Goal: Task Accomplishment & Management: Manage account settings

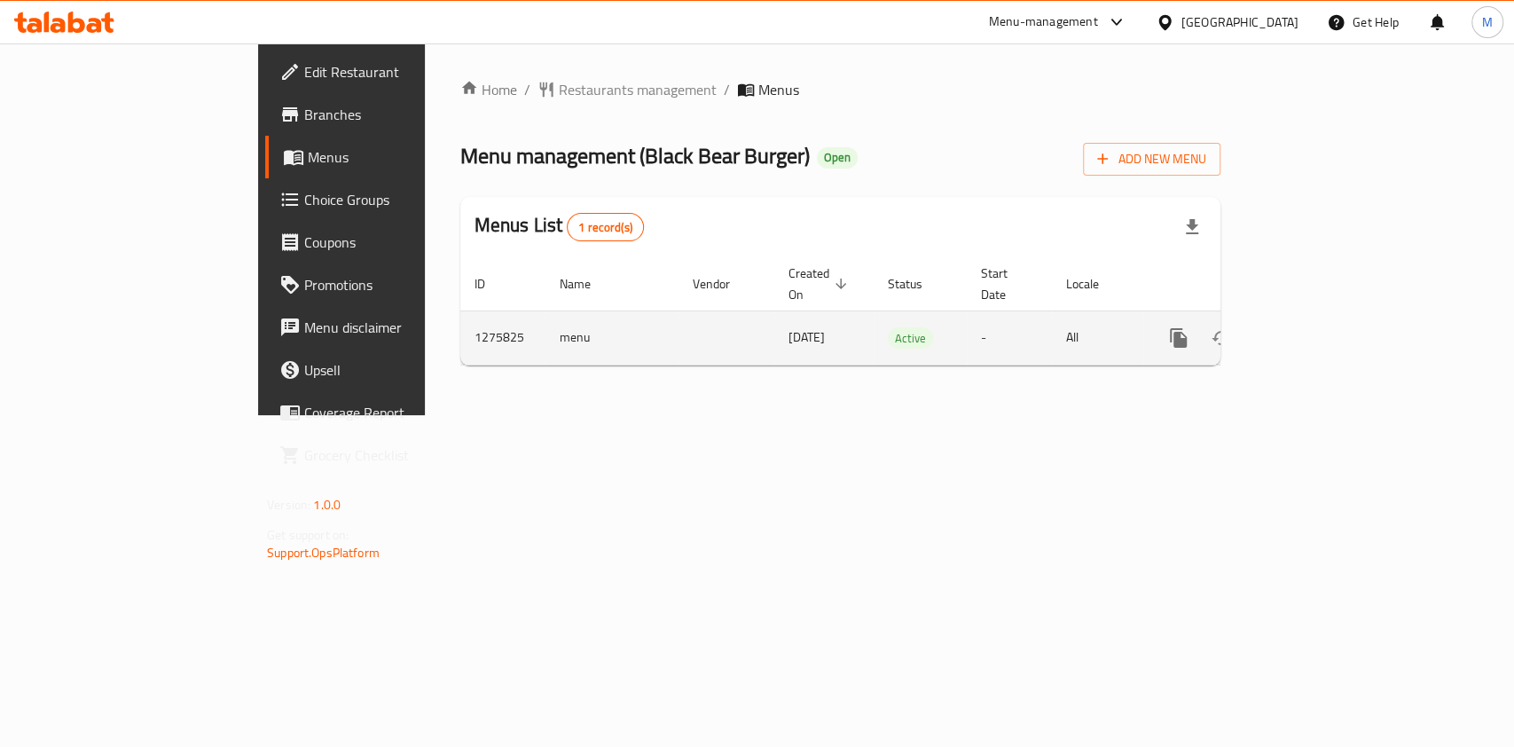
click at [1318, 327] on icon "enhanced table" at bounding box center [1306, 337] width 21 height 21
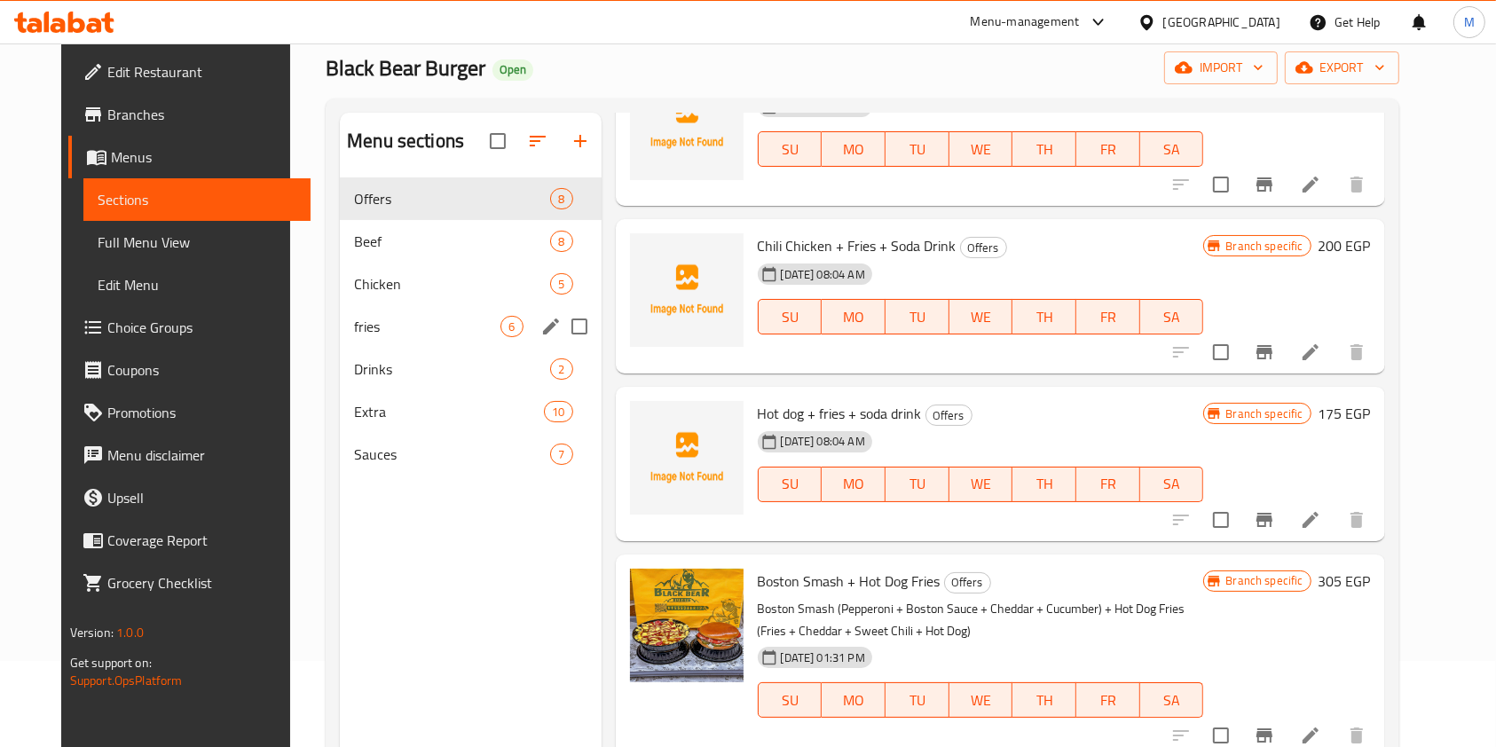
scroll to position [118, 0]
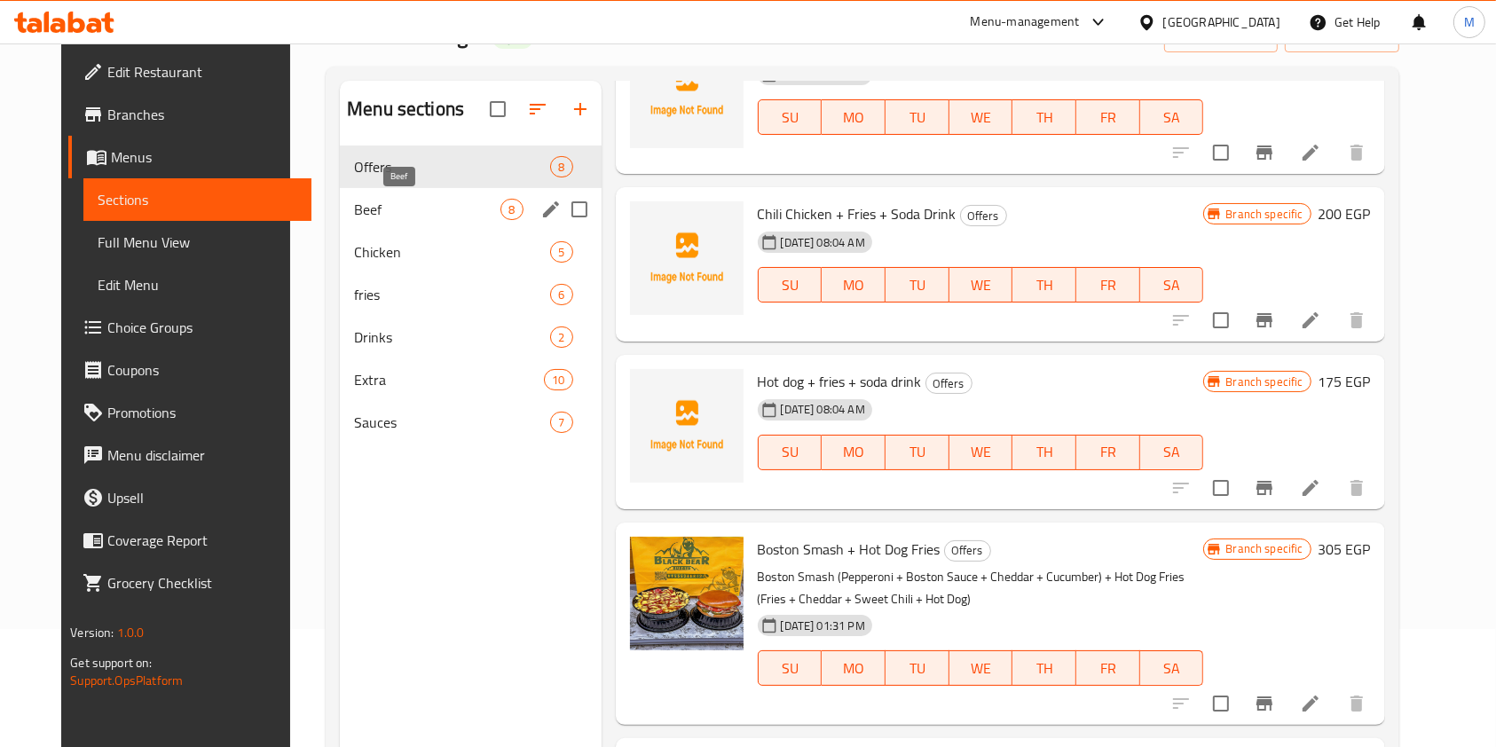
click at [374, 209] on span "Beef" at bounding box center [427, 209] width 146 height 21
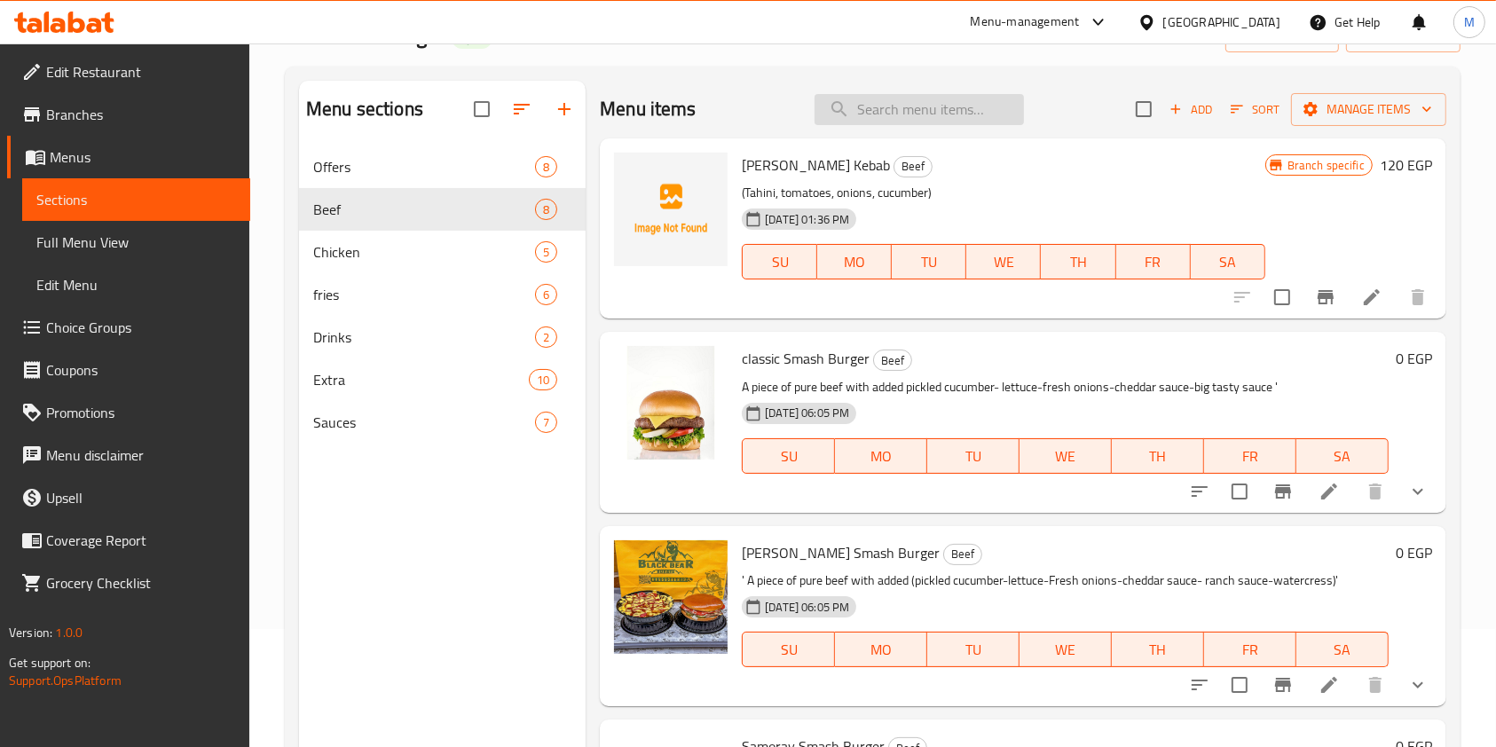
click at [908, 101] on input "search" at bounding box center [918, 109] width 209 height 31
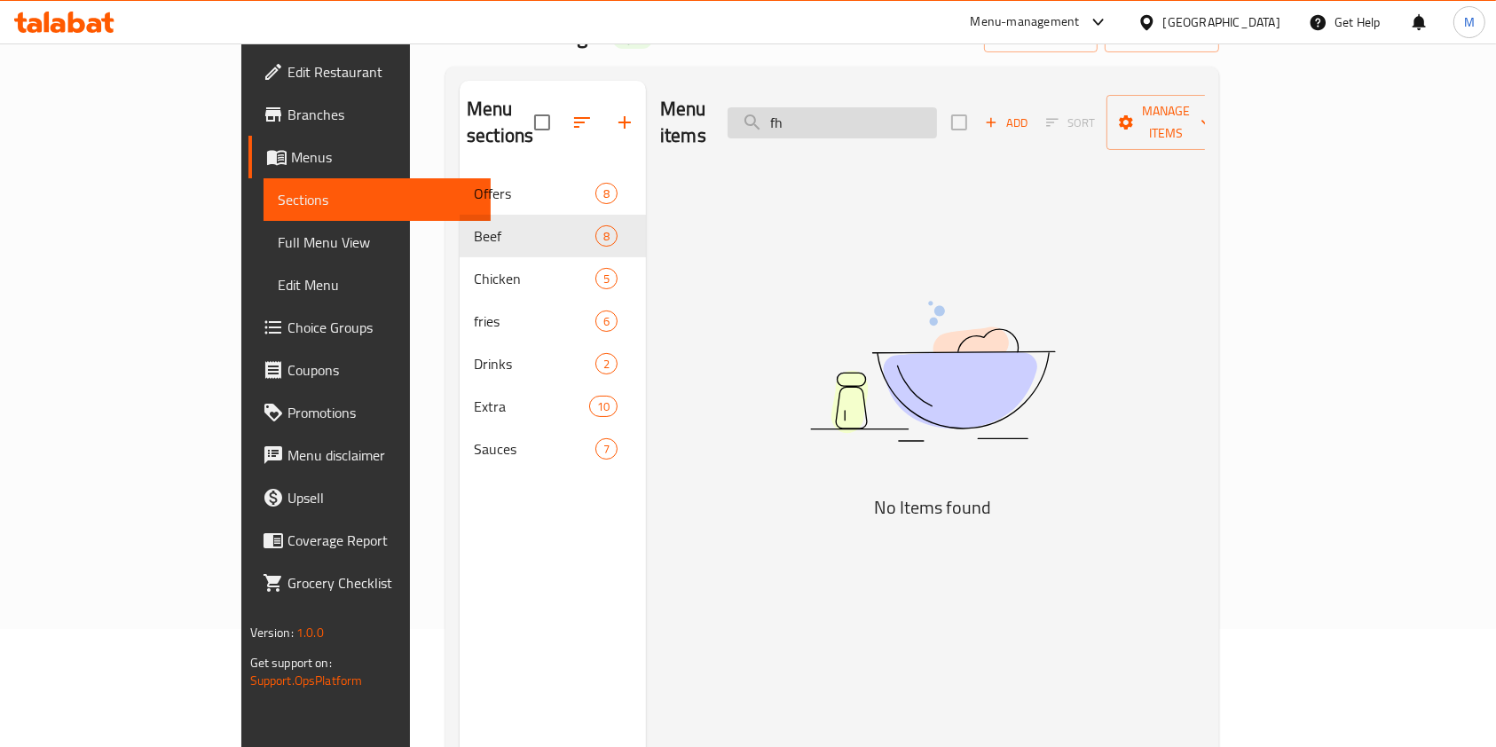
type input "f"
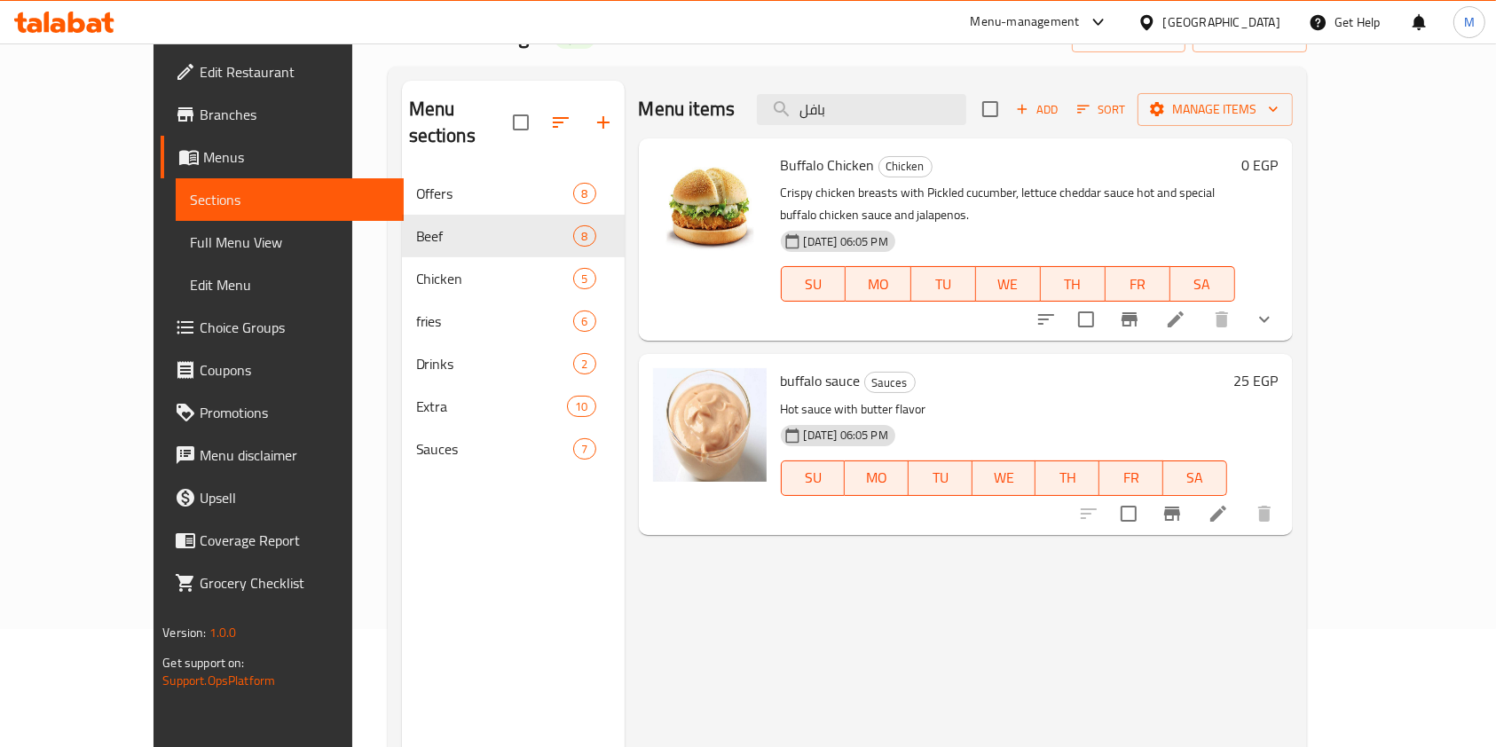
type input "بافل"
click at [1275, 309] on icon "show more" at bounding box center [1264, 319] width 21 height 21
click at [1278, 288] on div "0 EGP" at bounding box center [1256, 240] width 43 height 174
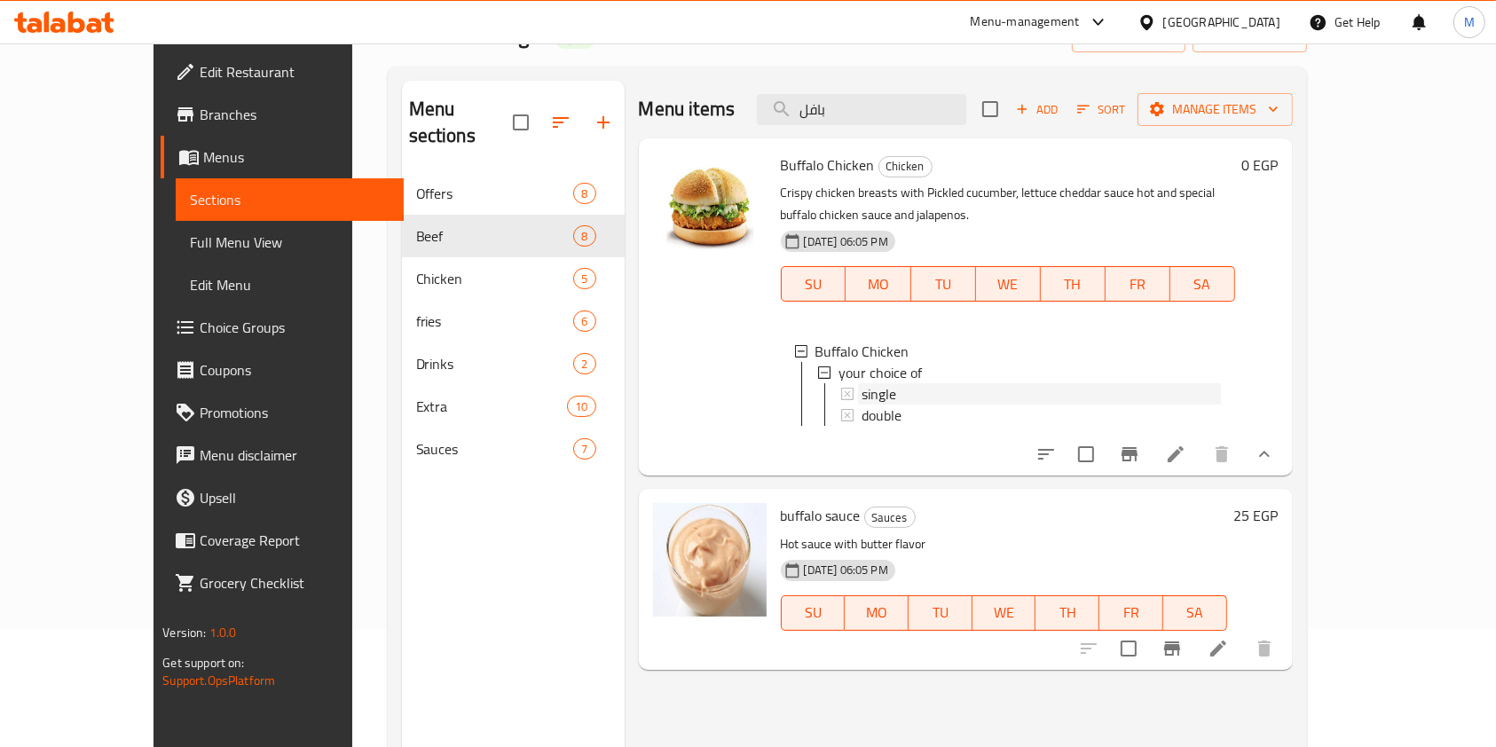
click at [861, 383] on span "single" at bounding box center [878, 393] width 35 height 21
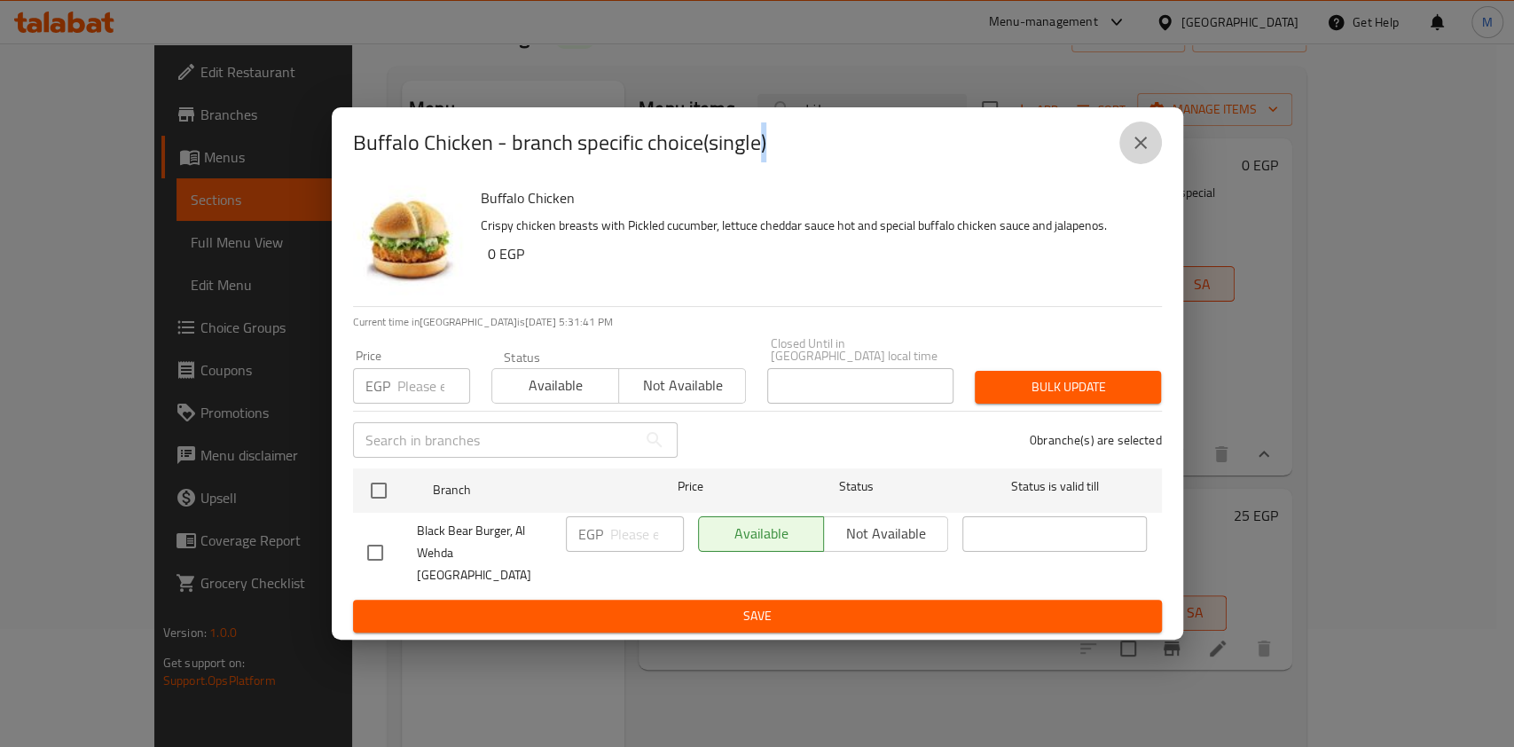
click at [1140, 153] on icon "close" at bounding box center [1140, 142] width 21 height 21
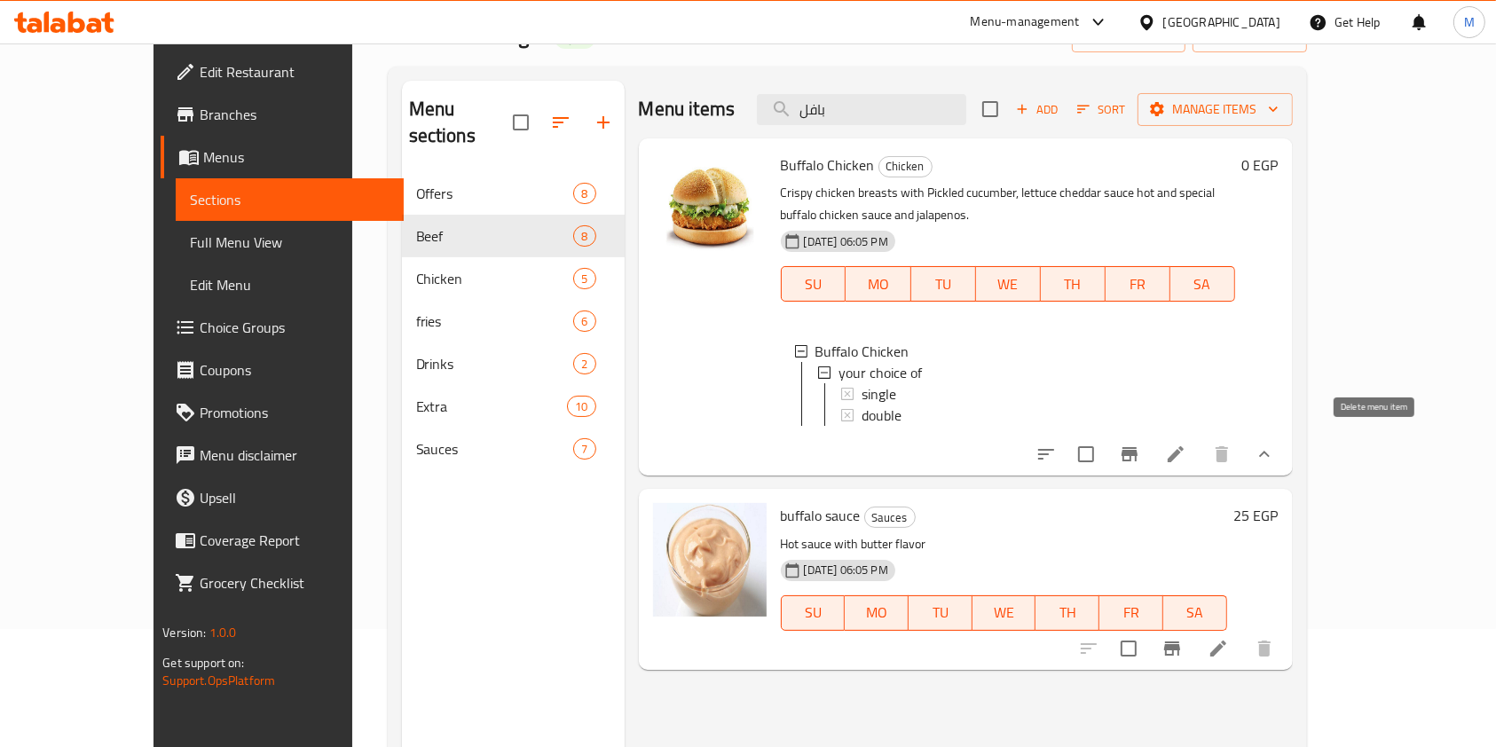
click at [1200, 458] on li at bounding box center [1176, 454] width 50 height 32
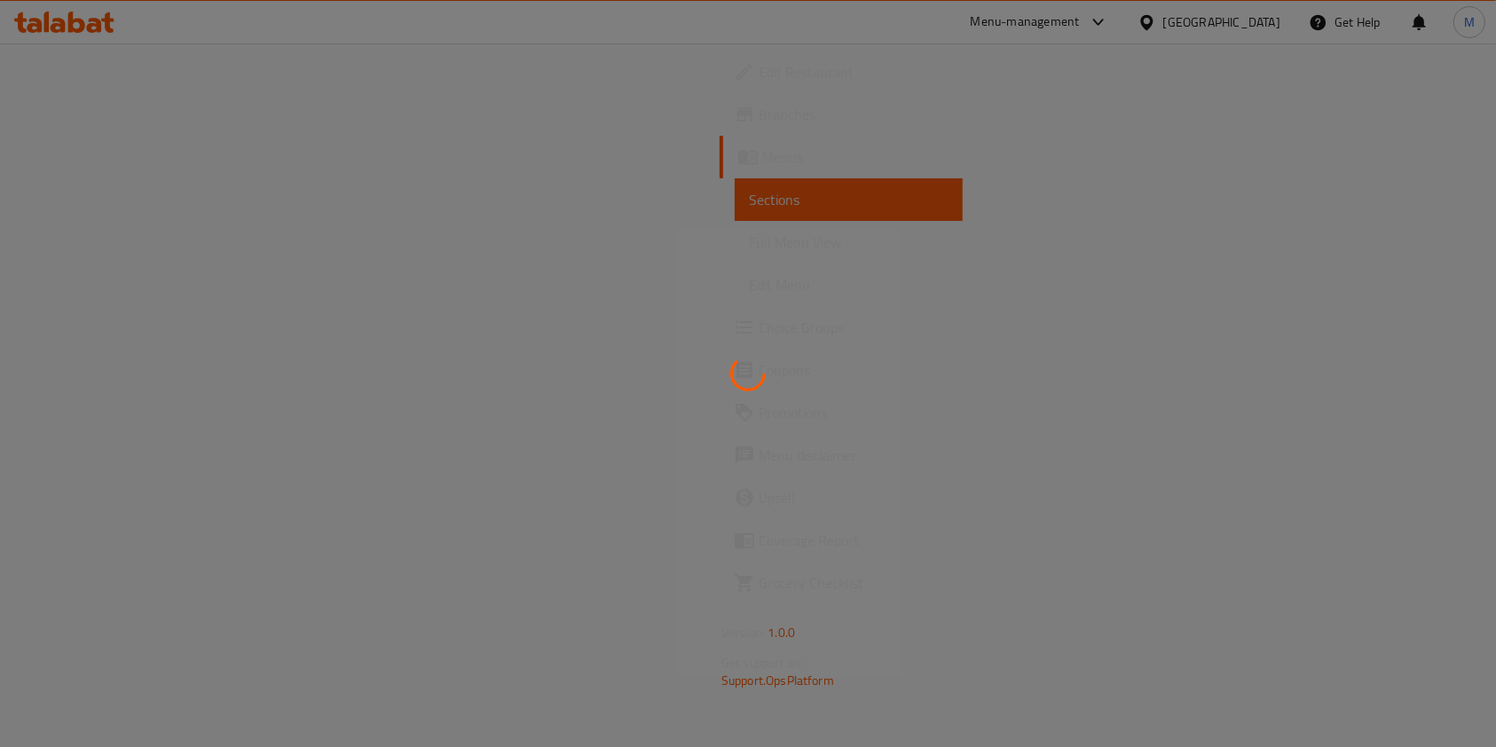
click at [1340, 458] on div at bounding box center [748, 373] width 1496 height 747
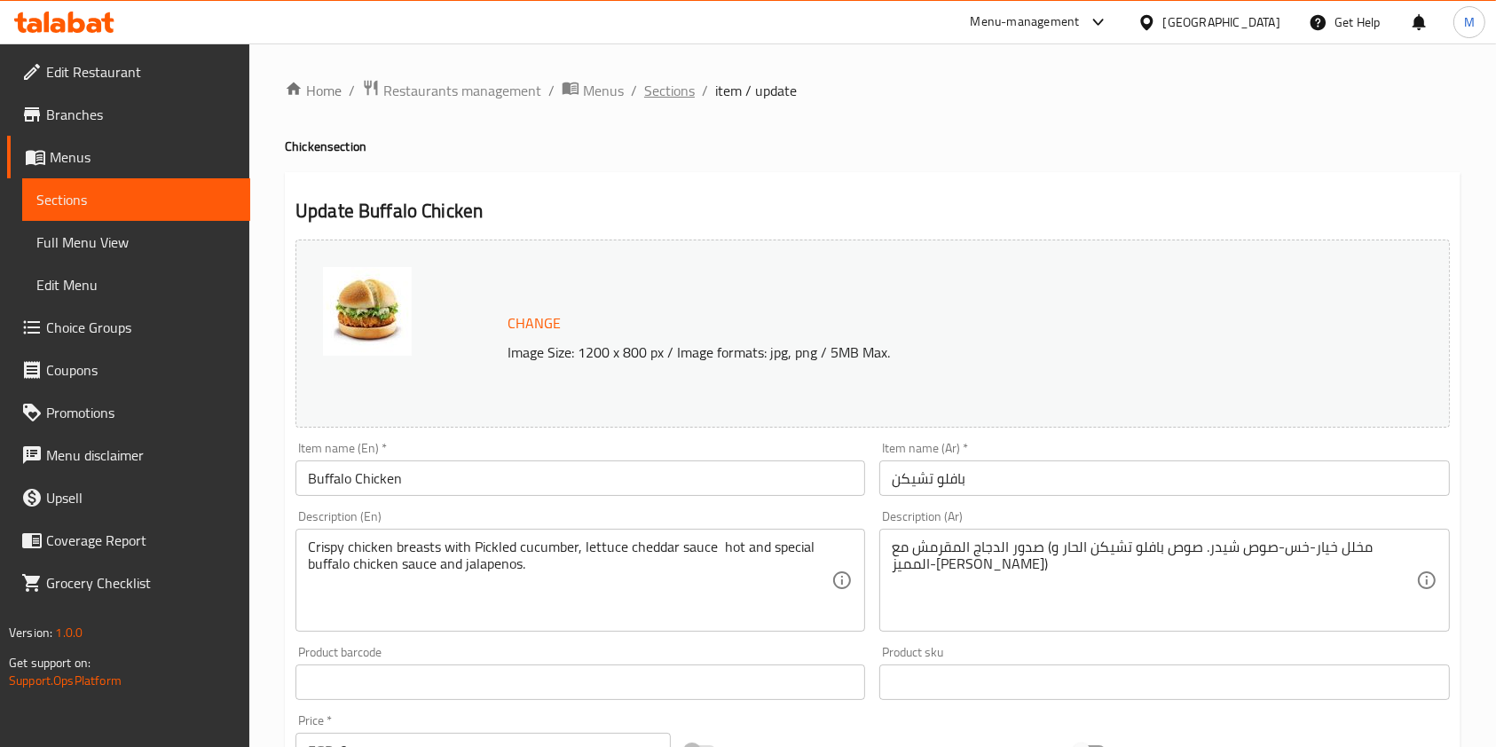
click at [688, 96] on span "Sections" at bounding box center [669, 90] width 51 height 21
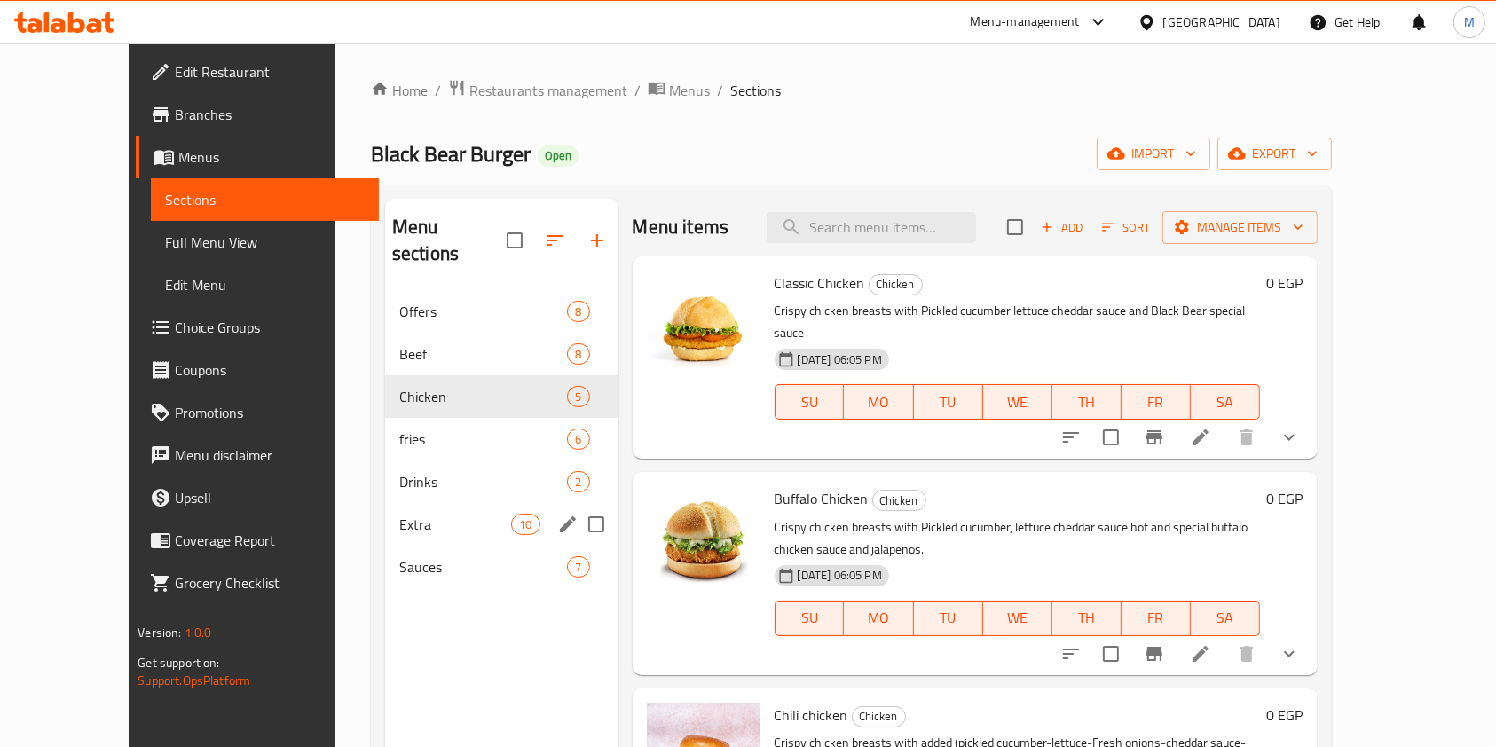
click at [399, 471] on span "Drinks" at bounding box center [483, 481] width 169 height 21
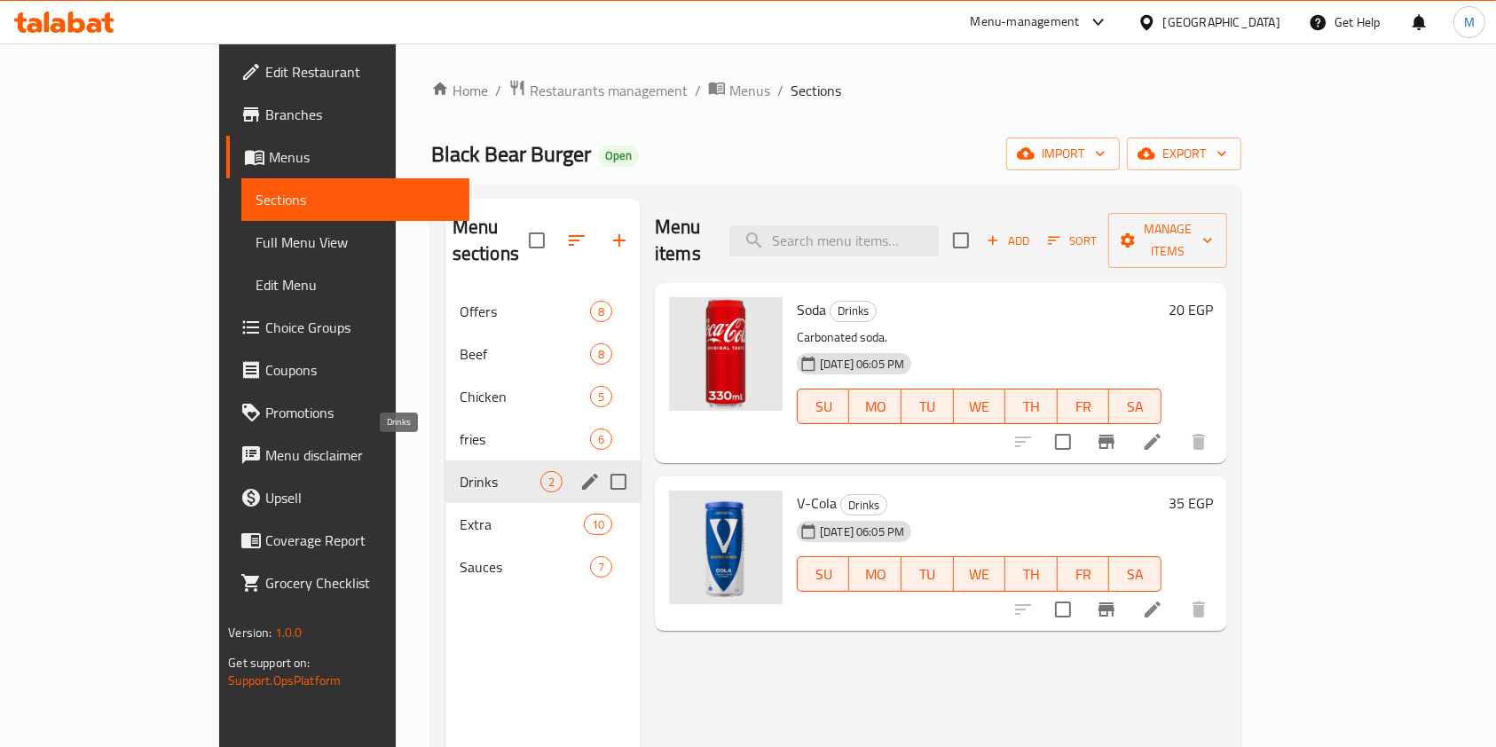
click at [445, 503] on div "Extra 10" at bounding box center [542, 524] width 195 height 43
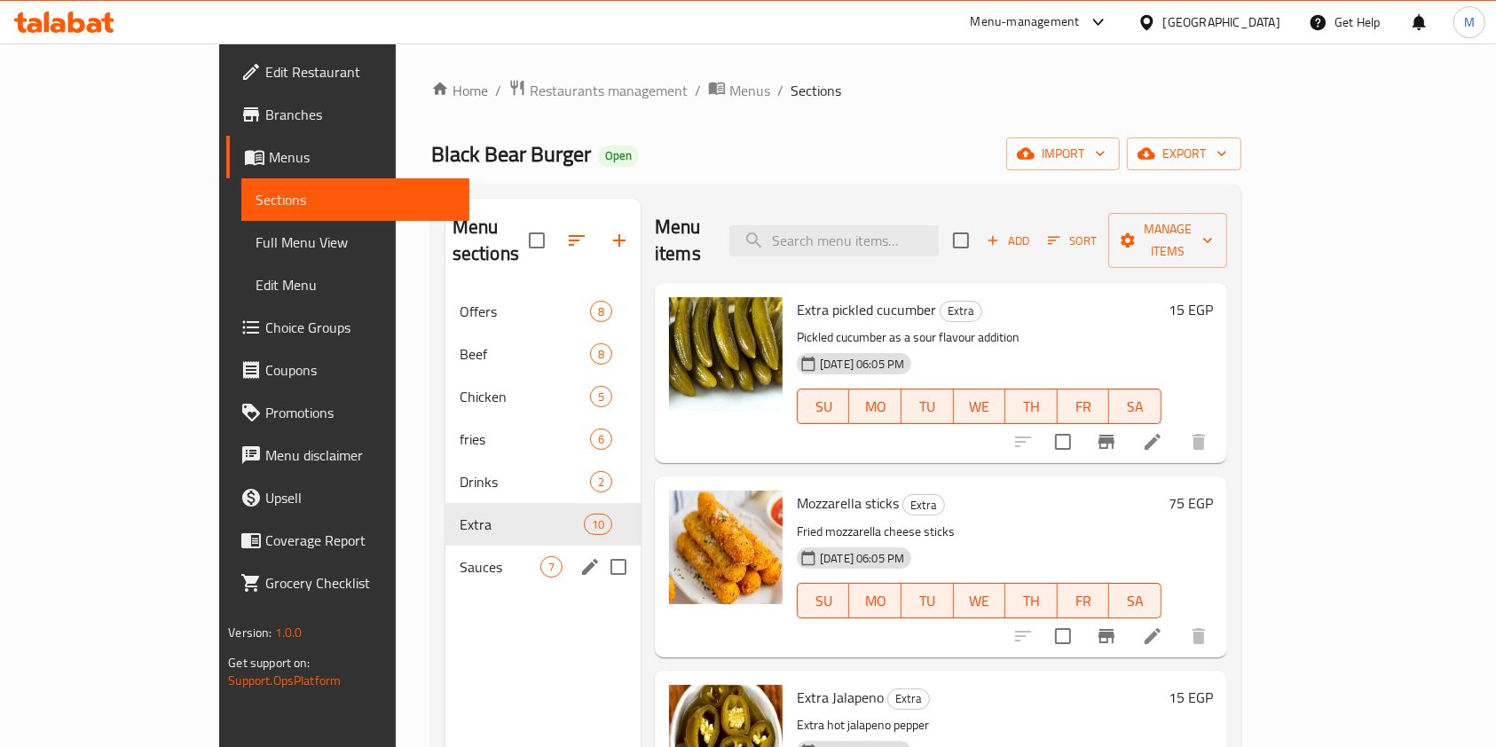
click at [445, 546] on div "Sauces 7" at bounding box center [542, 567] width 195 height 43
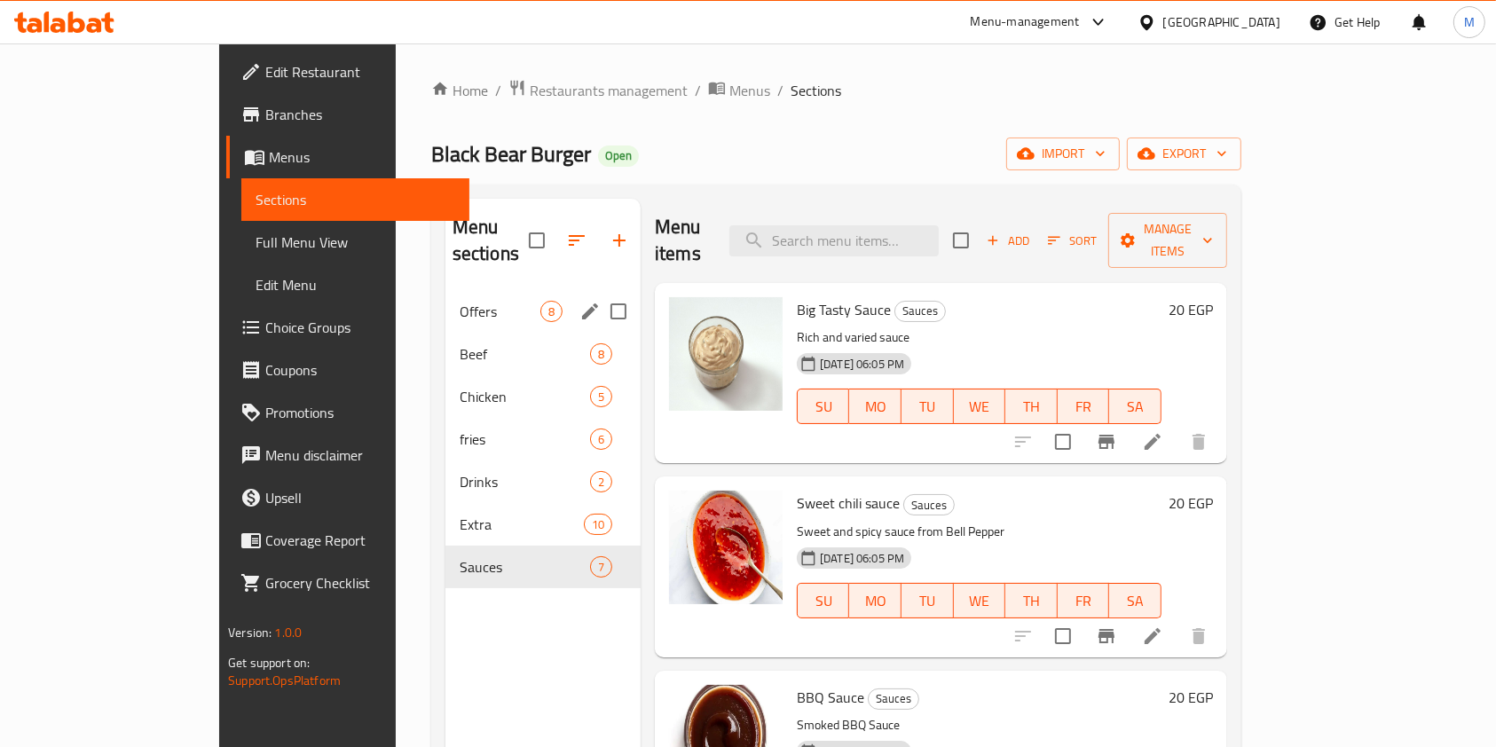
click at [460, 301] on span "Offers" at bounding box center [500, 311] width 81 height 21
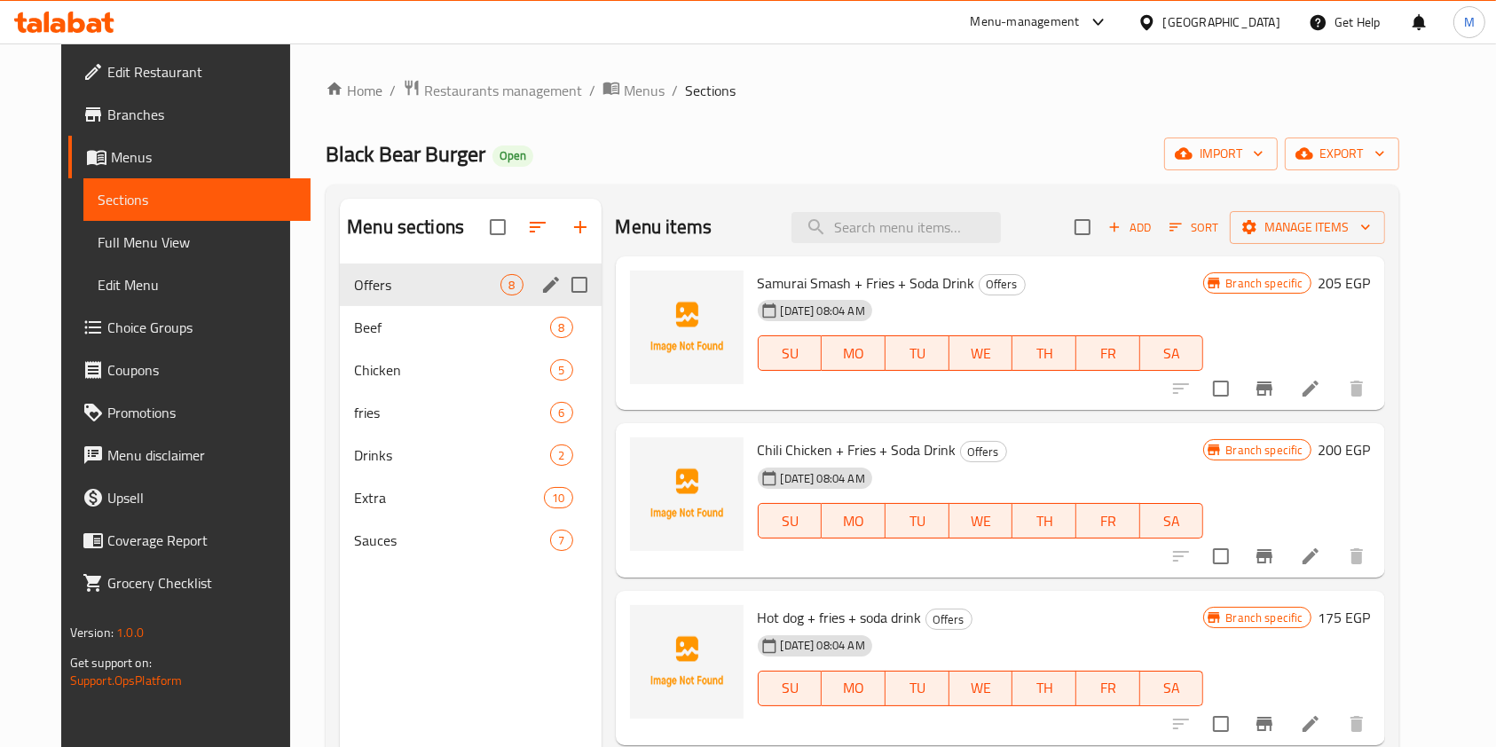
click at [354, 318] on span "Beef" at bounding box center [452, 327] width 196 height 21
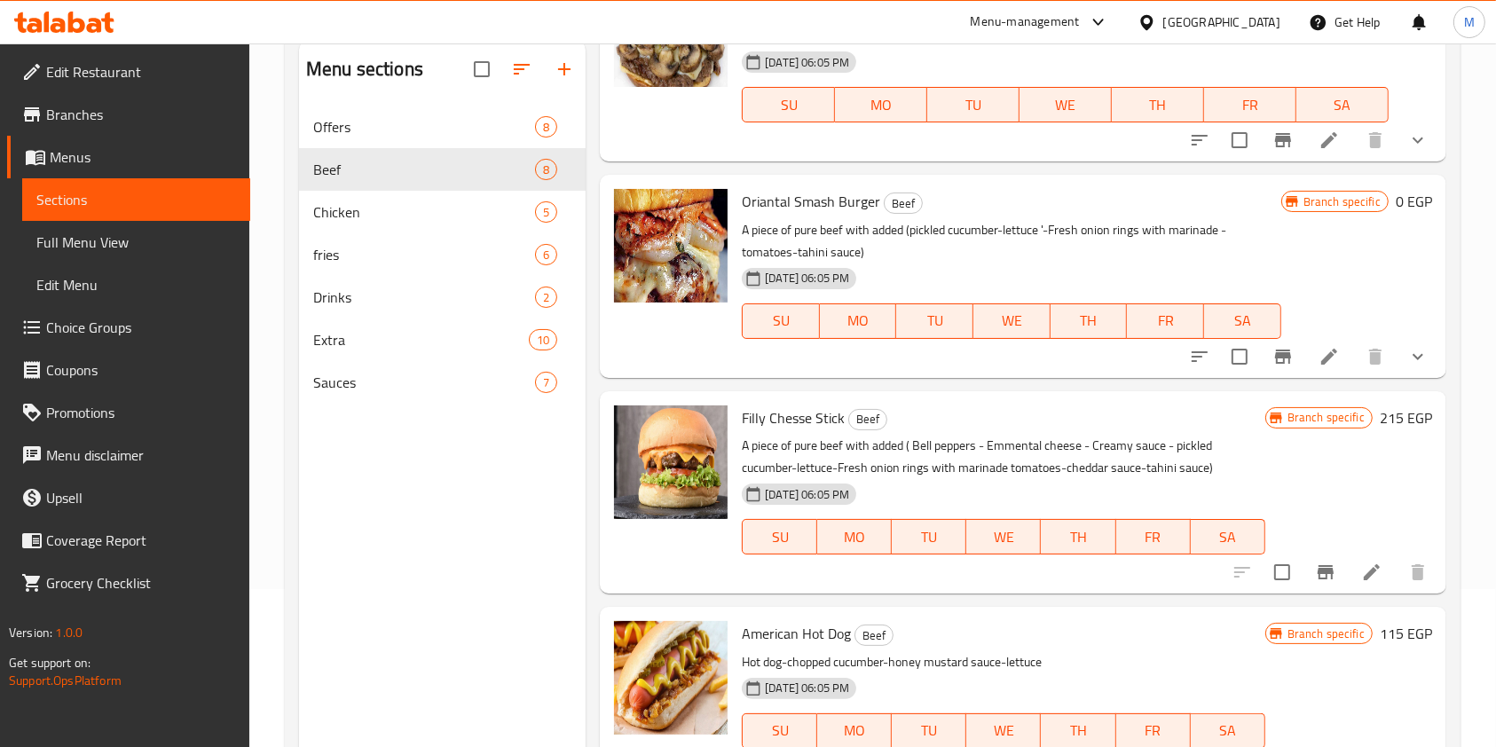
scroll to position [248, 0]
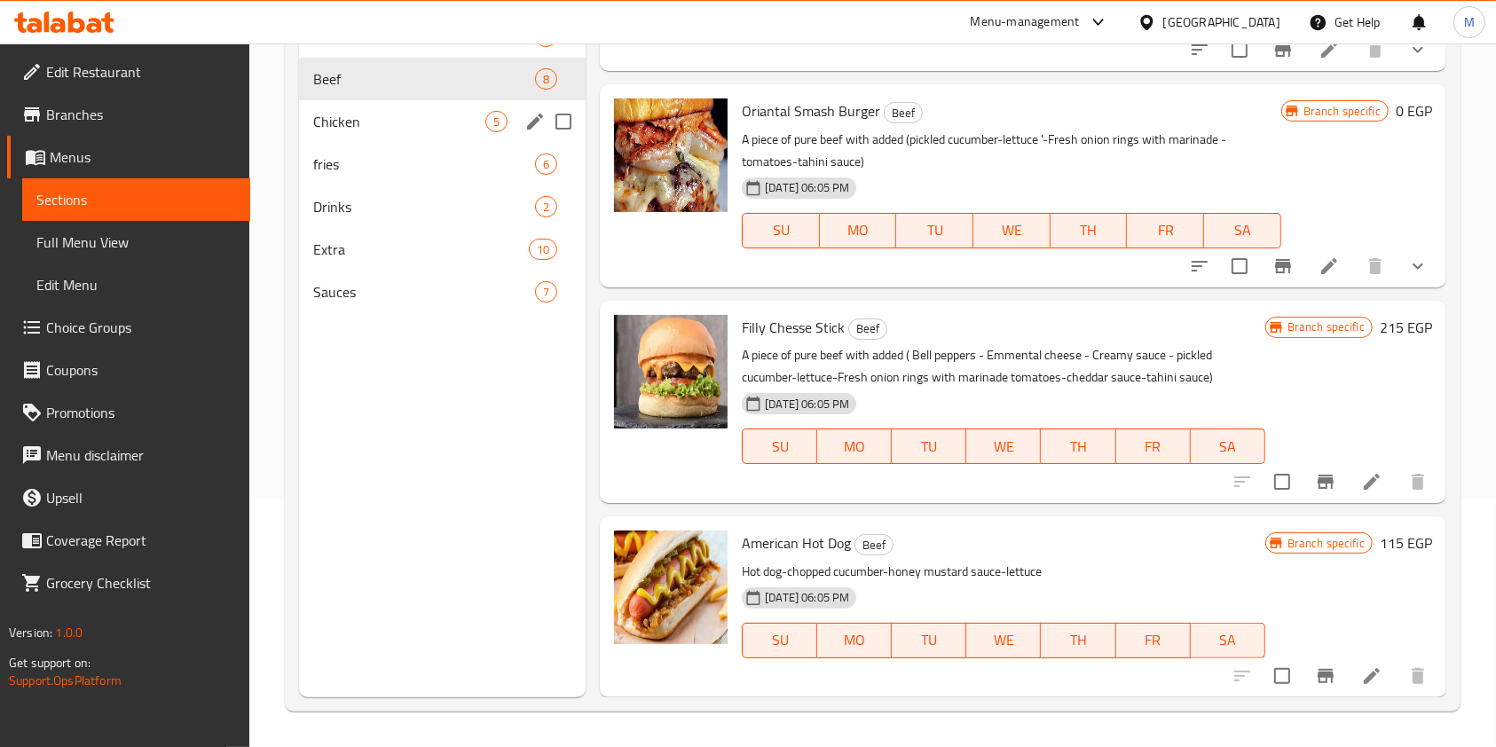
click at [397, 108] on div "Chicken 5" at bounding box center [442, 121] width 287 height 43
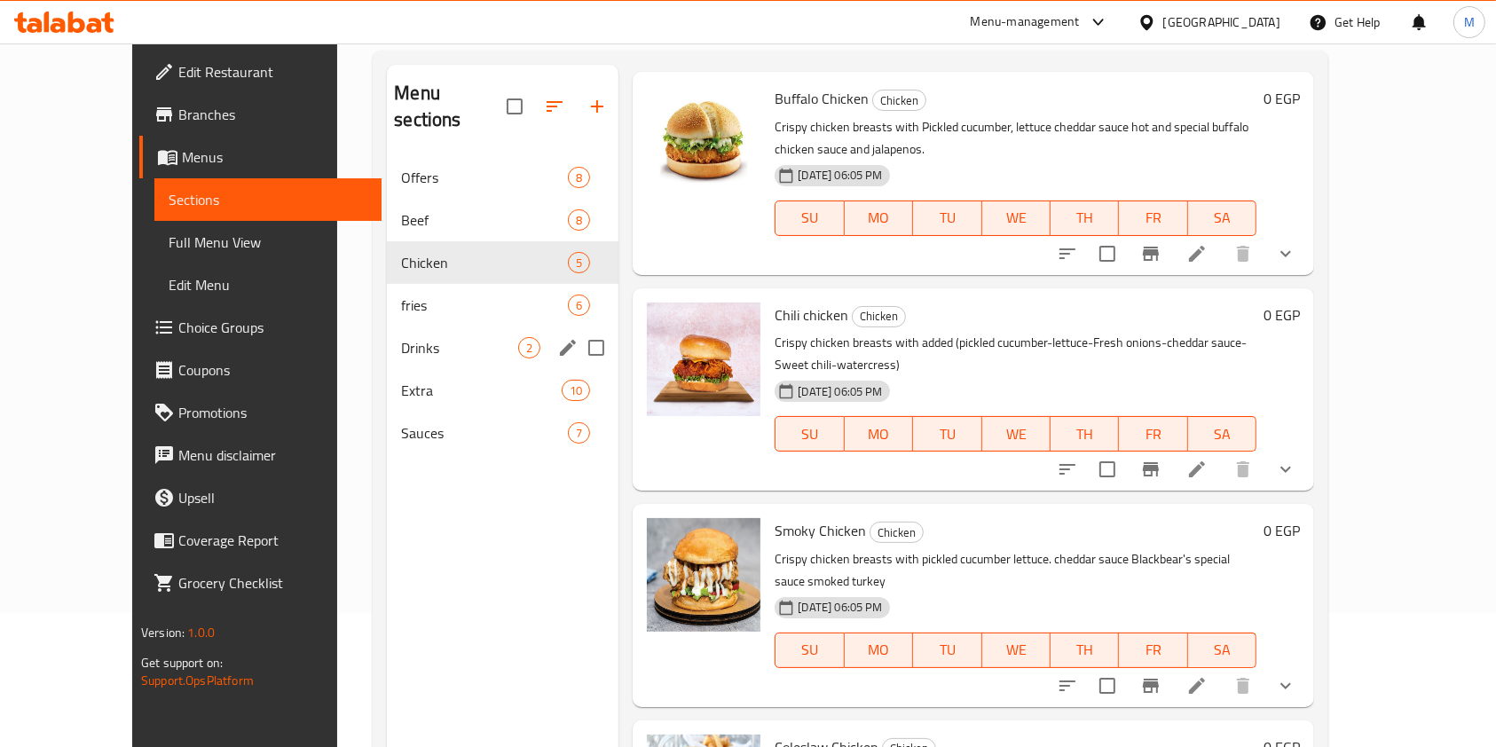
scroll to position [12, 0]
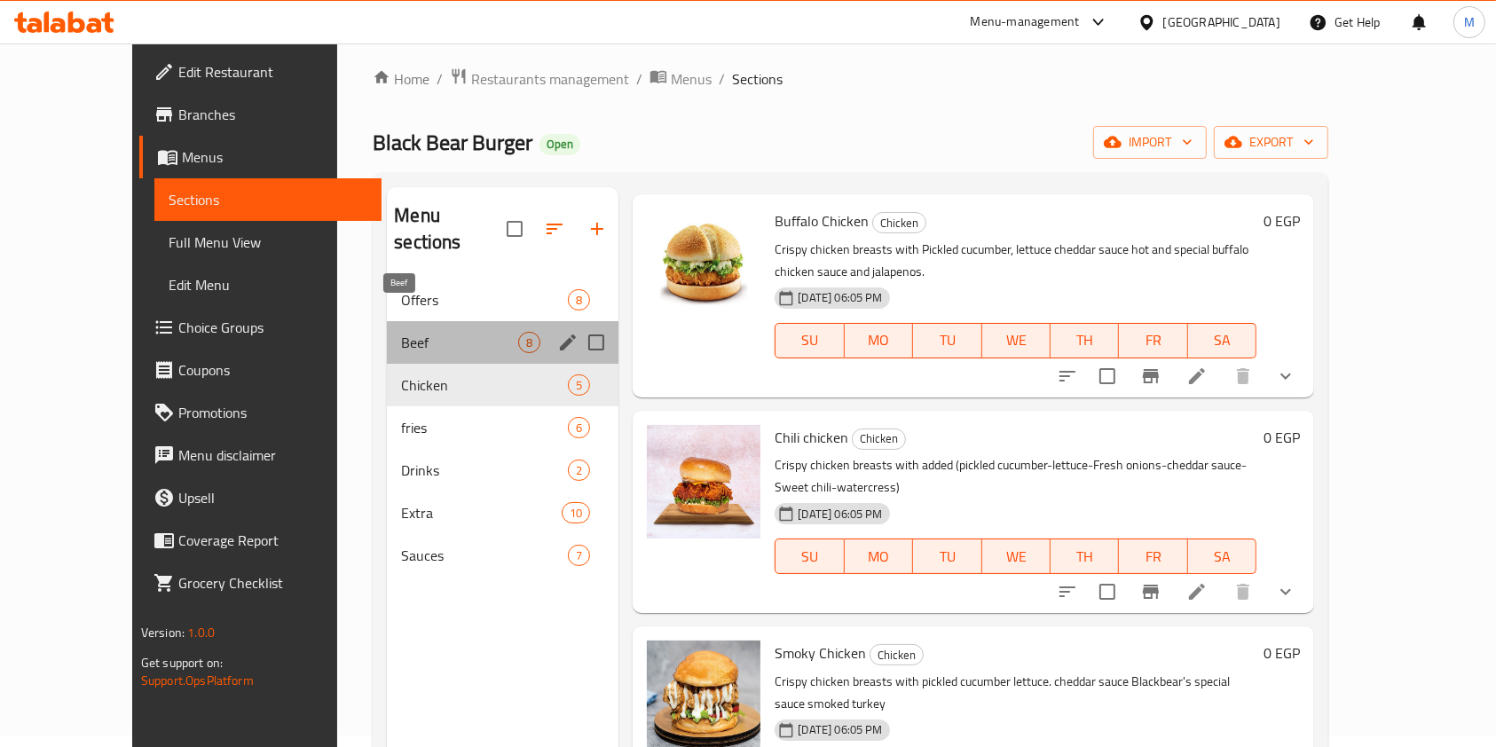
click at [461, 332] on span "Beef" at bounding box center [459, 342] width 117 height 21
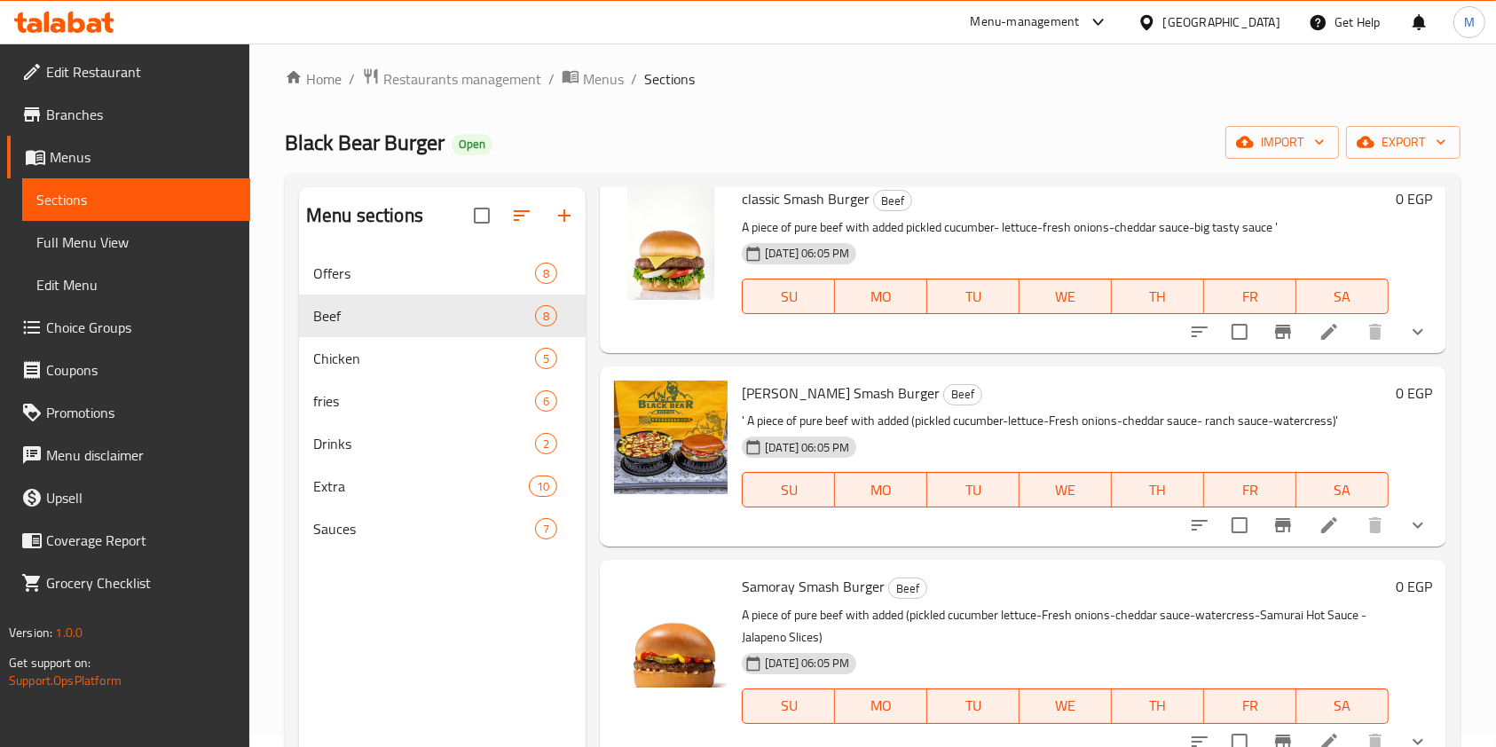
click at [1396, 320] on button "show more" at bounding box center [1417, 332] width 43 height 43
click at [1388, 320] on div "0 EGP" at bounding box center [1409, 262] width 43 height 152
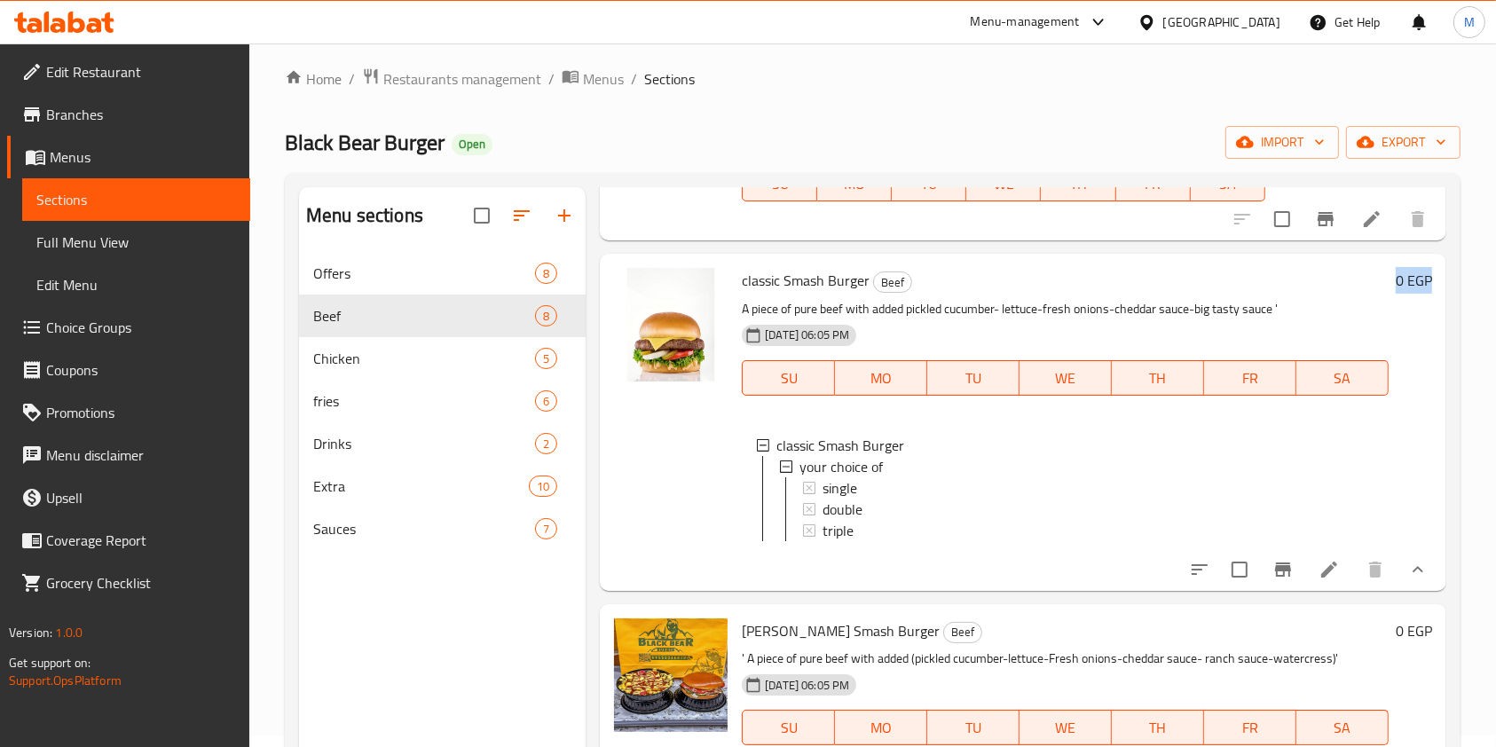
scroll to position [148, 0]
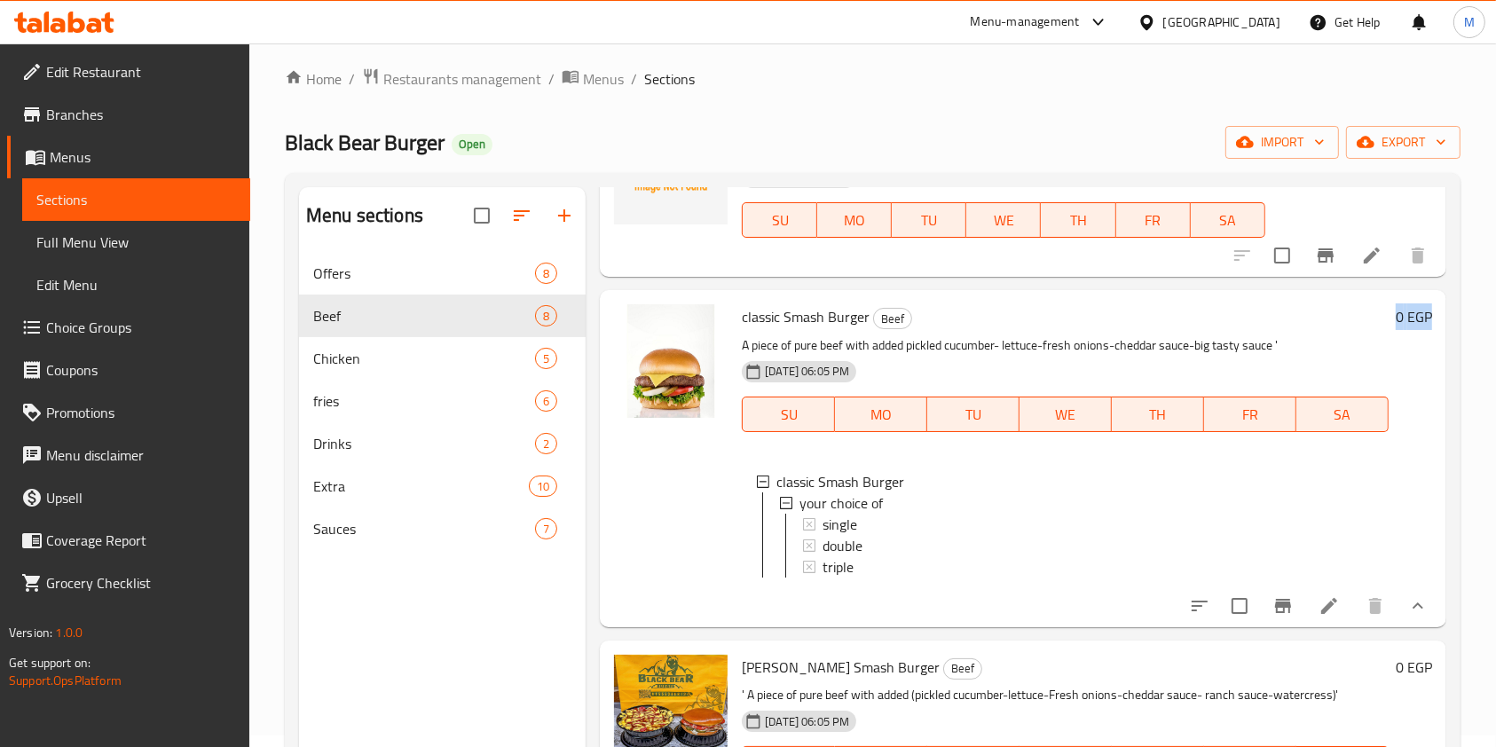
click at [1319, 622] on li at bounding box center [1329, 606] width 50 height 32
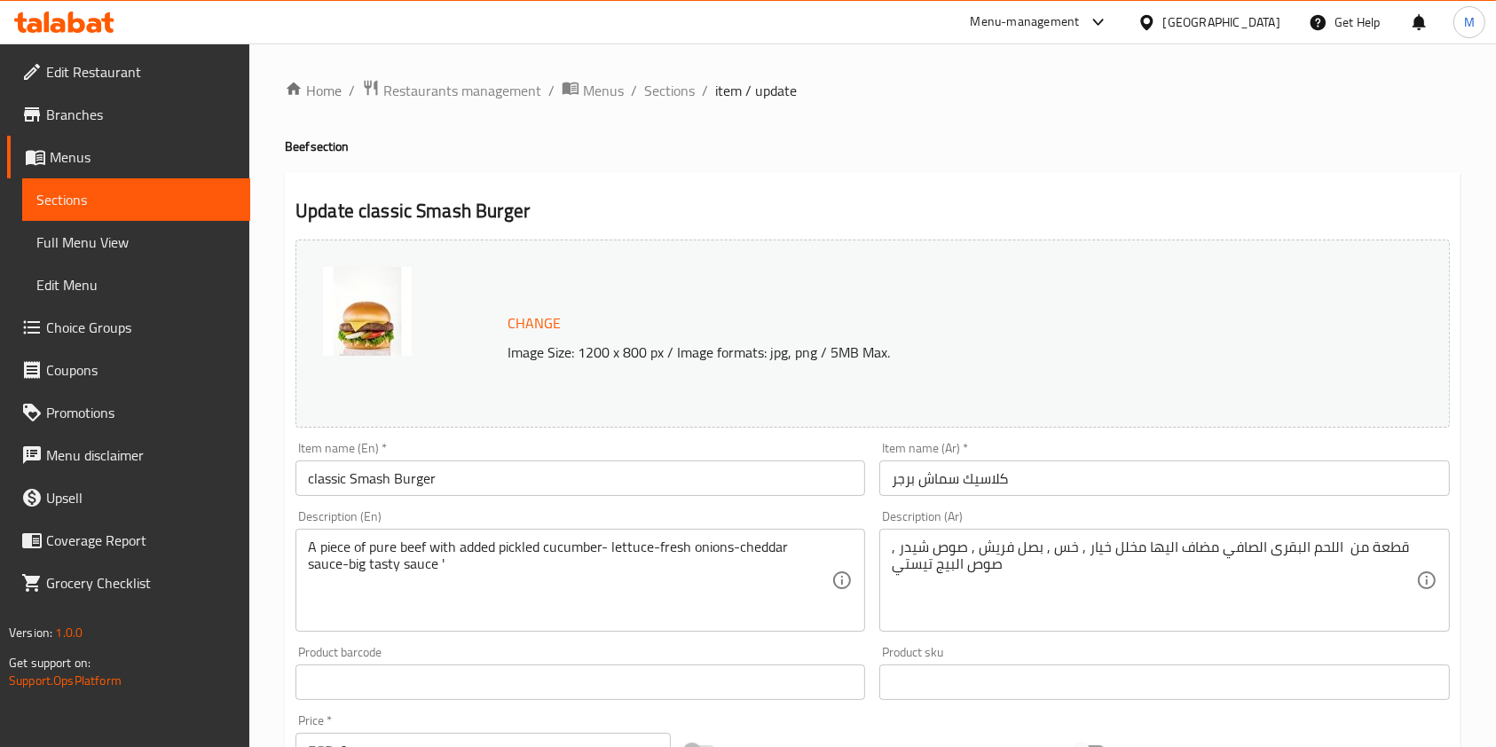
click at [90, 18] on icon at bounding box center [94, 25] width 15 height 15
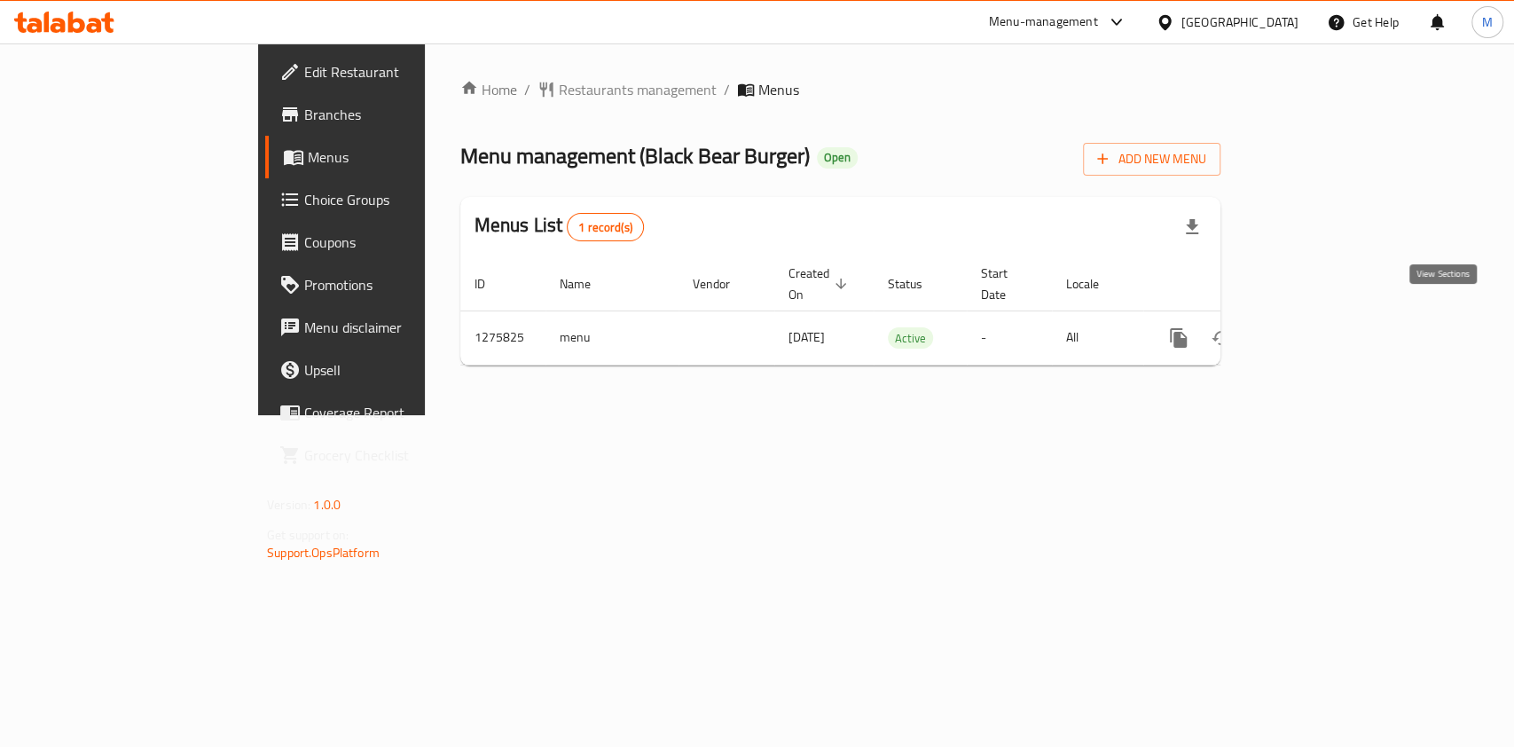
click at [1318, 327] on icon "enhanced table" at bounding box center [1306, 337] width 21 height 21
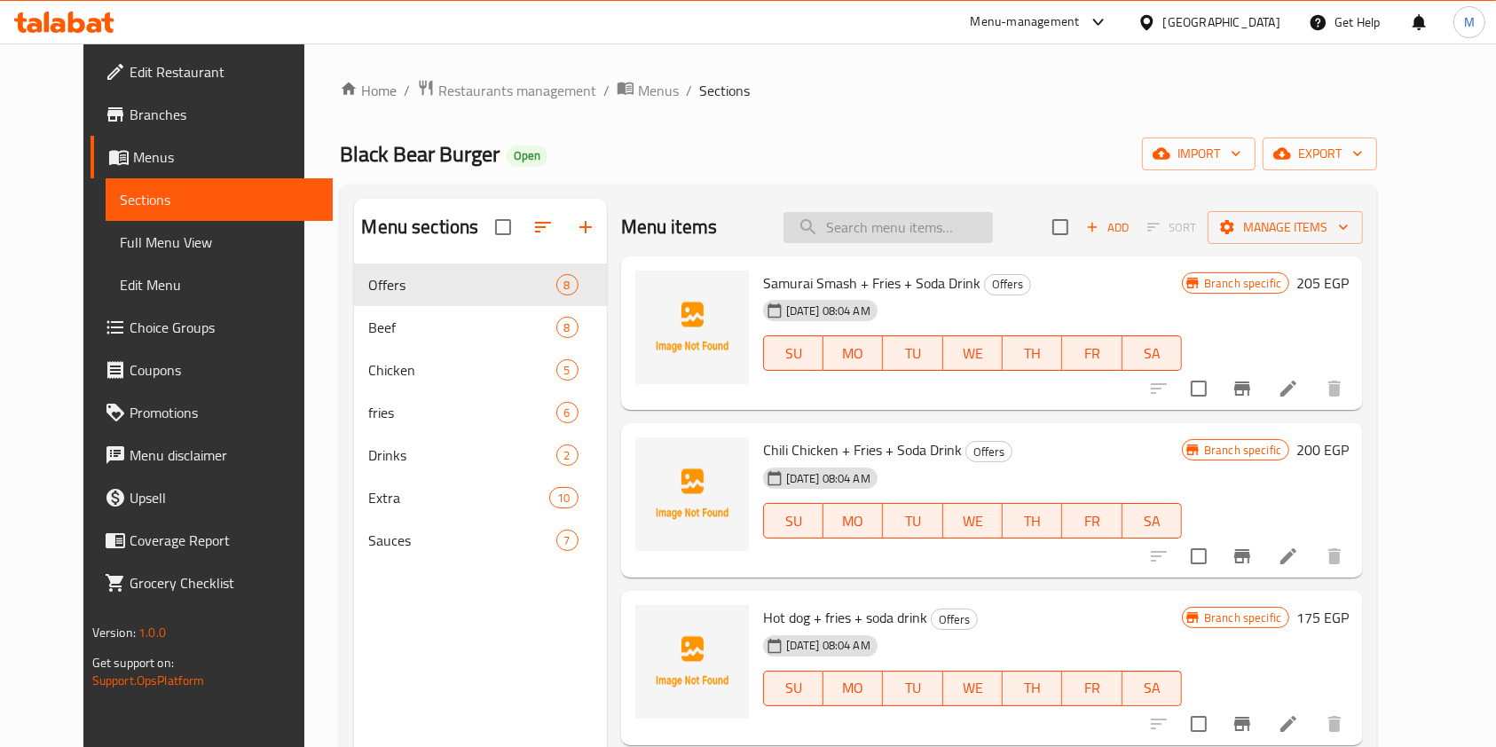
click at [911, 224] on input "search" at bounding box center [887, 227] width 209 height 31
click at [877, 231] on input "search" at bounding box center [887, 227] width 209 height 31
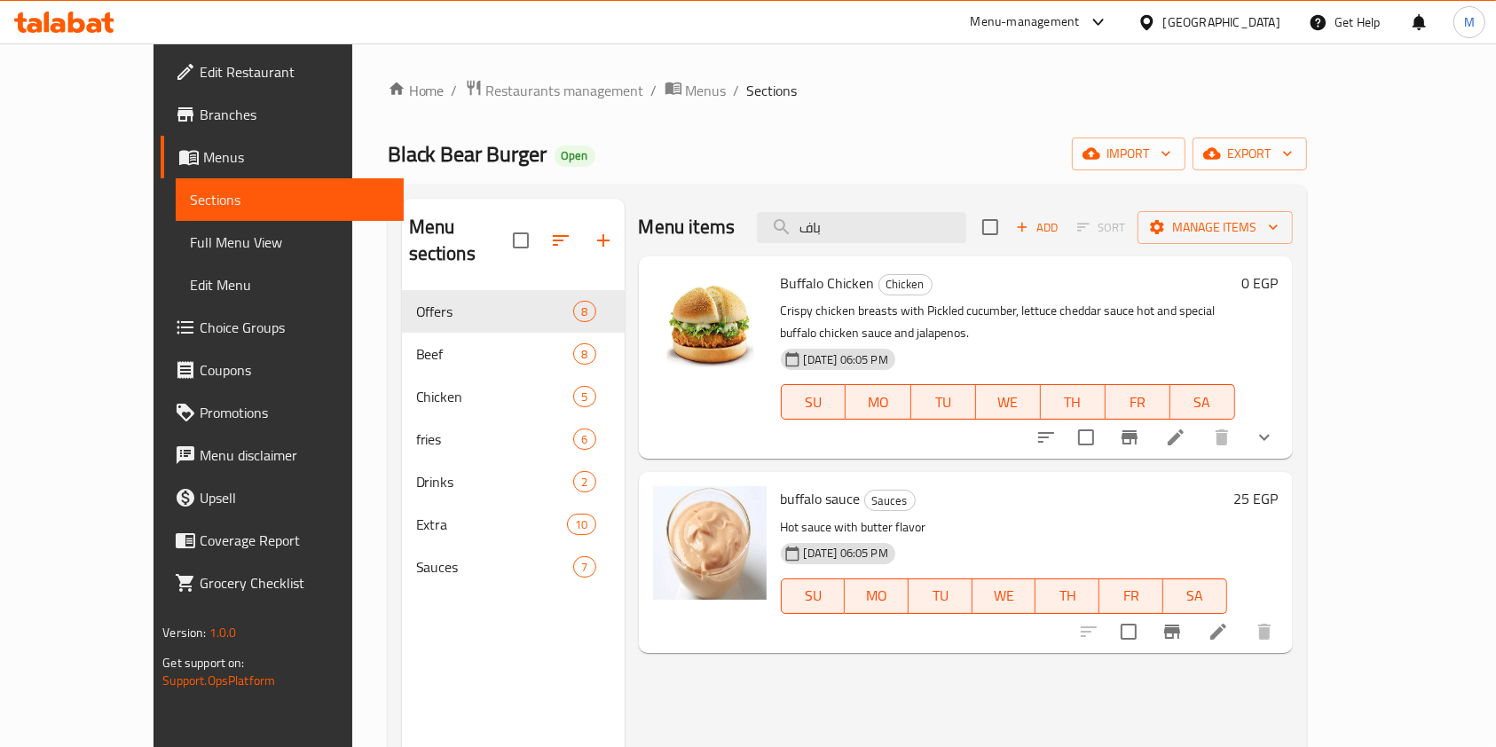
type input "باف"
click at [1275, 427] on icon "show more" at bounding box center [1264, 437] width 21 height 21
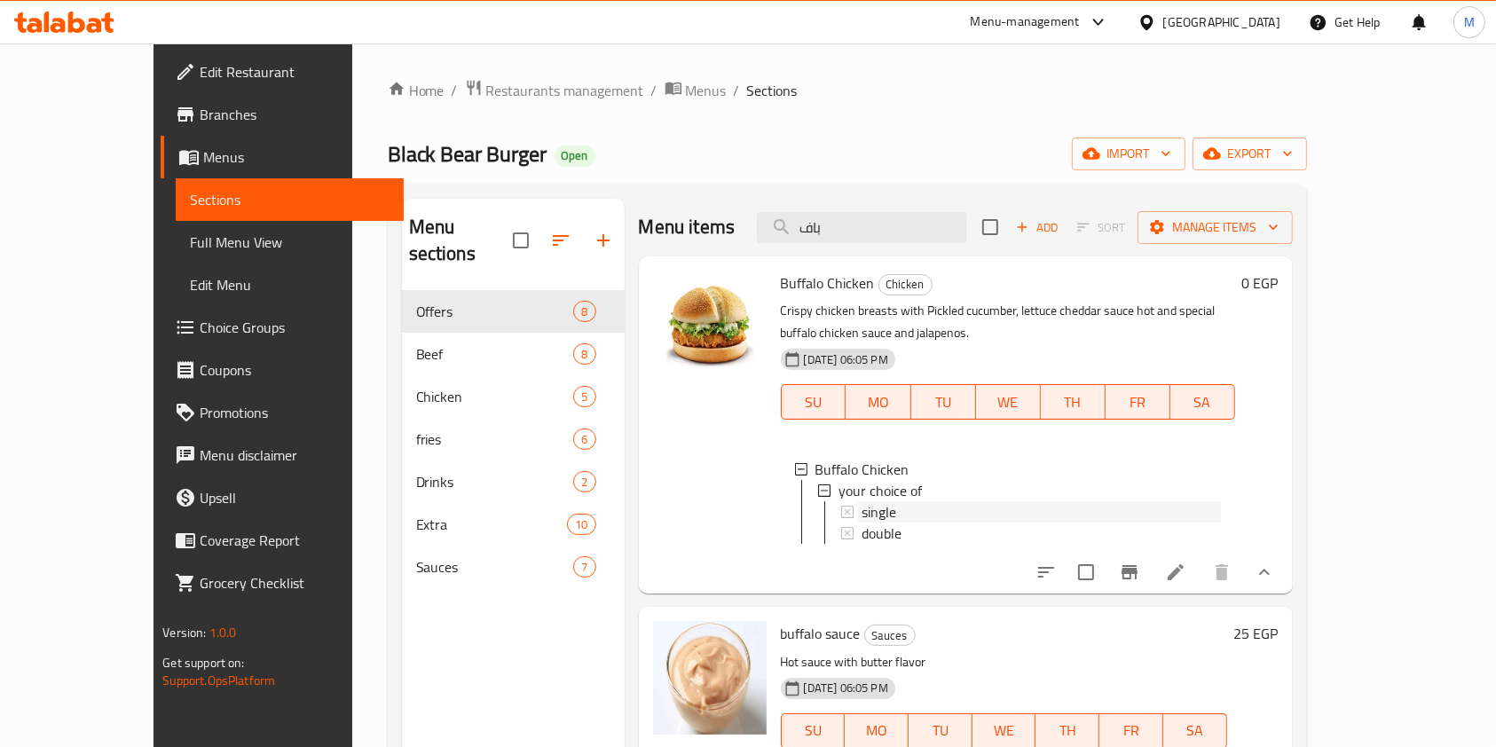
click at [861, 501] on span "single" at bounding box center [878, 511] width 35 height 21
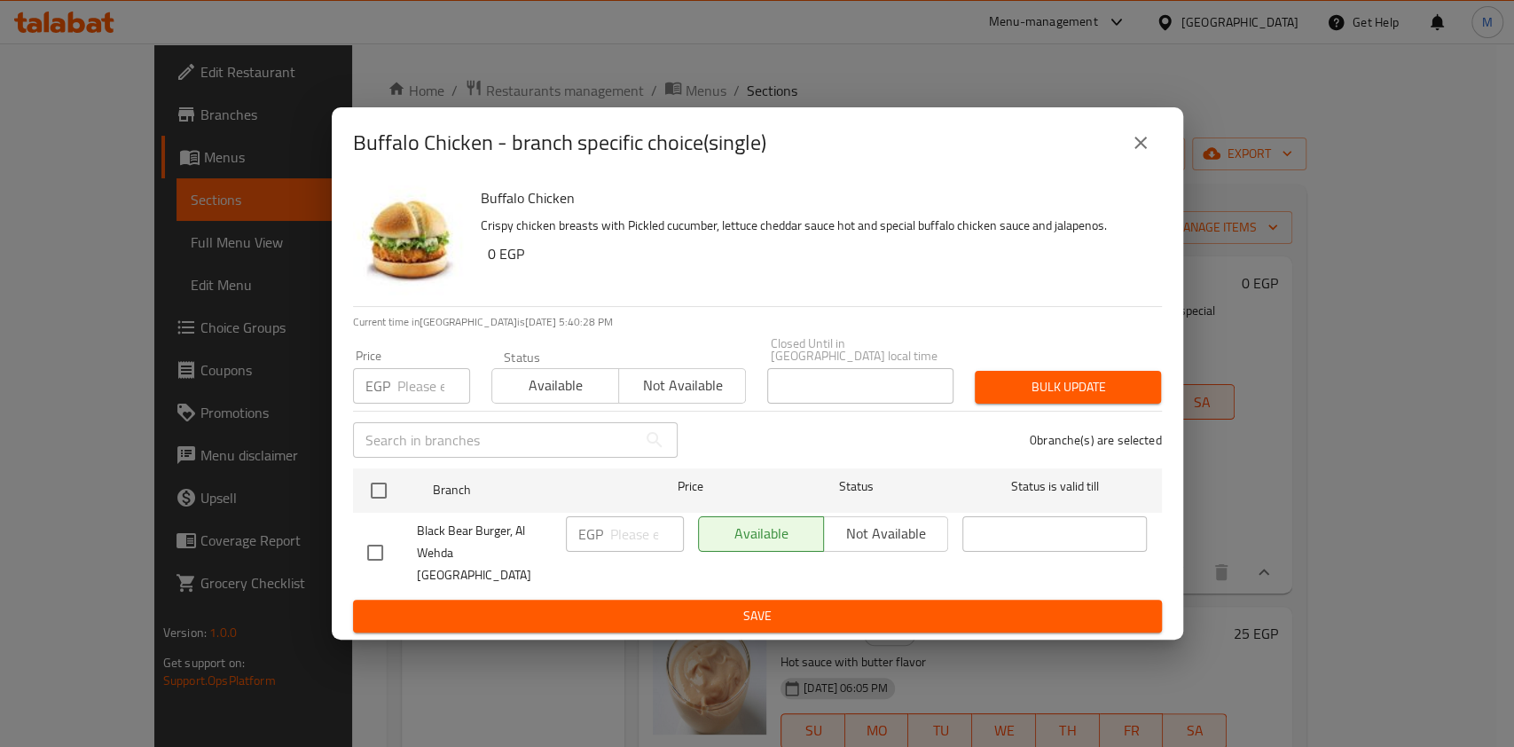
click at [379, 541] on input "checkbox" at bounding box center [375, 552] width 37 height 37
checkbox input "true"
click at [625, 537] on input "number" at bounding box center [647, 533] width 74 height 35
type input "140"
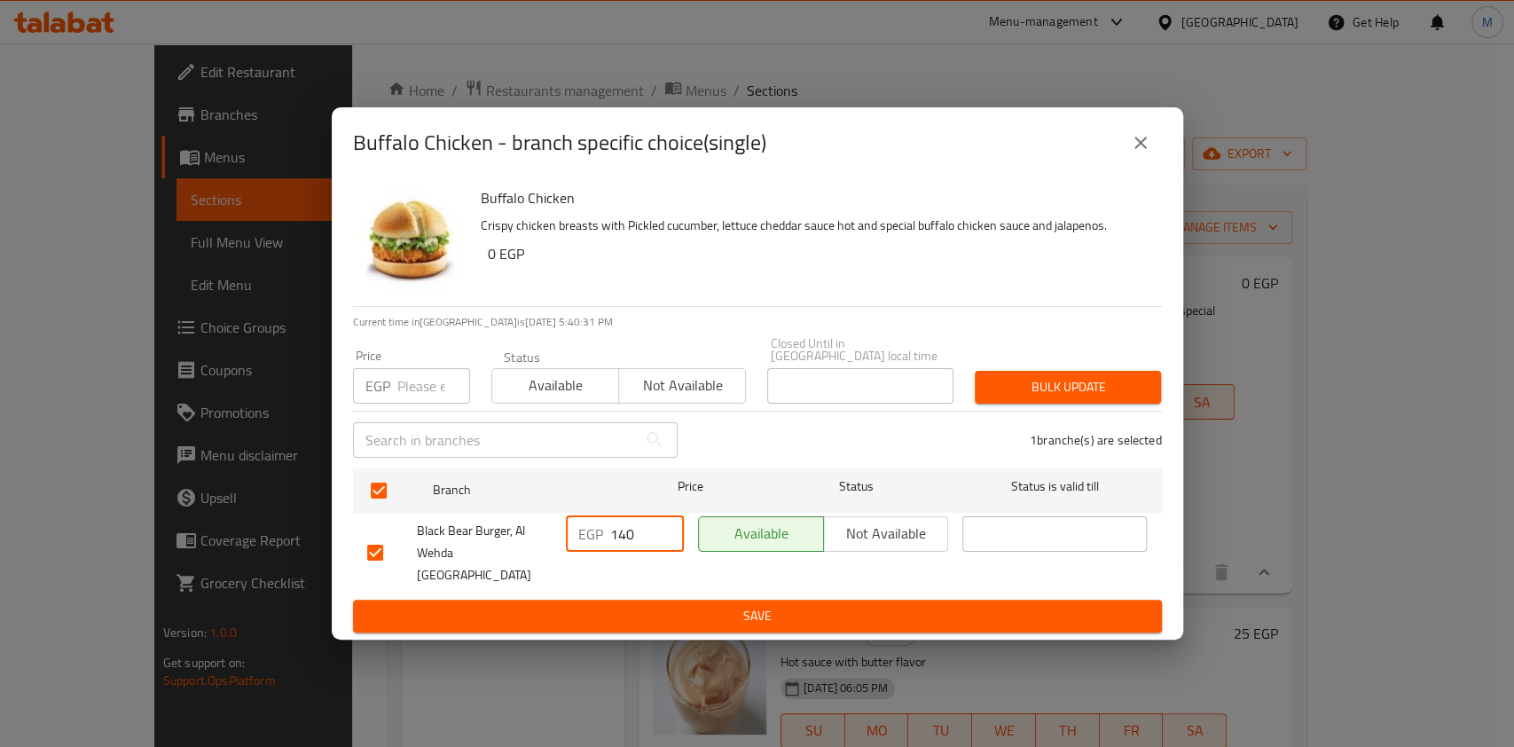
click at [692, 615] on button "Save" at bounding box center [757, 616] width 809 height 33
click at [692, 615] on div at bounding box center [757, 373] width 1514 height 747
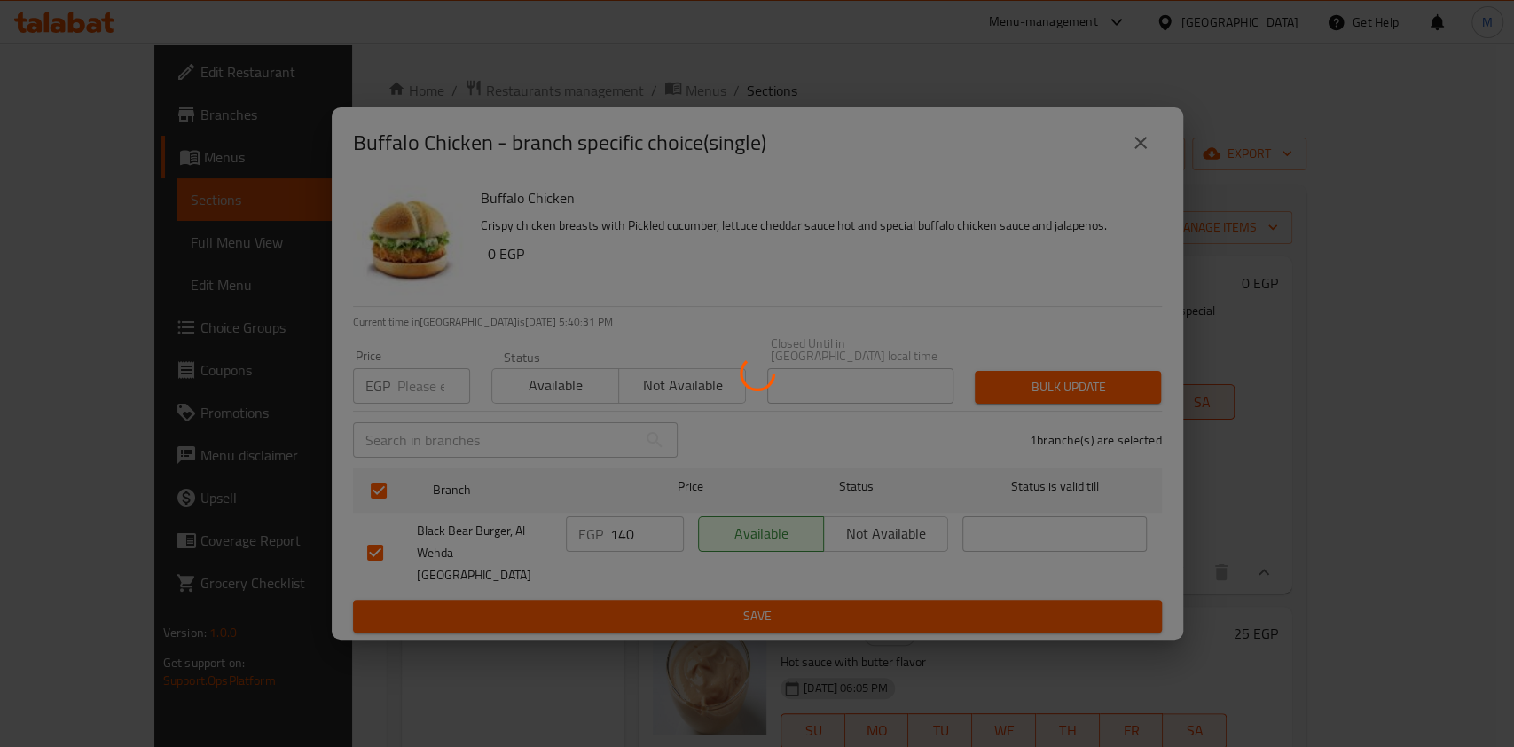
click at [692, 615] on div at bounding box center [757, 373] width 1514 height 747
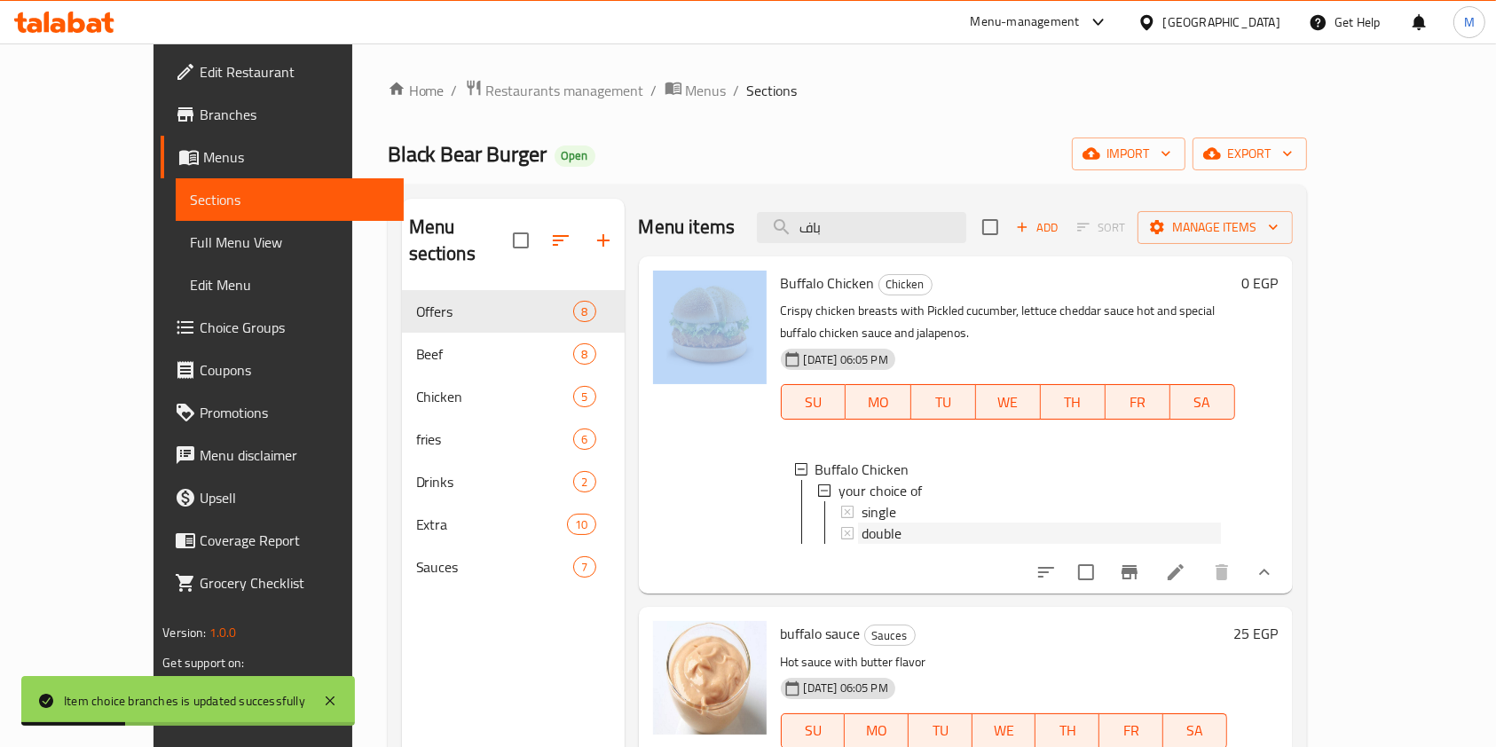
click at [873, 523] on div "double" at bounding box center [1040, 533] width 359 height 21
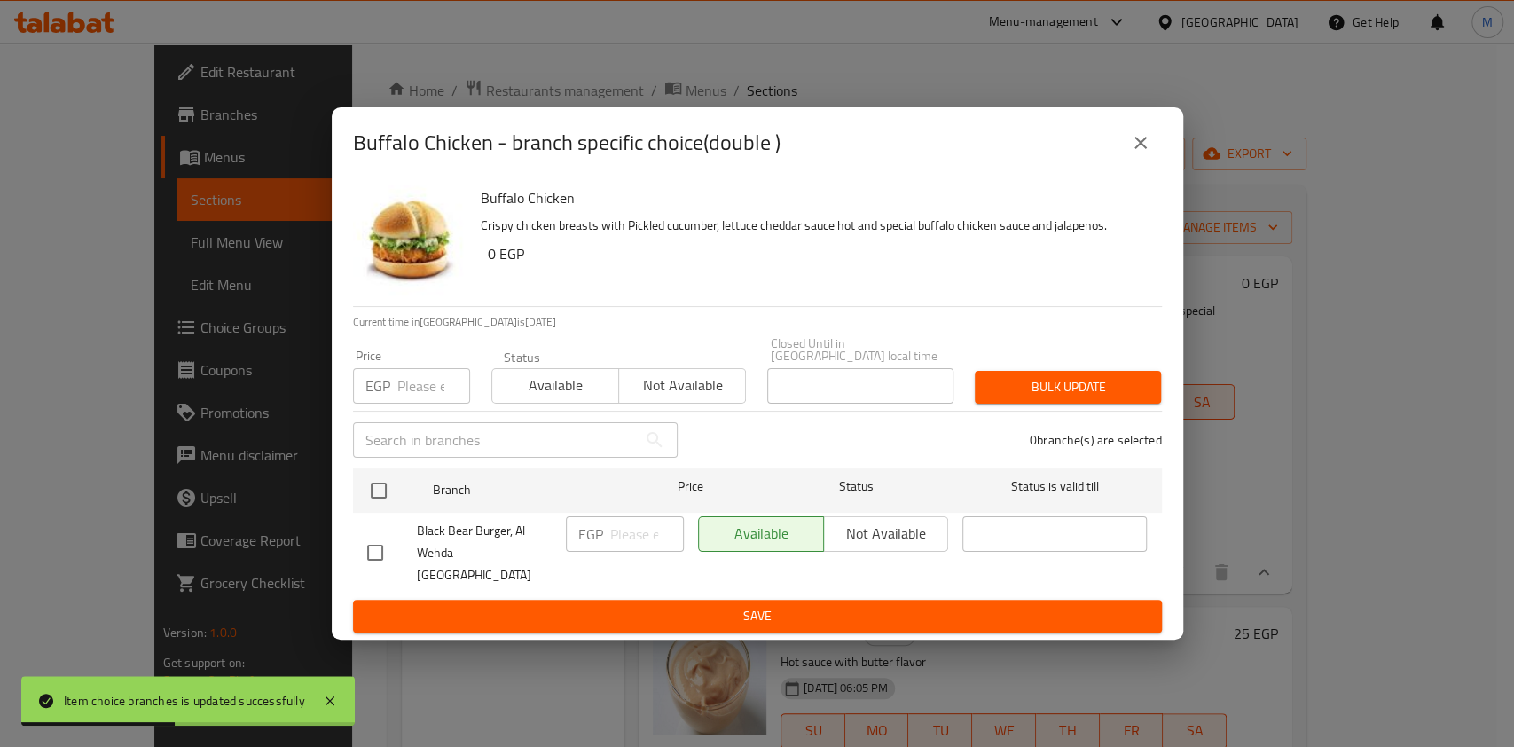
click at [362, 536] on input "checkbox" at bounding box center [375, 552] width 37 height 37
checkbox input "true"
click at [362, 536] on input "checkbox" at bounding box center [375, 552] width 37 height 37
checkbox input "false"
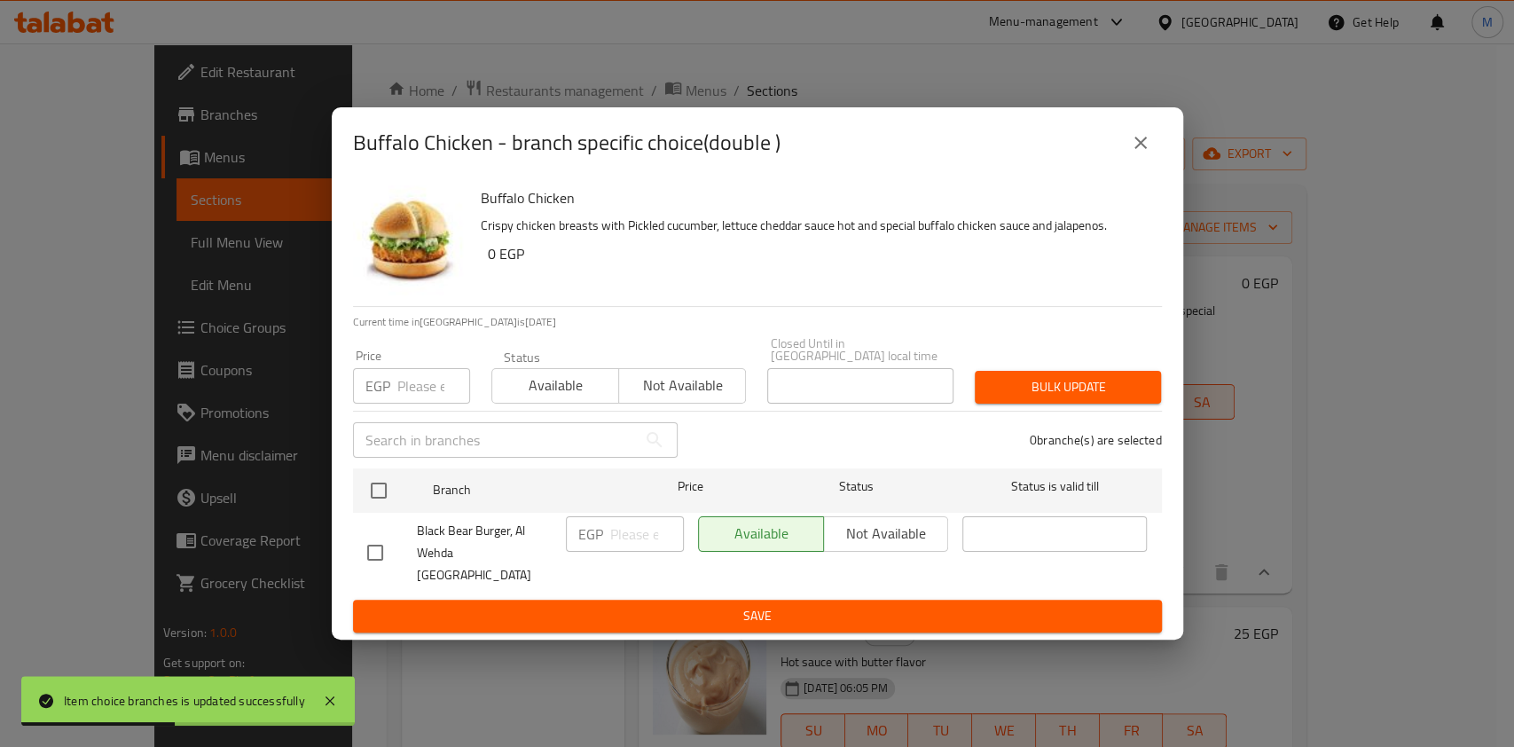
checkbox input "false"
click at [387, 553] on input "checkbox" at bounding box center [375, 552] width 37 height 37
checkbox input "true"
click at [630, 543] on input "number" at bounding box center [647, 533] width 74 height 35
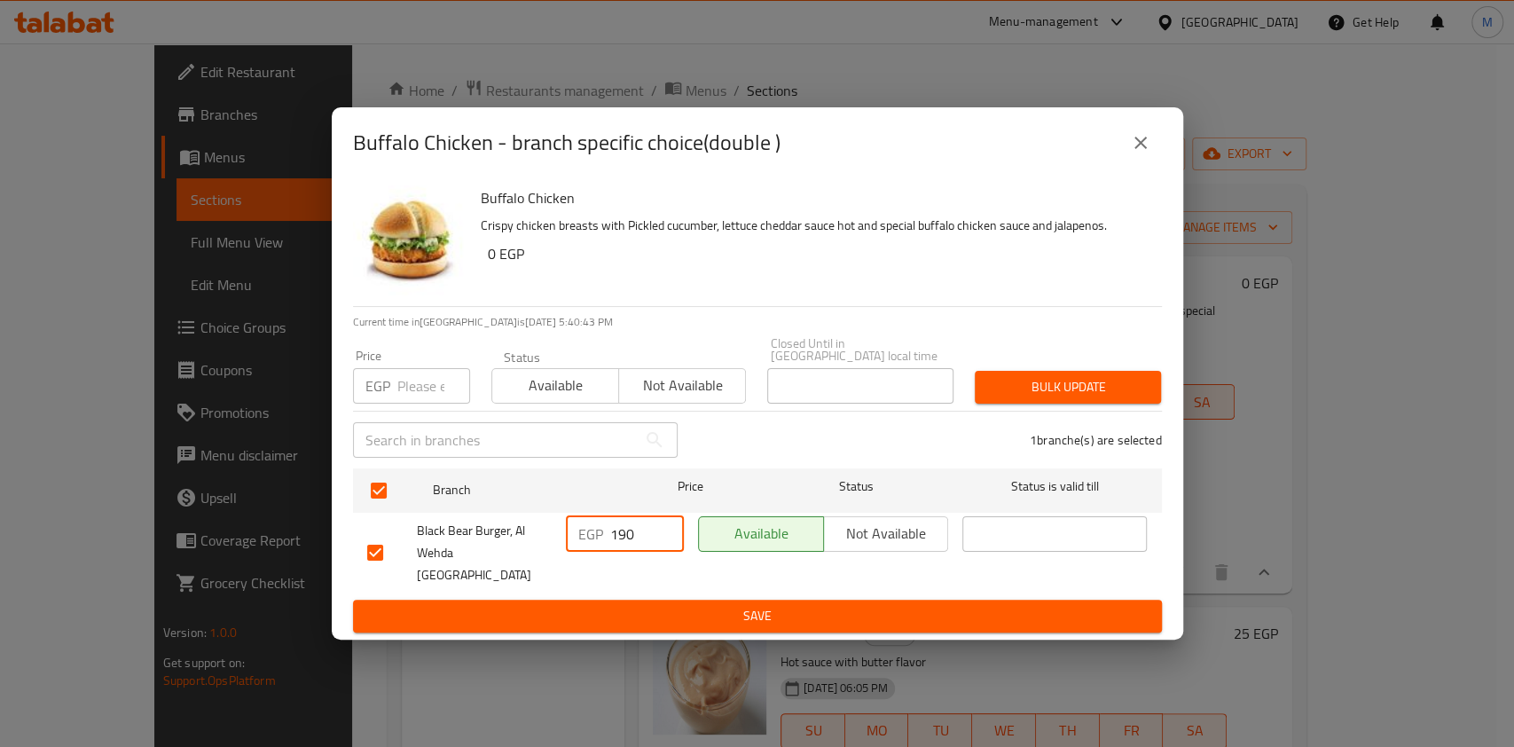
type input "190"
click at [676, 605] on span "Save" at bounding box center [757, 616] width 781 height 22
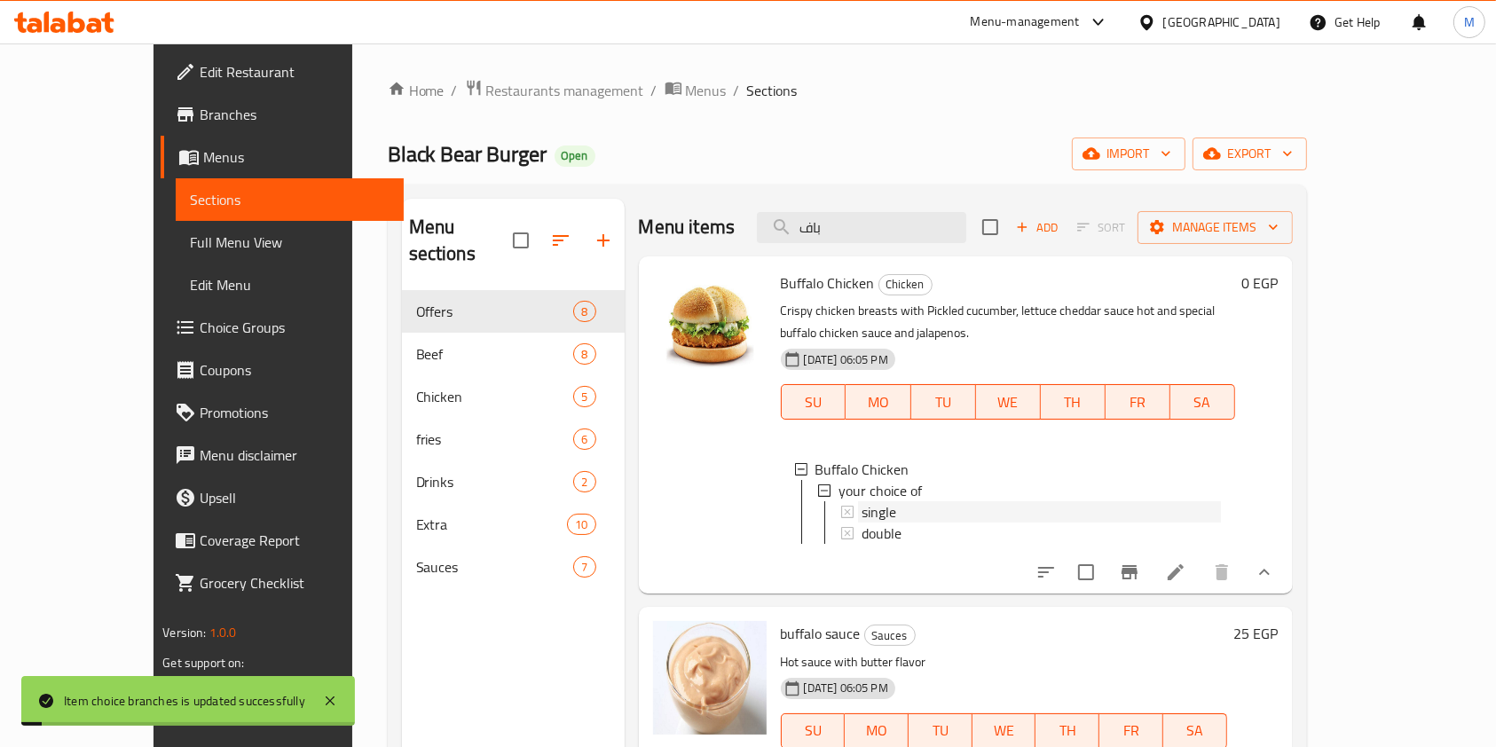
click at [893, 501] on div "single" at bounding box center [1040, 511] width 359 height 21
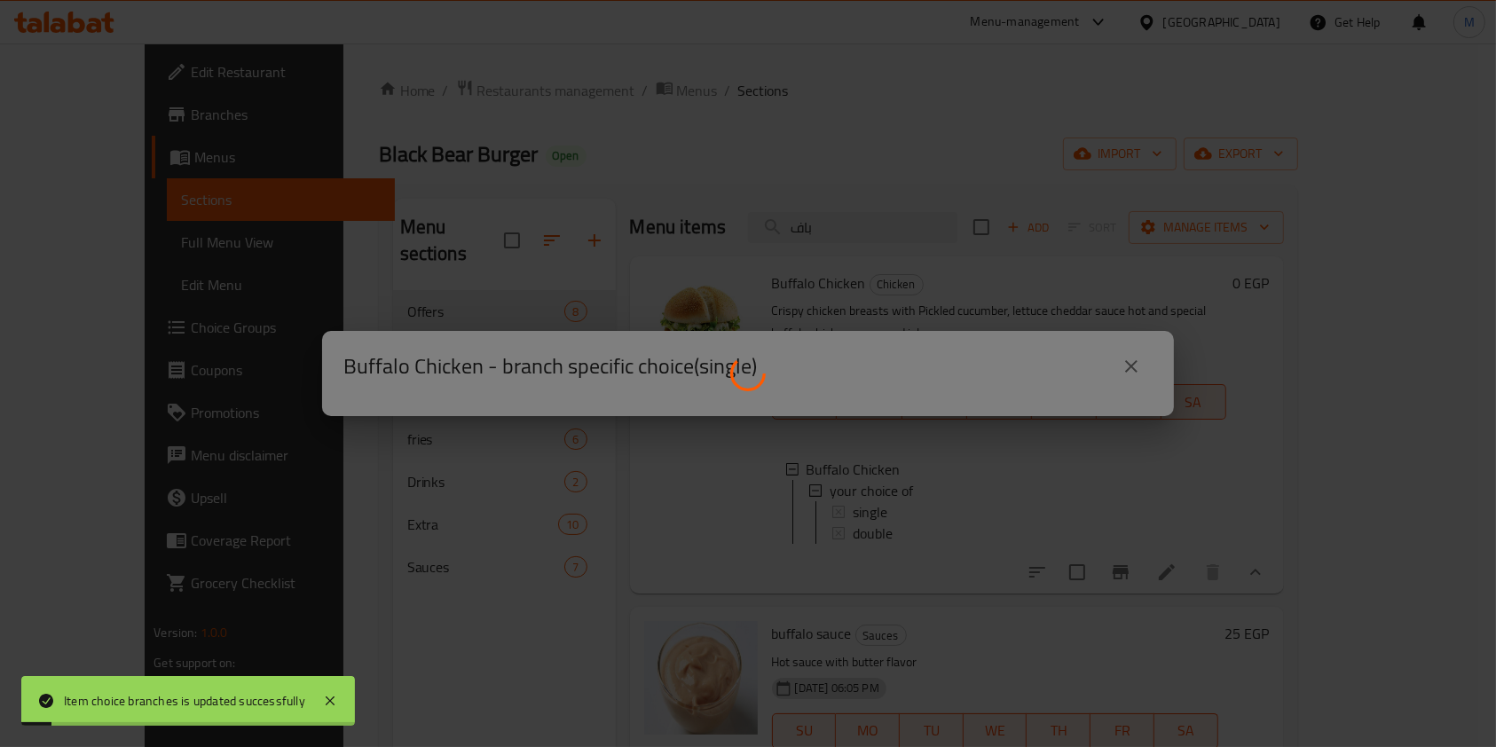
click at [893, 492] on div at bounding box center [748, 373] width 1496 height 747
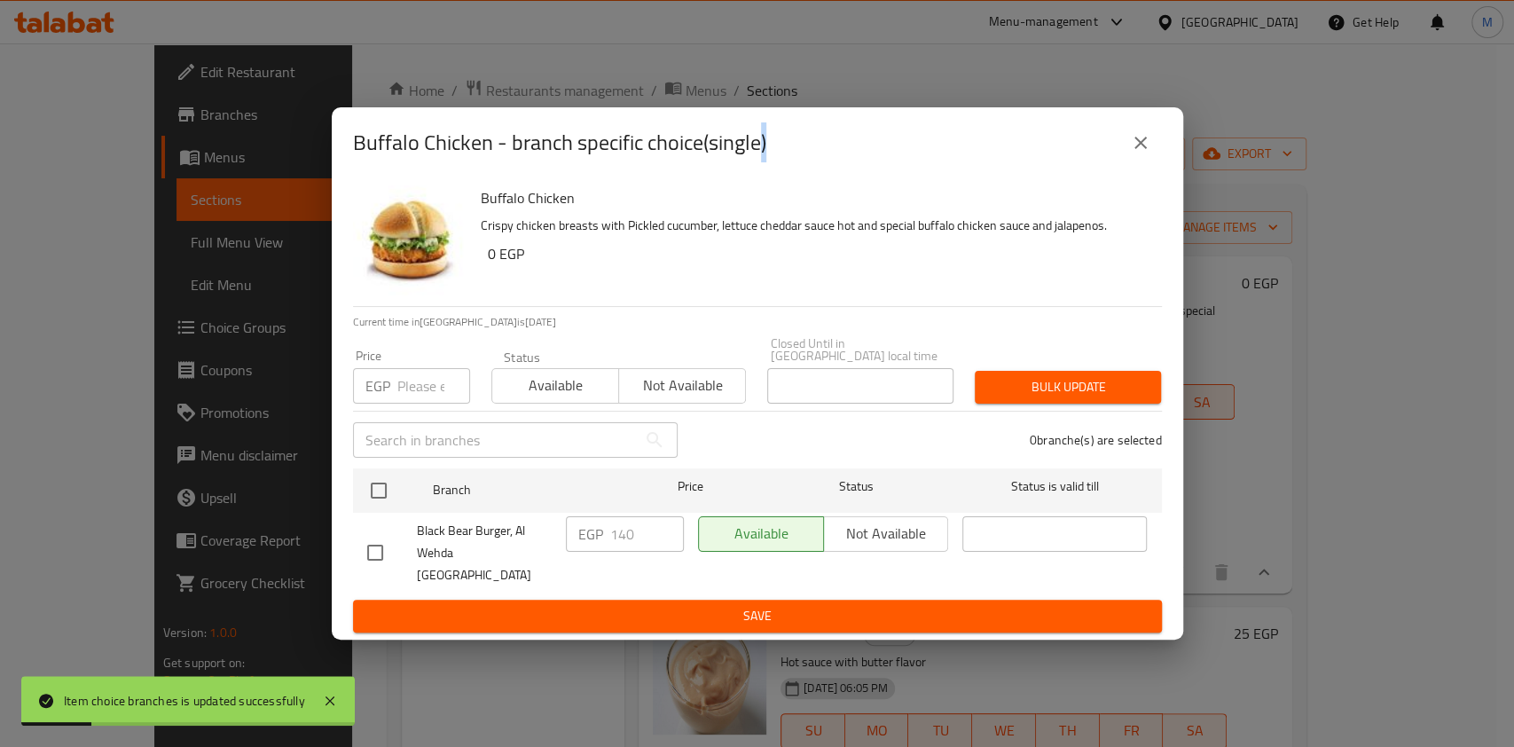
click at [1152, 138] on div "Buffalo Chicken - branch specific choice(single)" at bounding box center [757, 143] width 809 height 43
click at [1152, 150] on button "close" at bounding box center [1141, 143] width 43 height 43
click at [1152, 150] on div "Black Bear Burger Open import export" at bounding box center [847, 154] width 919 height 33
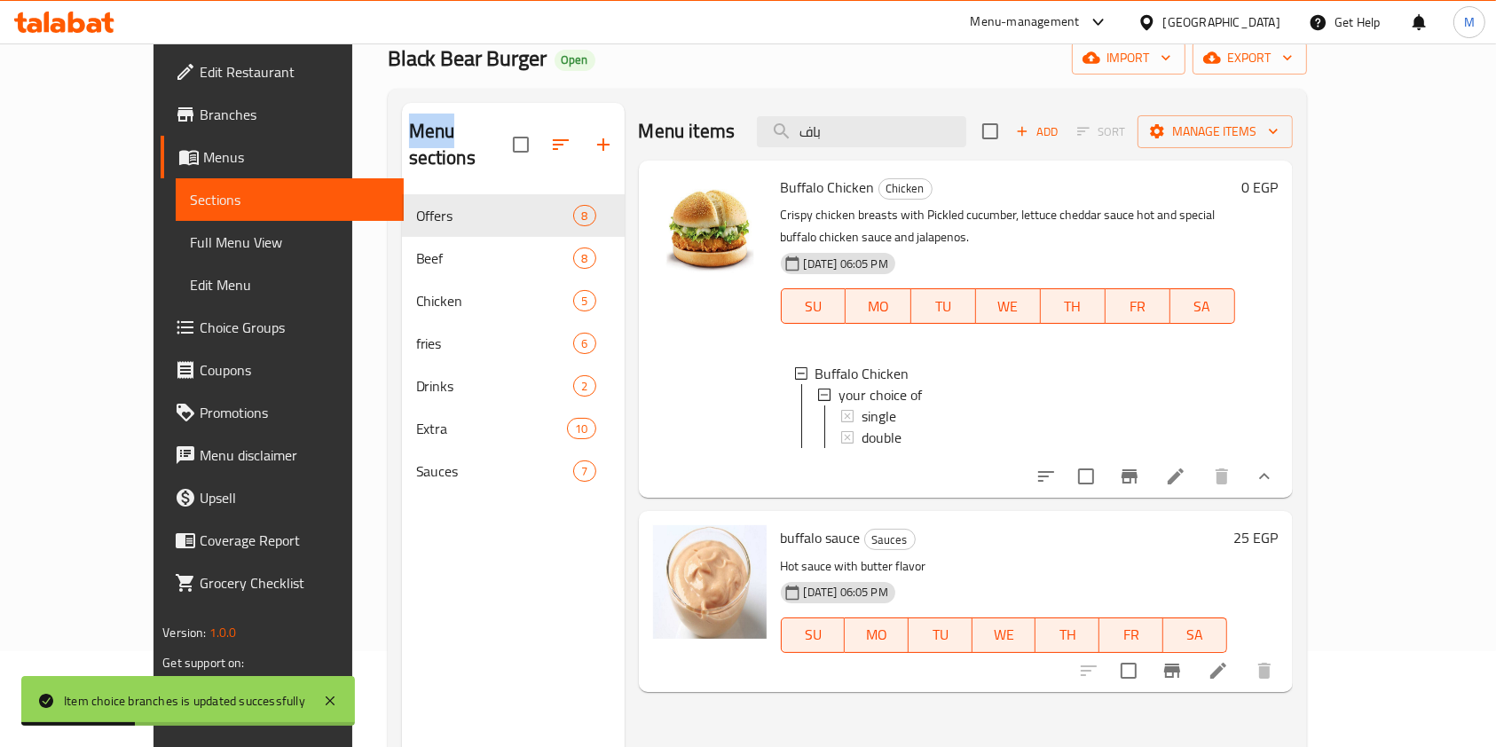
scroll to position [118, 0]
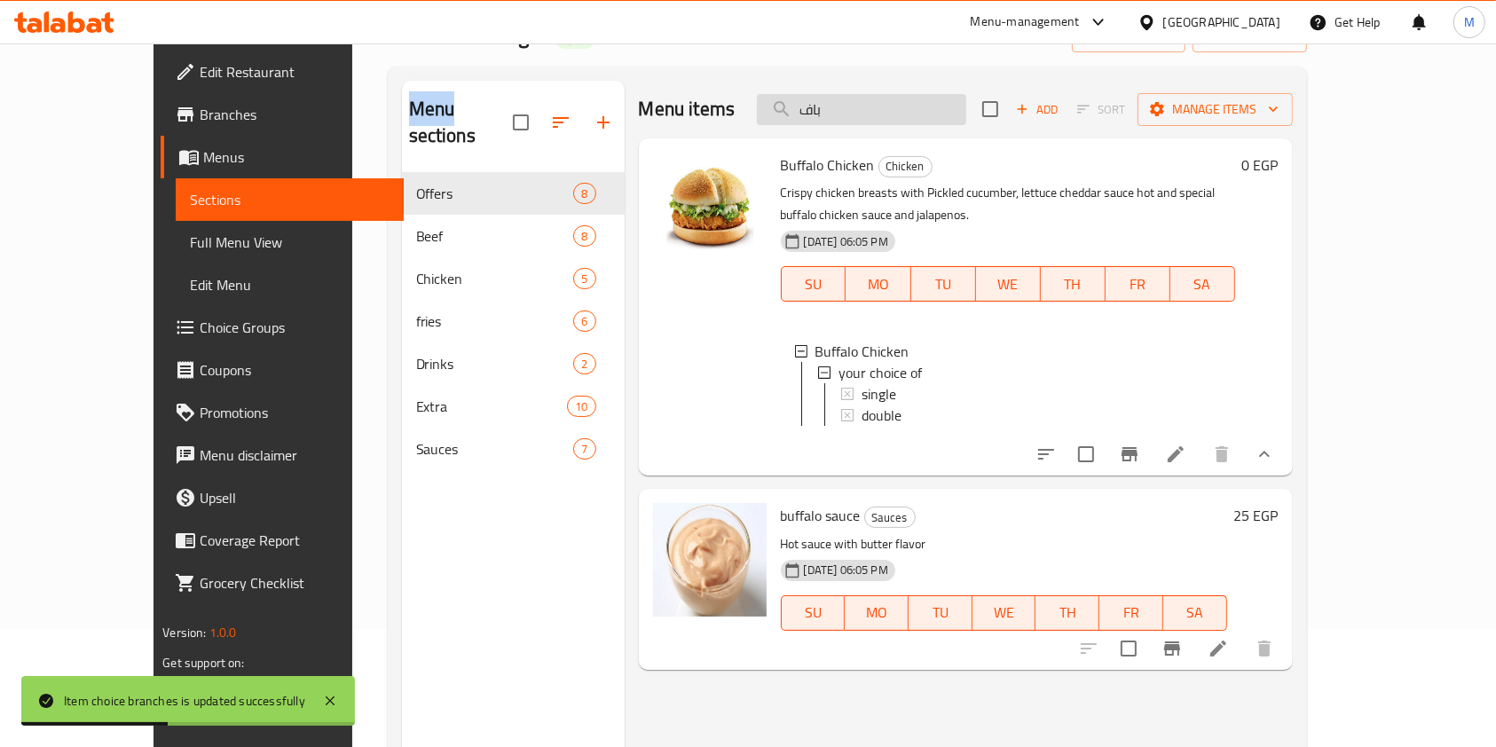
click at [923, 118] on input "باف" at bounding box center [861, 109] width 209 height 31
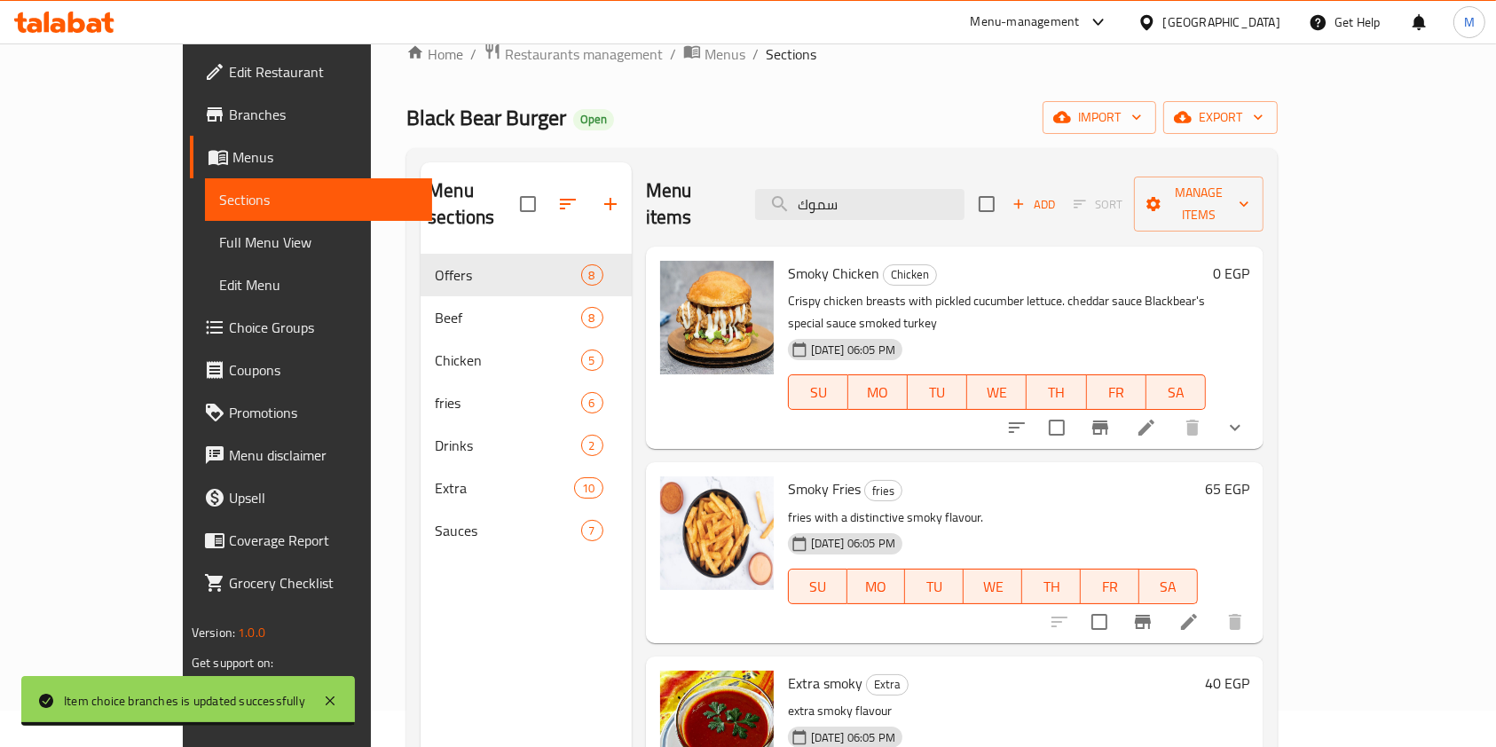
scroll to position [0, 0]
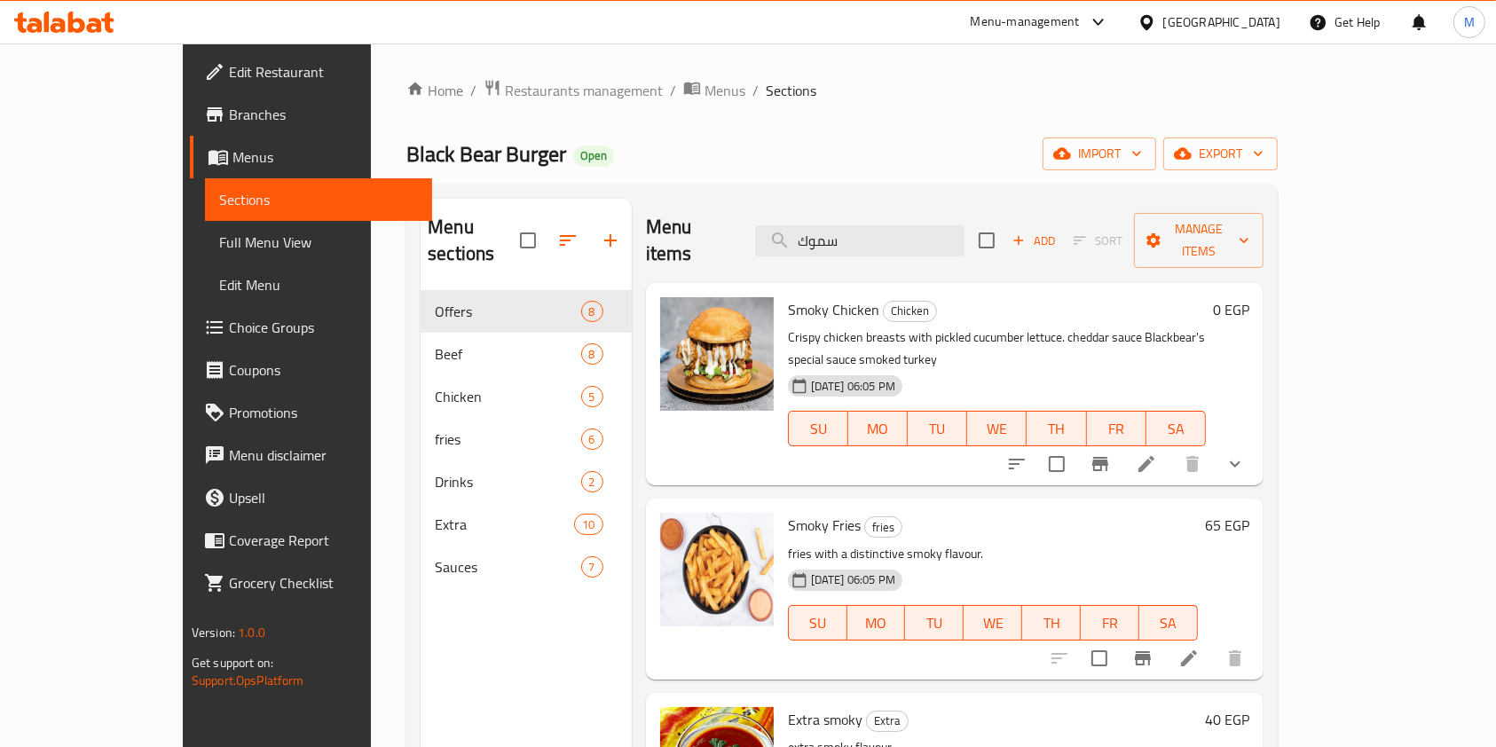
type input "سموك"
click at [1246, 453] on icon "show more" at bounding box center [1234, 463] width 21 height 21
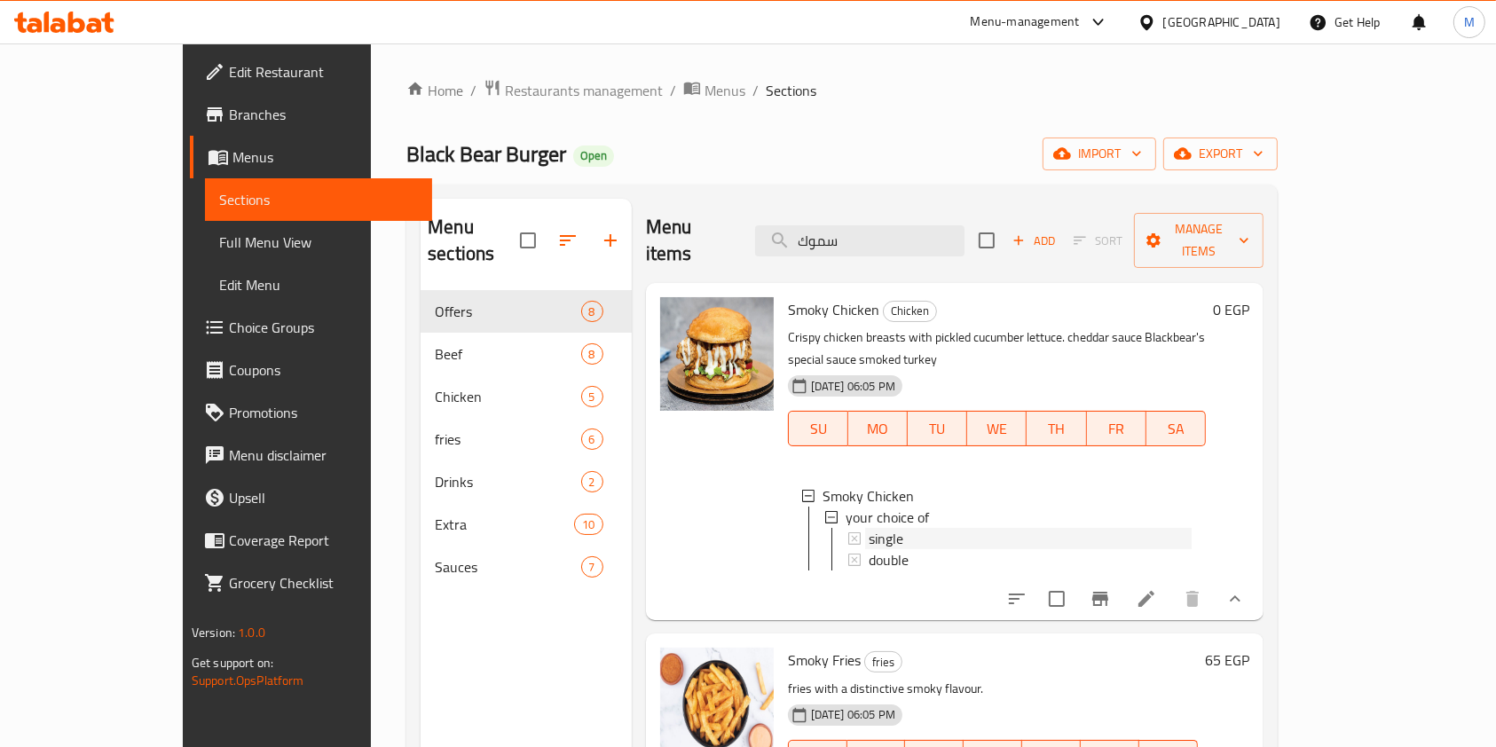
click at [869, 528] on span "single" at bounding box center [886, 538] width 35 height 21
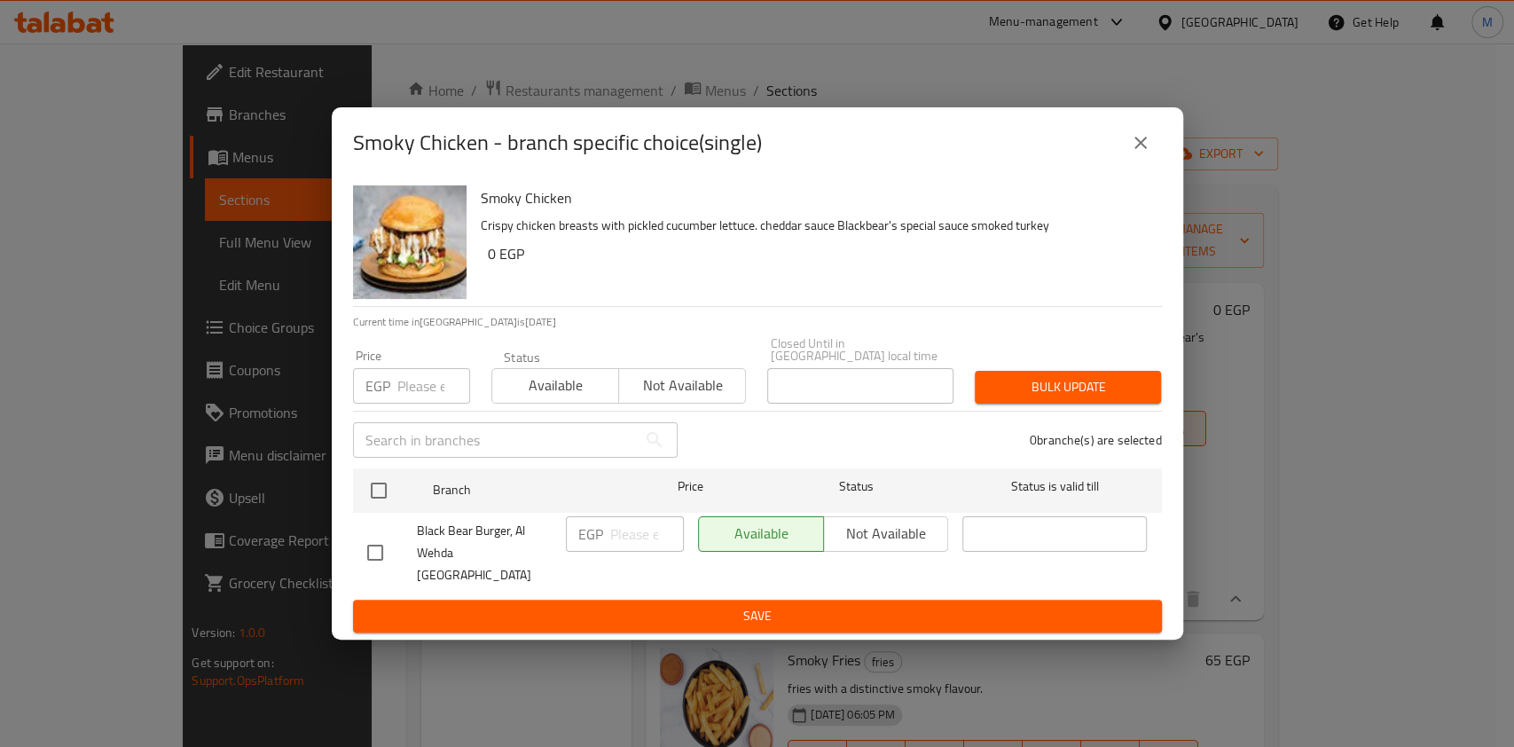
click at [375, 548] on input "checkbox" at bounding box center [375, 552] width 37 height 37
checkbox input "true"
click at [738, 531] on span "Available" at bounding box center [761, 534] width 111 height 26
click at [629, 543] on input "number" at bounding box center [647, 533] width 74 height 35
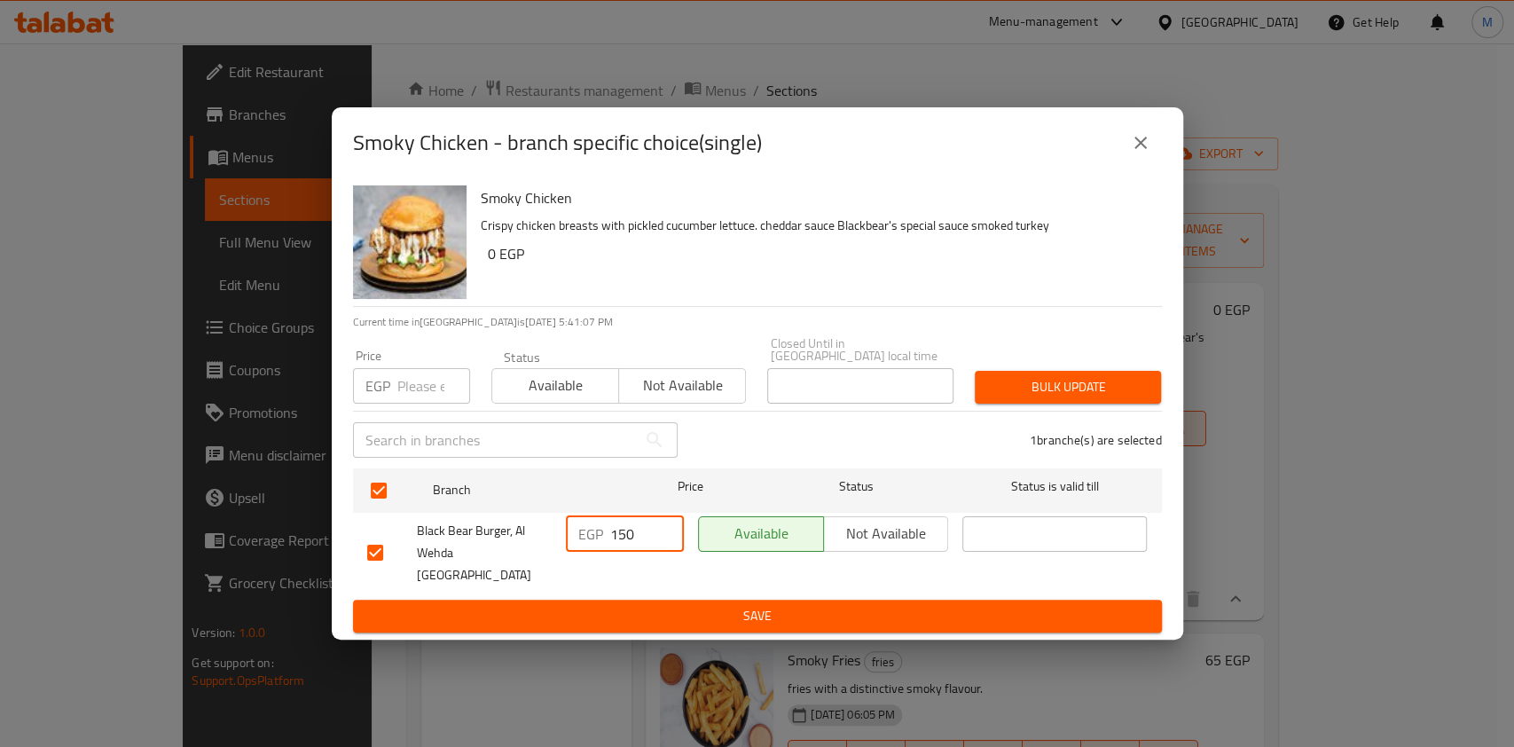
type input "150"
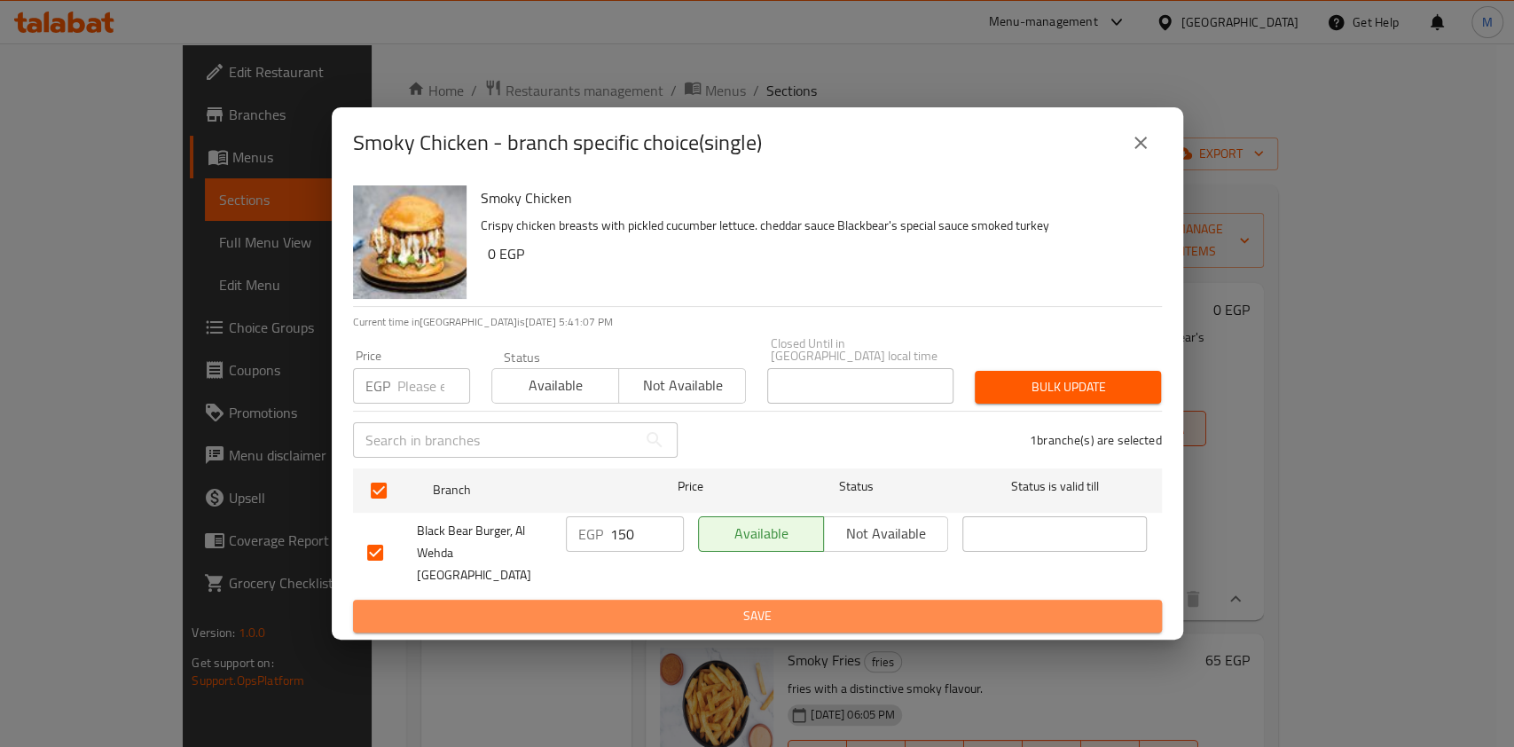
click at [739, 608] on span "Save" at bounding box center [757, 616] width 781 height 22
click at [739, 608] on div at bounding box center [757, 373] width 1514 height 747
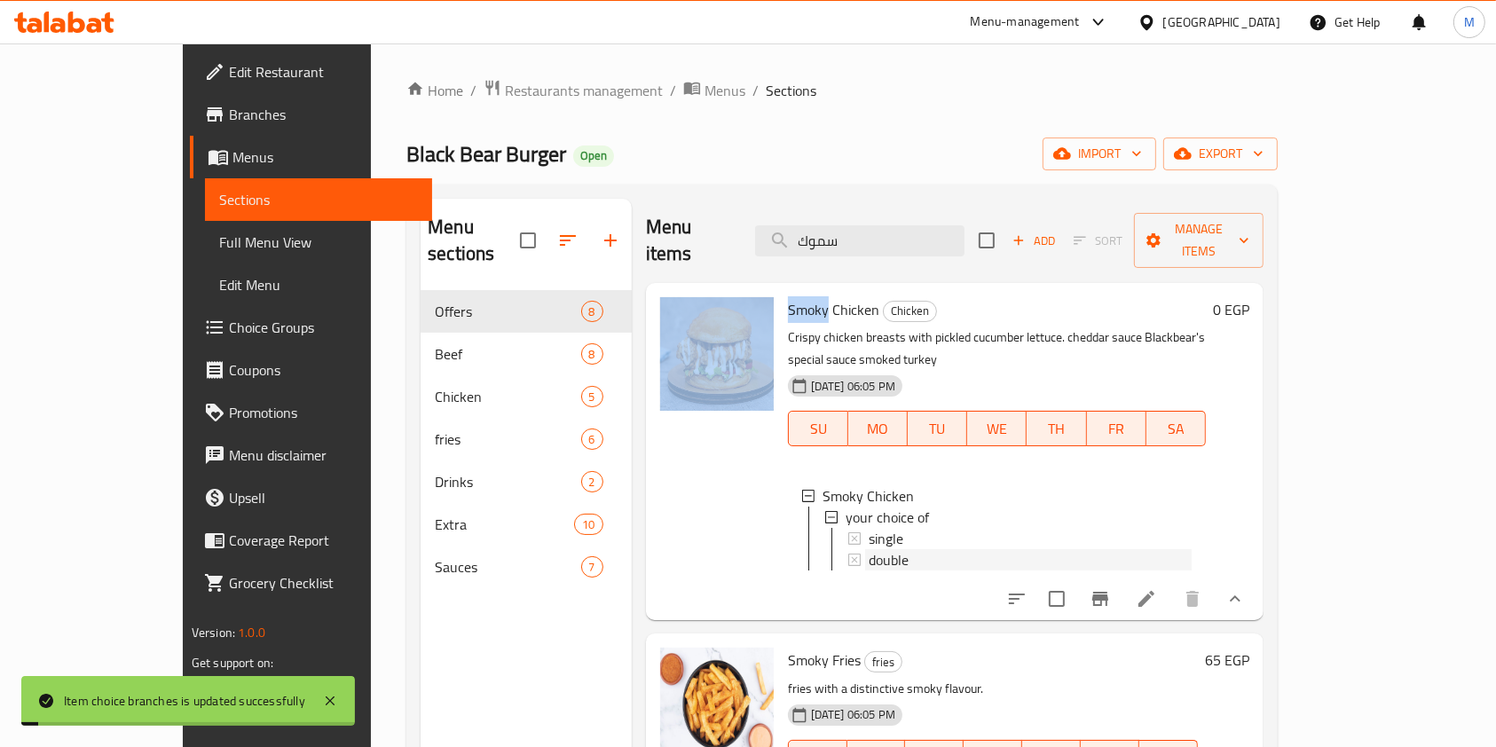
click at [869, 549] on span "double" at bounding box center [889, 559] width 40 height 21
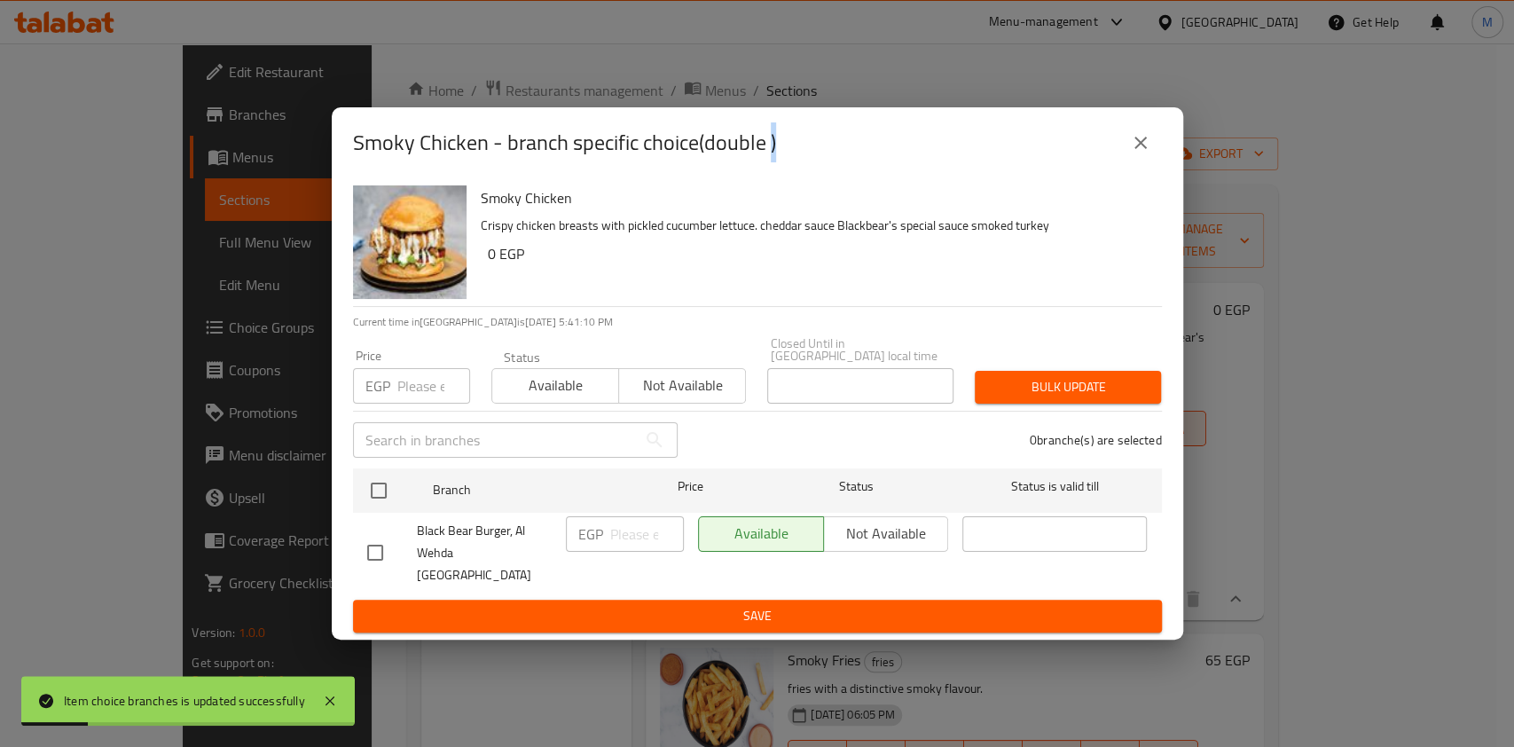
click at [381, 545] on input "checkbox" at bounding box center [375, 552] width 37 height 37
checkbox input "true"
click at [381, 545] on input "checkbox" at bounding box center [375, 552] width 37 height 37
checkbox input "false"
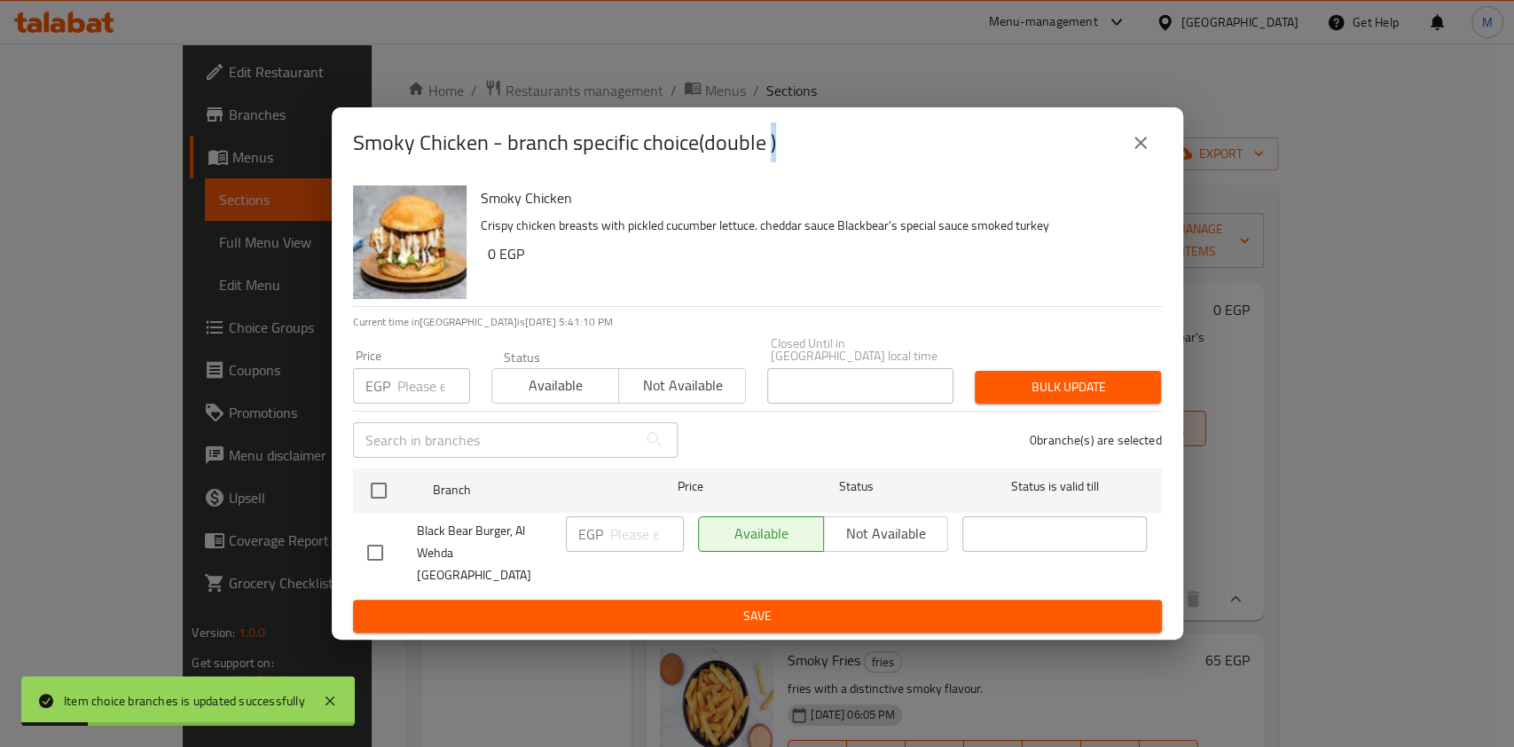
checkbox input "false"
click at [381, 547] on input "checkbox" at bounding box center [375, 552] width 37 height 37
checkbox input "true"
click at [635, 545] on input "number" at bounding box center [647, 533] width 74 height 35
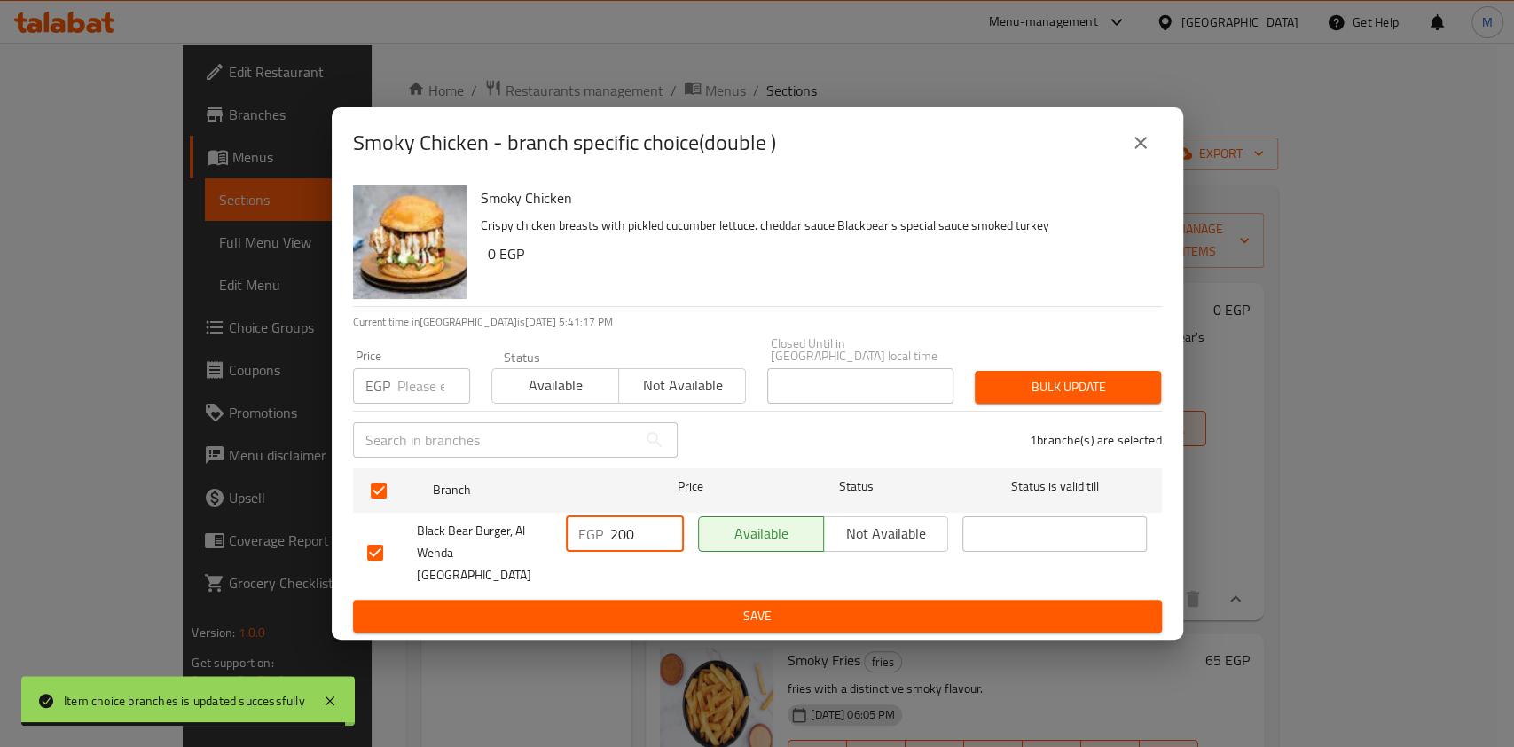
type input "200"
click at [856, 605] on span "Save" at bounding box center [757, 616] width 781 height 22
click at [856, 593] on div at bounding box center [757, 373] width 1514 height 747
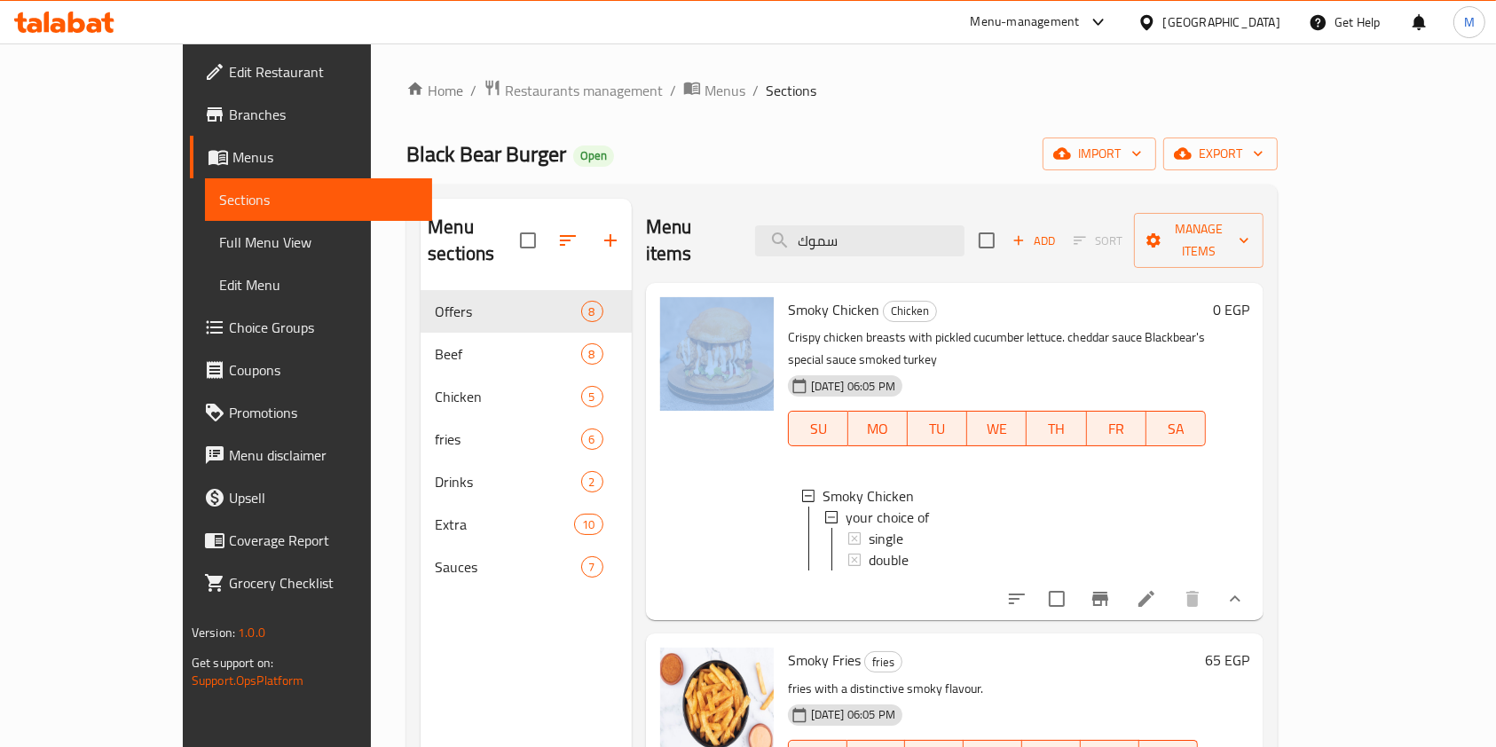
click at [702, 521] on div at bounding box center [717, 451] width 128 height 323
click at [869, 549] on span "double" at bounding box center [889, 559] width 40 height 21
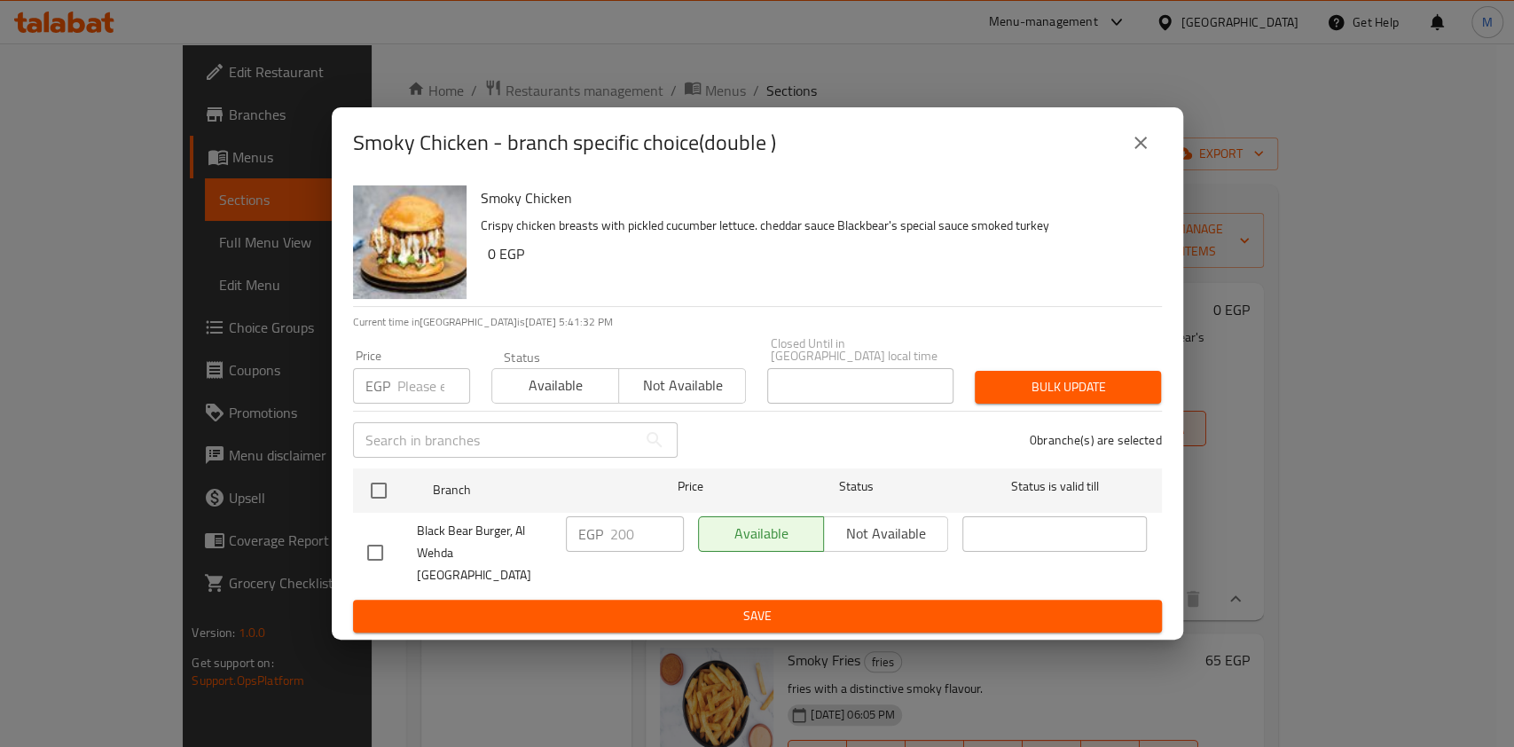
click at [1146, 153] on icon "close" at bounding box center [1140, 142] width 21 height 21
click at [1146, 169] on div "Black Bear Burger Open import export" at bounding box center [842, 154] width 871 height 33
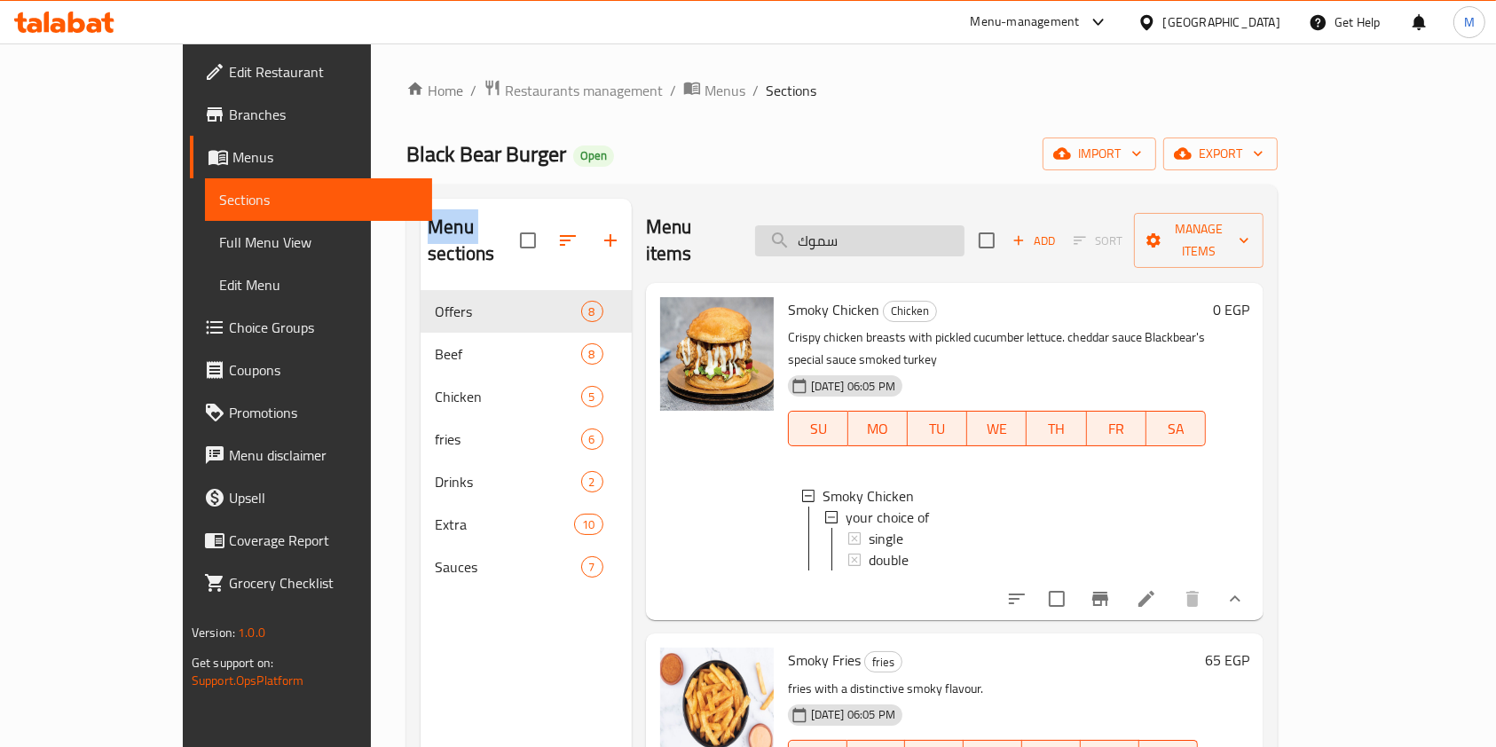
click at [923, 228] on input "سموك" at bounding box center [859, 240] width 209 height 31
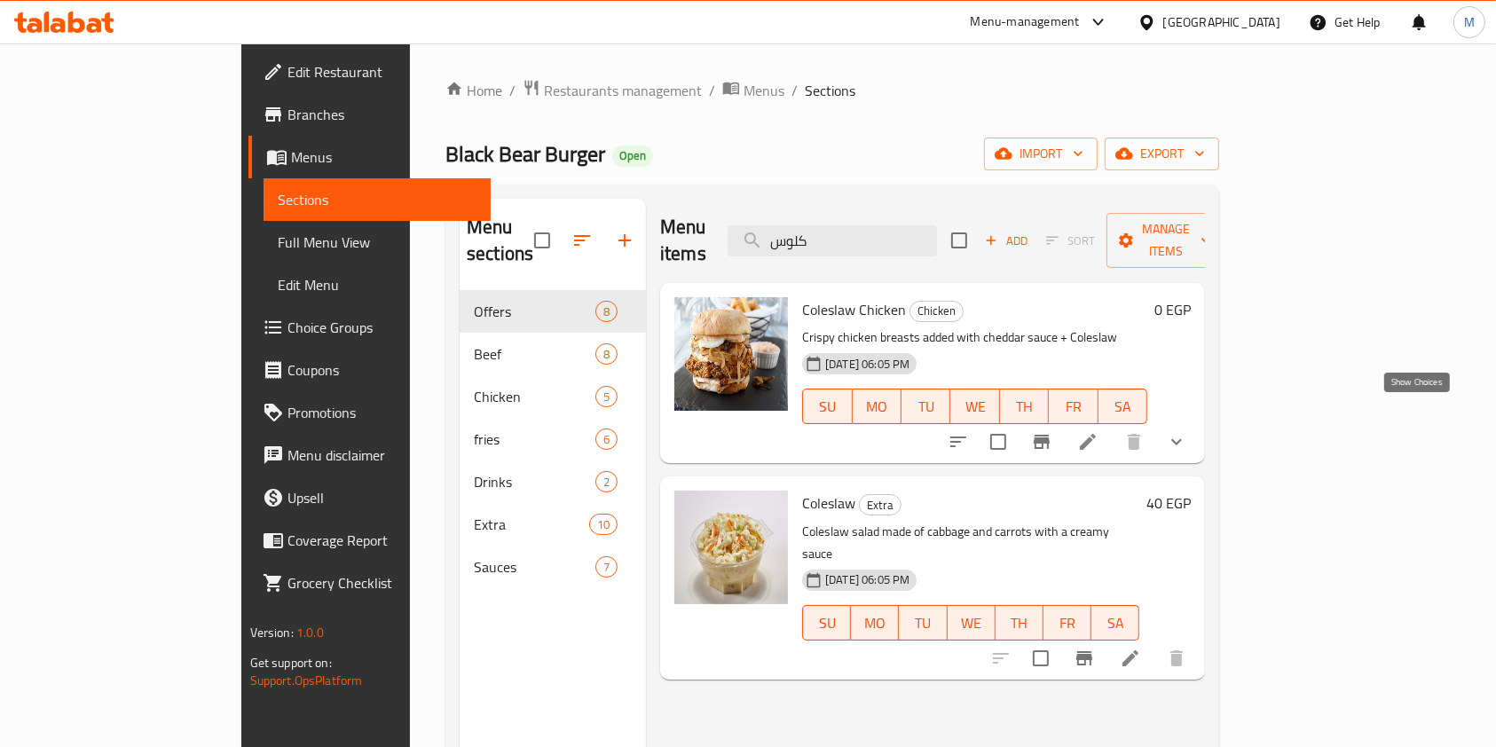
type input "كلوس"
click at [1187, 431] on icon "show more" at bounding box center [1176, 441] width 21 height 21
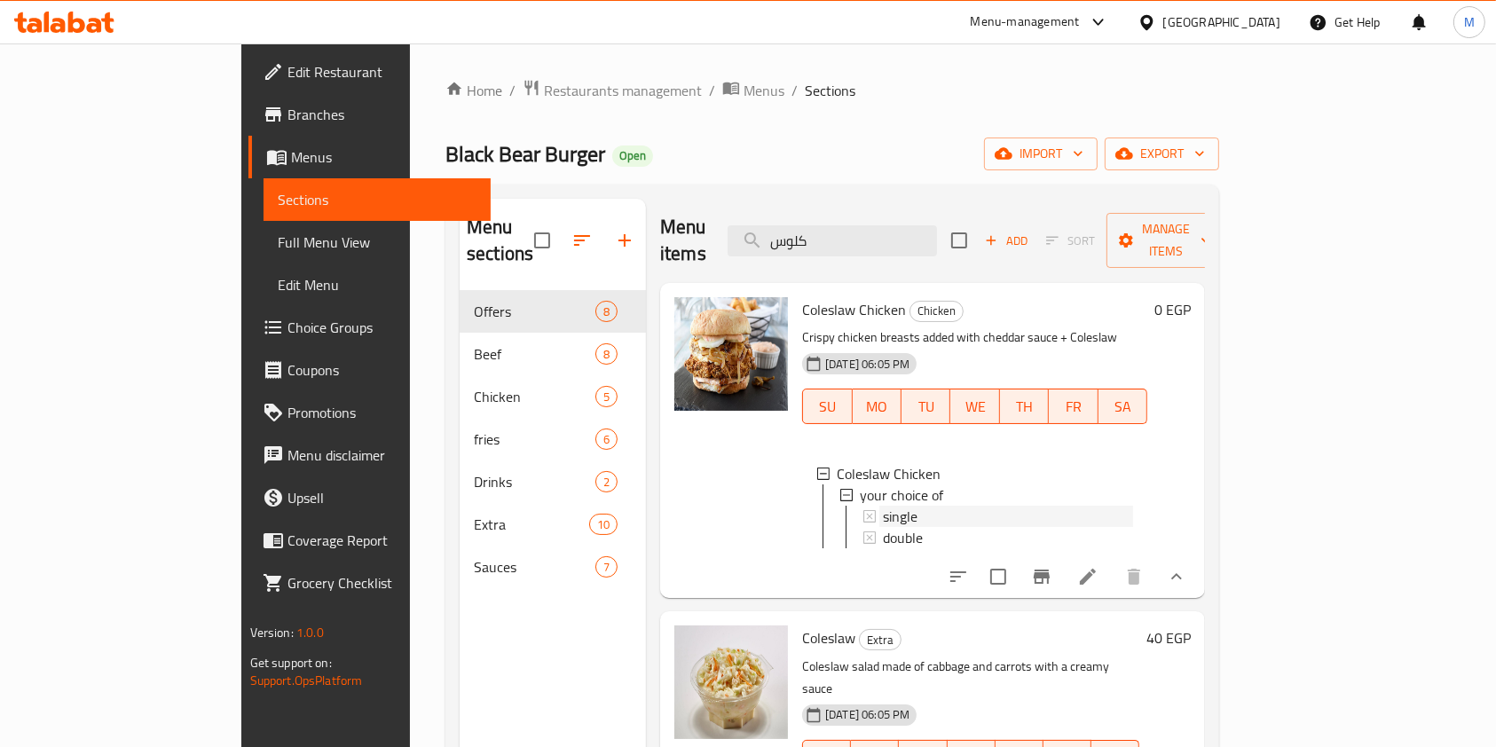
click at [883, 506] on span "single" at bounding box center [900, 516] width 35 height 21
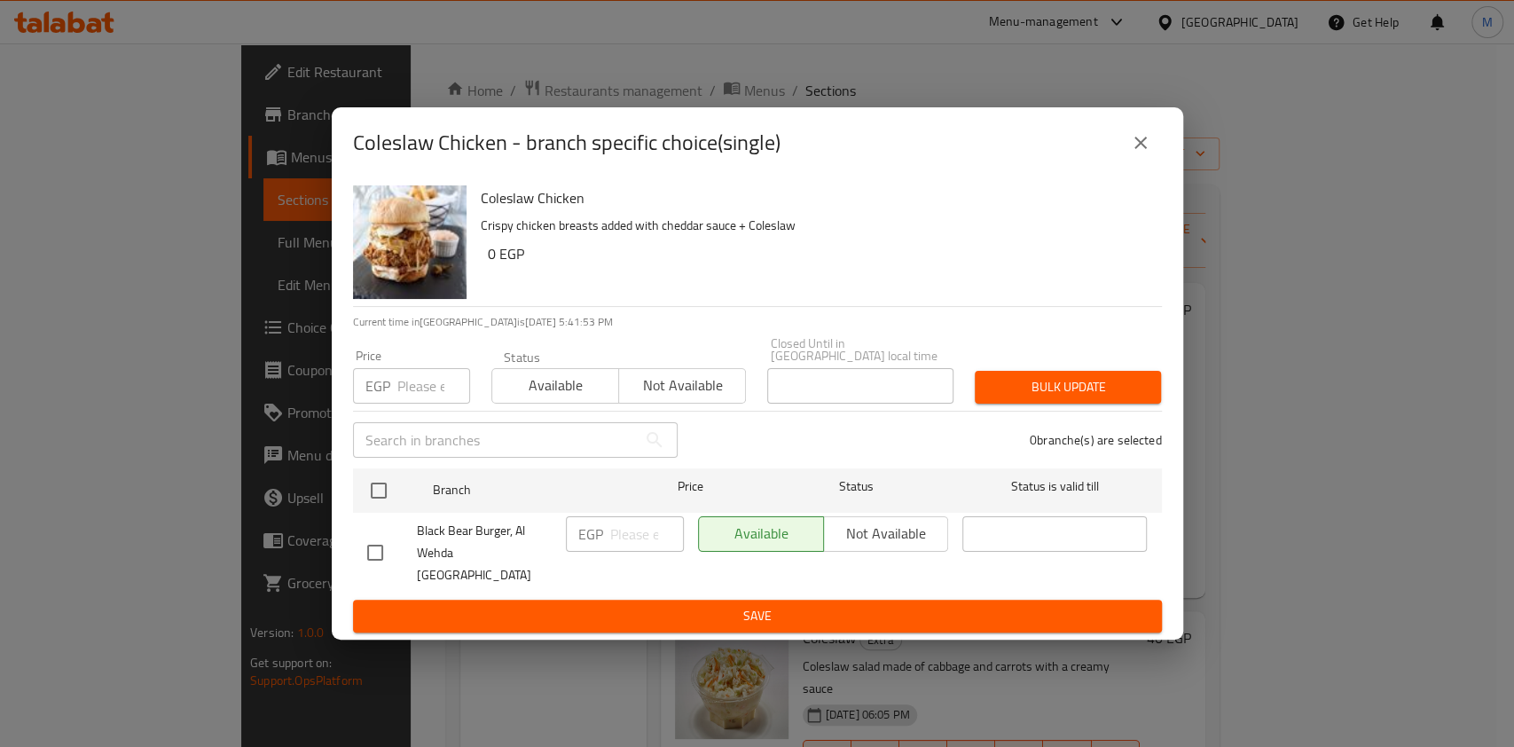
click at [382, 553] on input "checkbox" at bounding box center [375, 552] width 37 height 37
checkbox input "true"
click at [614, 525] on input "number" at bounding box center [647, 533] width 74 height 35
type input "150"
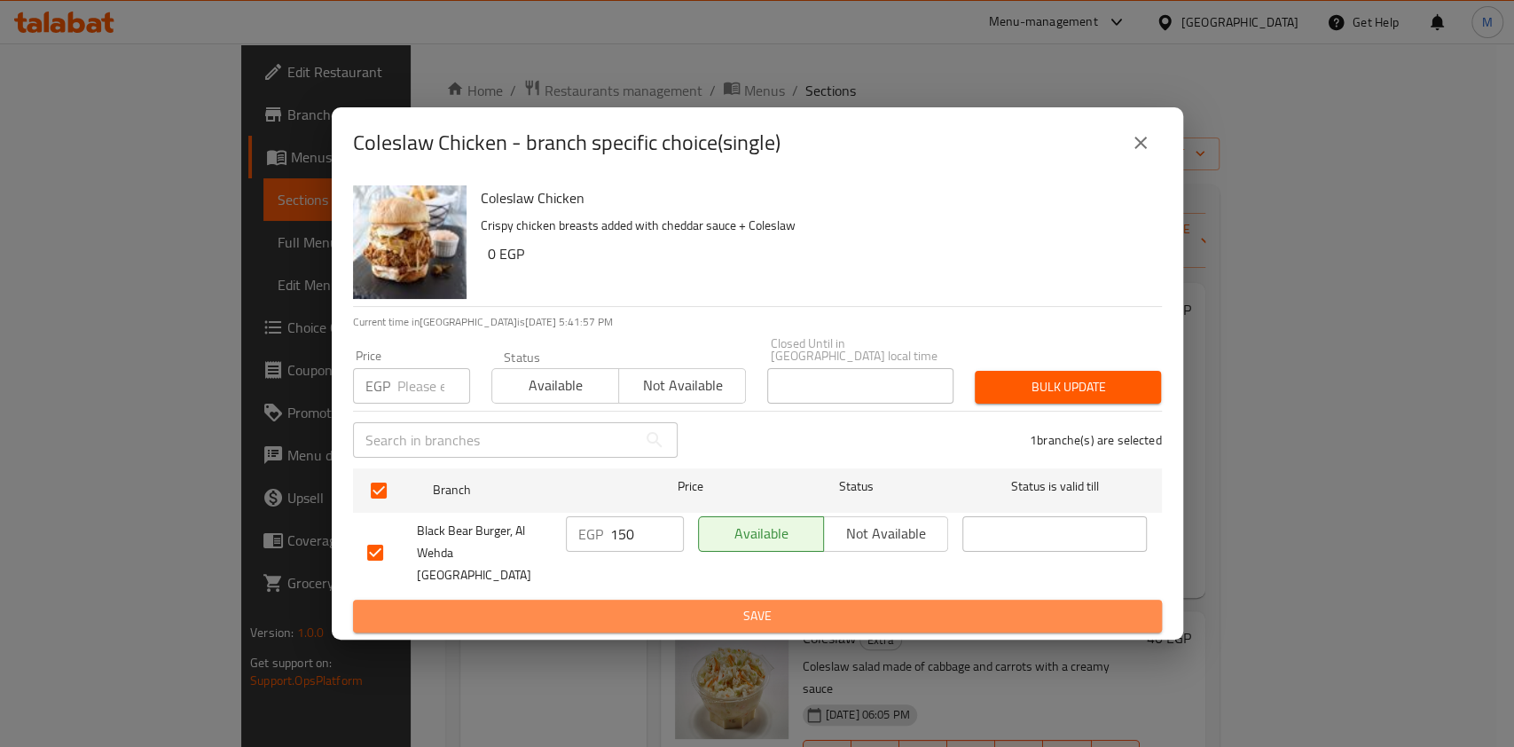
click at [667, 605] on span "Save" at bounding box center [757, 616] width 781 height 22
click at [667, 591] on div at bounding box center [757, 373] width 1514 height 747
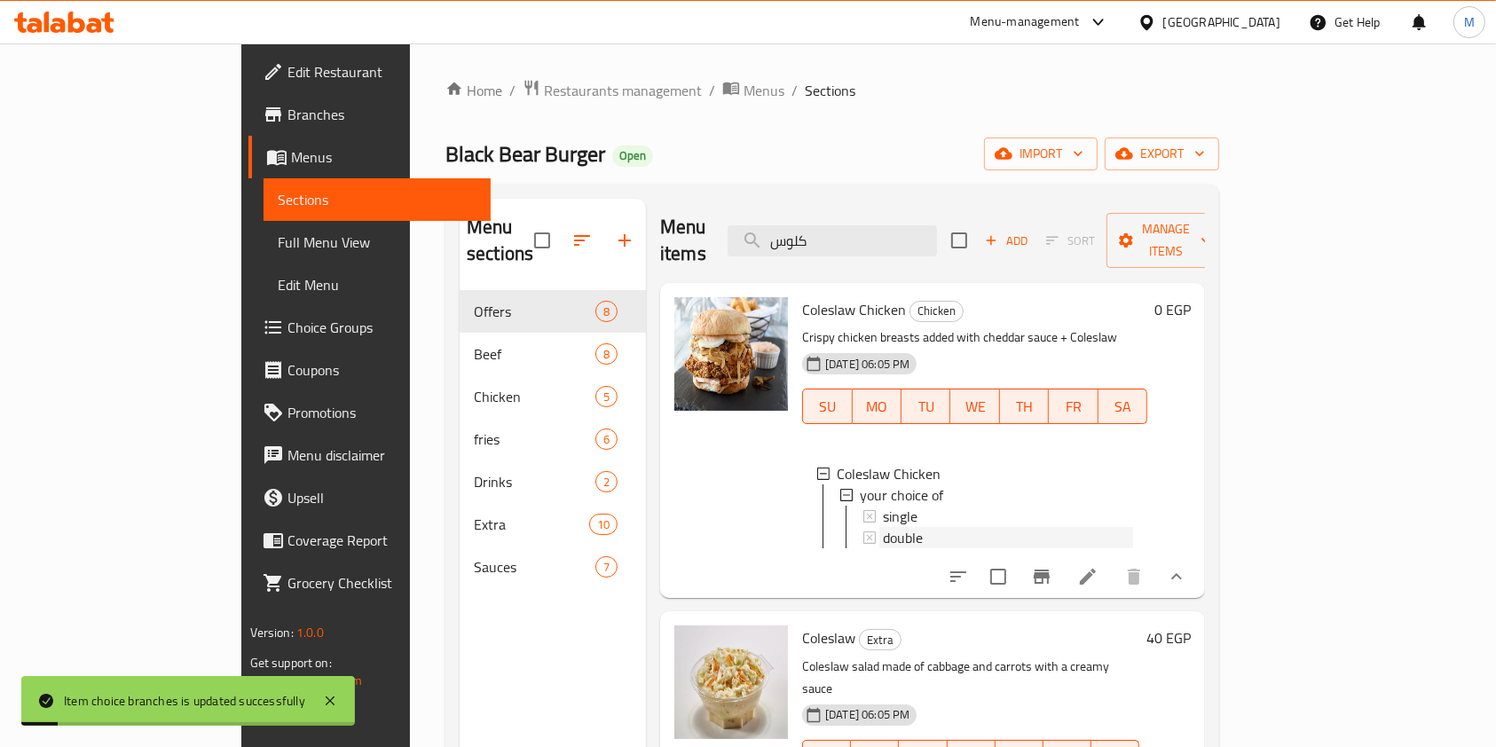
click at [883, 527] on span "double" at bounding box center [903, 537] width 40 height 21
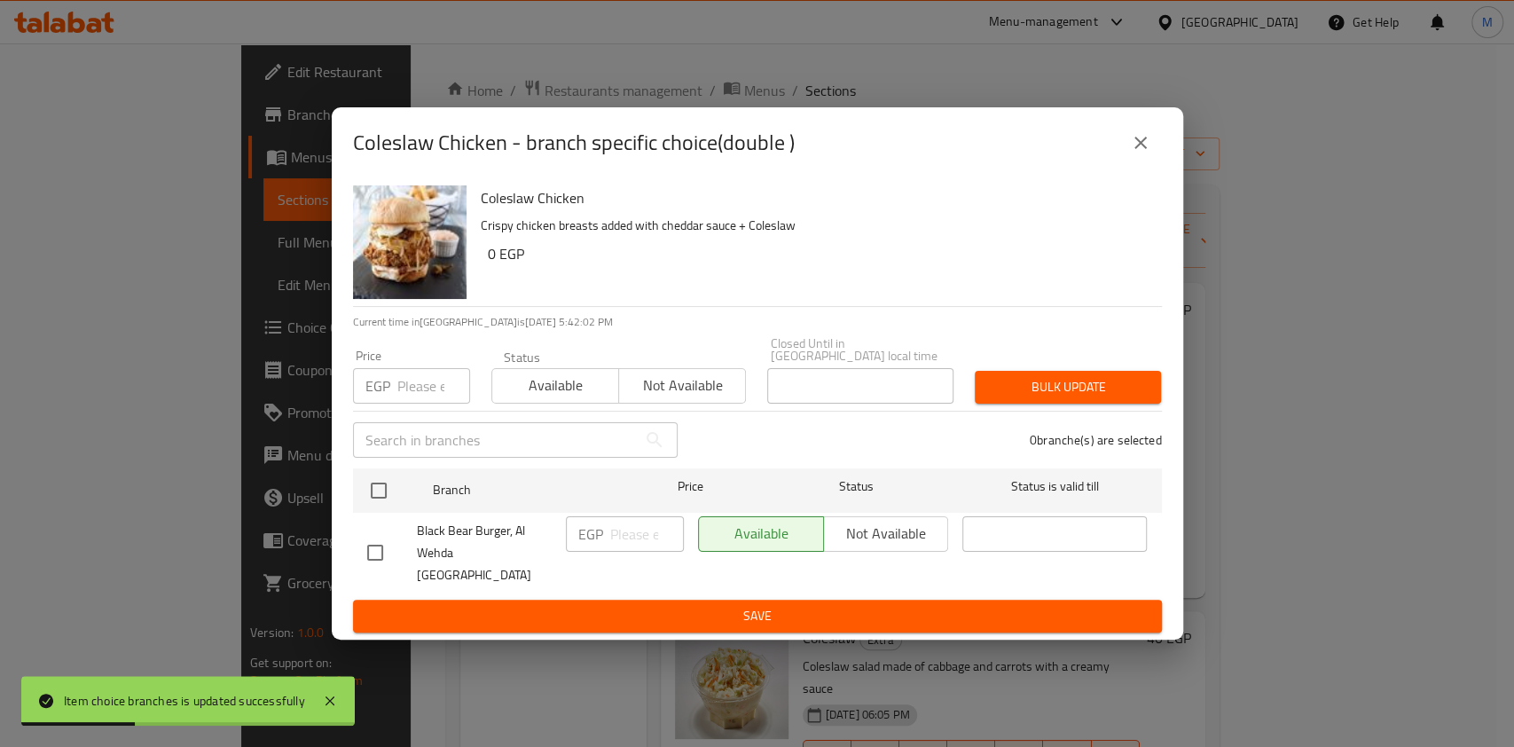
click at [386, 558] on input "checkbox" at bounding box center [375, 552] width 37 height 37
checkbox input "true"
click at [641, 528] on input "number" at bounding box center [647, 533] width 74 height 35
type input "200"
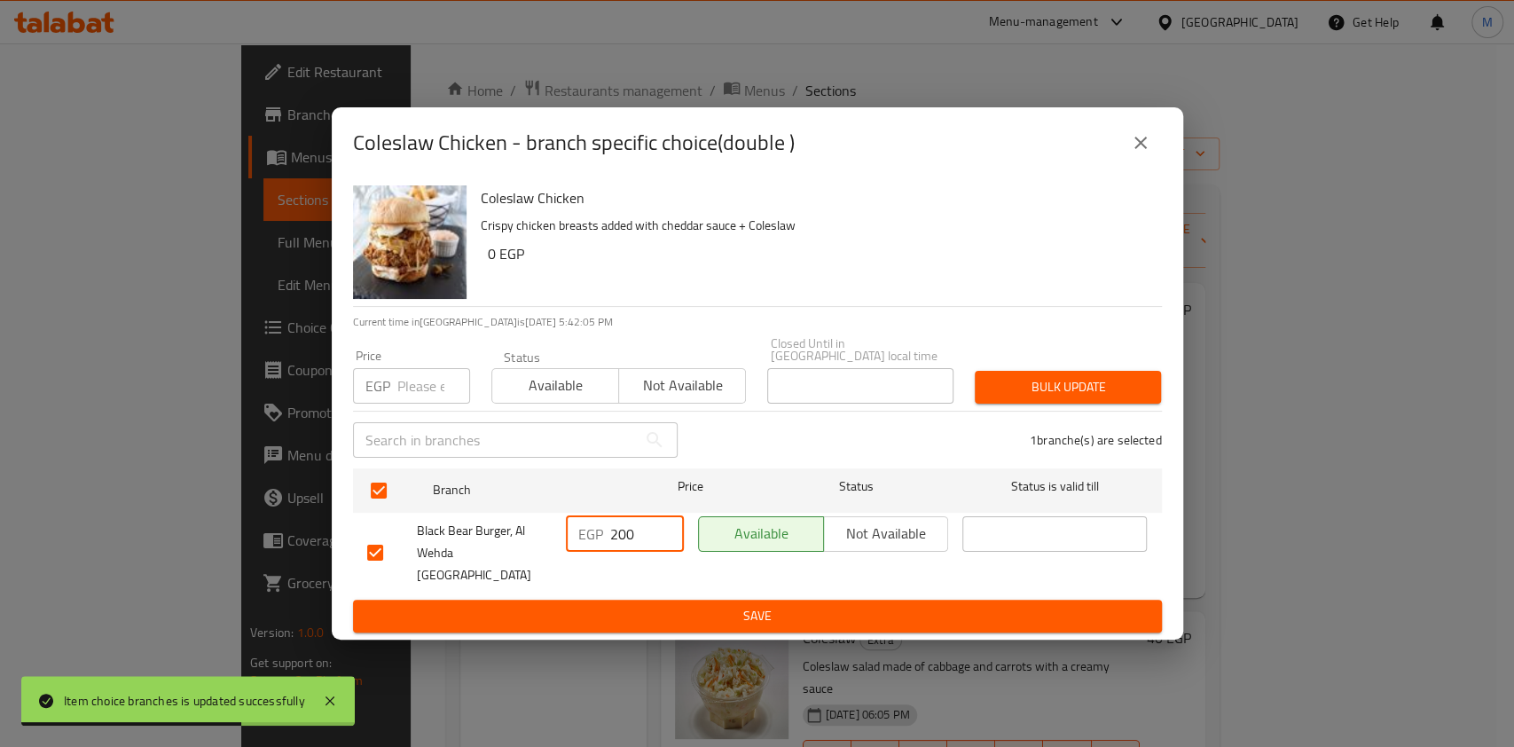
click at [660, 605] on span "Save" at bounding box center [757, 616] width 781 height 22
click at [660, 604] on div at bounding box center [757, 373] width 1514 height 747
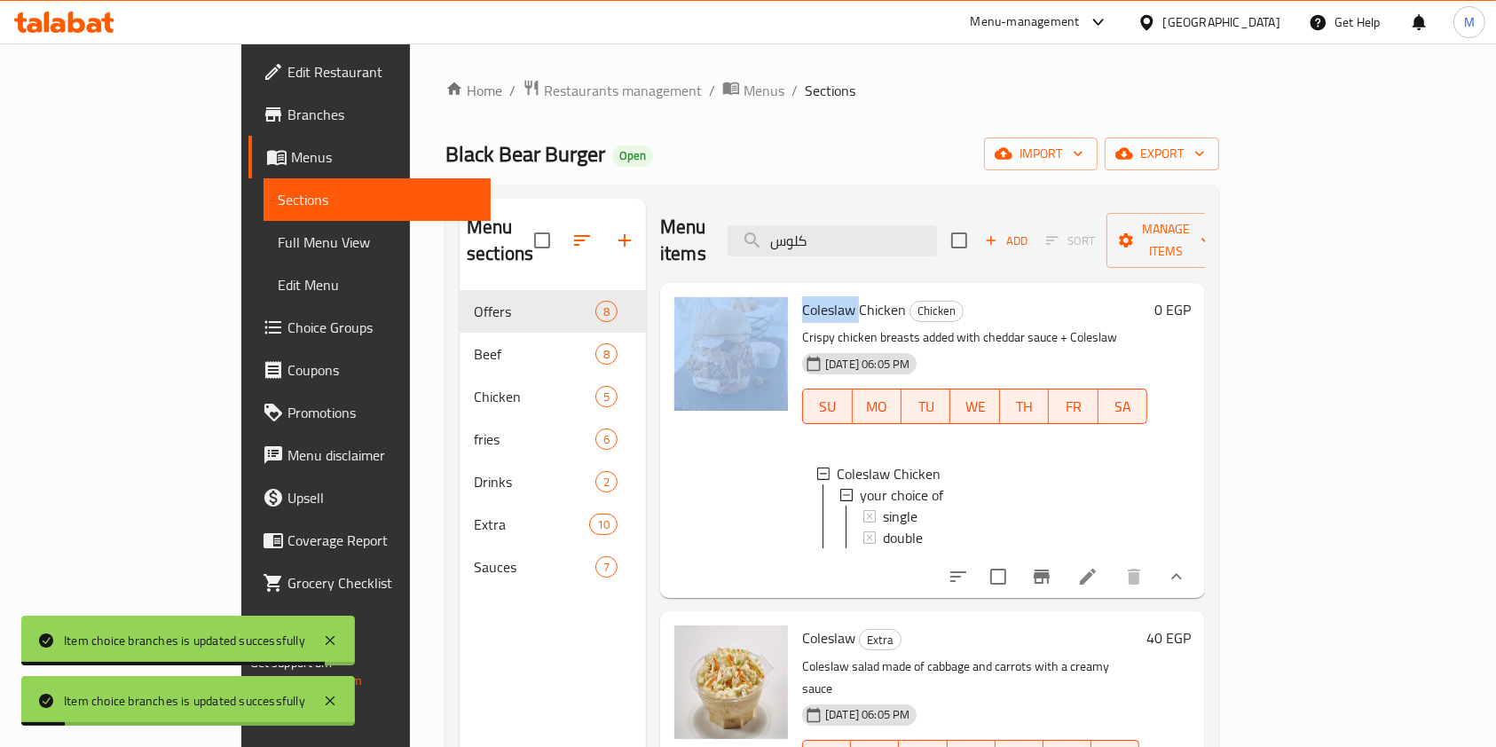
click at [667, 434] on div at bounding box center [731, 440] width 128 height 301
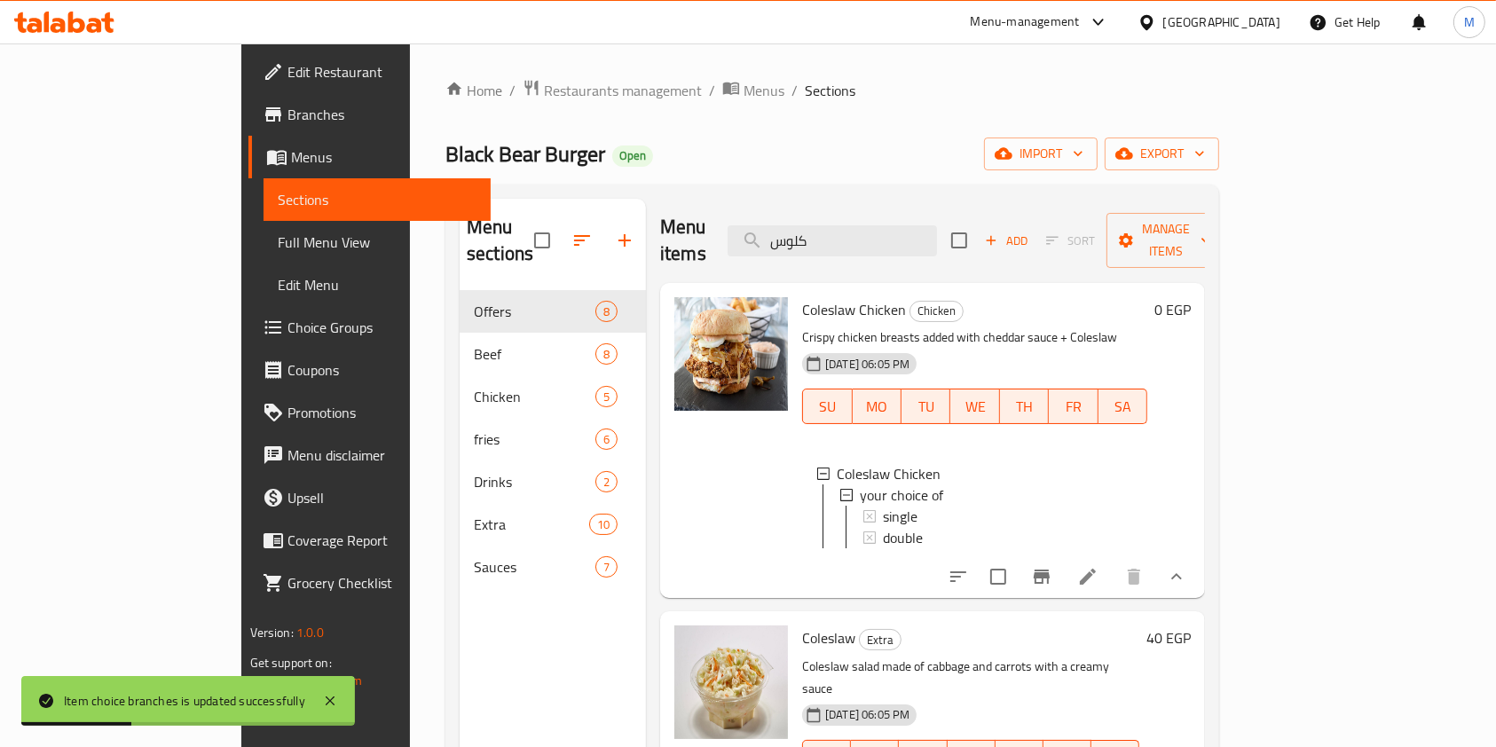
click at [959, 527] on div "double" at bounding box center [1008, 537] width 250 height 21
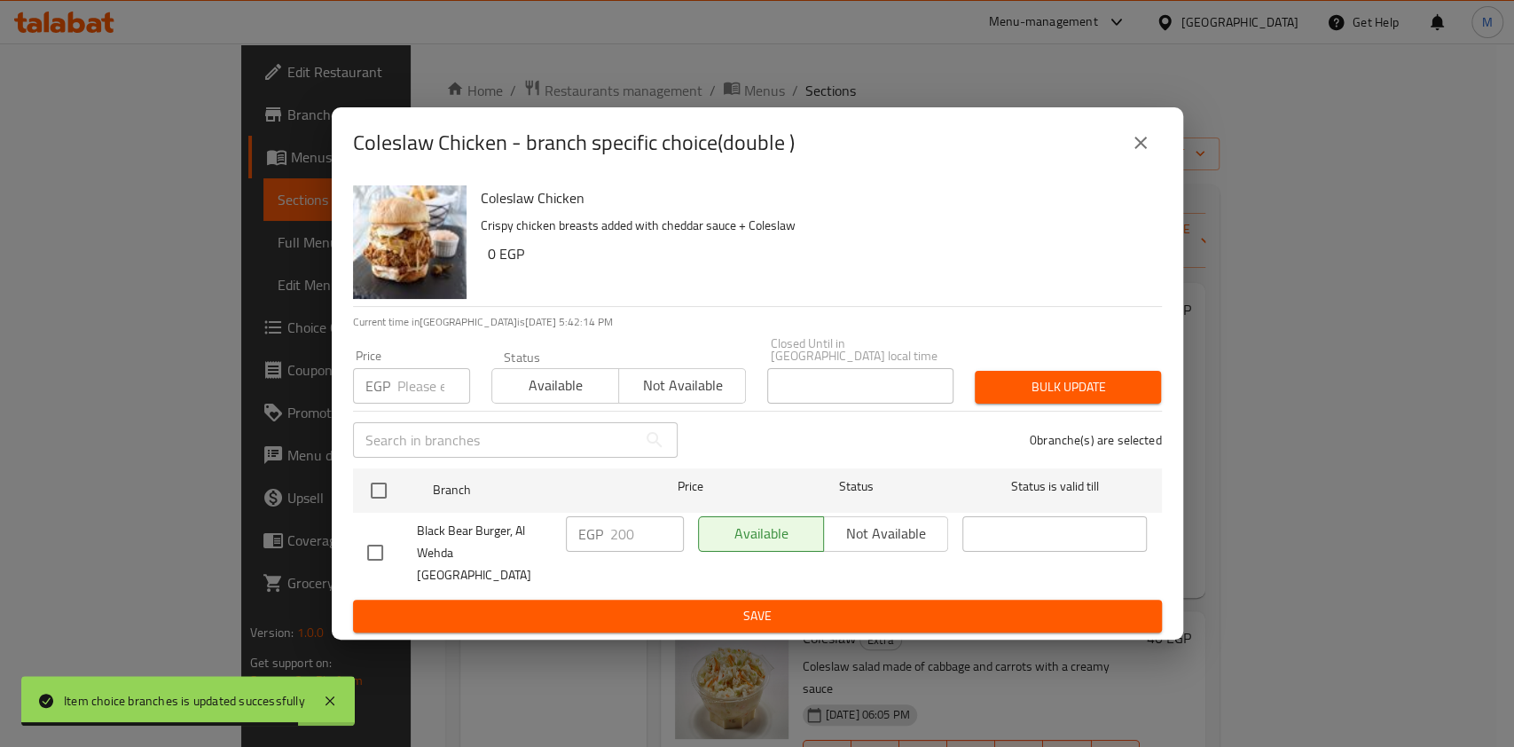
click at [1152, 157] on button "close" at bounding box center [1141, 143] width 43 height 43
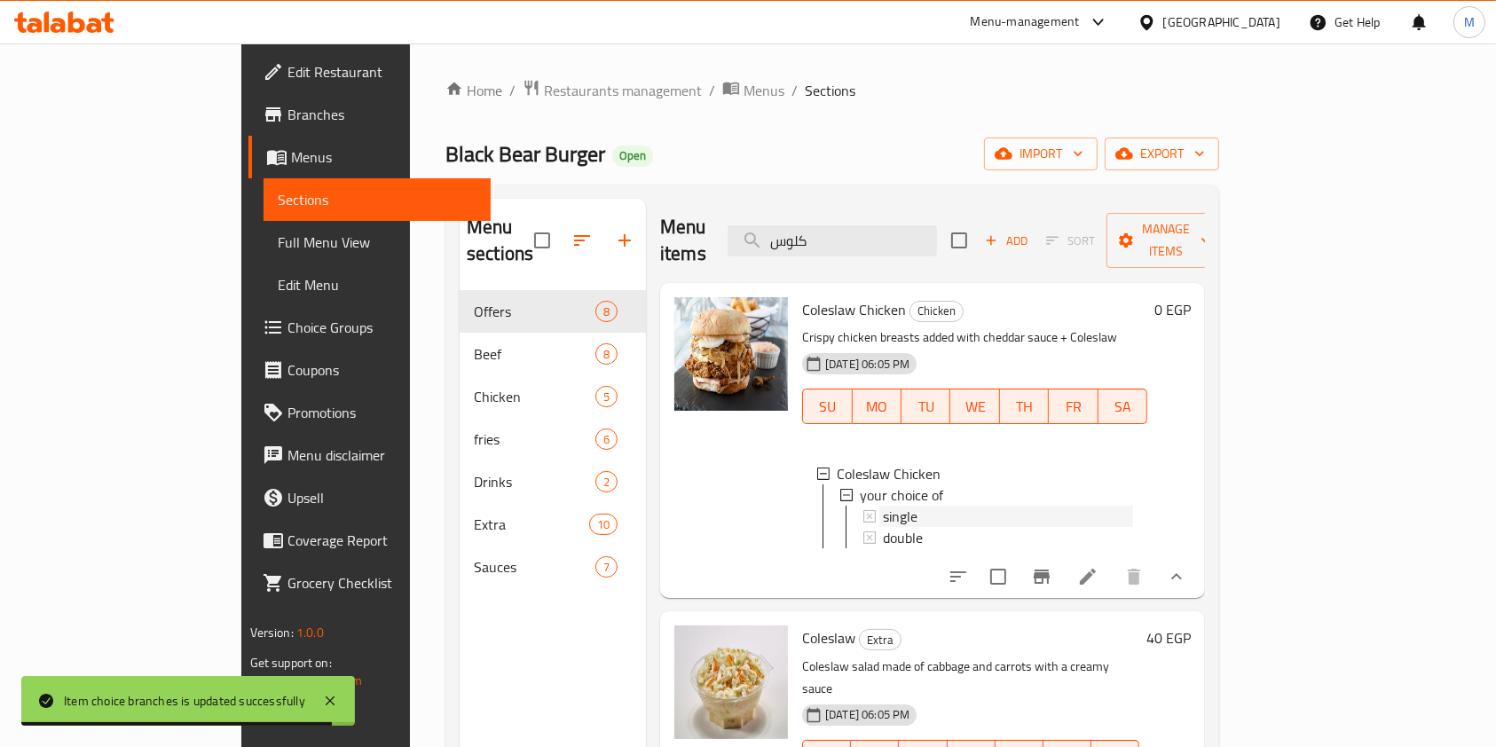
click at [883, 506] on div "single" at bounding box center [1008, 516] width 250 height 21
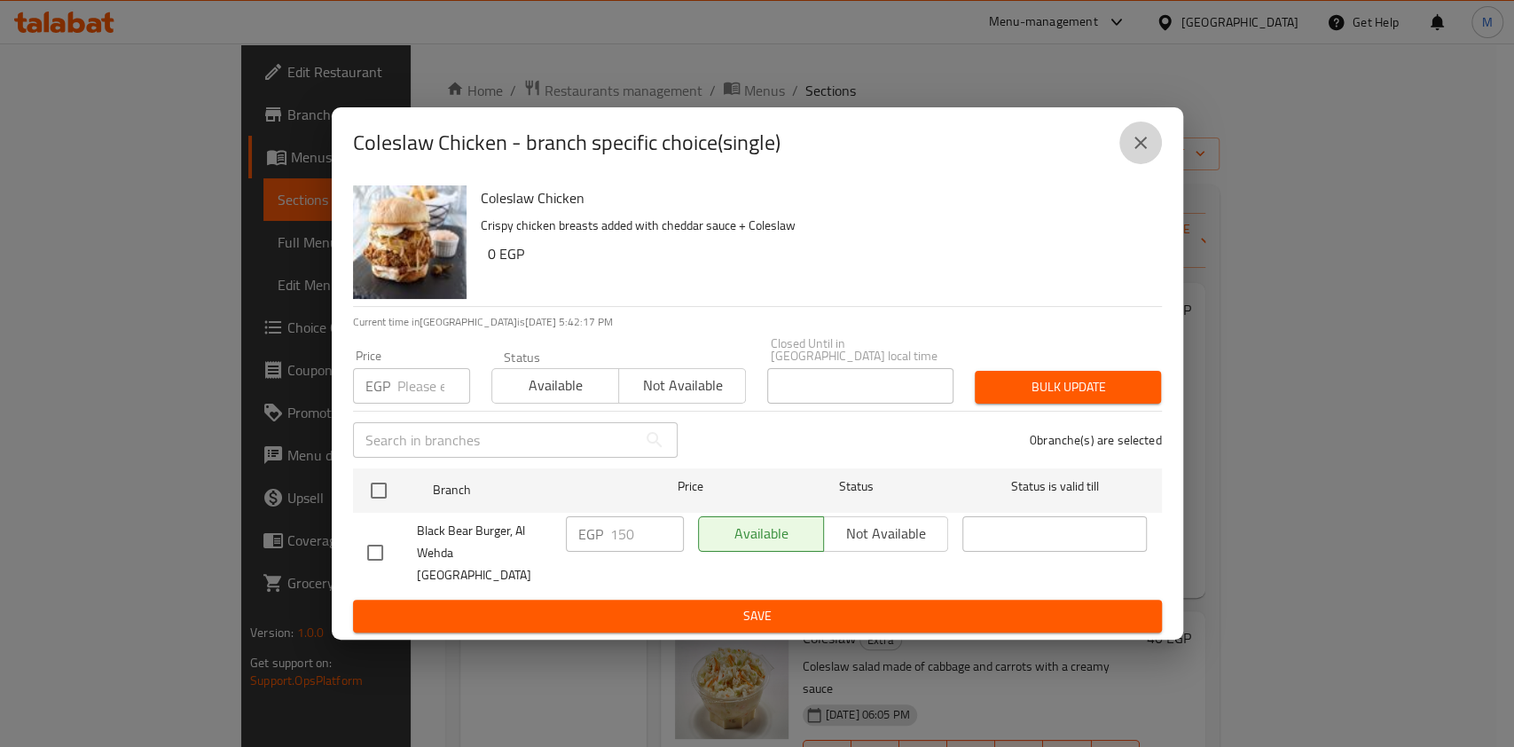
click at [1138, 149] on icon "close" at bounding box center [1141, 143] width 12 height 12
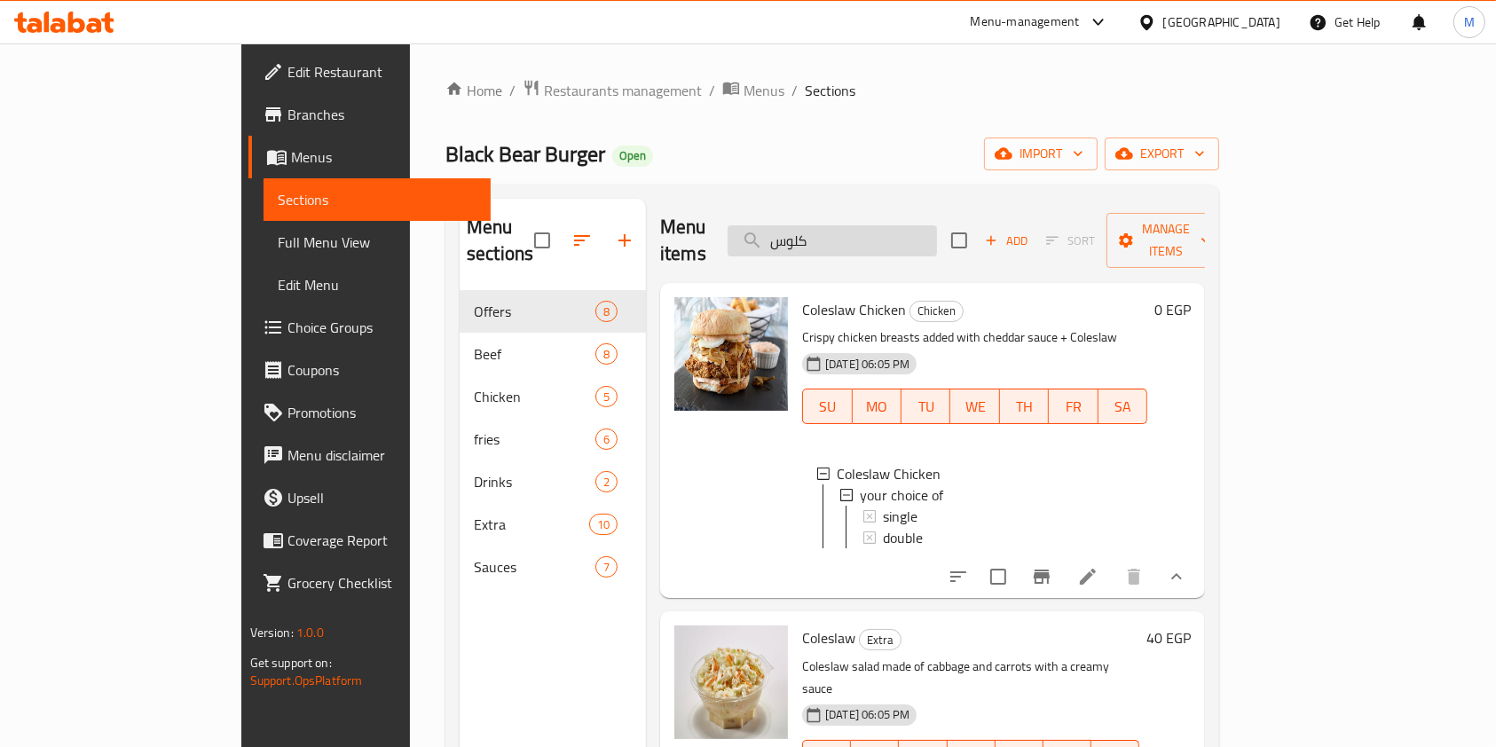
click at [923, 225] on input "كلوس" at bounding box center [832, 240] width 209 height 31
click at [913, 231] on input "كلوس" at bounding box center [832, 240] width 209 height 31
click at [912, 231] on input "كلوس" at bounding box center [832, 240] width 209 height 31
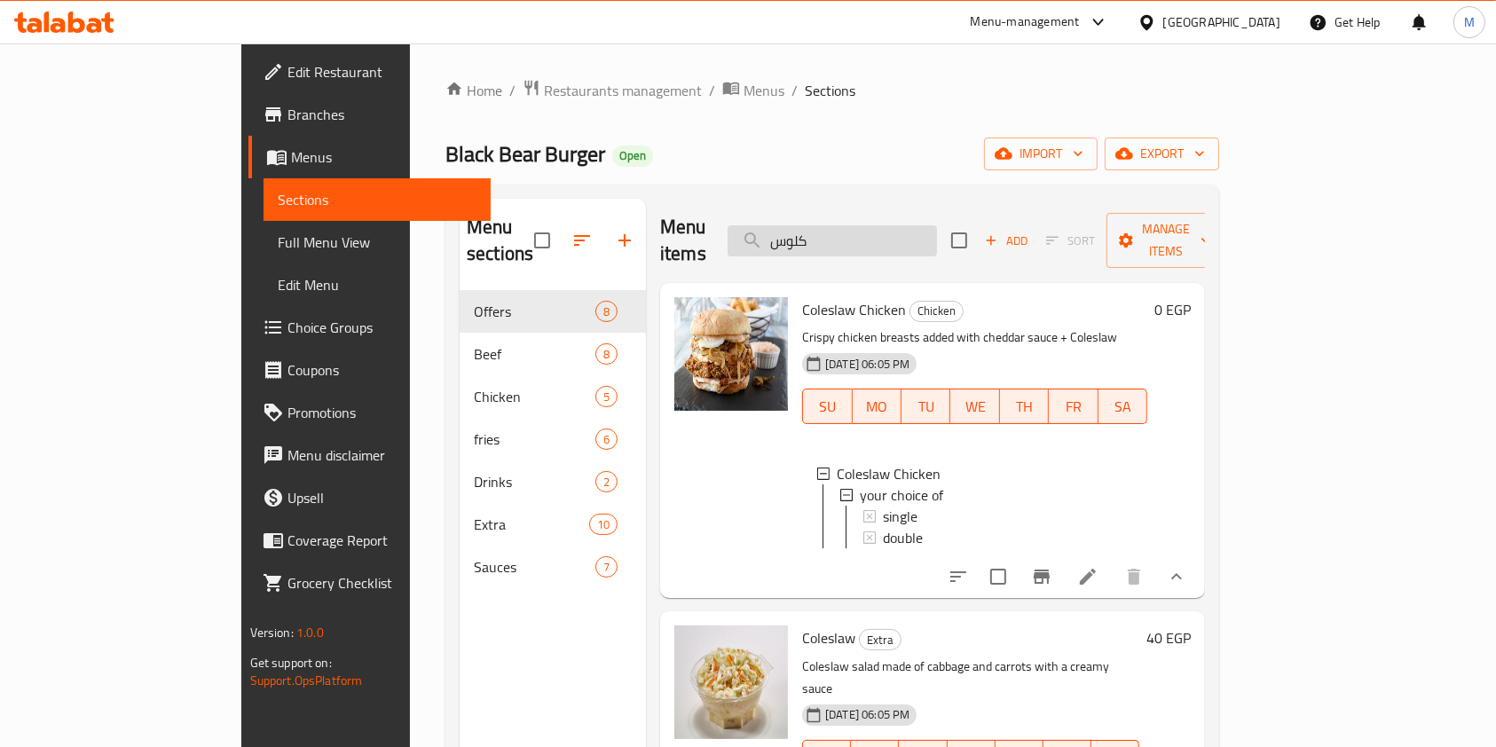
click at [912, 231] on input "كلوس" at bounding box center [832, 240] width 209 height 31
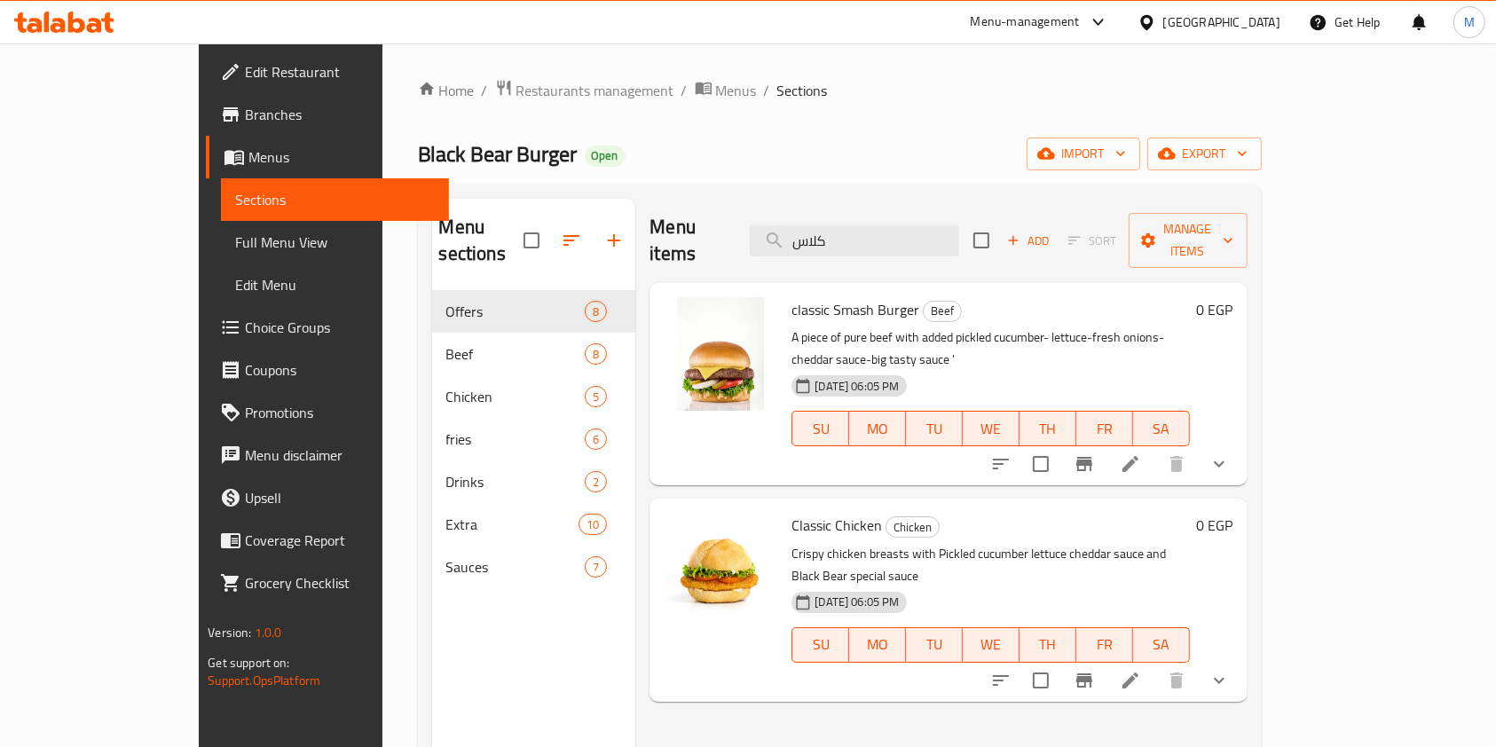
type input "كلاس"
click at [1230, 670] on icon "show more" at bounding box center [1218, 680] width 21 height 21
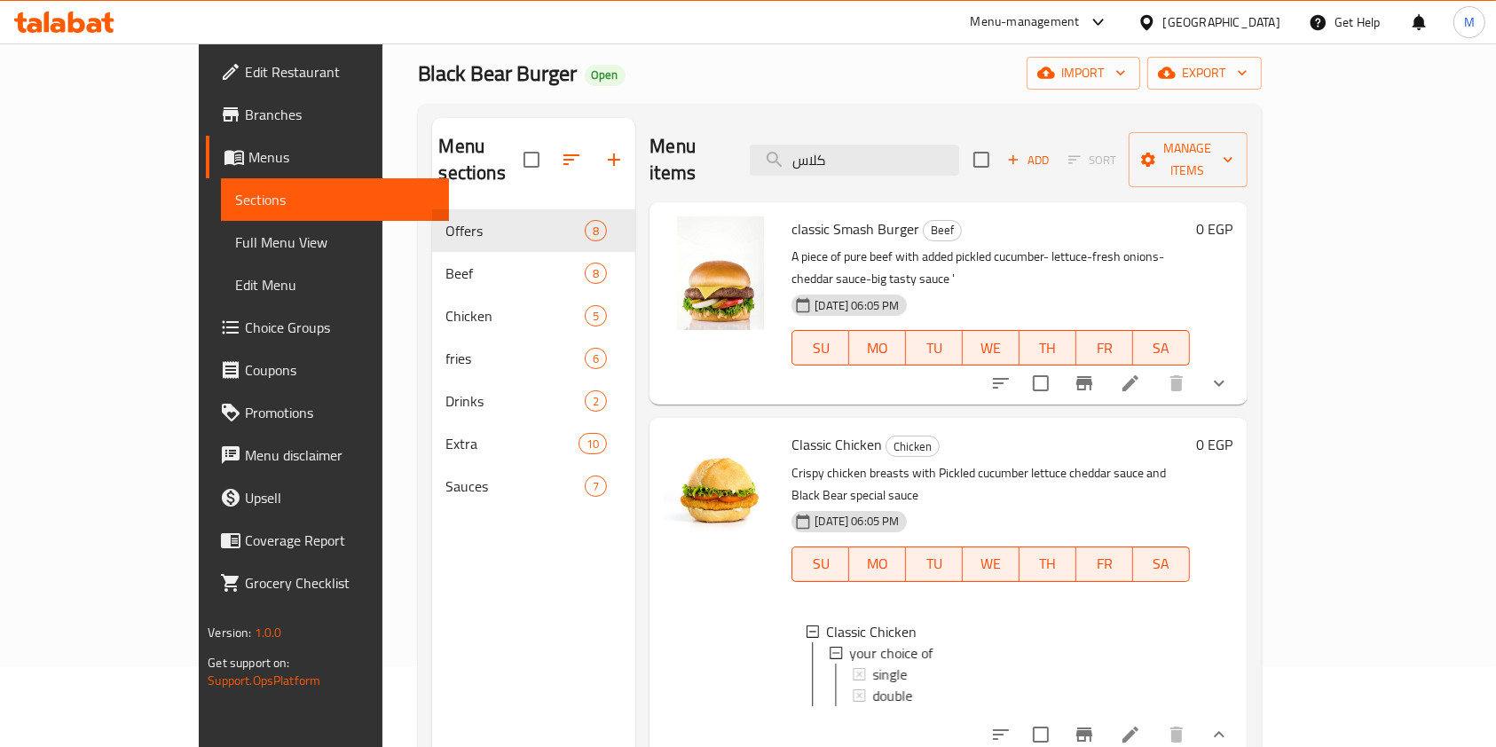
scroll to position [118, 0]
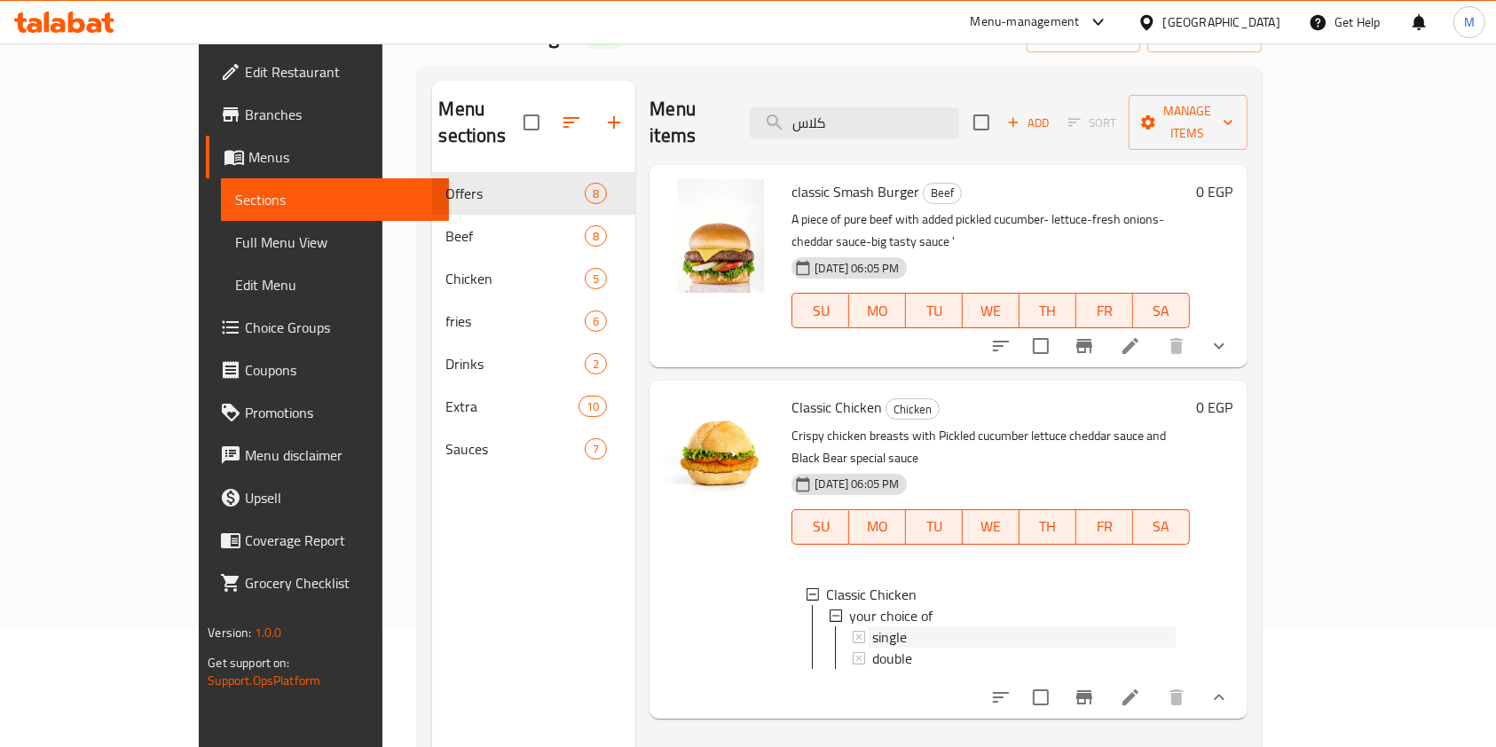
click at [872, 626] on span "single" at bounding box center [889, 636] width 35 height 21
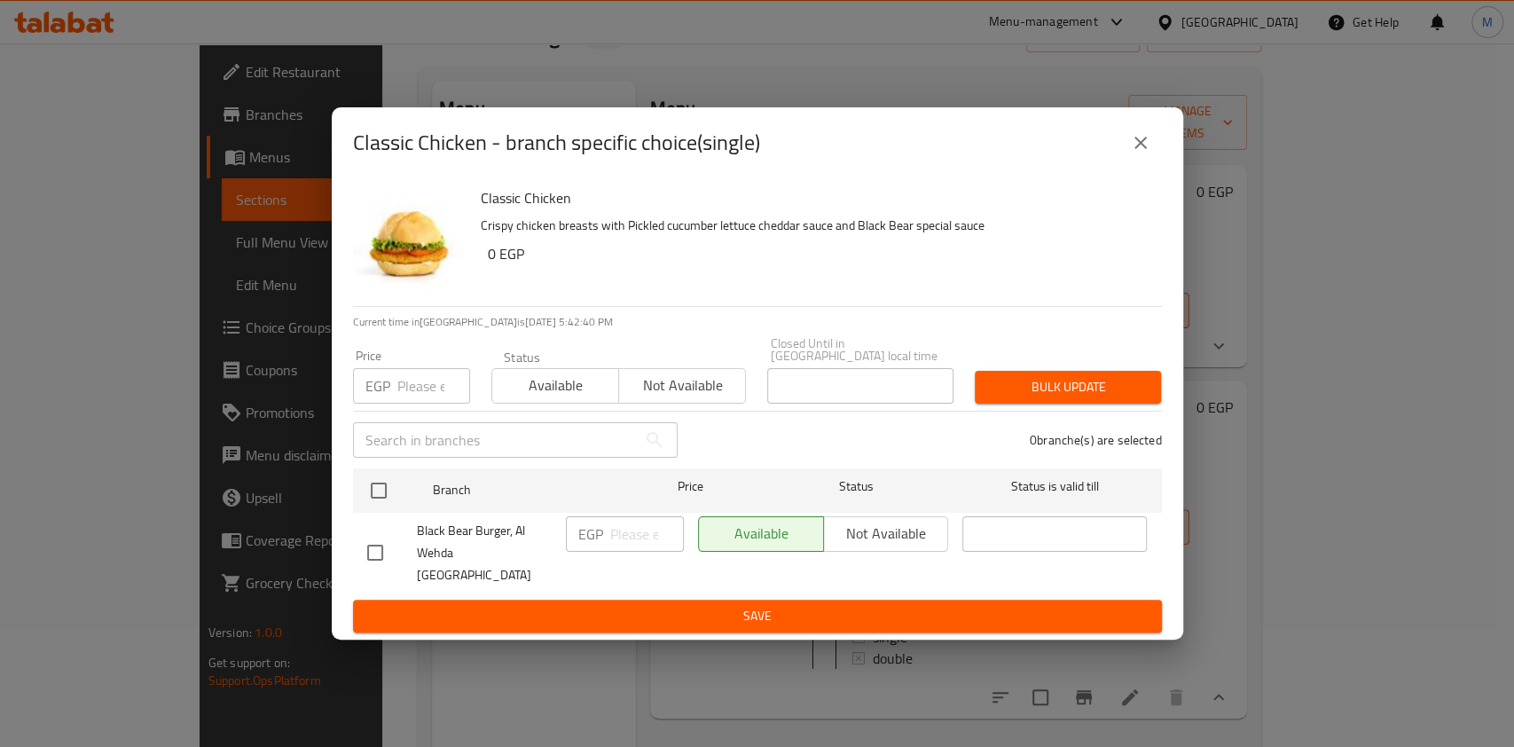
click at [378, 539] on input "checkbox" at bounding box center [375, 552] width 37 height 37
checkbox input "true"
click at [618, 528] on input "number" at bounding box center [647, 533] width 74 height 35
type input "125"
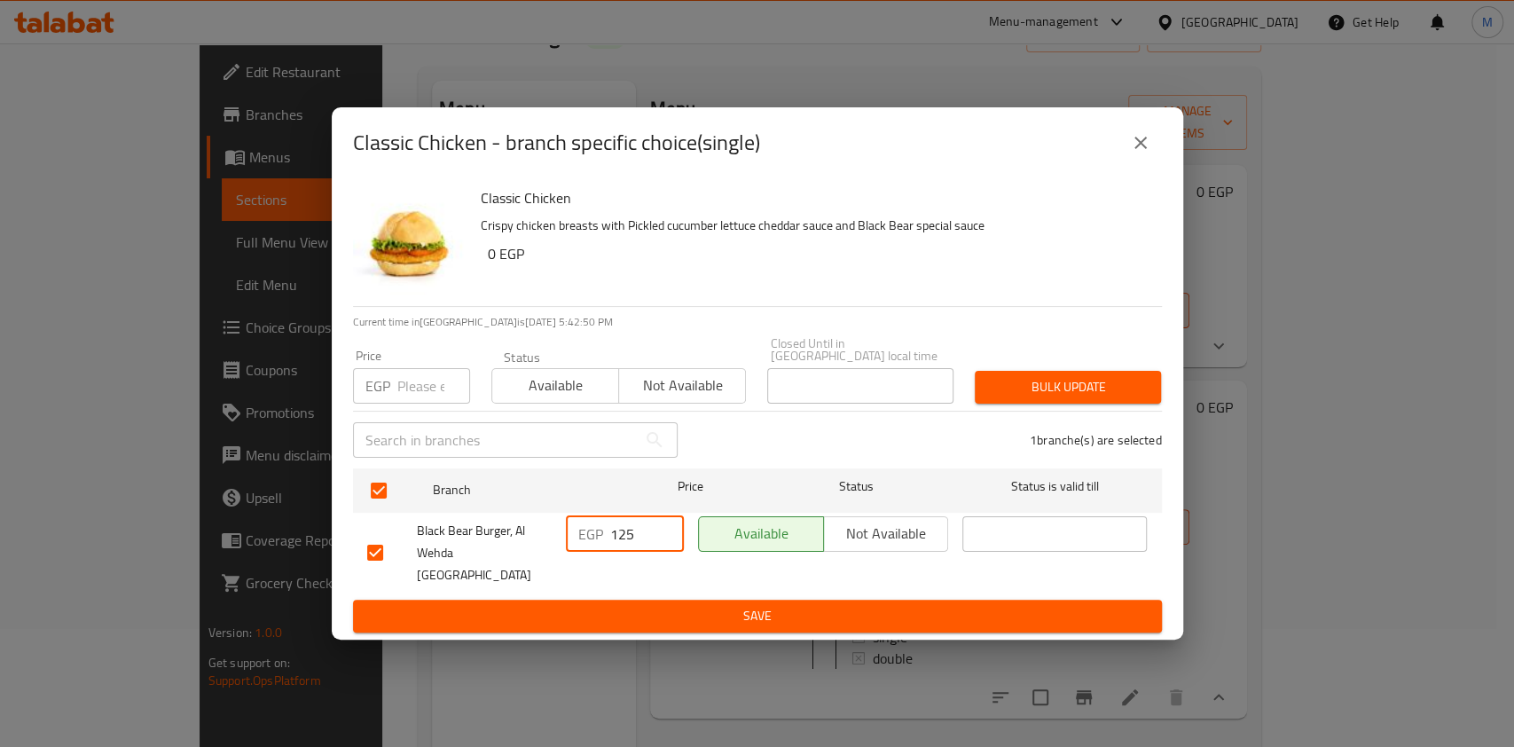
click at [767, 605] on span "Save" at bounding box center [757, 616] width 781 height 22
click at [767, 589] on div at bounding box center [757, 373] width 1514 height 747
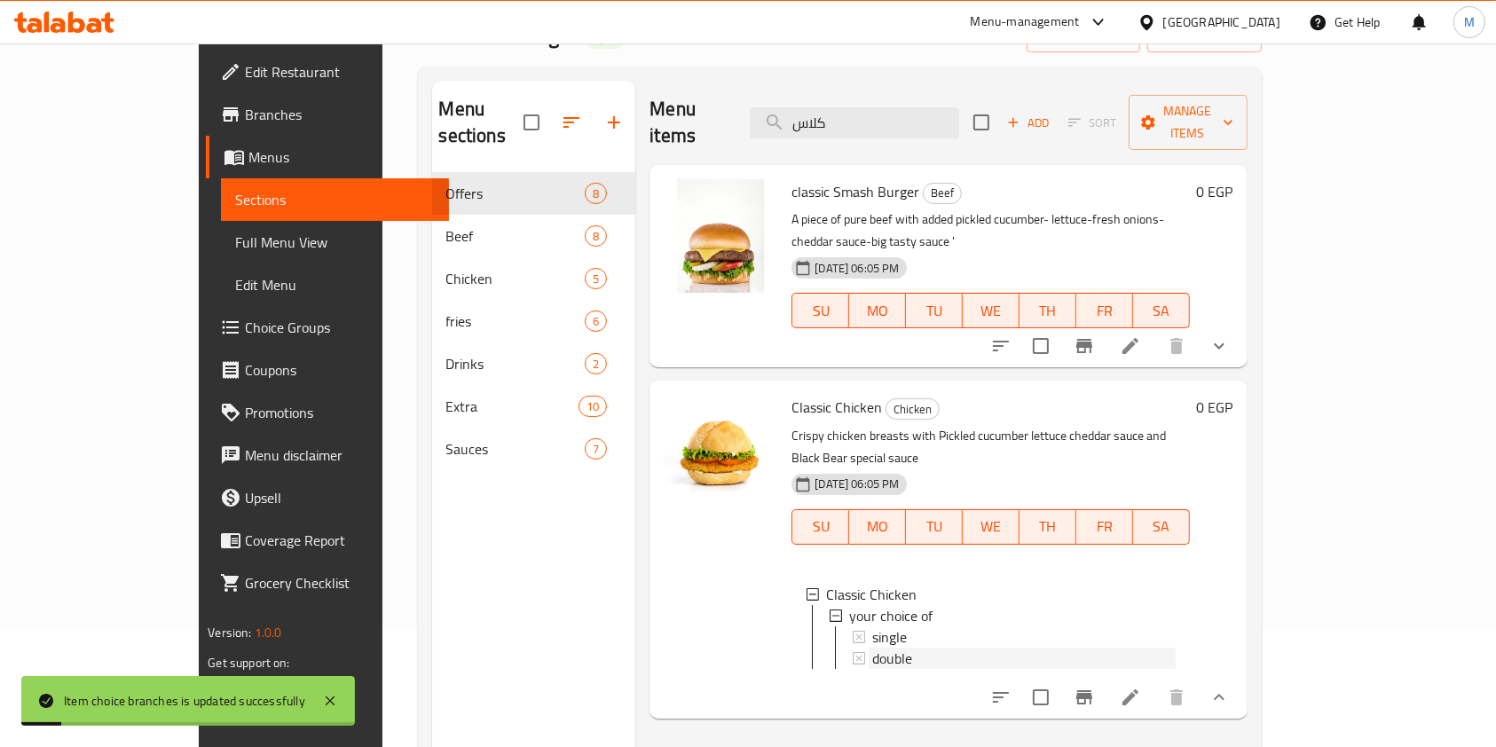
click at [872, 648] on span "double" at bounding box center [892, 658] width 40 height 21
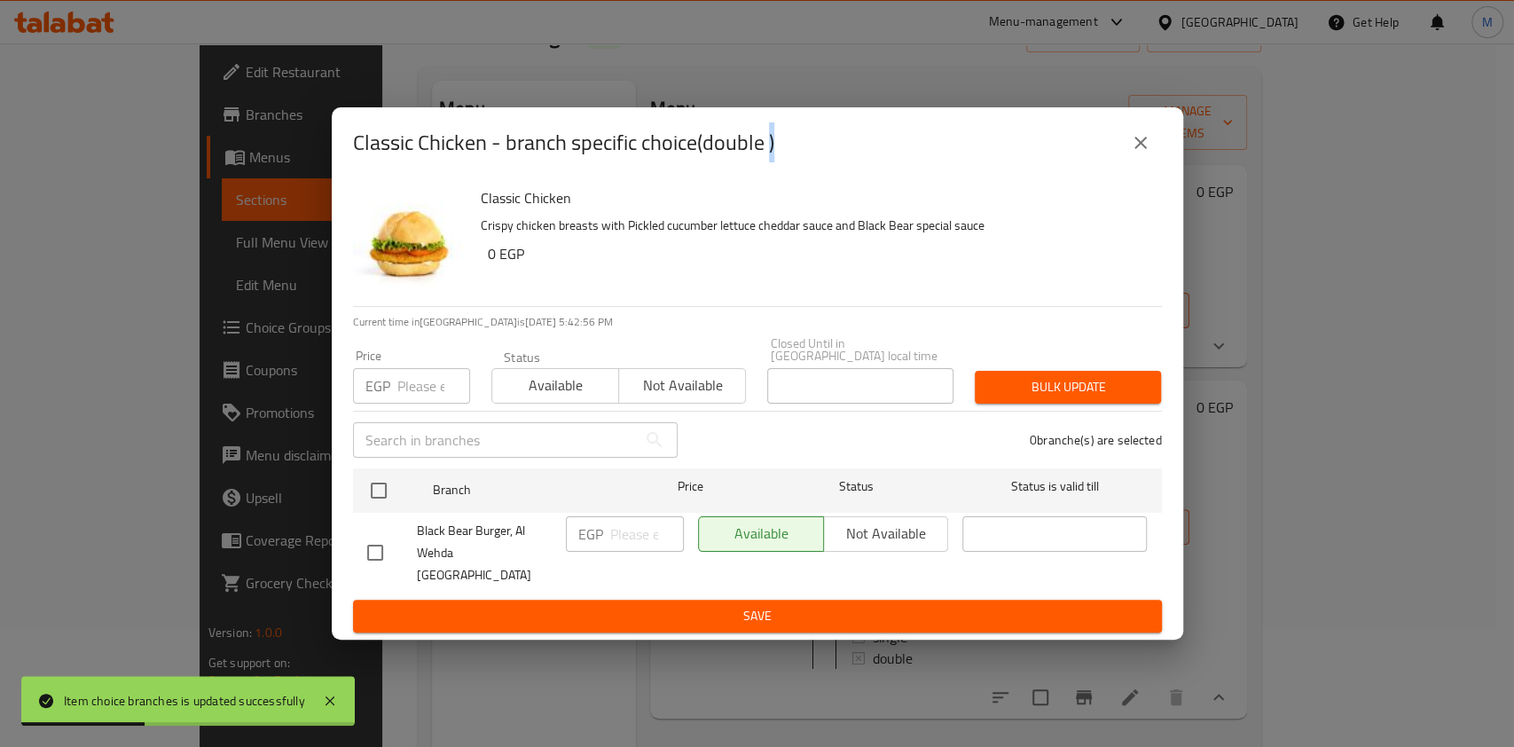
click at [374, 554] on input "checkbox" at bounding box center [375, 552] width 37 height 37
checkbox input "true"
click at [614, 545] on input "number" at bounding box center [647, 533] width 74 height 35
type input "175"
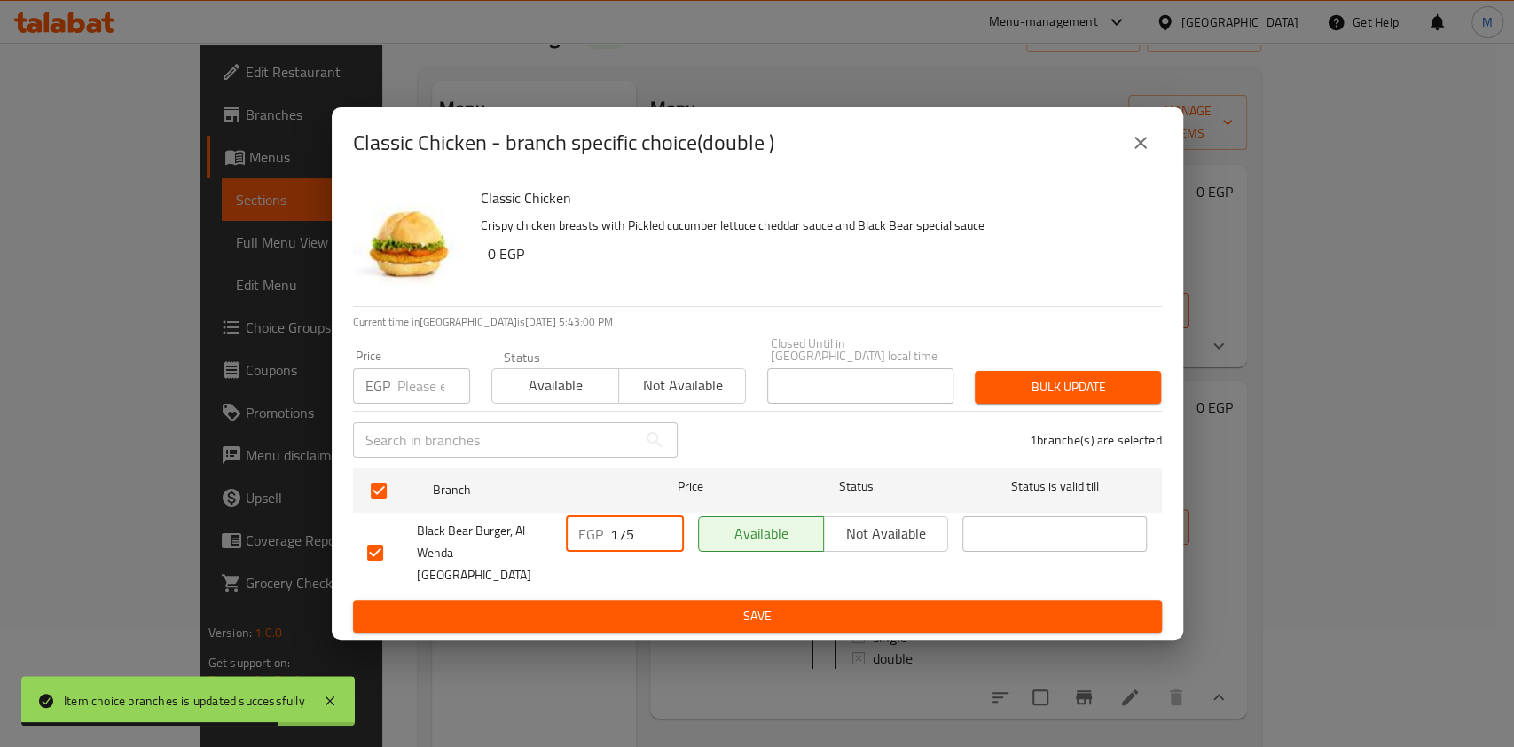
click at [674, 605] on span "Save" at bounding box center [757, 616] width 781 height 22
click at [674, 592] on div at bounding box center [757, 373] width 1514 height 747
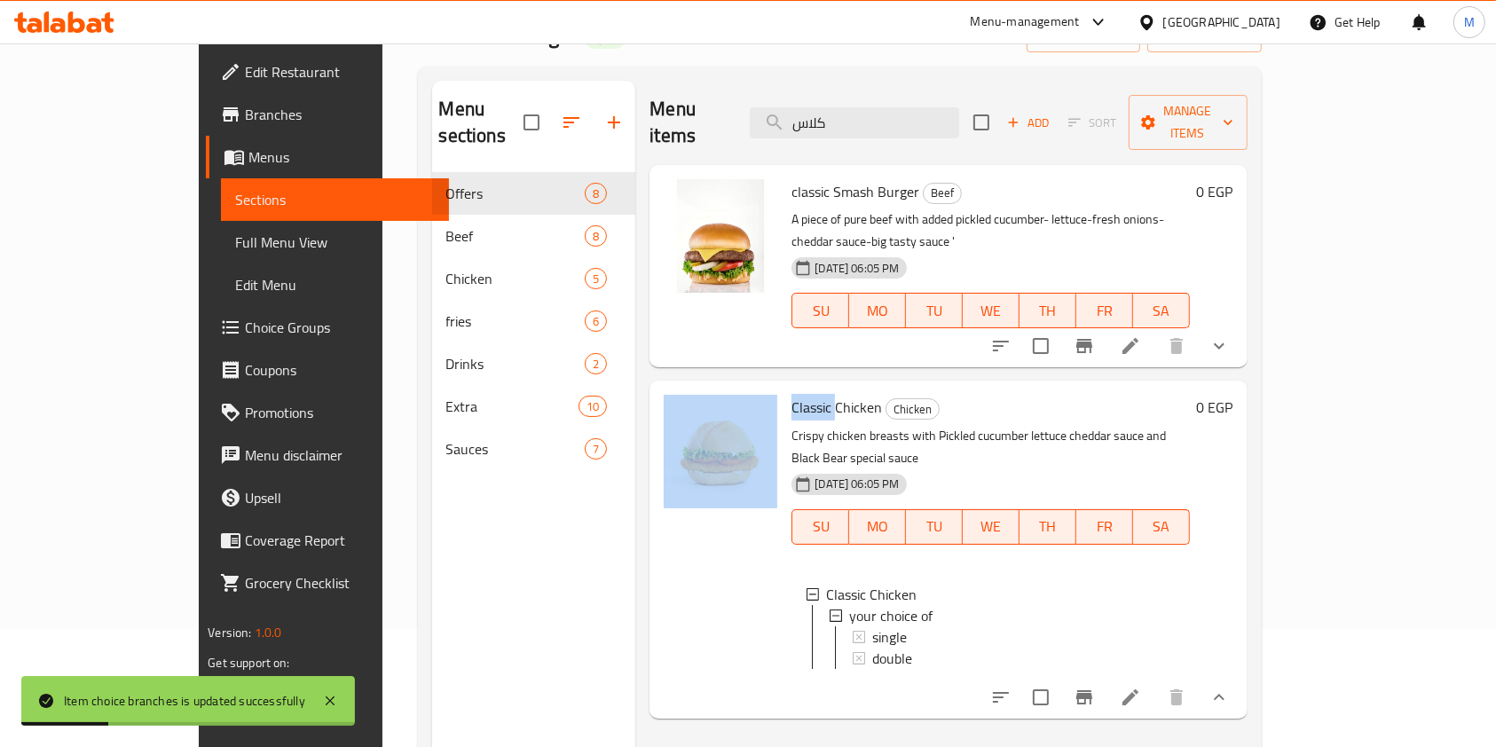
click at [687, 540] on div at bounding box center [721, 549] width 128 height 323
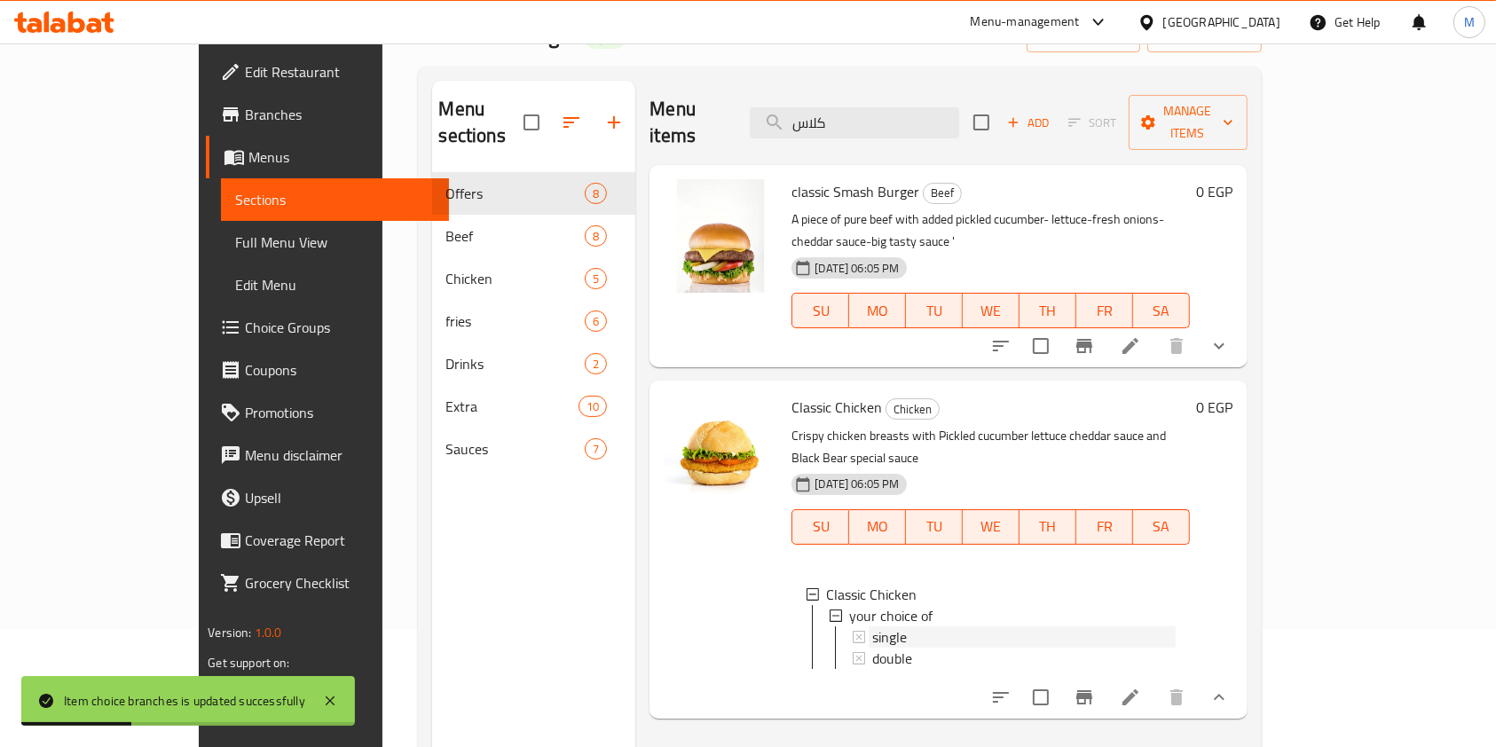
click at [852, 626] on div "single" at bounding box center [1013, 636] width 323 height 21
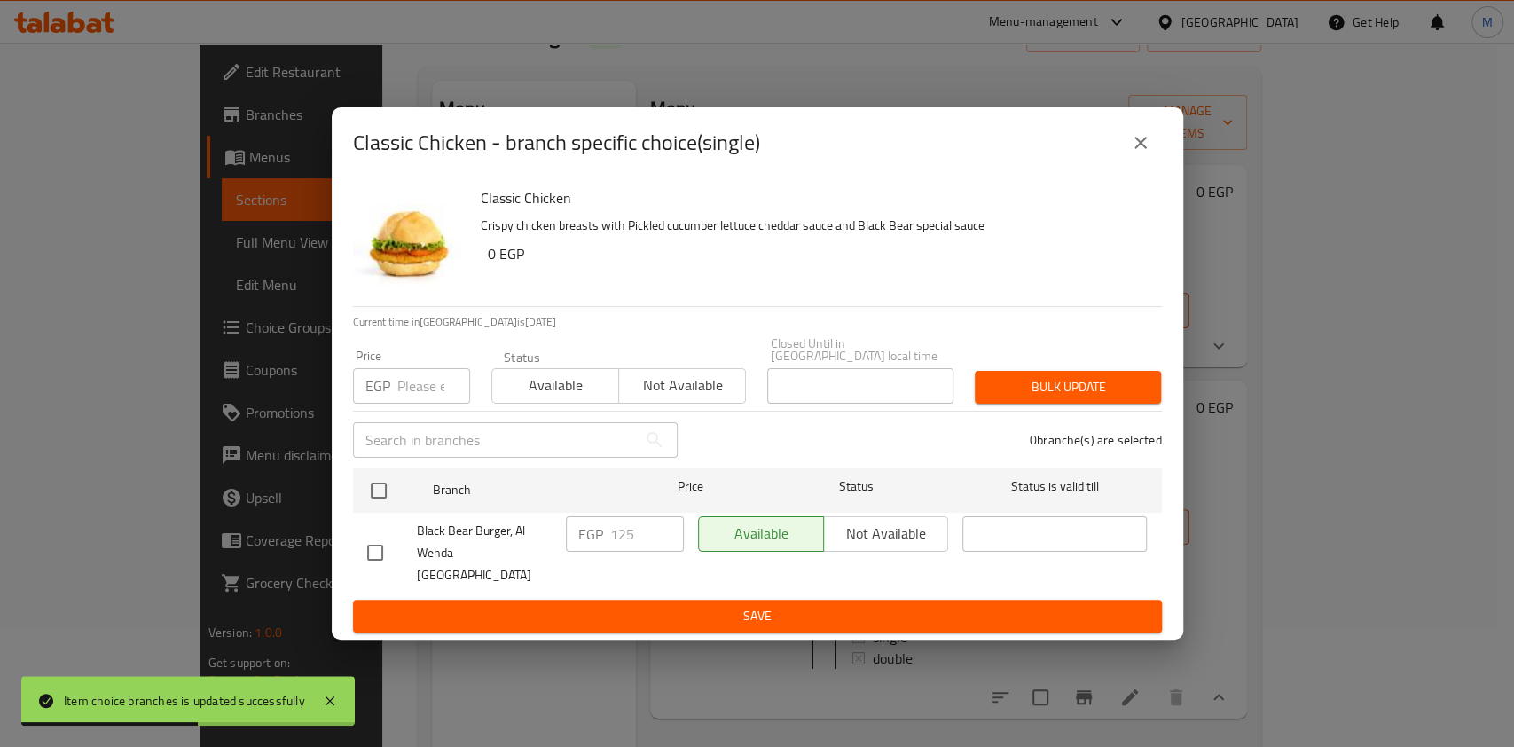
click at [1133, 153] on icon "close" at bounding box center [1140, 142] width 21 height 21
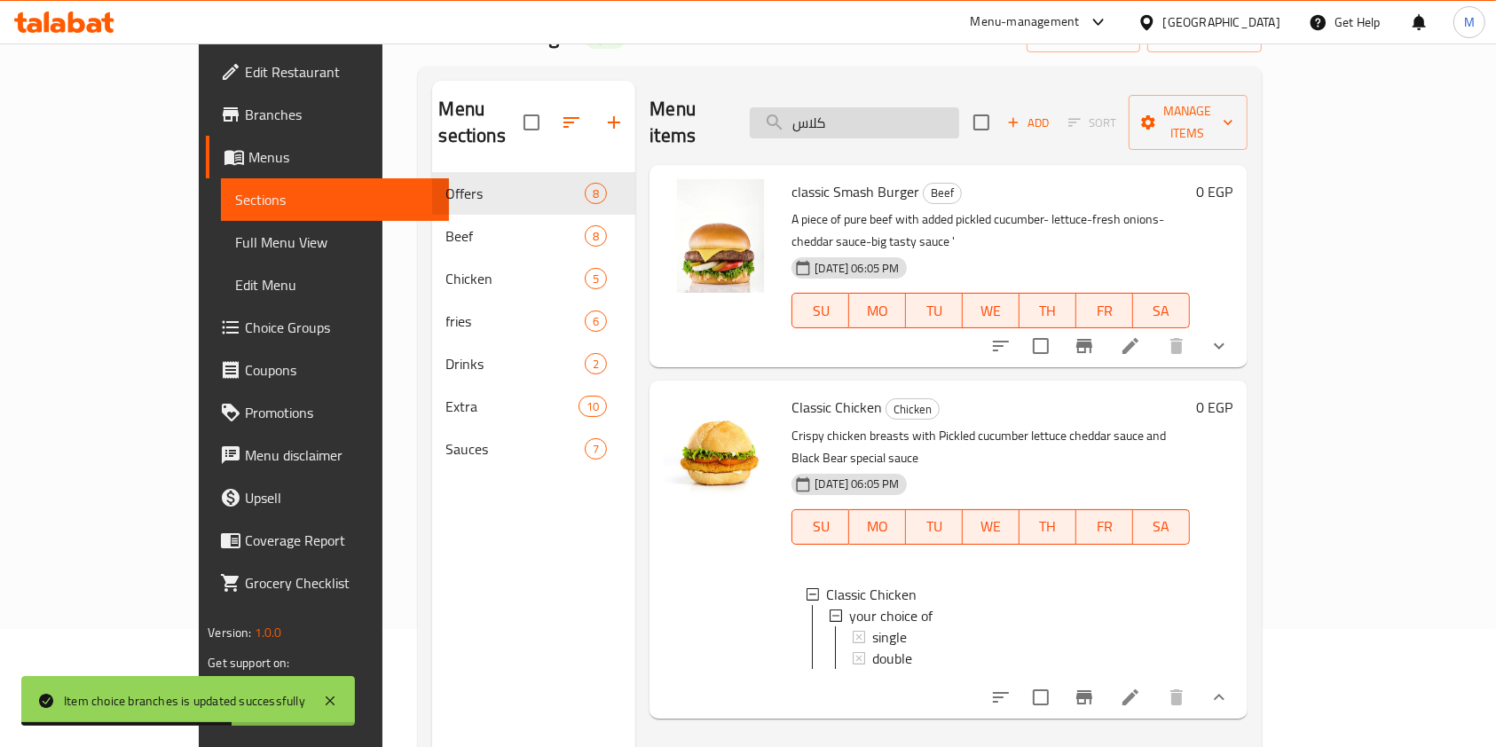
click at [946, 107] on input "كلاس" at bounding box center [854, 122] width 209 height 31
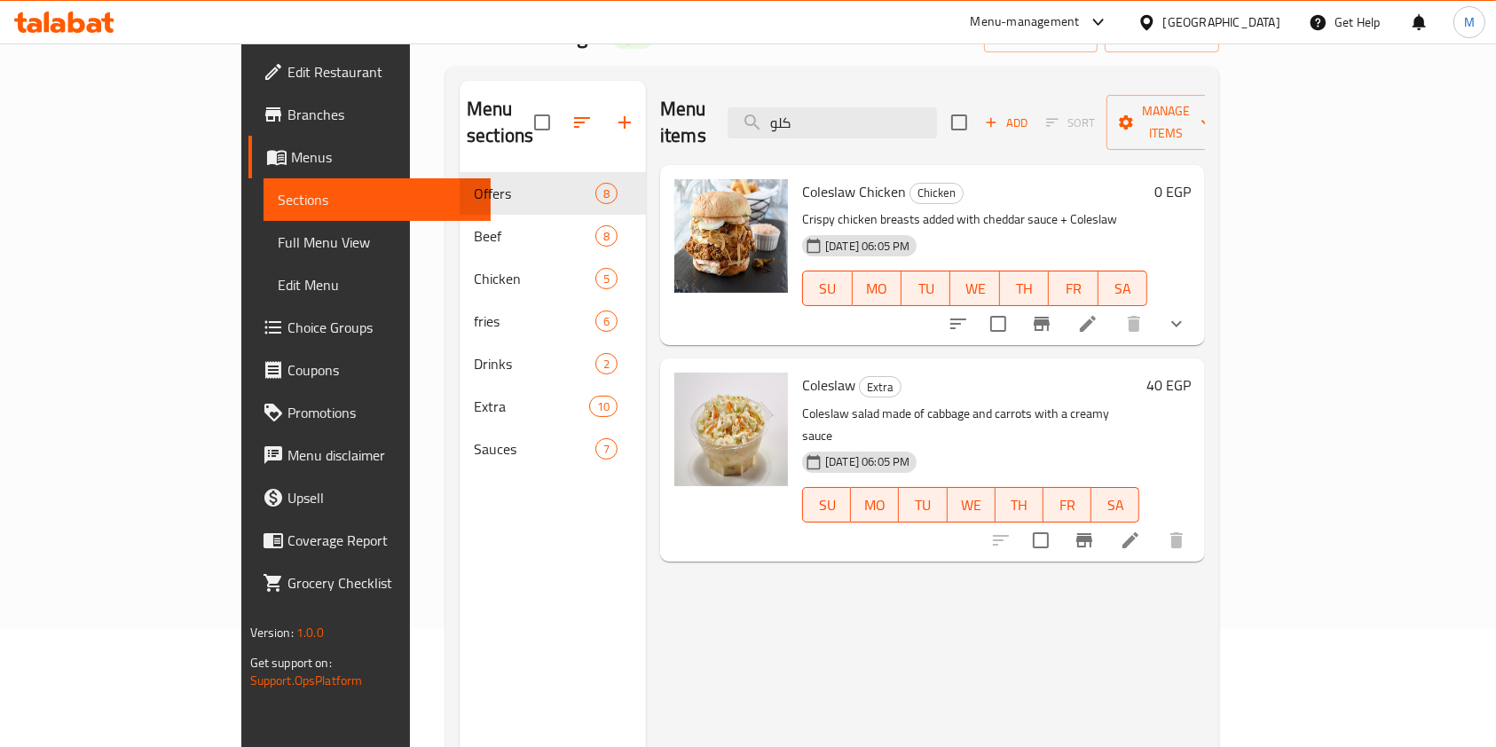
click at [1198, 303] on button "show more" at bounding box center [1176, 324] width 43 height 43
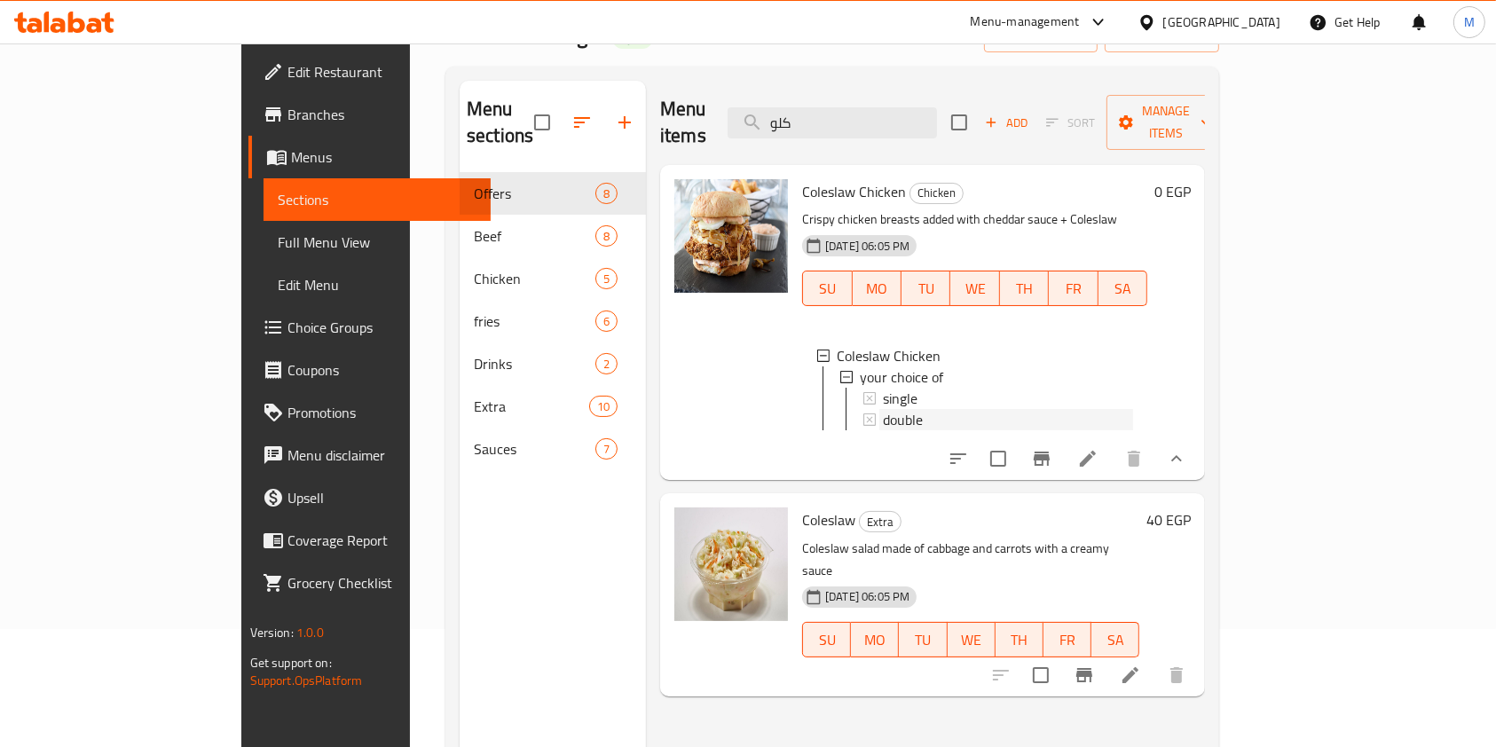
click at [883, 409] on span "double" at bounding box center [903, 419] width 40 height 21
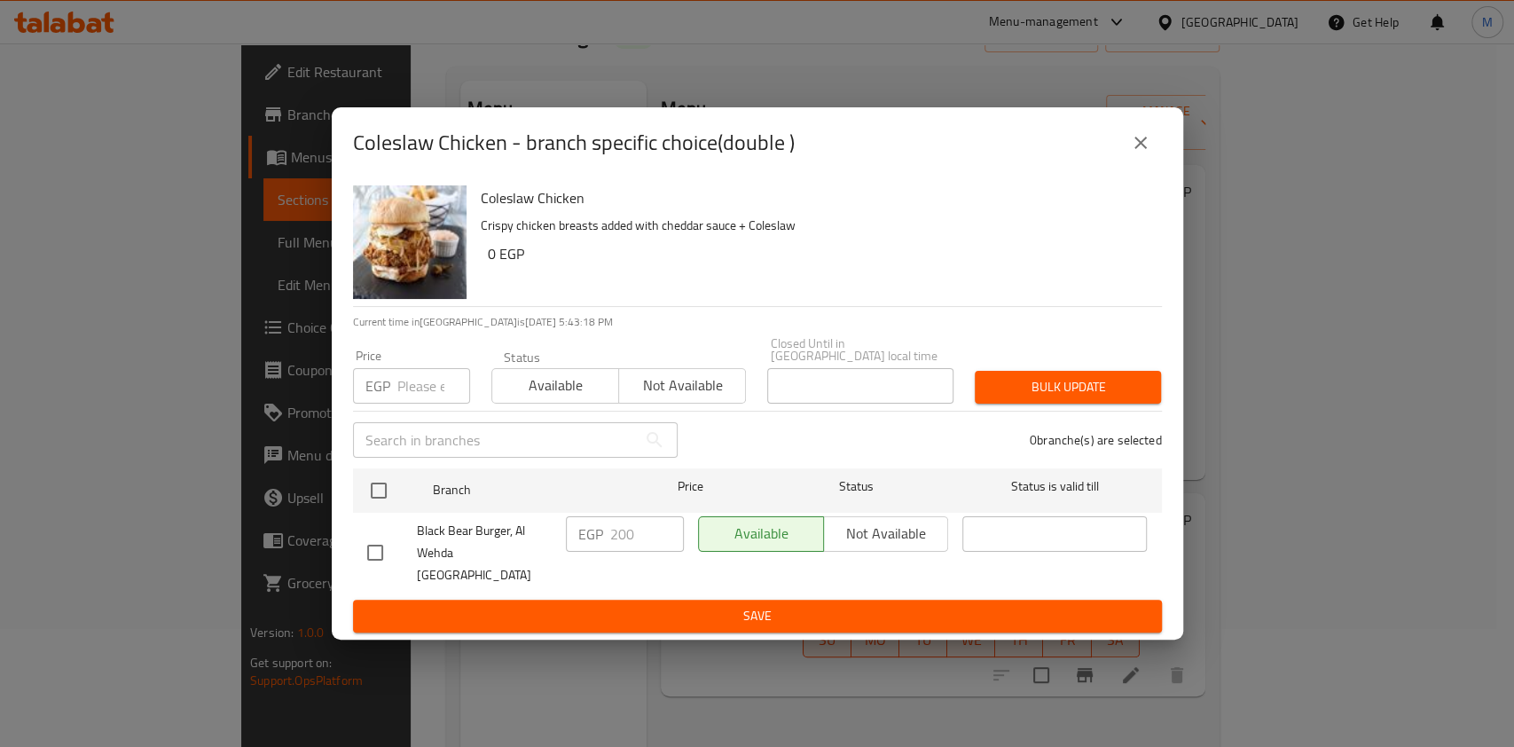
click at [1163, 138] on div "Coleslaw Chicken - branch specific choice(double )" at bounding box center [758, 142] width 852 height 71
click at [1130, 153] on icon "close" at bounding box center [1140, 142] width 21 height 21
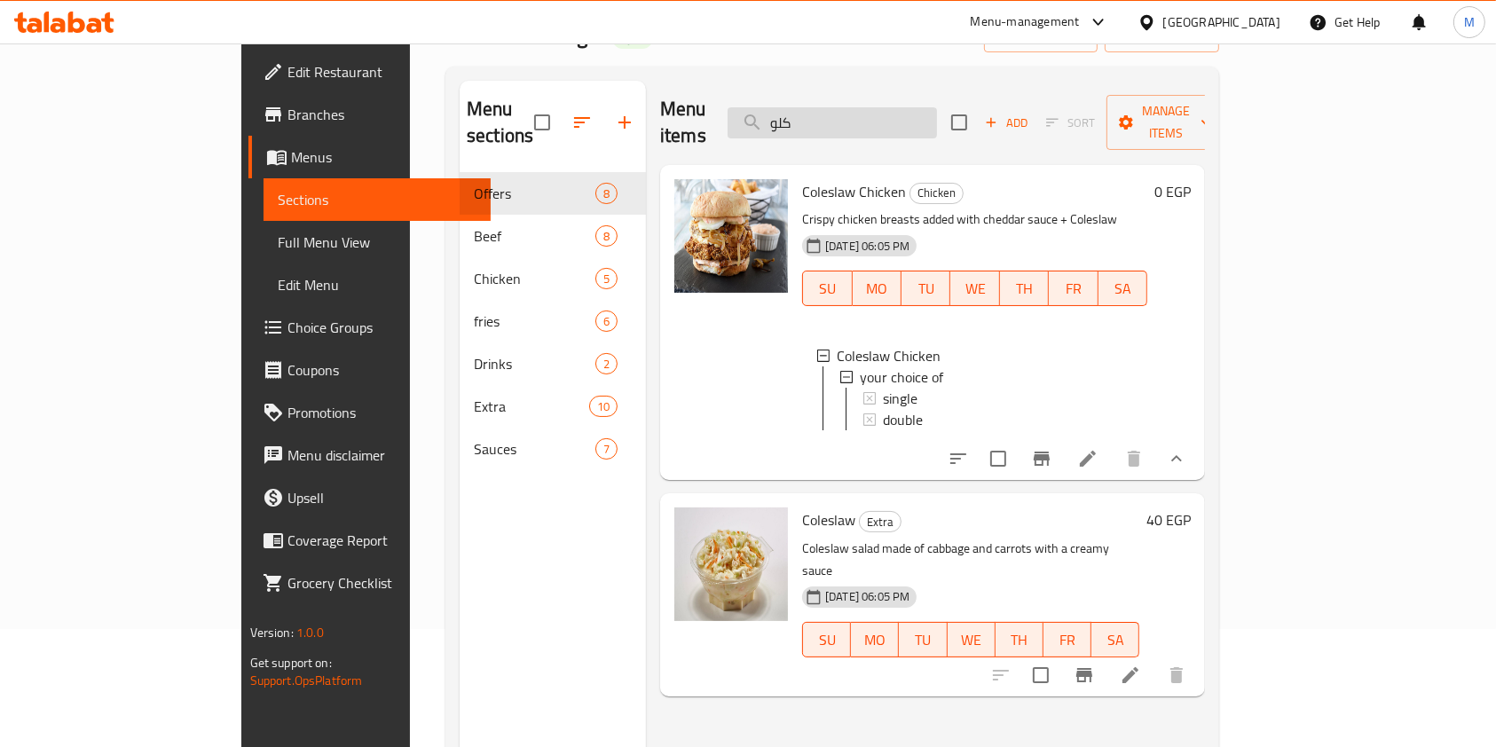
click at [914, 107] on input "كلو" at bounding box center [832, 122] width 209 height 31
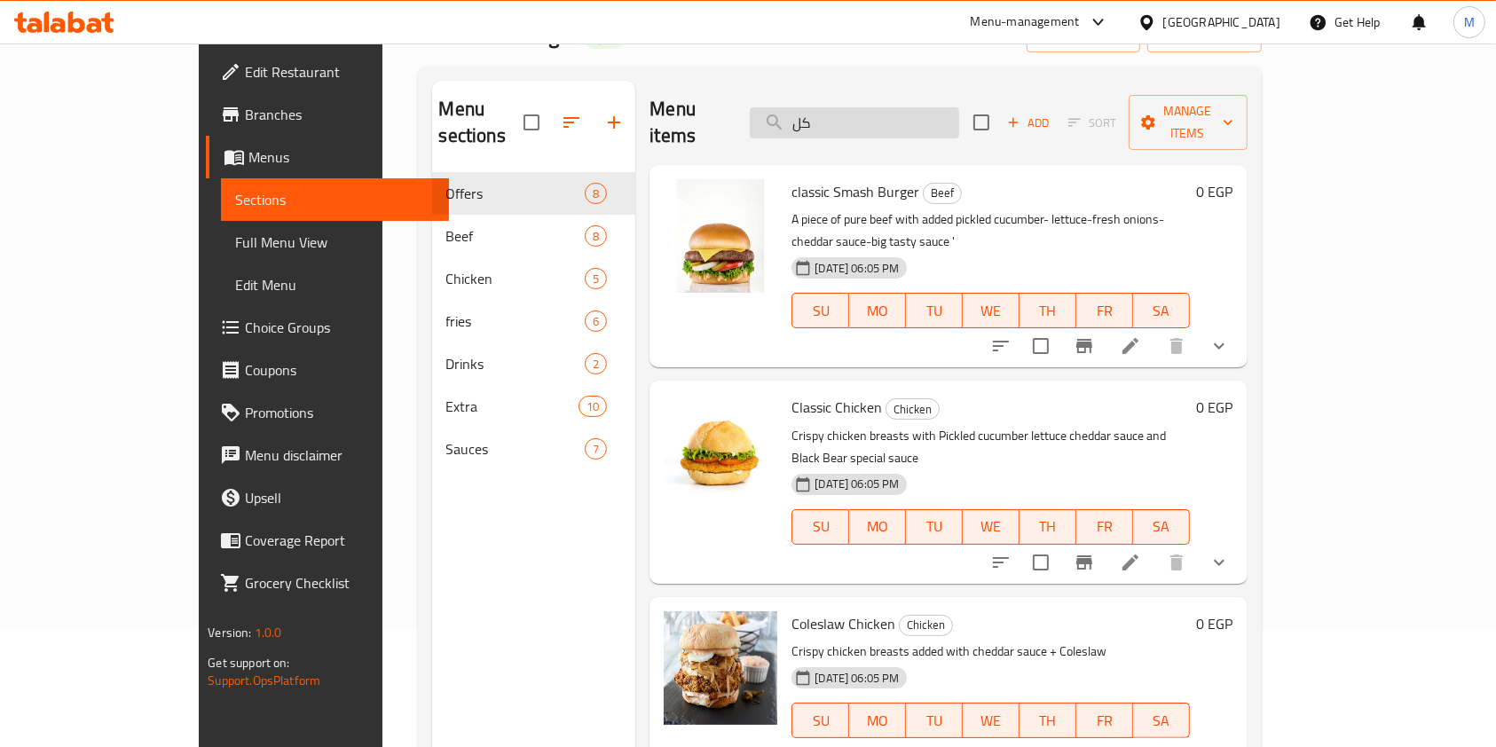
type input "ك"
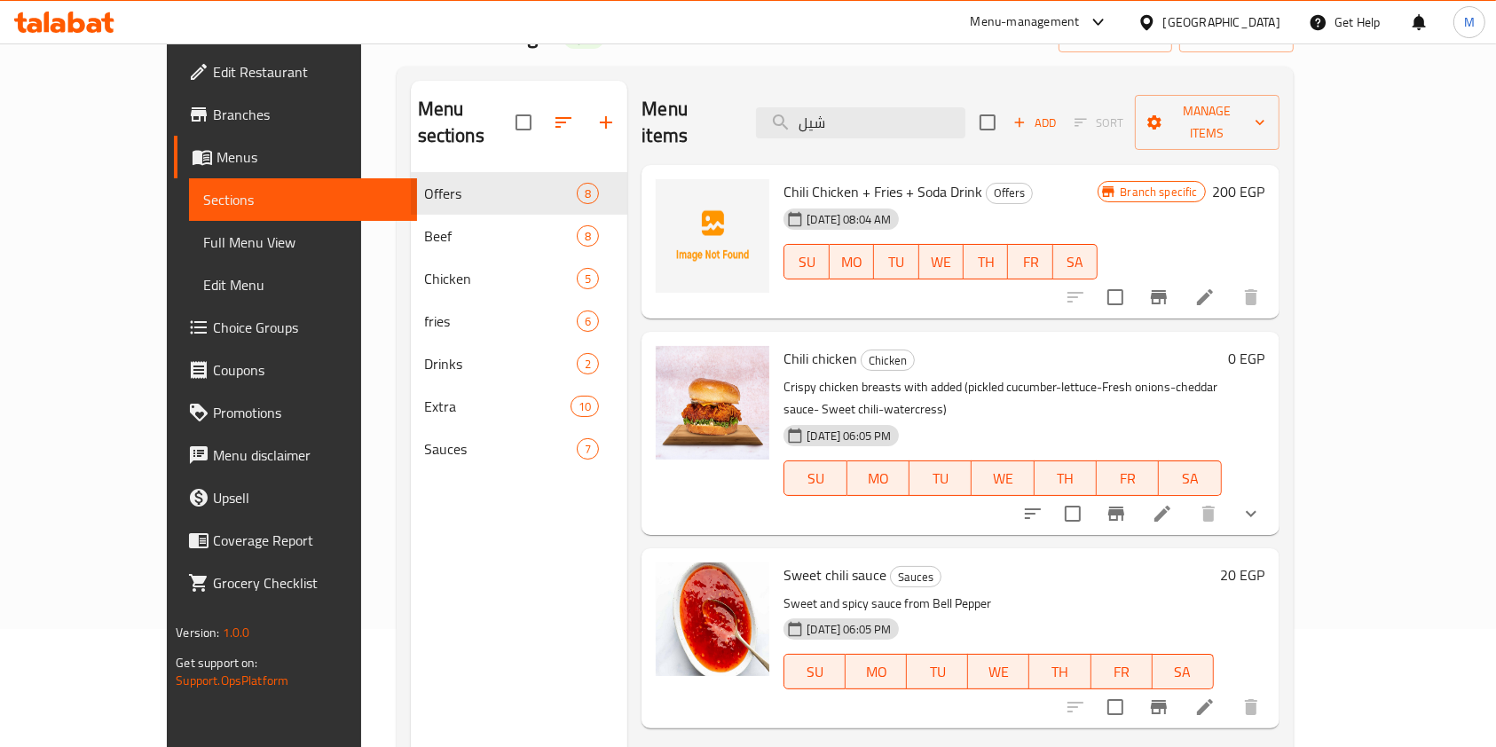
type input "شيل"
click at [1272, 492] on button "show more" at bounding box center [1251, 513] width 43 height 43
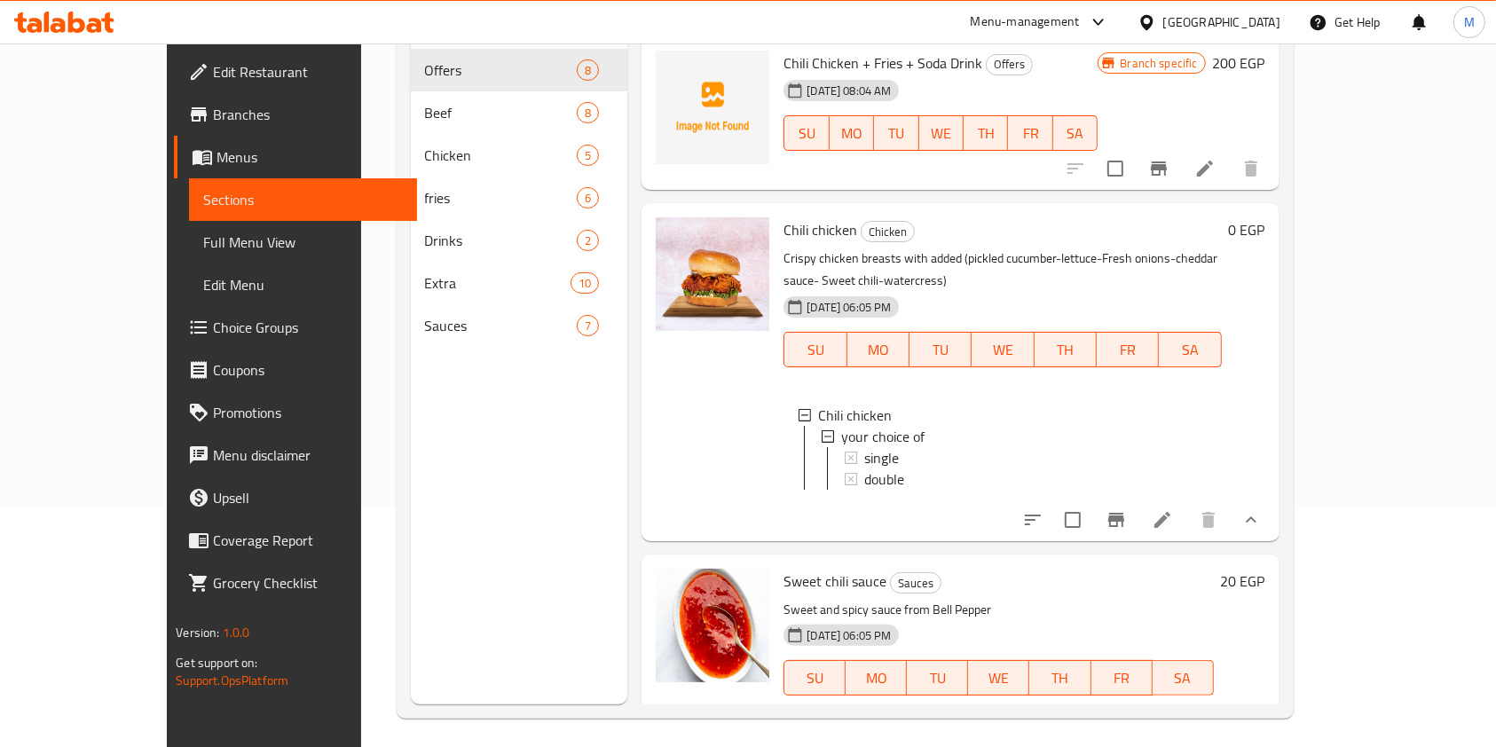
scroll to position [248, 0]
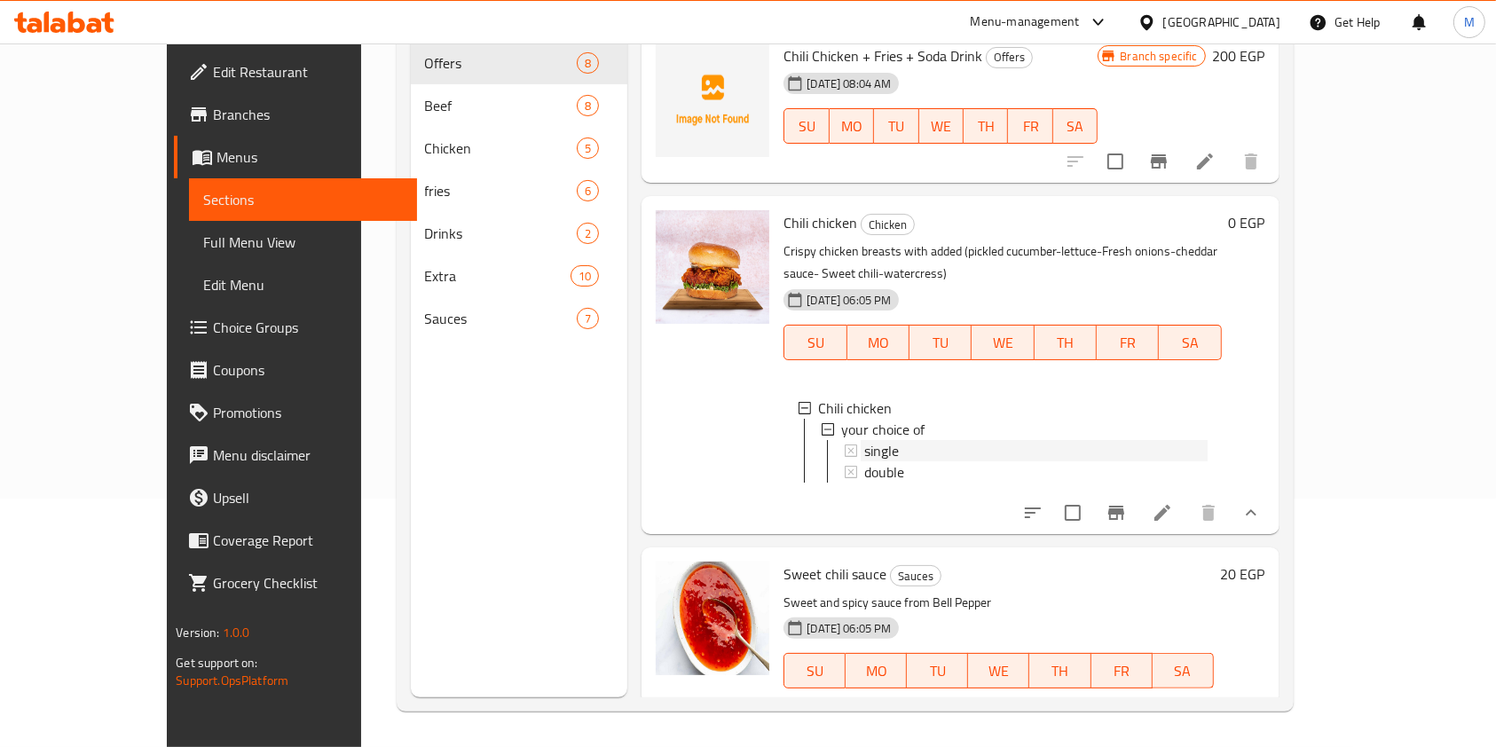
click at [864, 440] on span "single" at bounding box center [881, 450] width 35 height 21
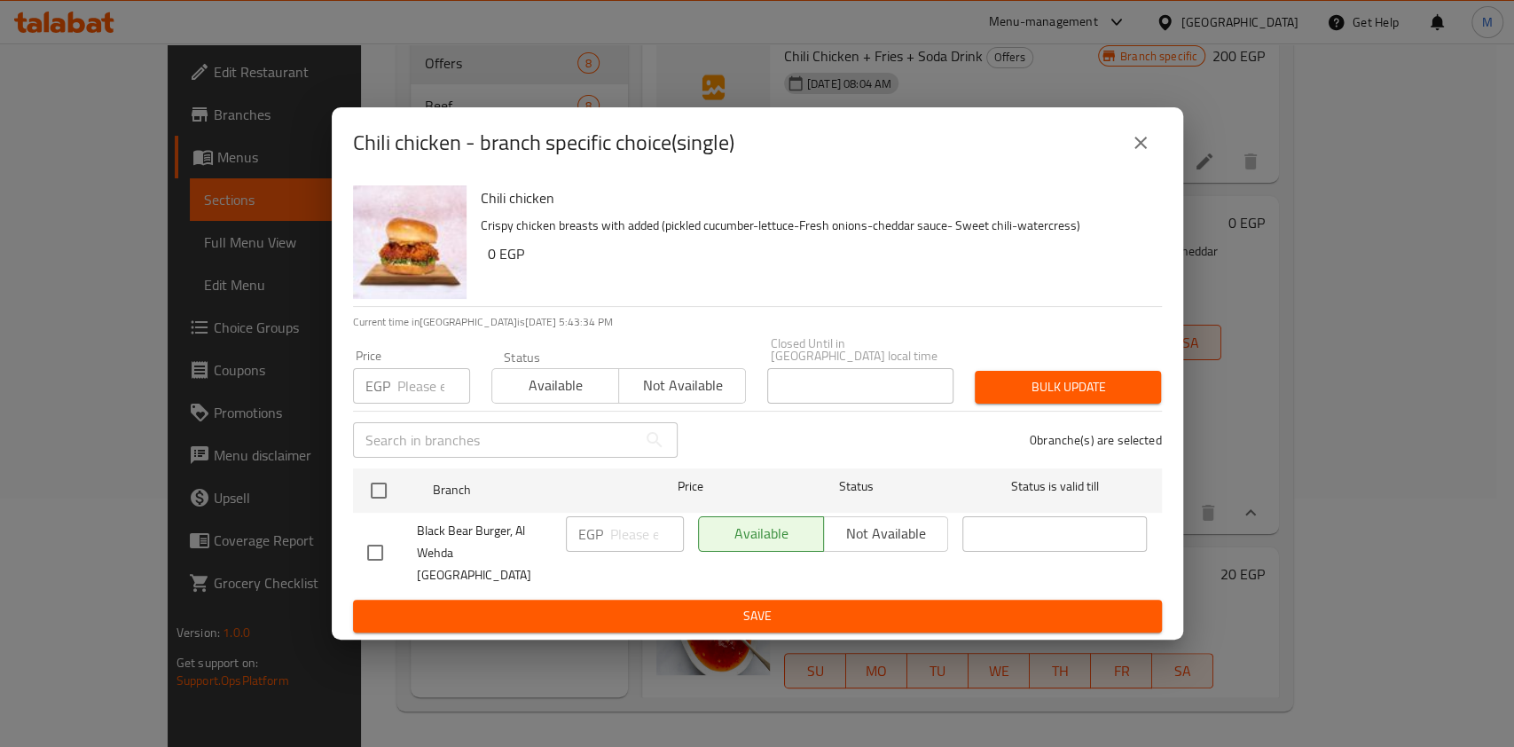
click at [364, 552] on input "checkbox" at bounding box center [375, 552] width 37 height 37
checkbox input "true"
click at [615, 543] on input "number" at bounding box center [647, 533] width 74 height 35
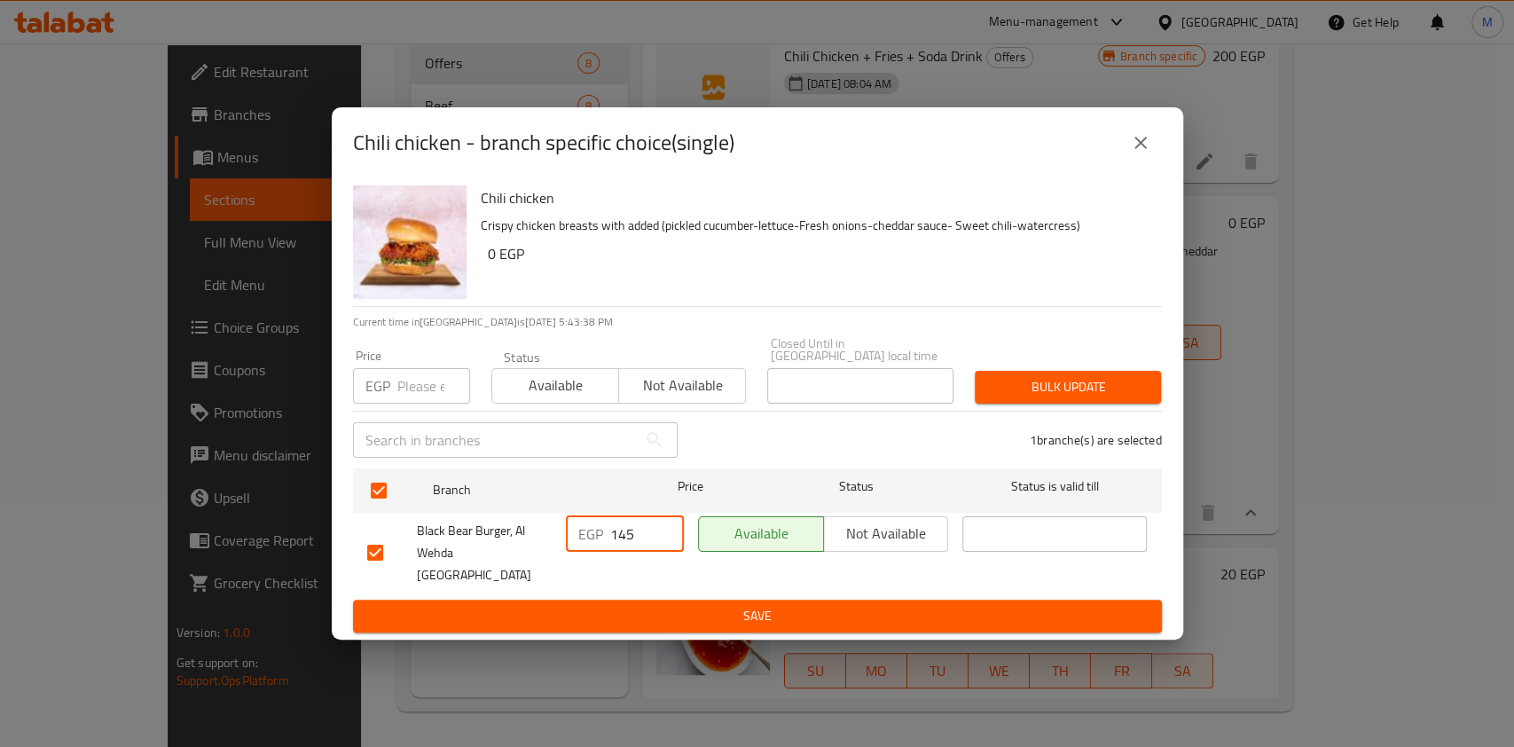
type input "145"
click at [680, 605] on span "Save" at bounding box center [757, 616] width 781 height 22
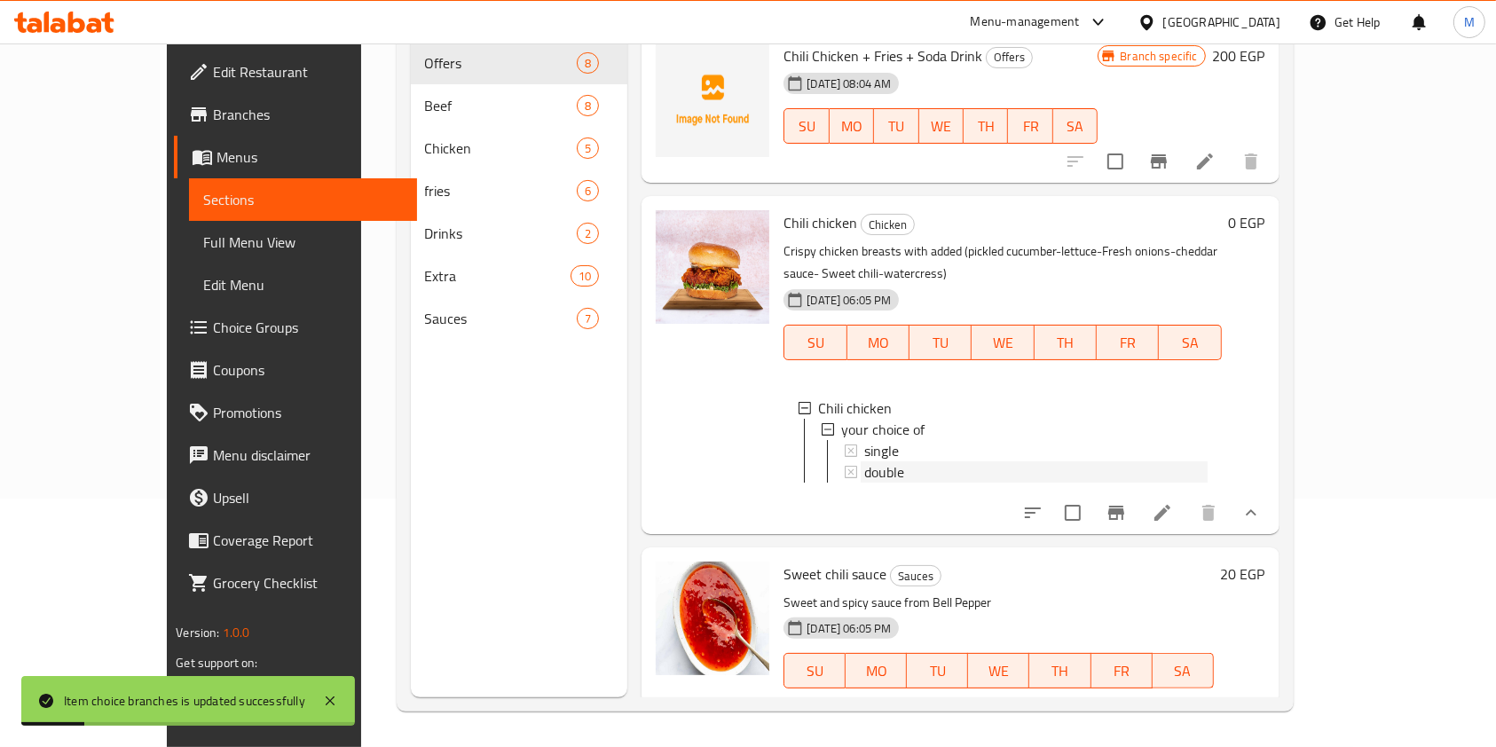
click at [864, 461] on span "double" at bounding box center [884, 471] width 40 height 21
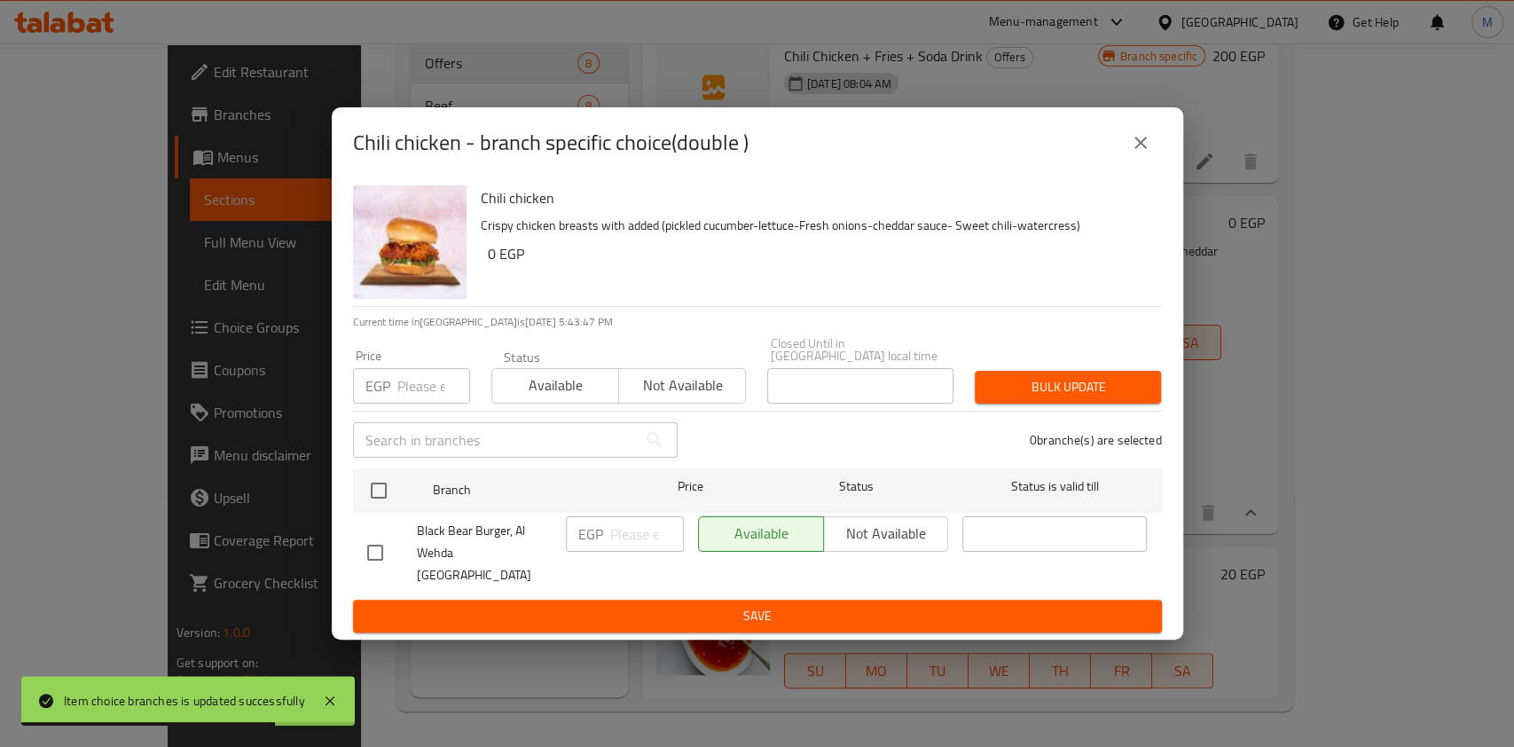
click at [383, 550] on input "checkbox" at bounding box center [375, 552] width 37 height 37
checkbox input "true"
click at [610, 538] on input "number" at bounding box center [647, 533] width 74 height 35
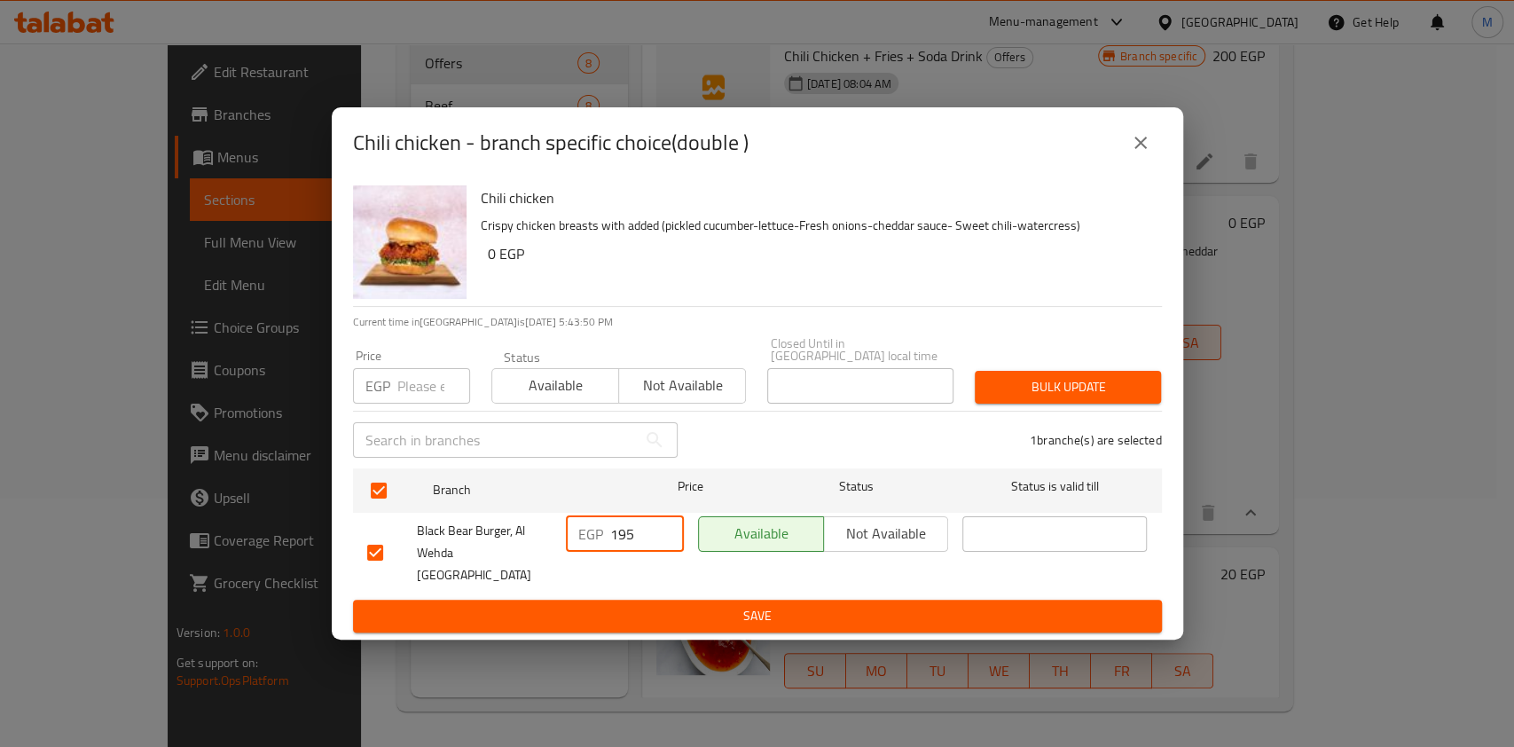
type input "195"
click at [643, 605] on span "Save" at bounding box center [757, 616] width 781 height 22
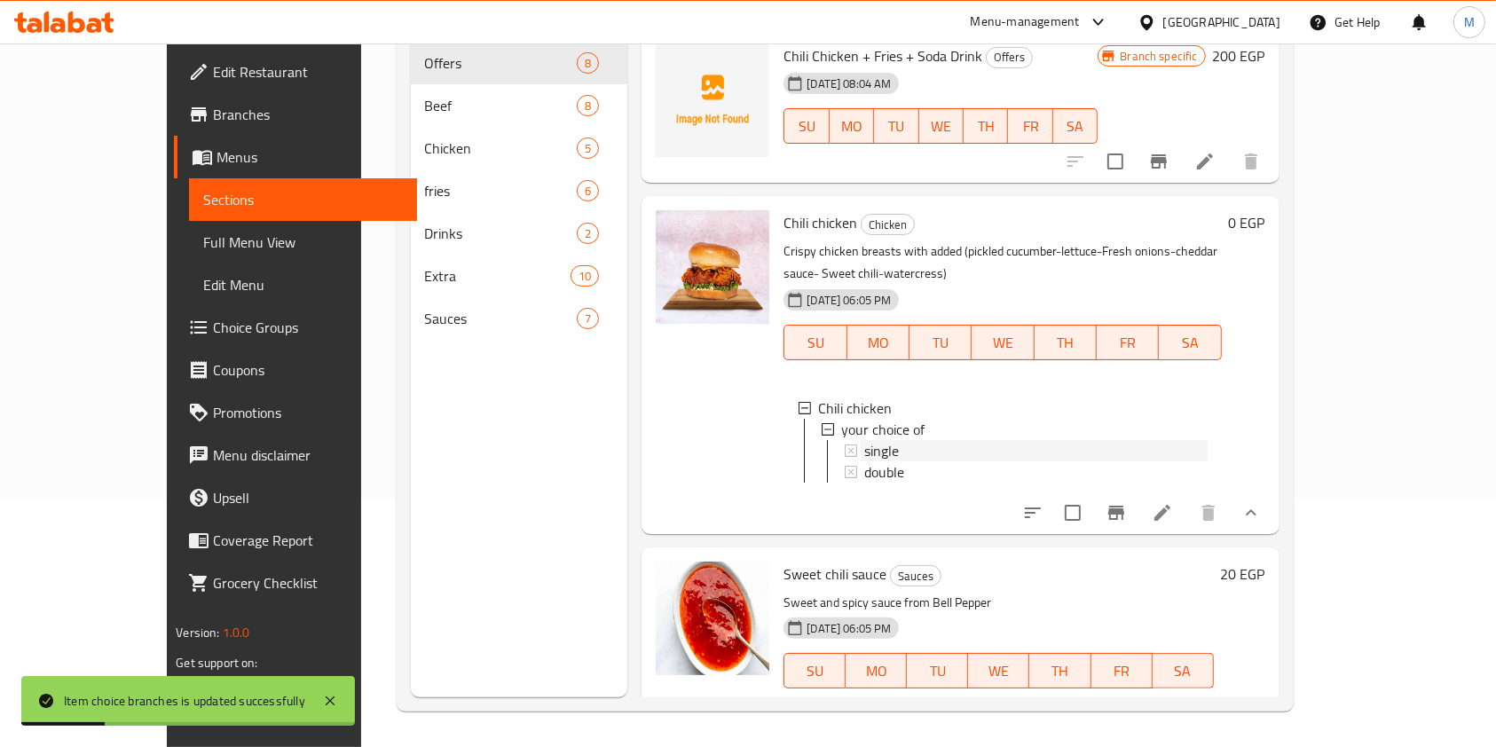
click at [901, 440] on div "single" at bounding box center [1035, 450] width 342 height 21
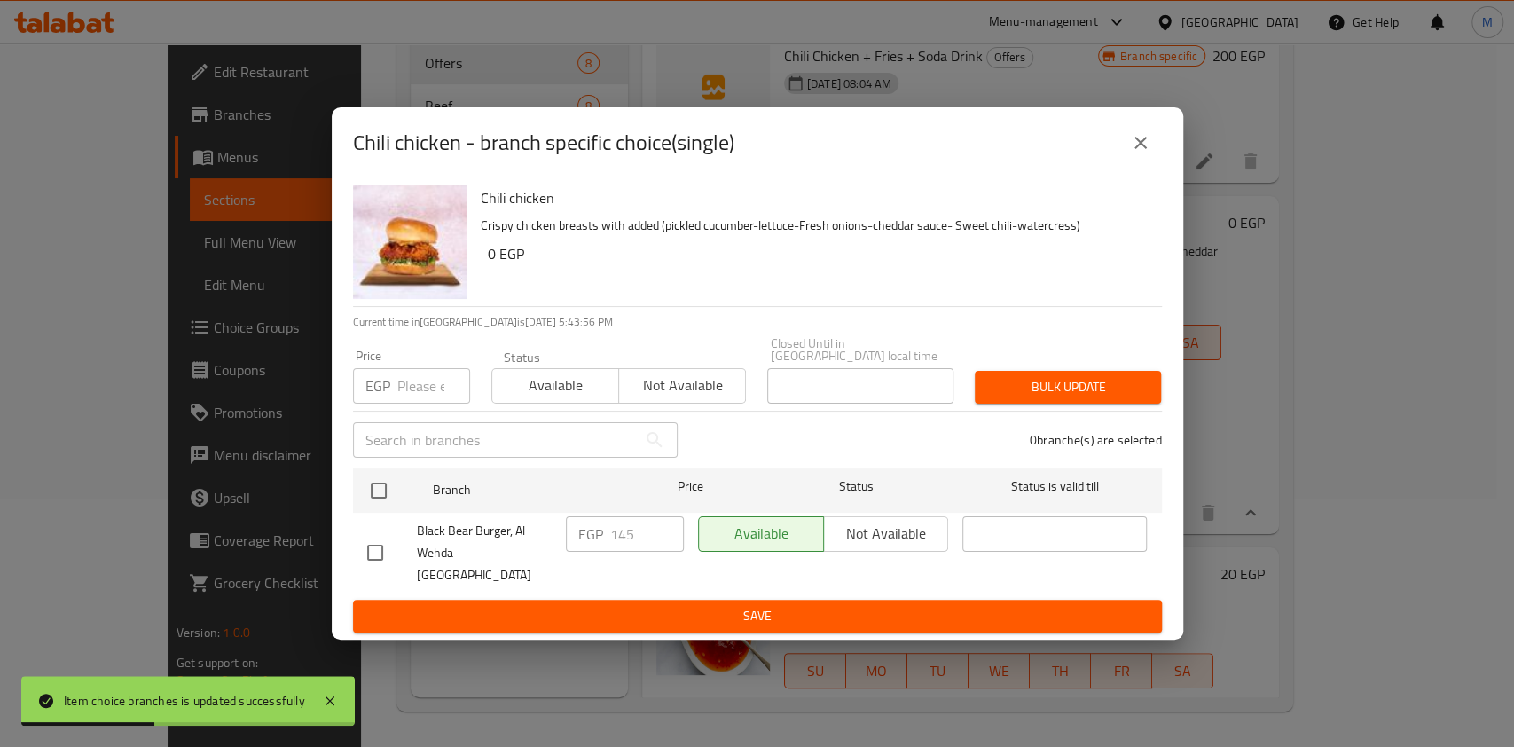
click at [1141, 153] on icon "close" at bounding box center [1140, 142] width 21 height 21
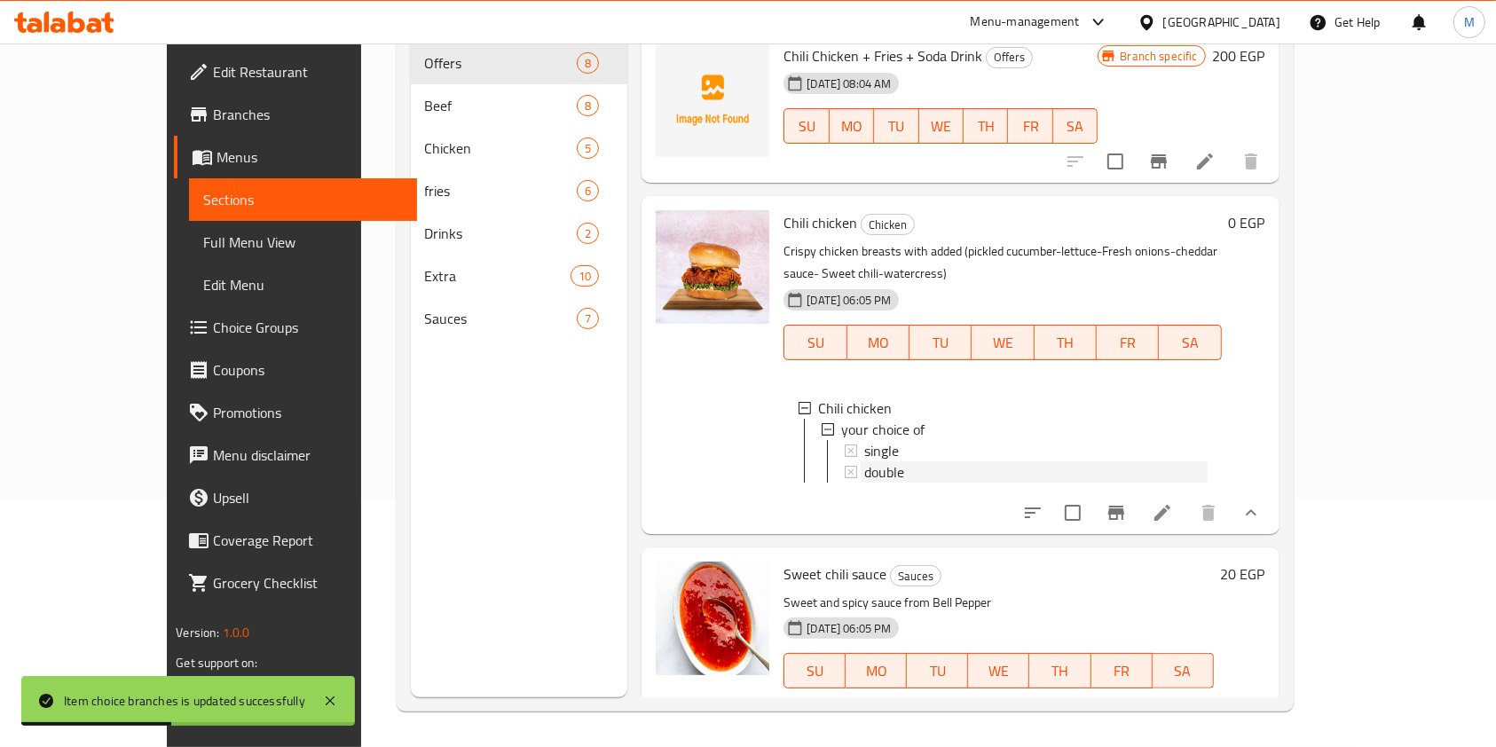
click at [864, 461] on span "double" at bounding box center [884, 471] width 40 height 21
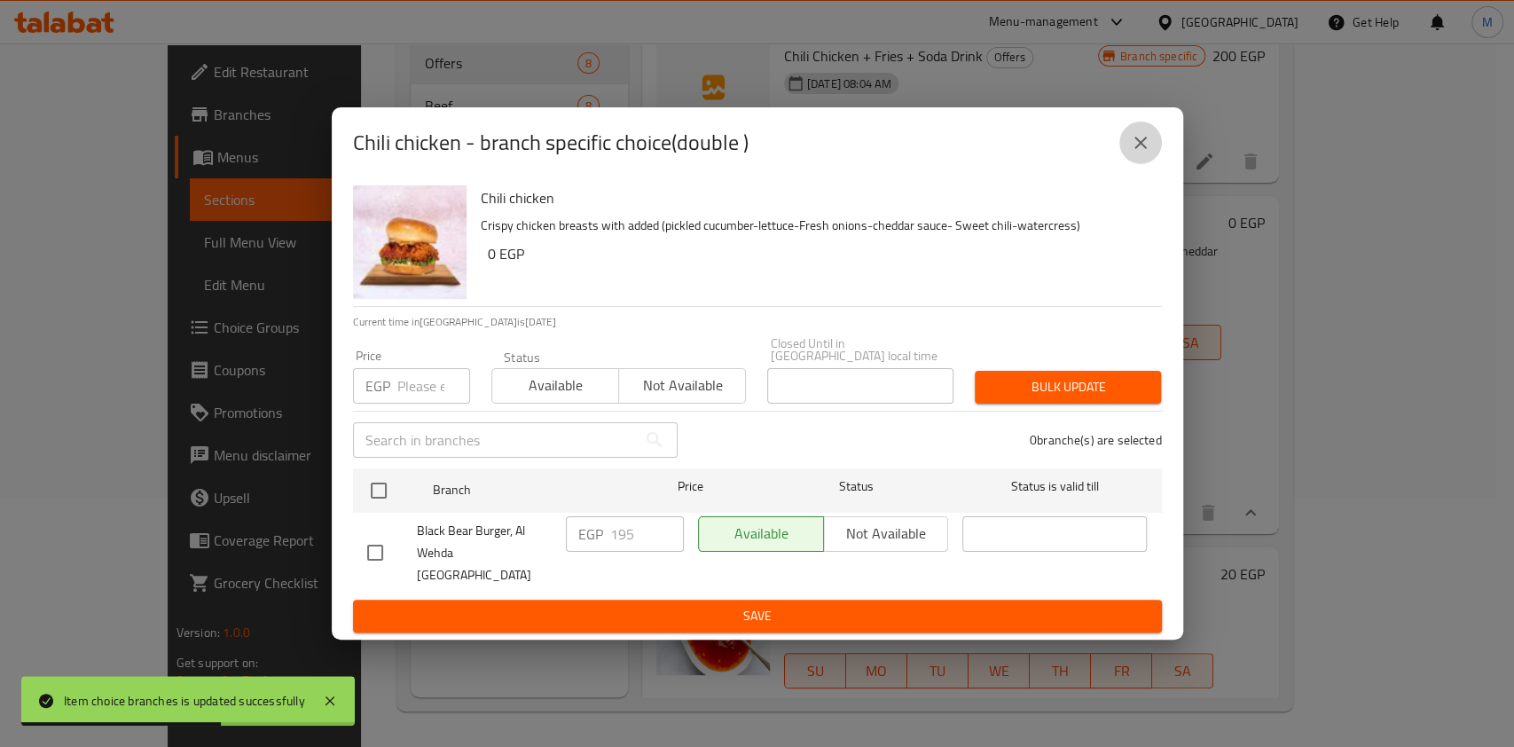
click at [1144, 152] on icon "close" at bounding box center [1140, 142] width 21 height 21
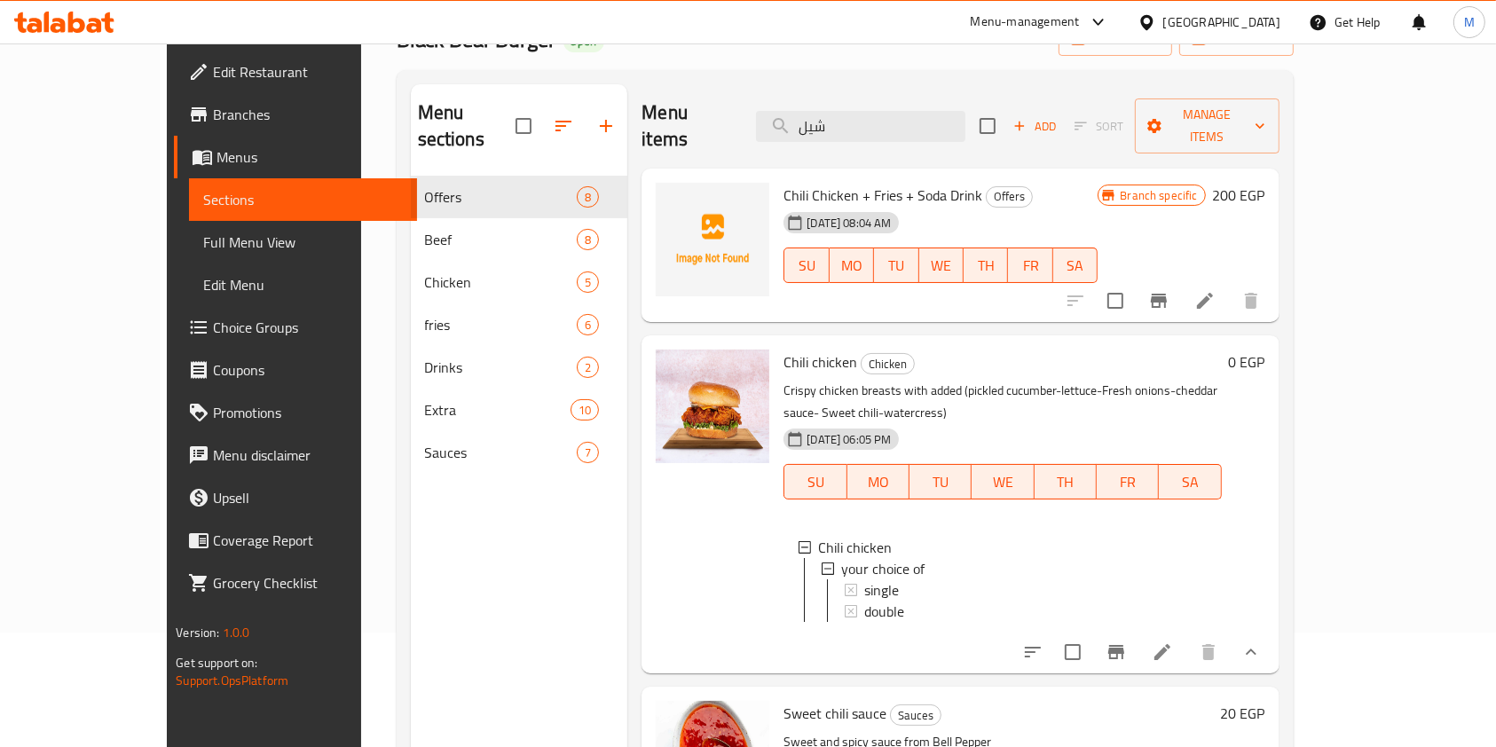
scroll to position [0, 0]
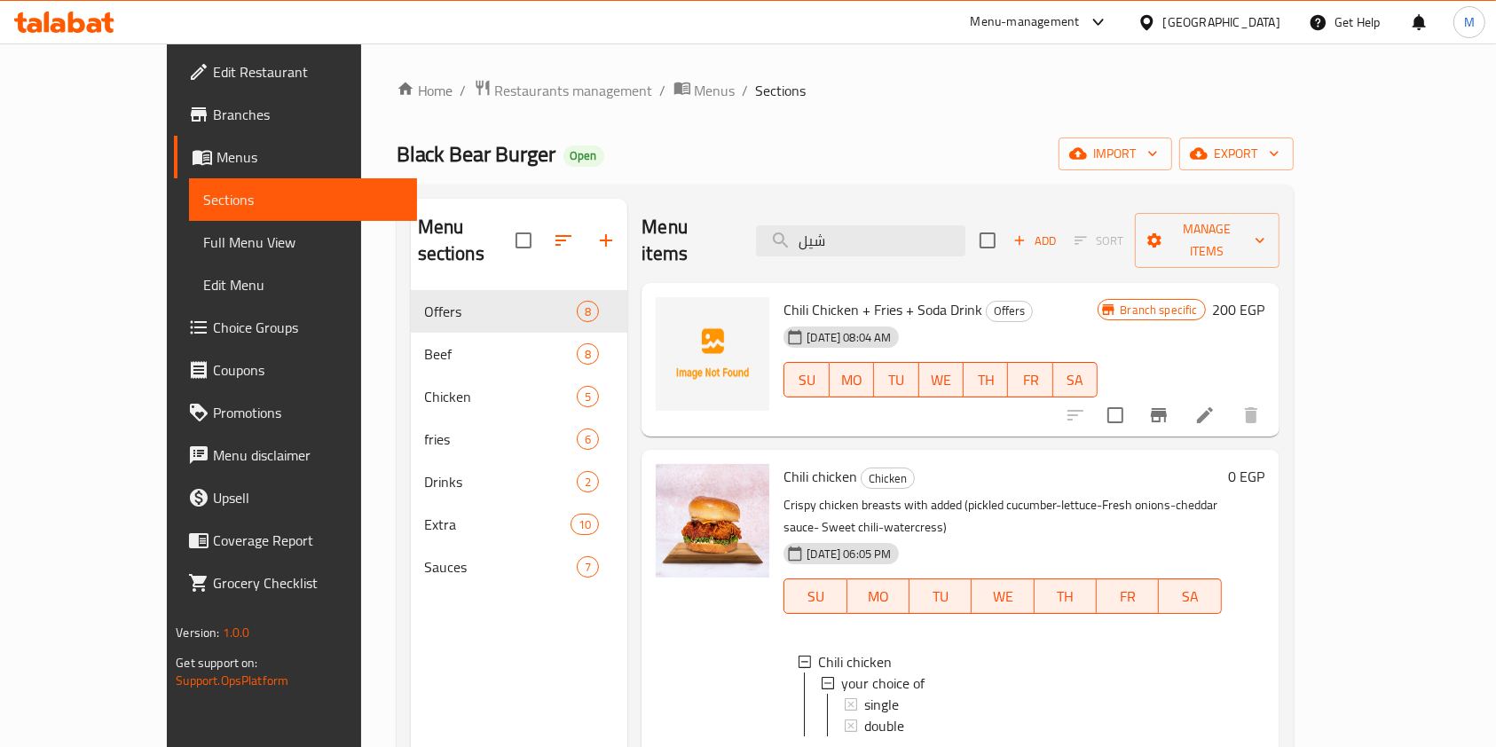
click at [948, 290] on div "Chili Chicken + Fries + Soda Drink Offers 07-05-2025 08:04 AM SU MO TU WE TH FR…" at bounding box center [940, 360] width 328 height 140
click at [917, 238] on input "شيل" at bounding box center [860, 240] width 209 height 31
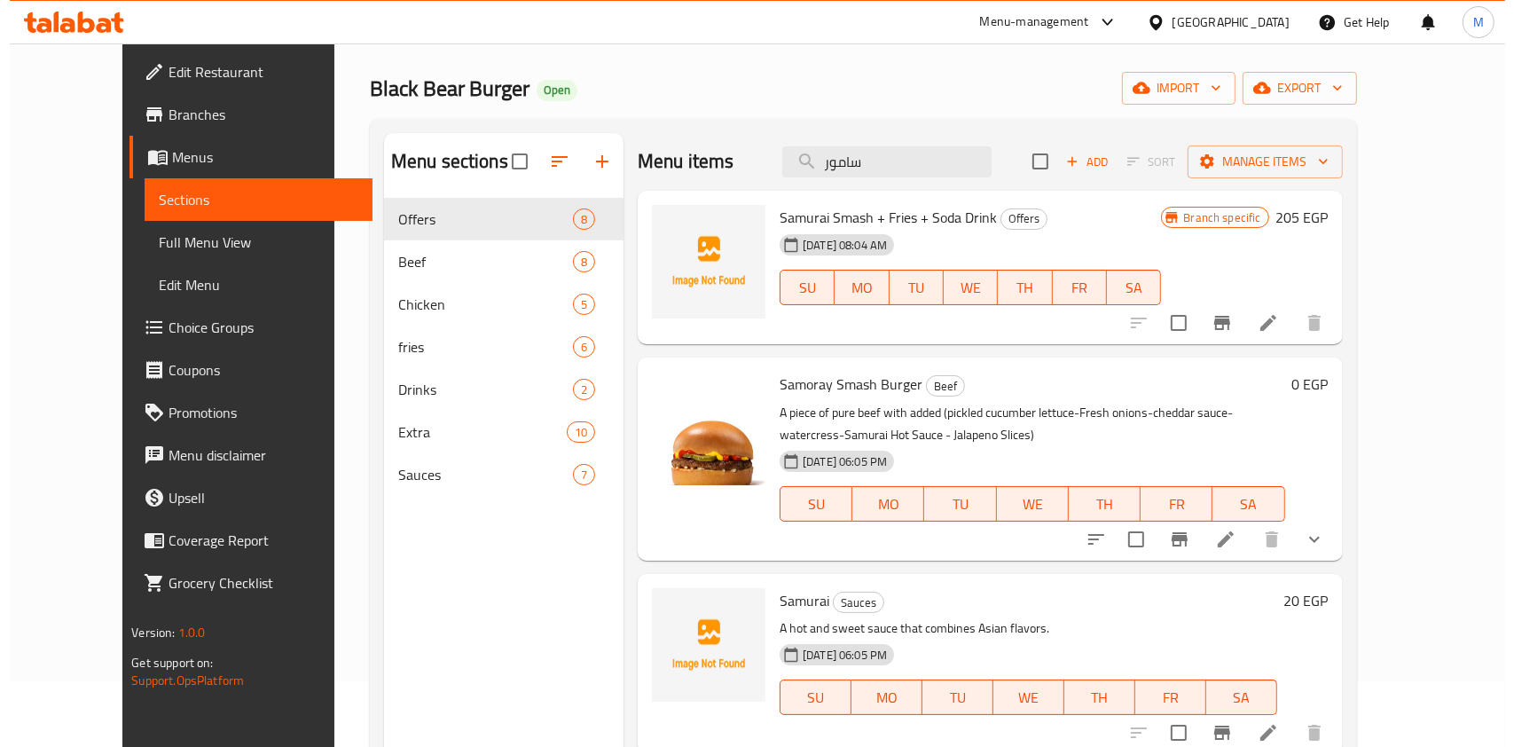
scroll to position [118, 0]
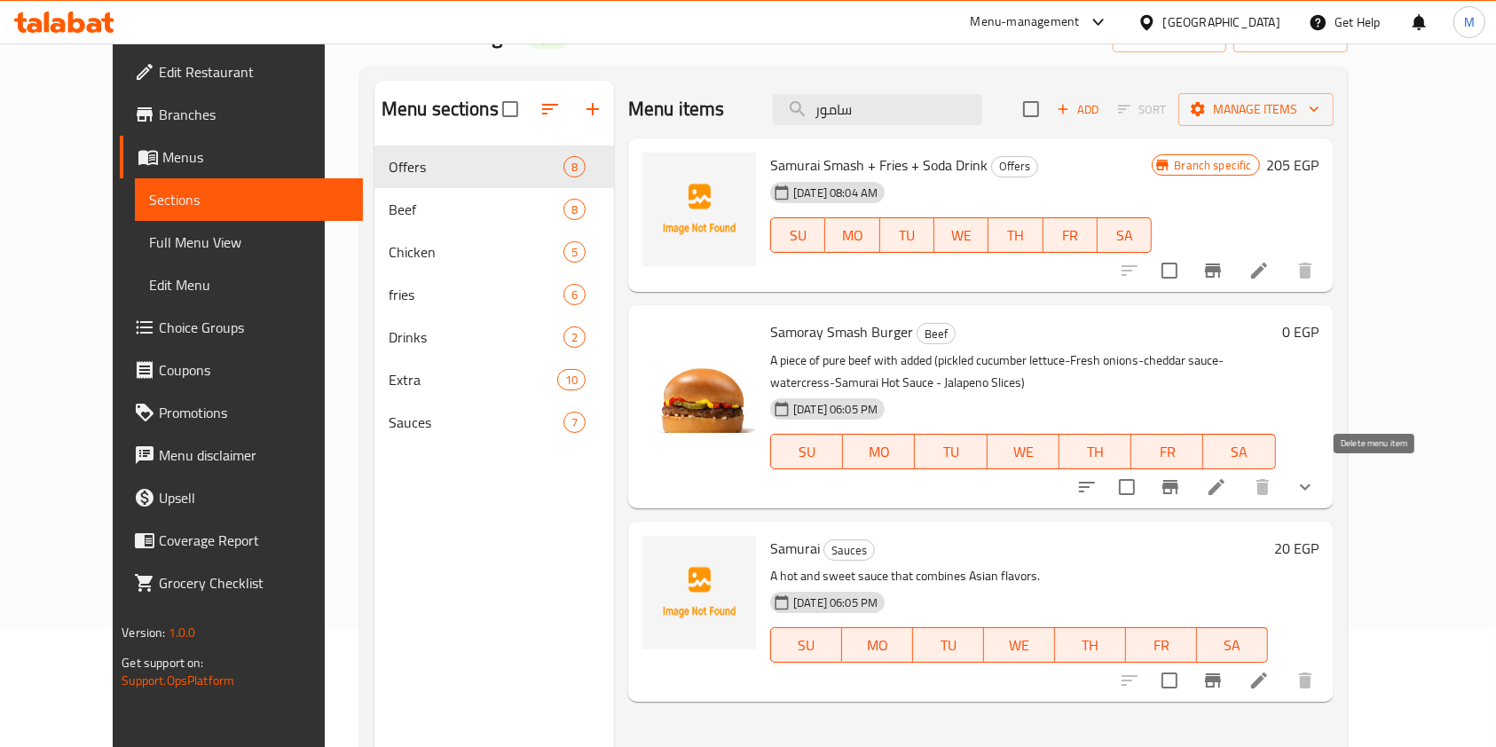
type input "سامور"
click at [1316, 494] on icon "show more" at bounding box center [1304, 486] width 21 height 21
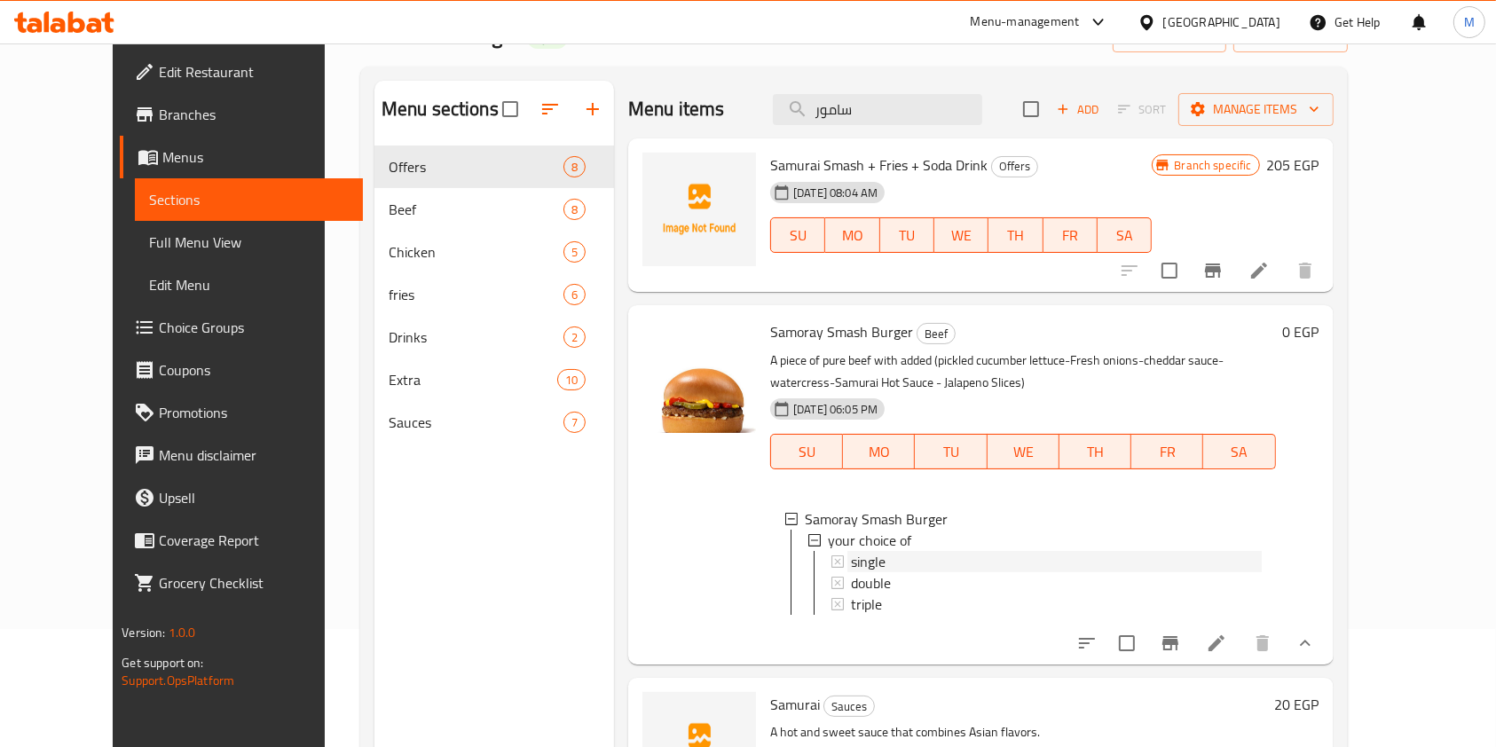
click at [895, 565] on div "single" at bounding box center [1056, 561] width 411 height 21
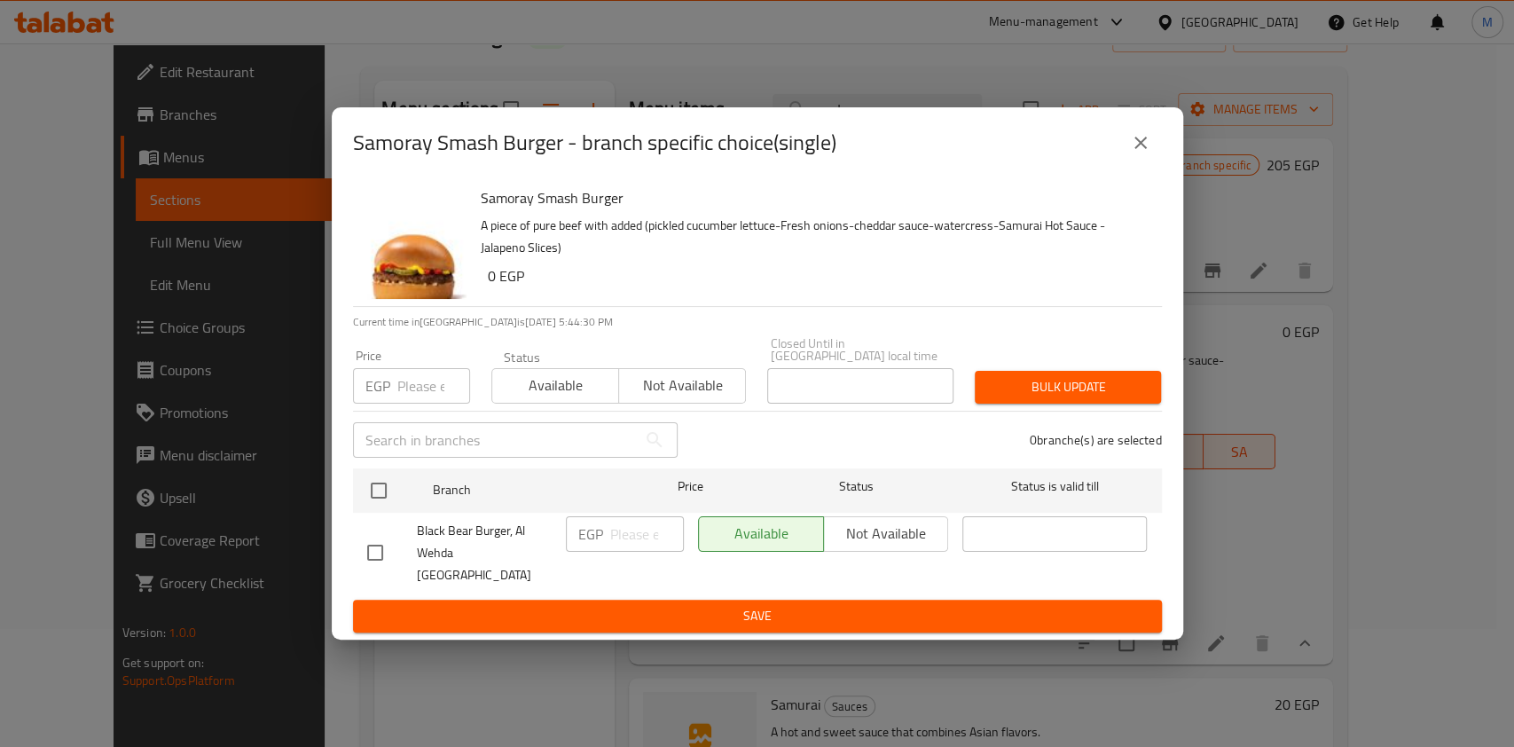
click at [408, 539] on div at bounding box center [392, 552] width 50 height 37
click at [381, 549] on input "checkbox" at bounding box center [375, 552] width 37 height 37
checkbox input "true"
click at [644, 521] on input "number" at bounding box center [647, 533] width 74 height 35
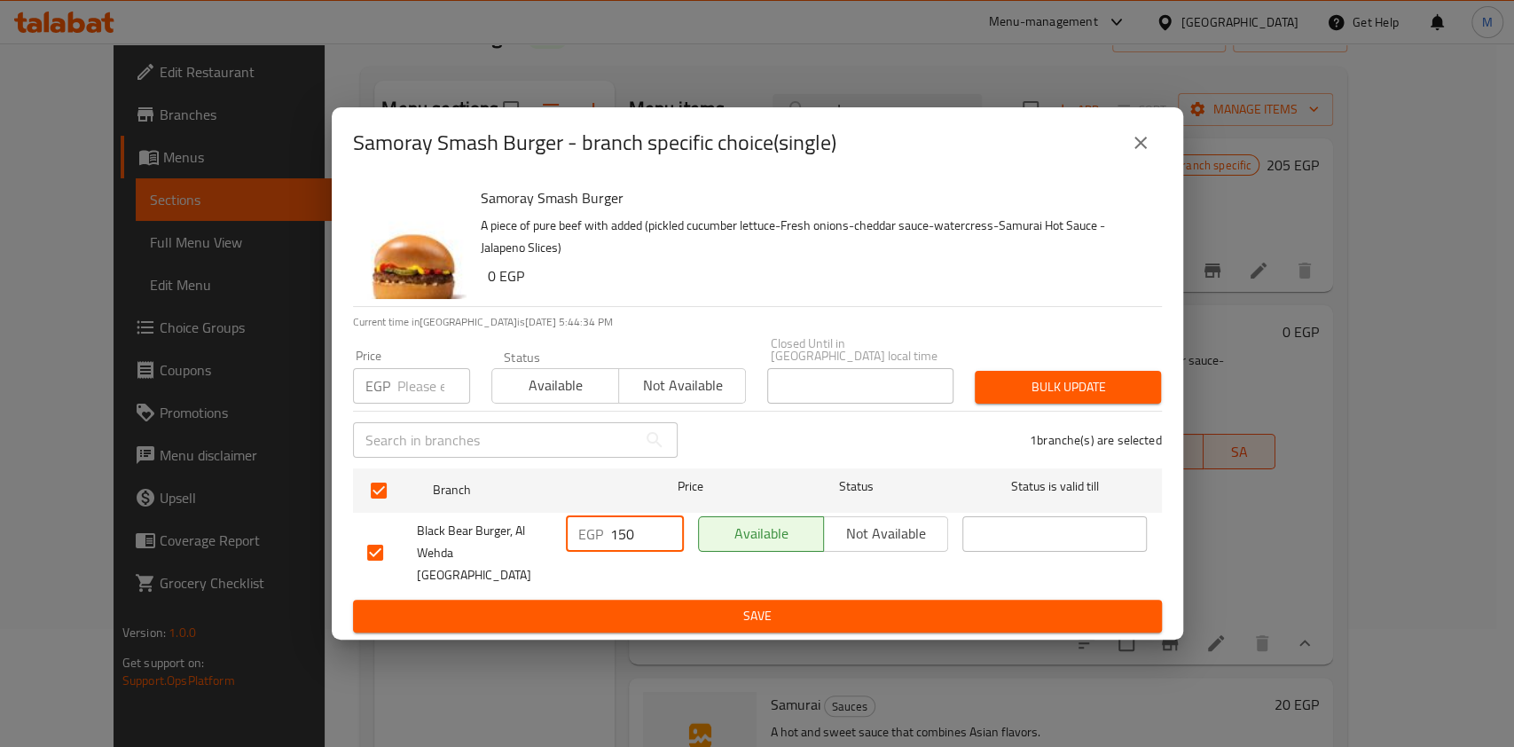
type input "150"
click at [586, 605] on span "Save" at bounding box center [757, 616] width 781 height 22
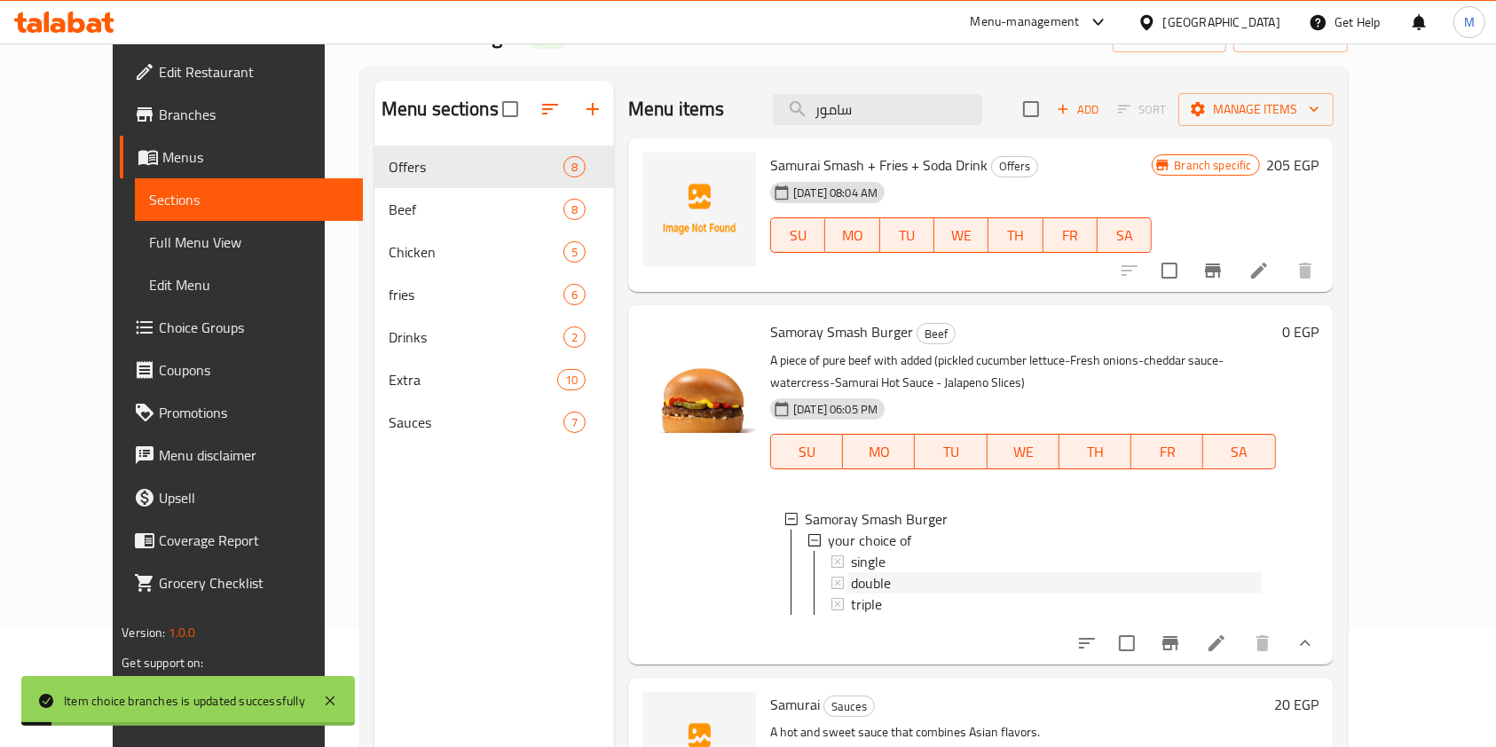
click at [897, 573] on div "double" at bounding box center [1056, 582] width 411 height 21
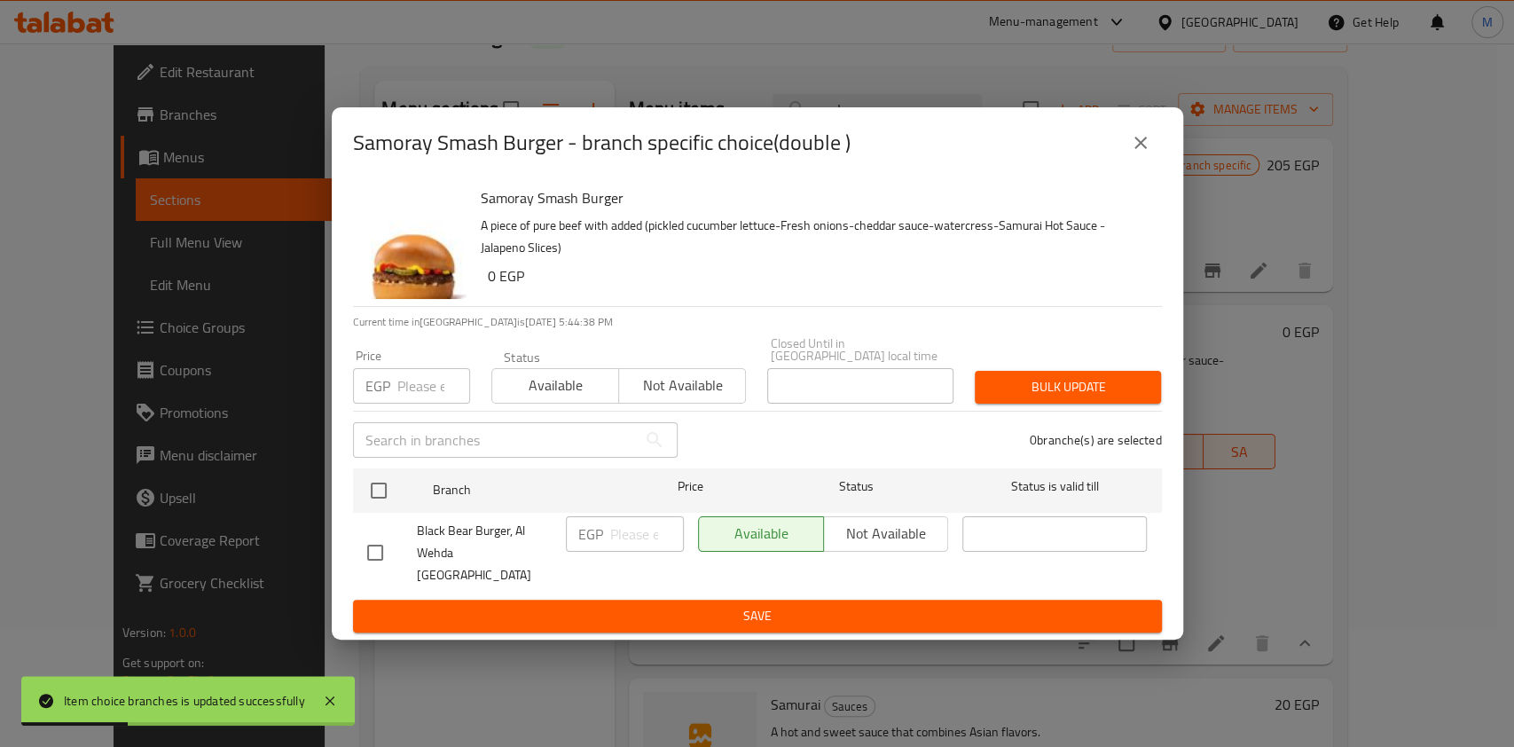
click at [365, 543] on input "checkbox" at bounding box center [375, 552] width 37 height 37
checkbox input "true"
click at [626, 546] on input "number" at bounding box center [647, 533] width 74 height 35
type input "190"
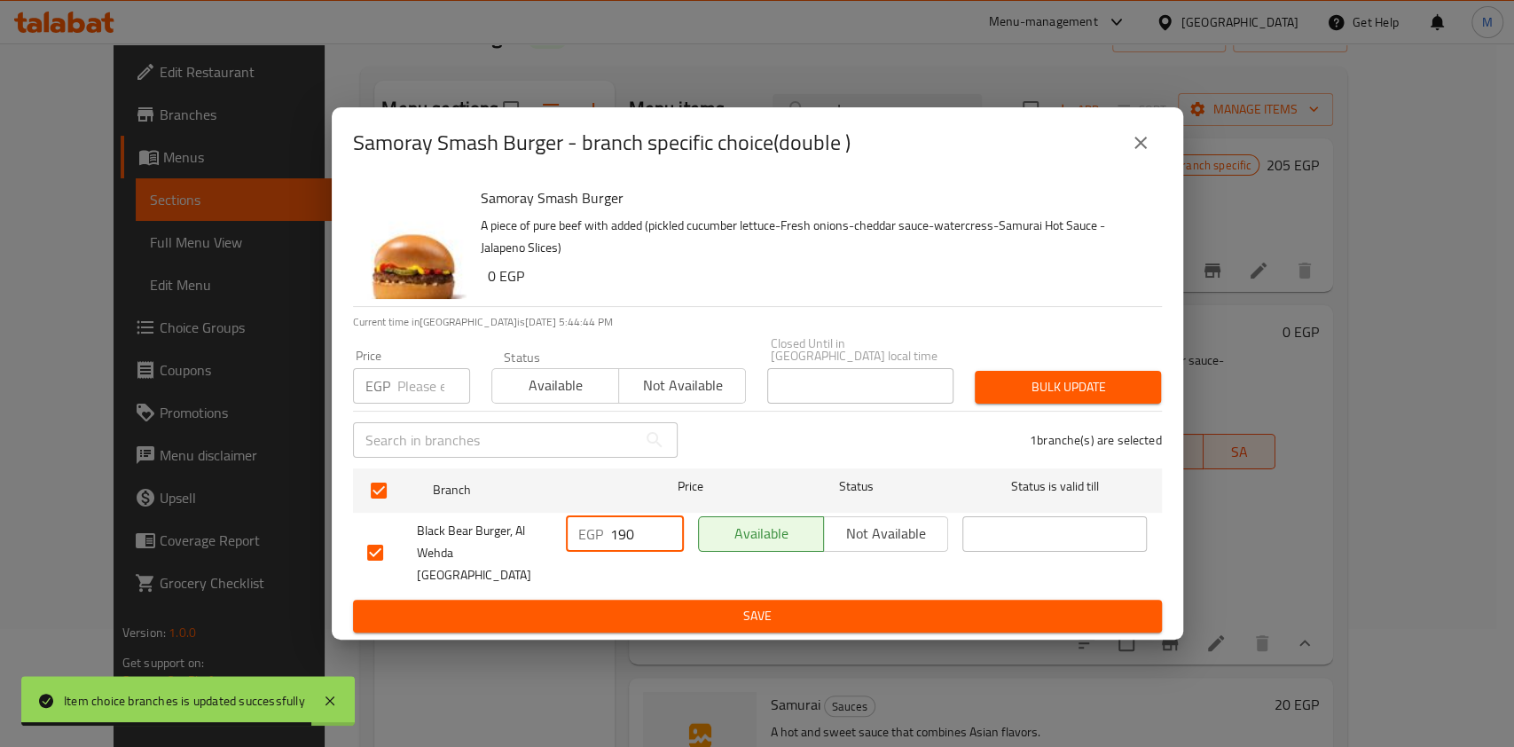
click at [513, 605] on span "Save" at bounding box center [757, 616] width 781 height 22
click at [513, 587] on div at bounding box center [757, 373] width 1514 height 747
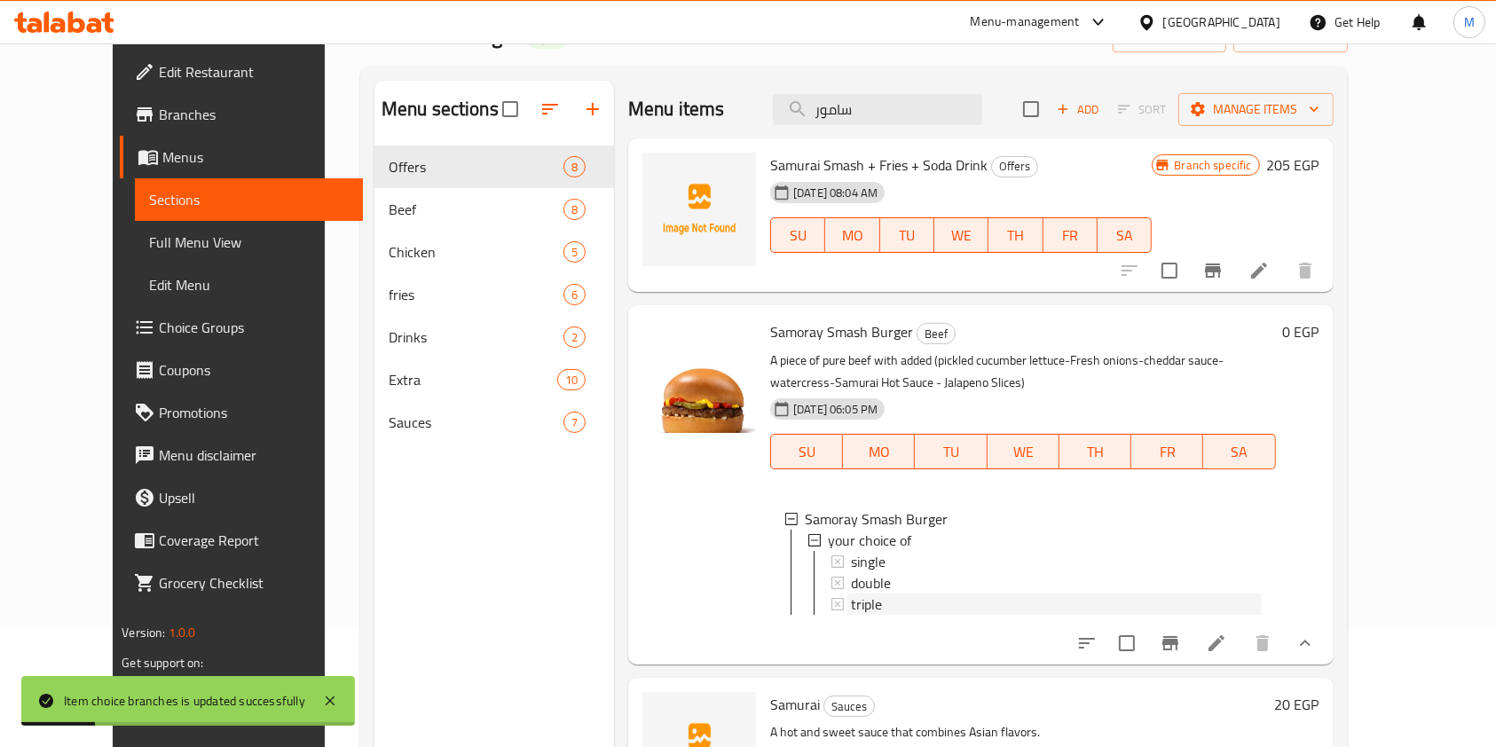
click at [851, 602] on span "triple" at bounding box center [866, 604] width 31 height 21
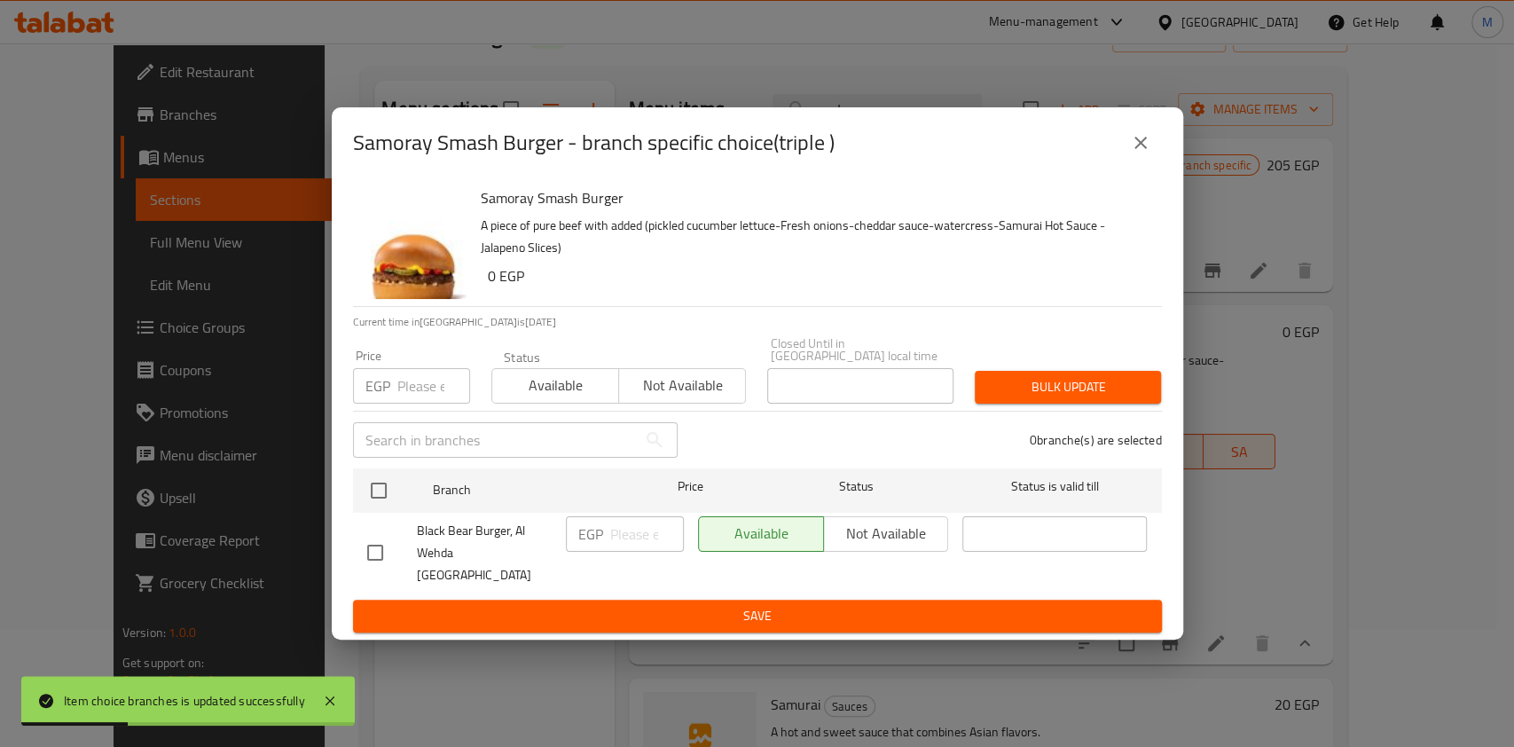
click at [366, 544] on input "checkbox" at bounding box center [375, 552] width 37 height 37
checkbox input "true"
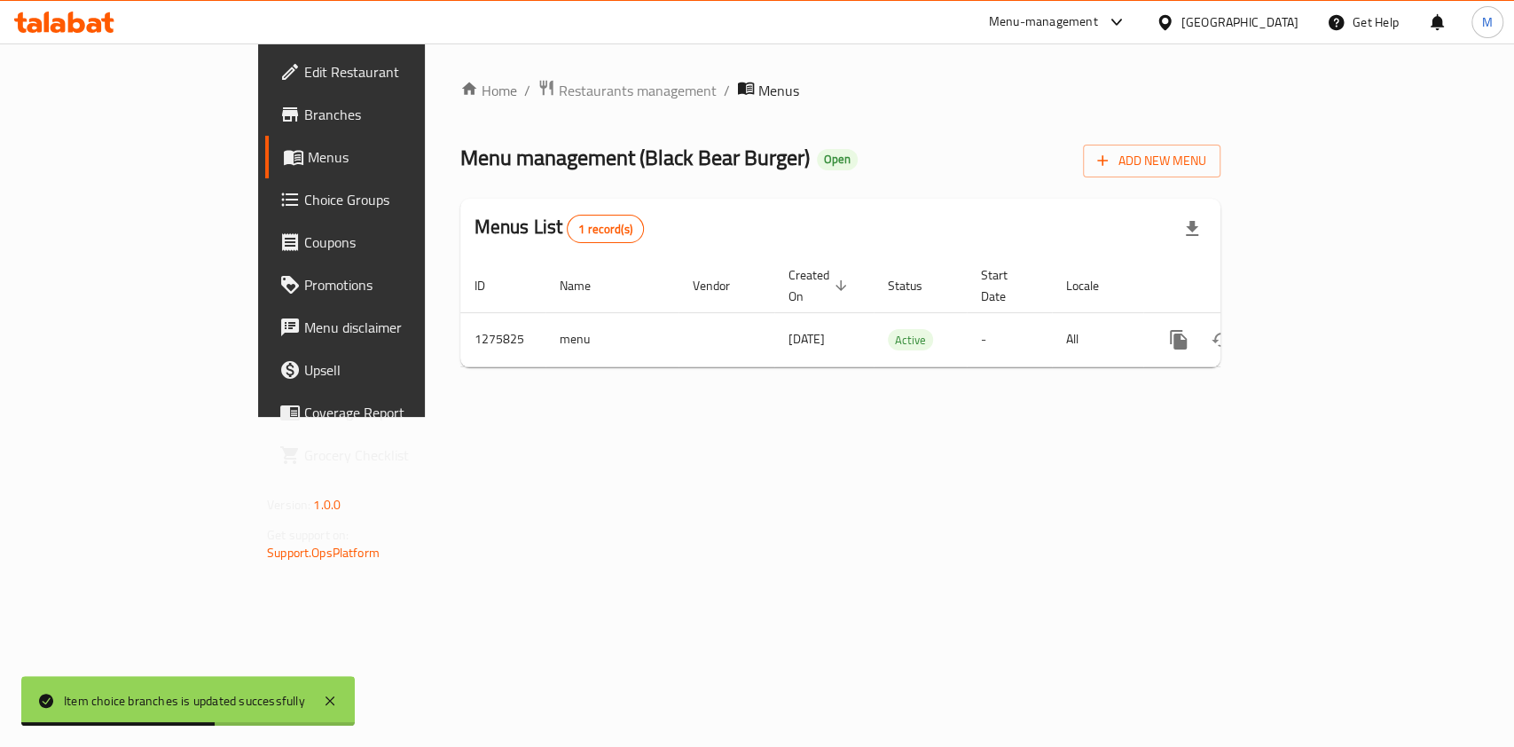
click at [19, 11] on div at bounding box center [64, 21] width 129 height 35
click at [32, 13] on icon at bounding box center [64, 22] width 100 height 21
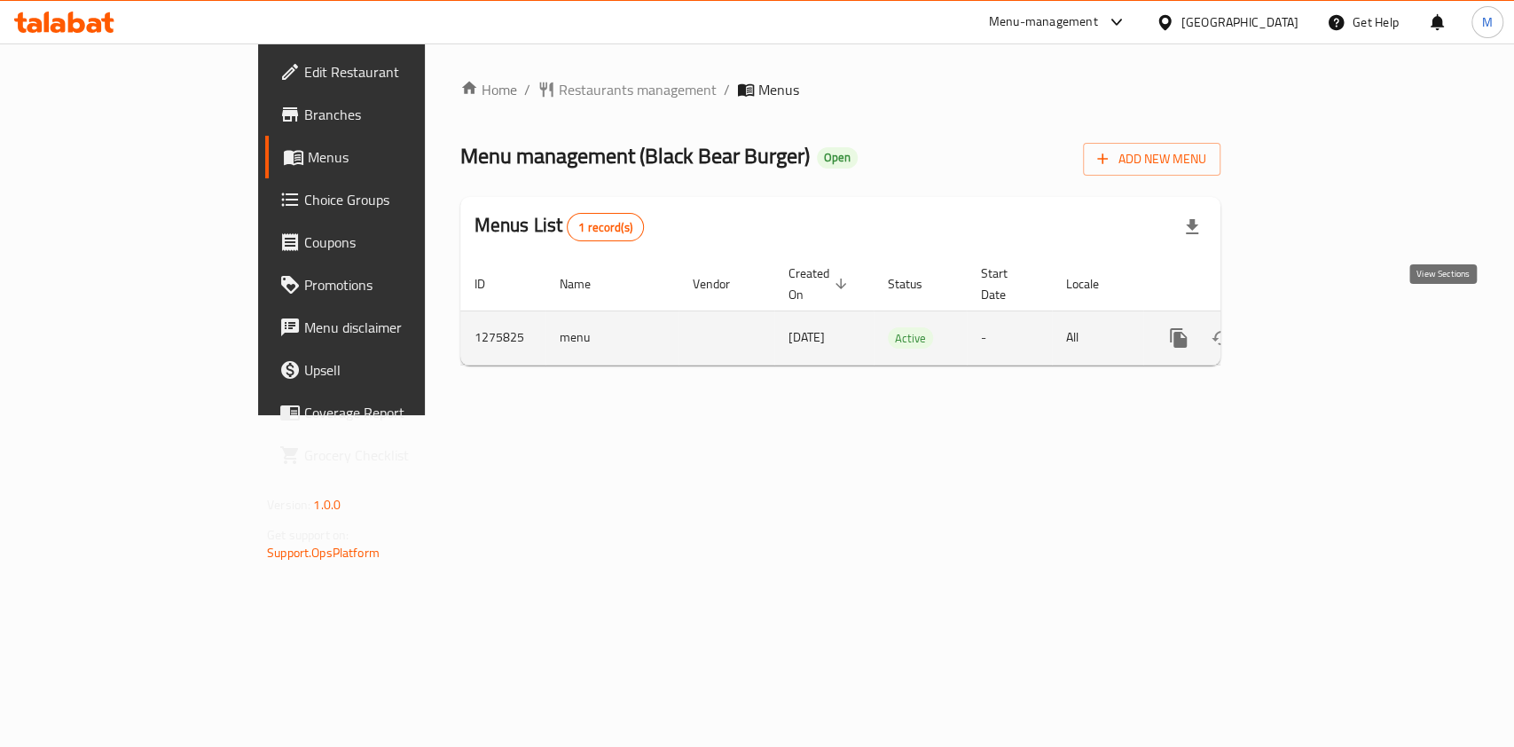
click at [1328, 317] on link "enhanced table" at bounding box center [1307, 338] width 43 height 43
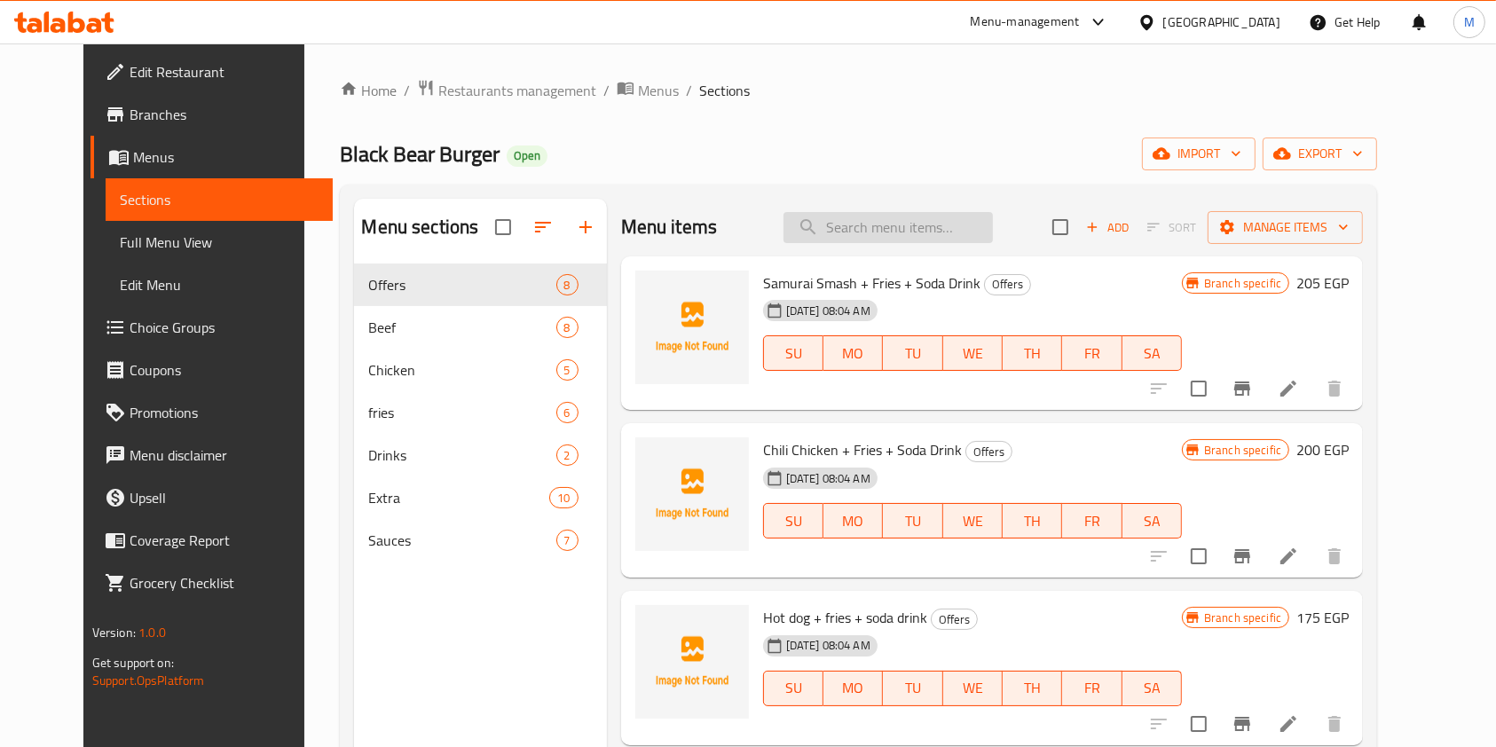
click at [885, 241] on input "search" at bounding box center [887, 227] width 209 height 31
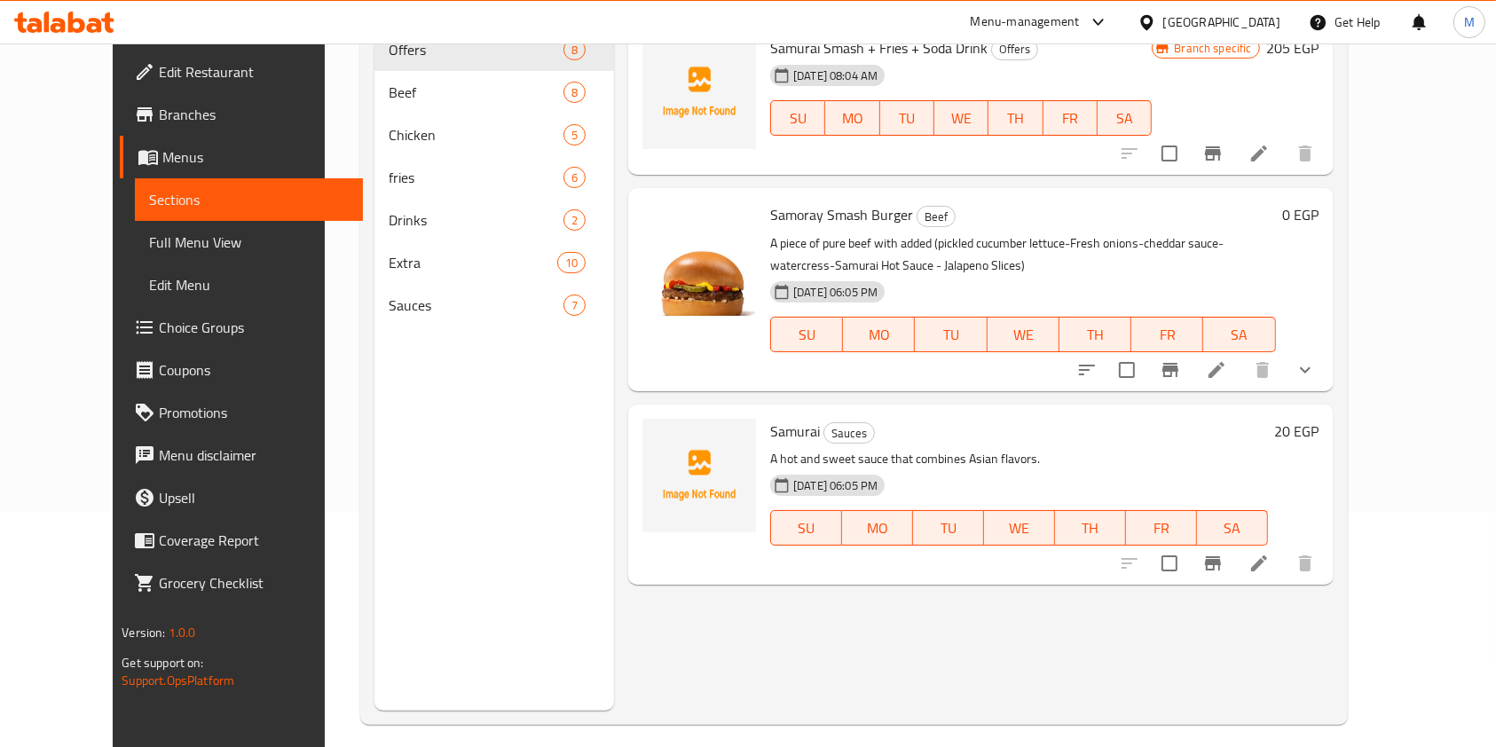
scroll to position [236, 0]
type input "سامورا"
click at [1316, 366] on icon "show more" at bounding box center [1304, 368] width 21 height 21
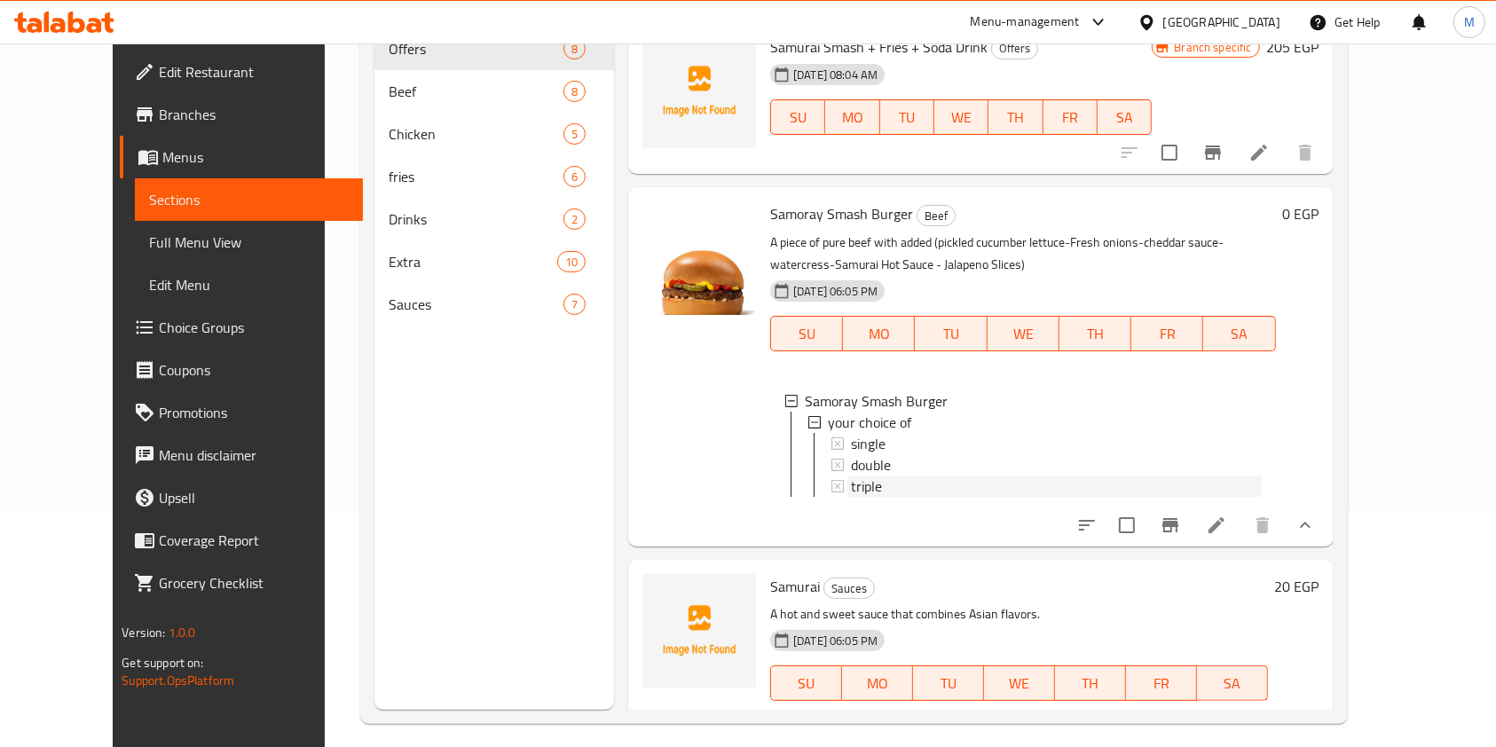
click at [907, 480] on div "triple" at bounding box center [1056, 486] width 411 height 21
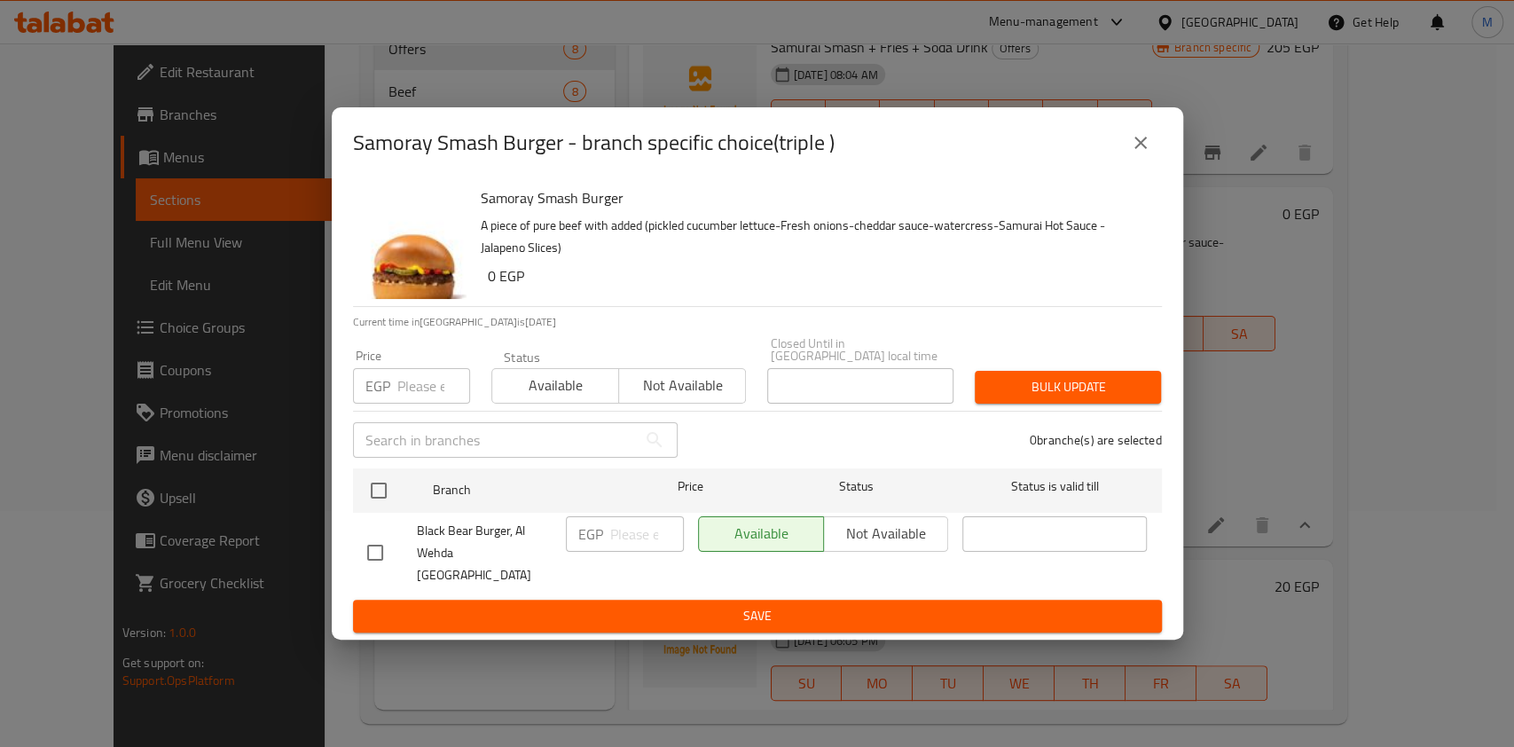
click at [359, 542] on input "checkbox" at bounding box center [375, 552] width 37 height 37
checkbox input "true"
click at [631, 532] on input "number" at bounding box center [647, 533] width 74 height 35
type input "235"
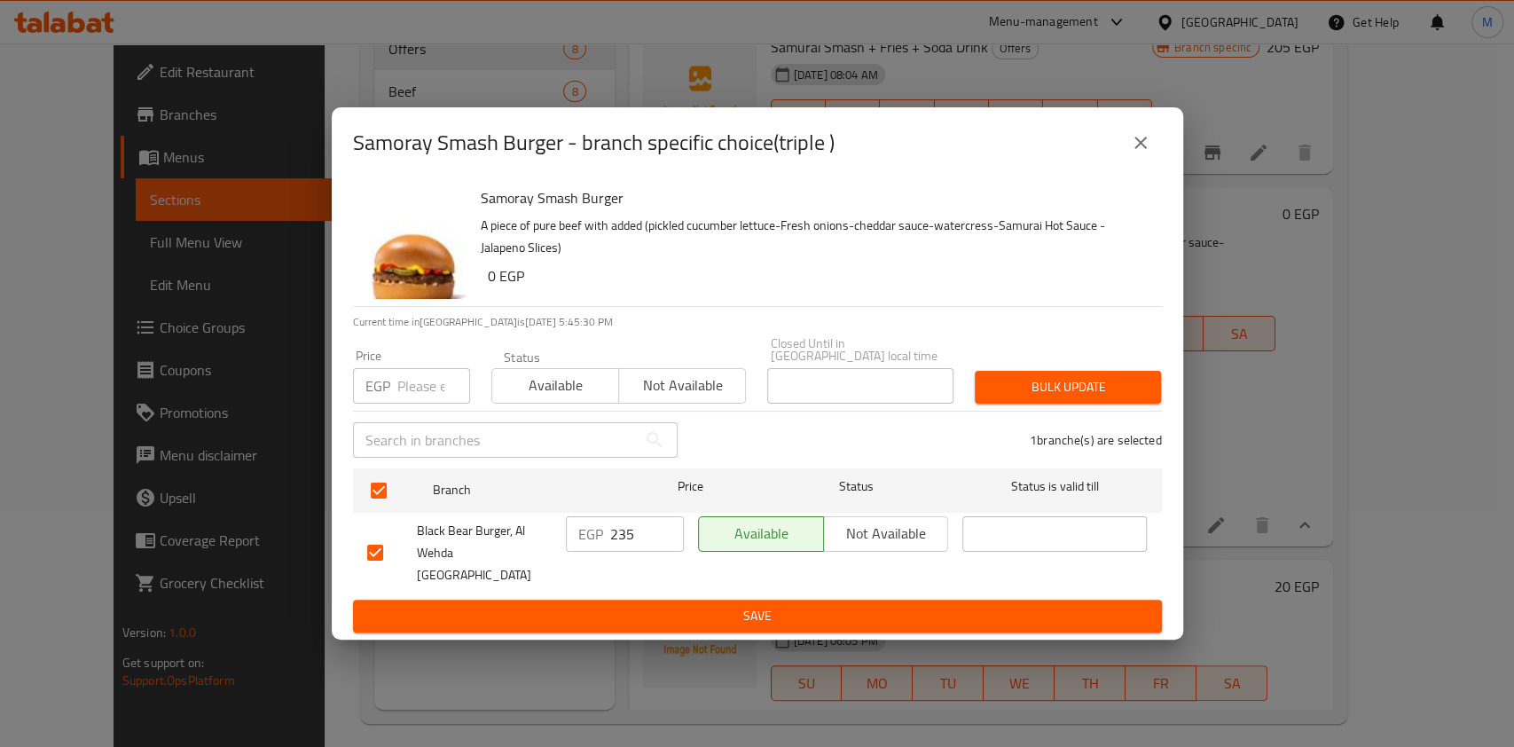
drag, startPoint x: 657, startPoint y: 570, endPoint x: 663, endPoint y: 586, distance: 16.3
click at [660, 571] on div "EGP 235 ​" at bounding box center [625, 553] width 132 height 88
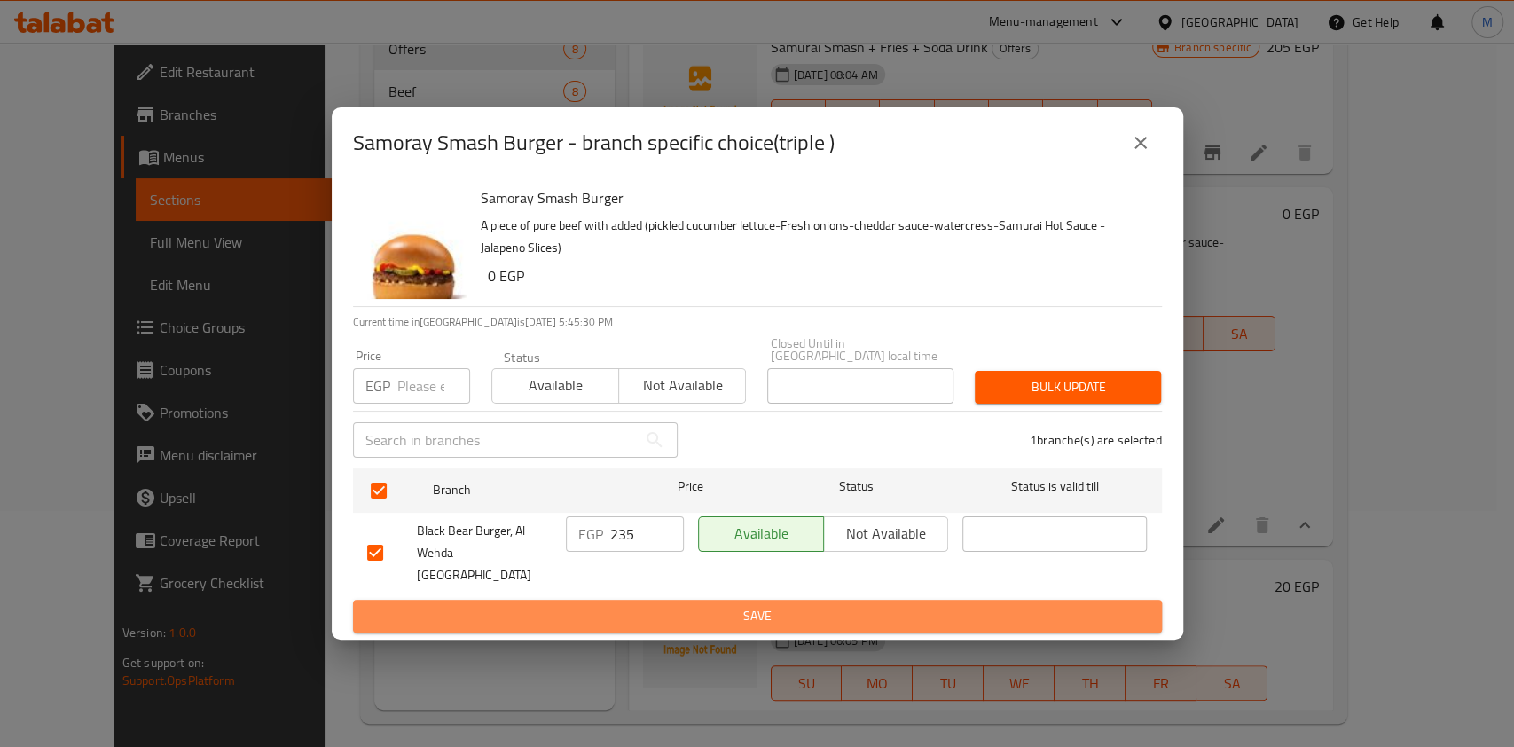
click at [671, 605] on span "Save" at bounding box center [757, 616] width 781 height 22
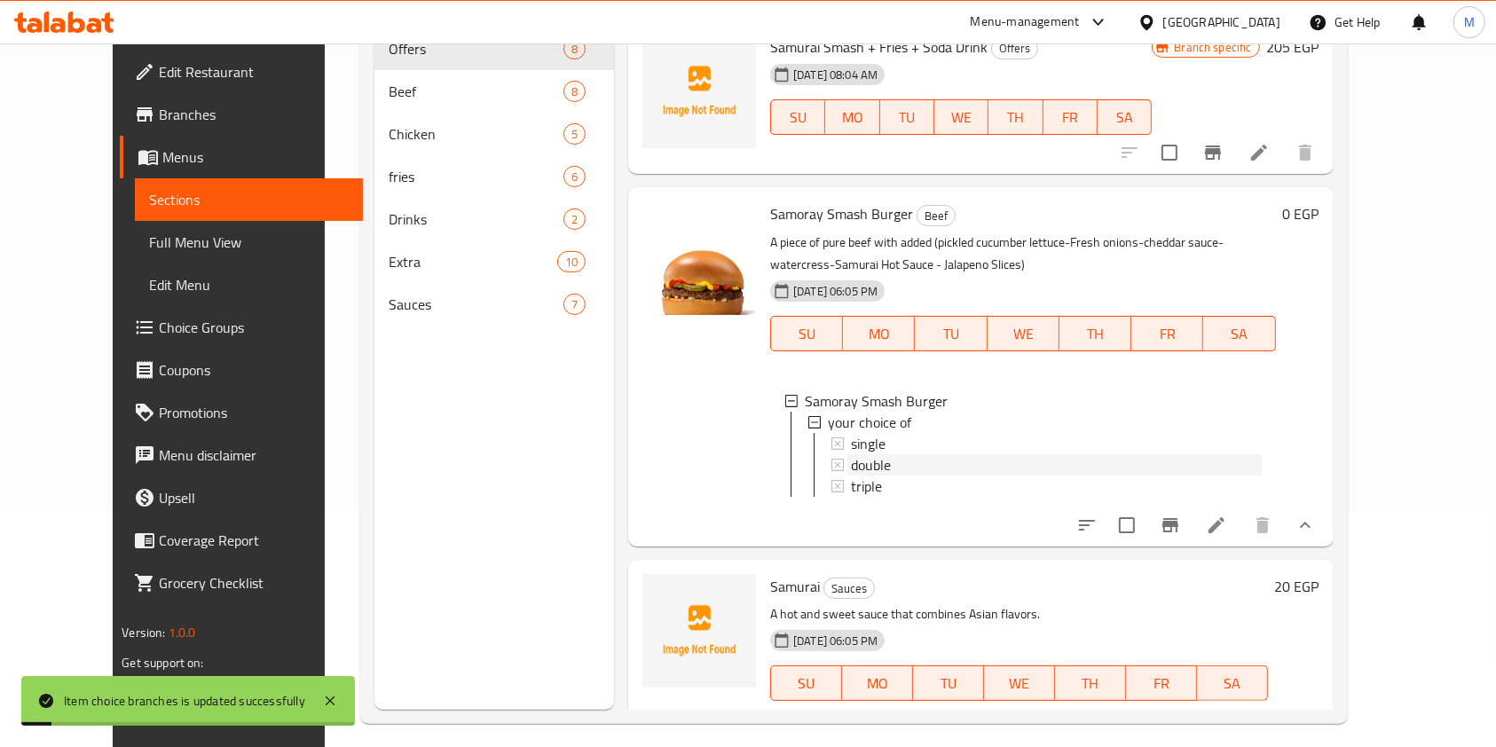
click at [851, 468] on span "double" at bounding box center [871, 464] width 40 height 21
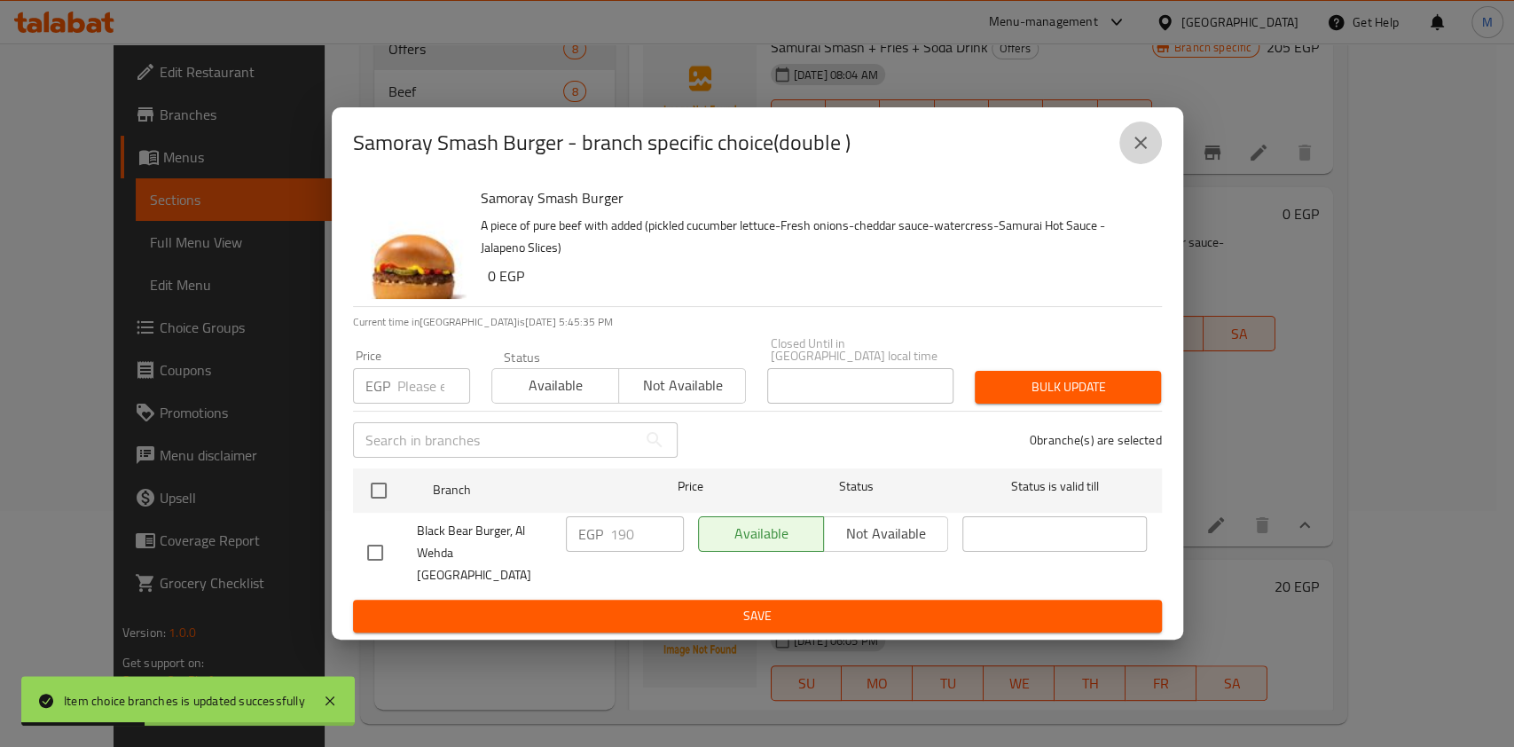
click at [1150, 153] on icon "close" at bounding box center [1140, 142] width 21 height 21
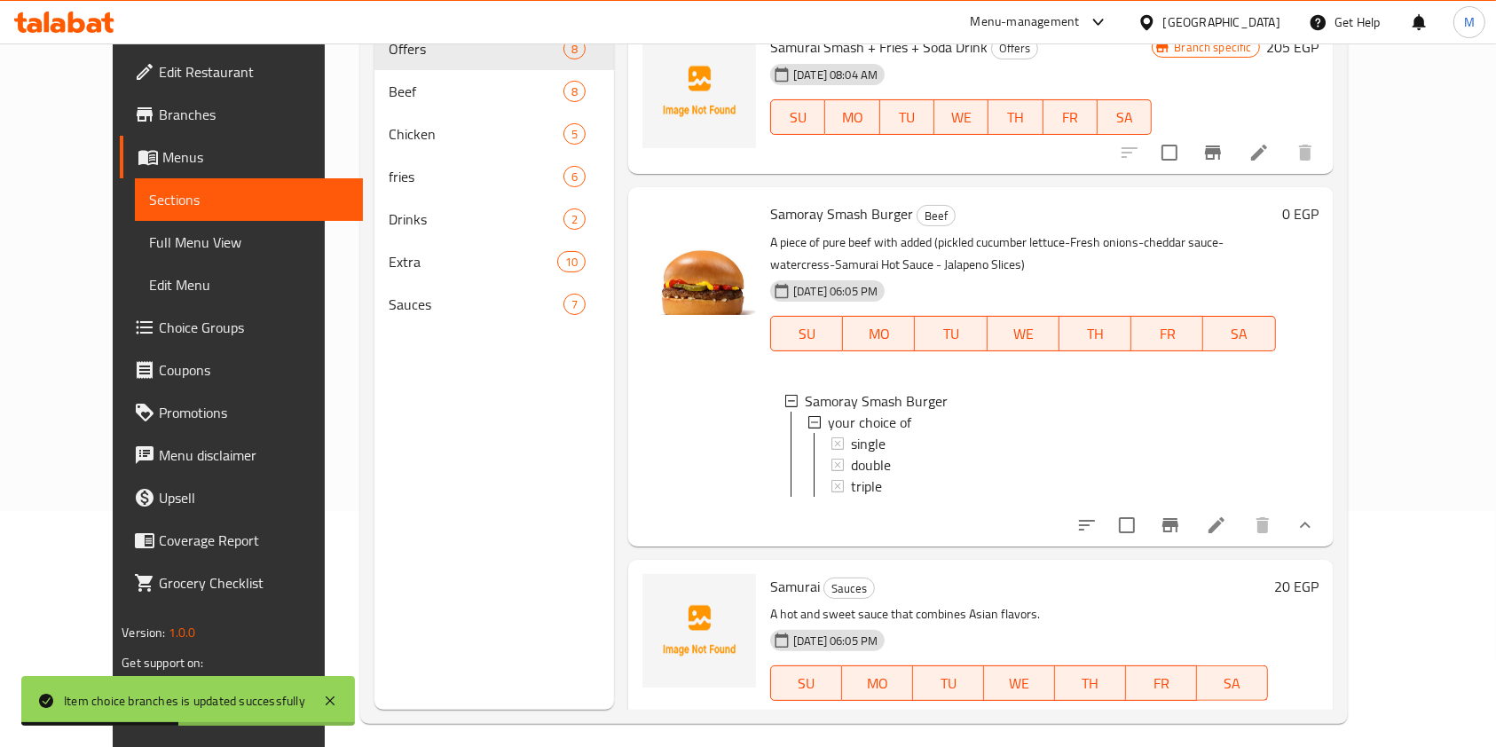
click at [851, 454] on span "double" at bounding box center [871, 464] width 40 height 21
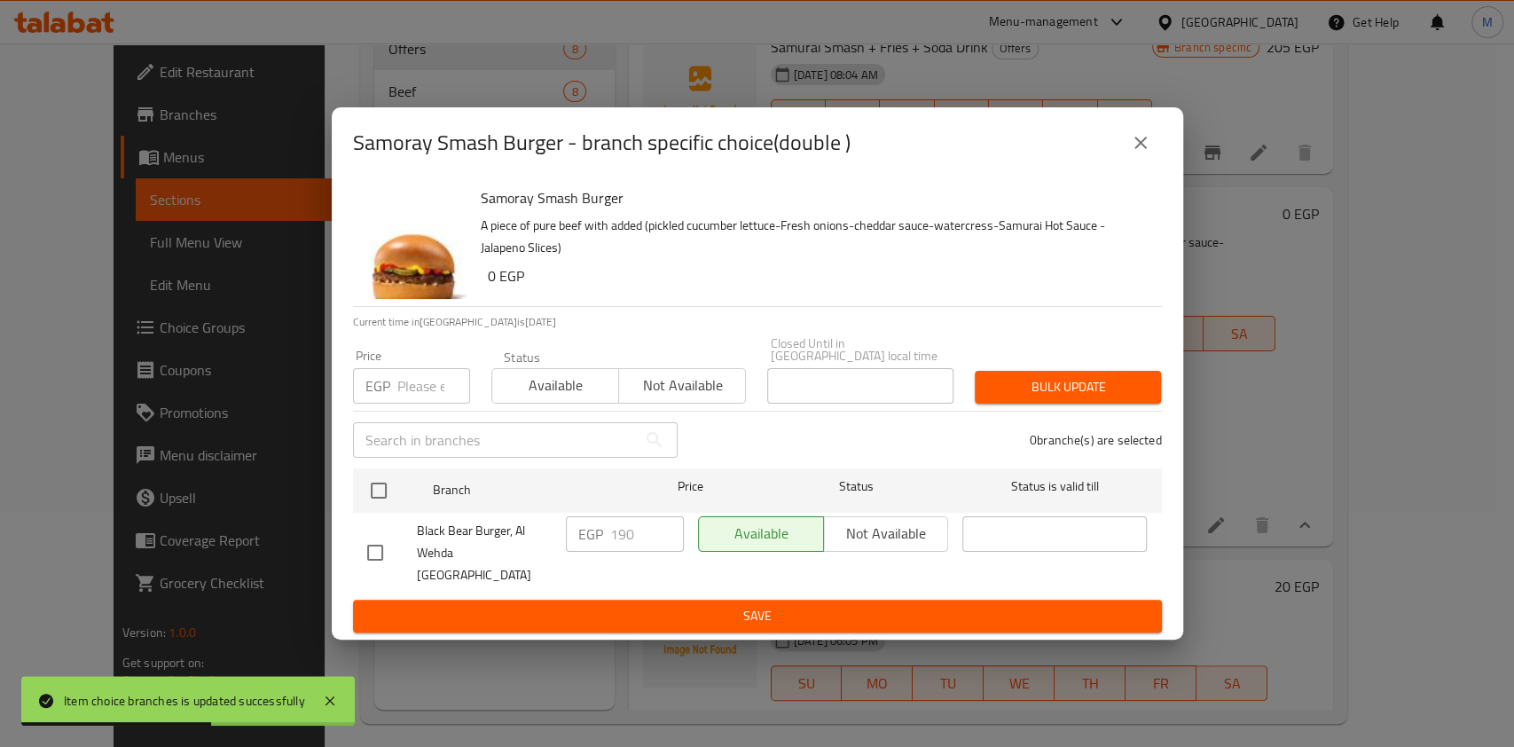
click at [1139, 147] on button "close" at bounding box center [1141, 143] width 43 height 43
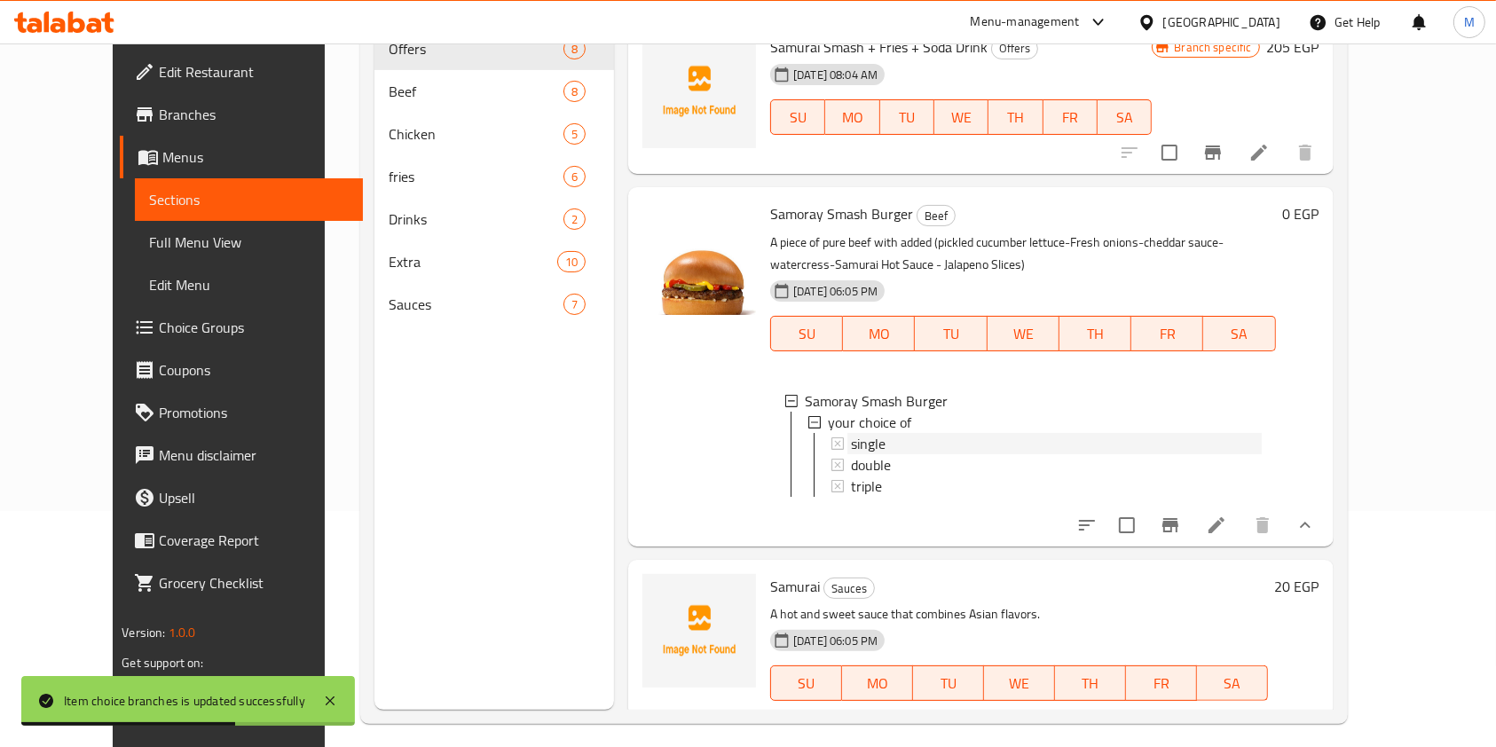
click at [915, 439] on div "single" at bounding box center [1056, 443] width 411 height 21
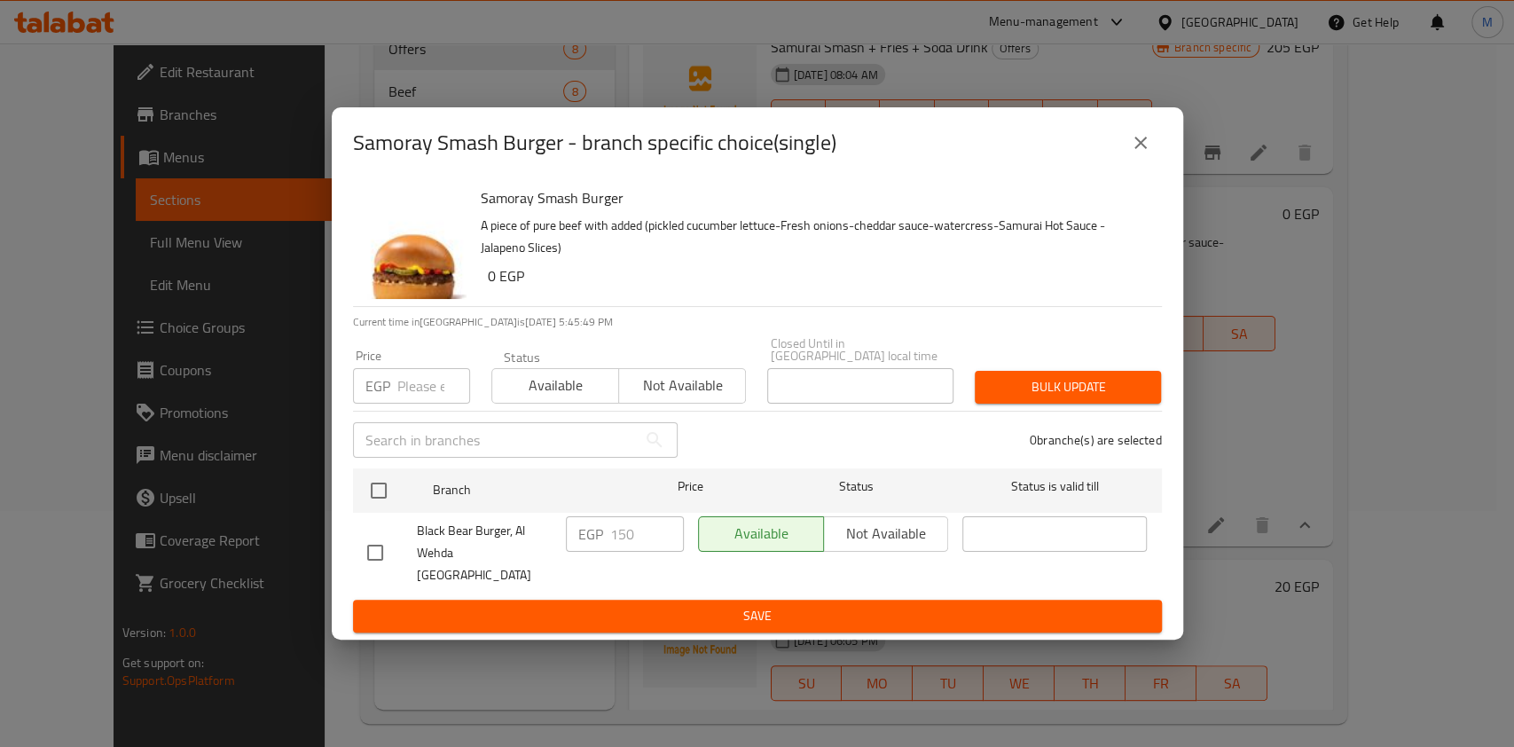
click at [1147, 153] on icon "close" at bounding box center [1140, 142] width 21 height 21
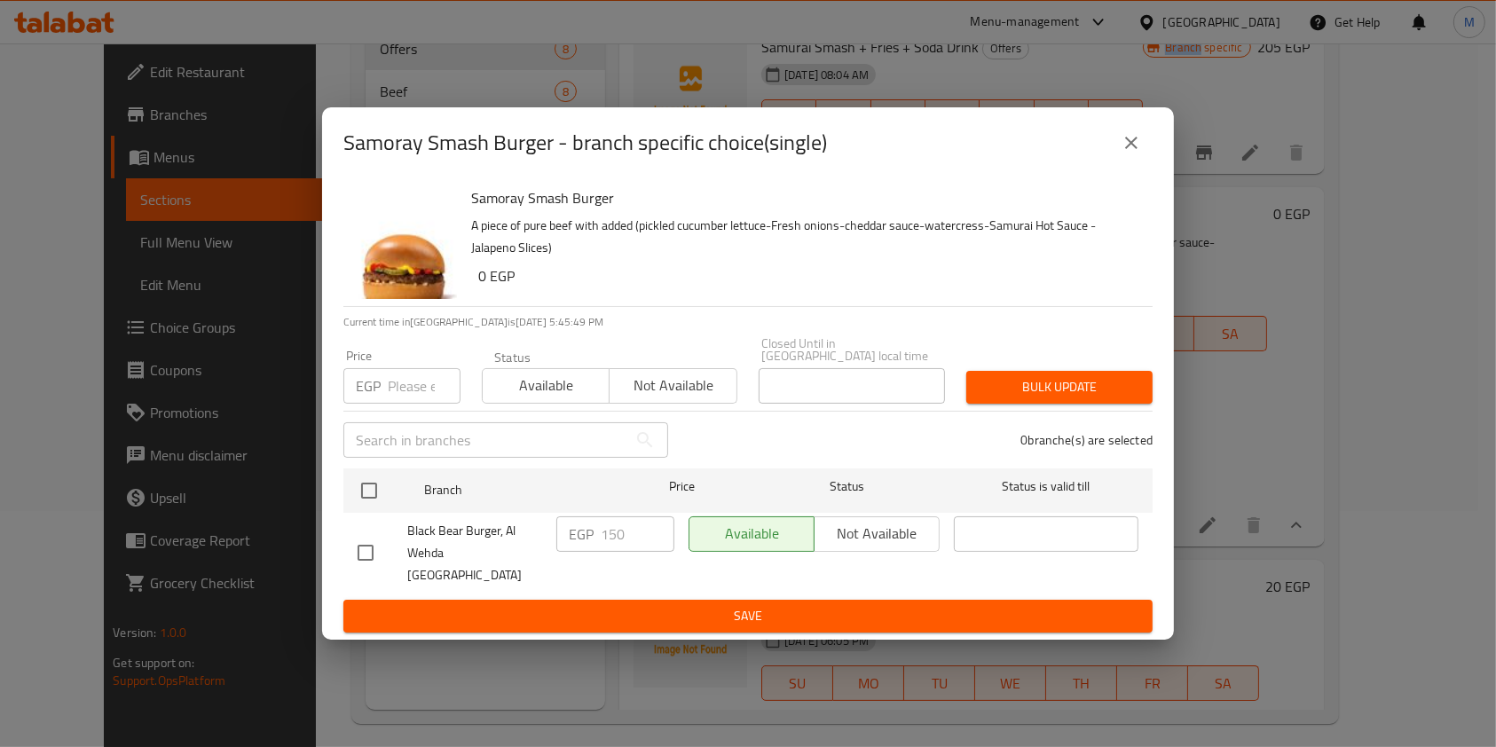
click at [1147, 166] on div "Samurai Smash + Fries + Soda Drink Offers 07-05-2025 08:04 AM SU MO TU WE TH FR…" at bounding box center [952, 98] width 396 height 140
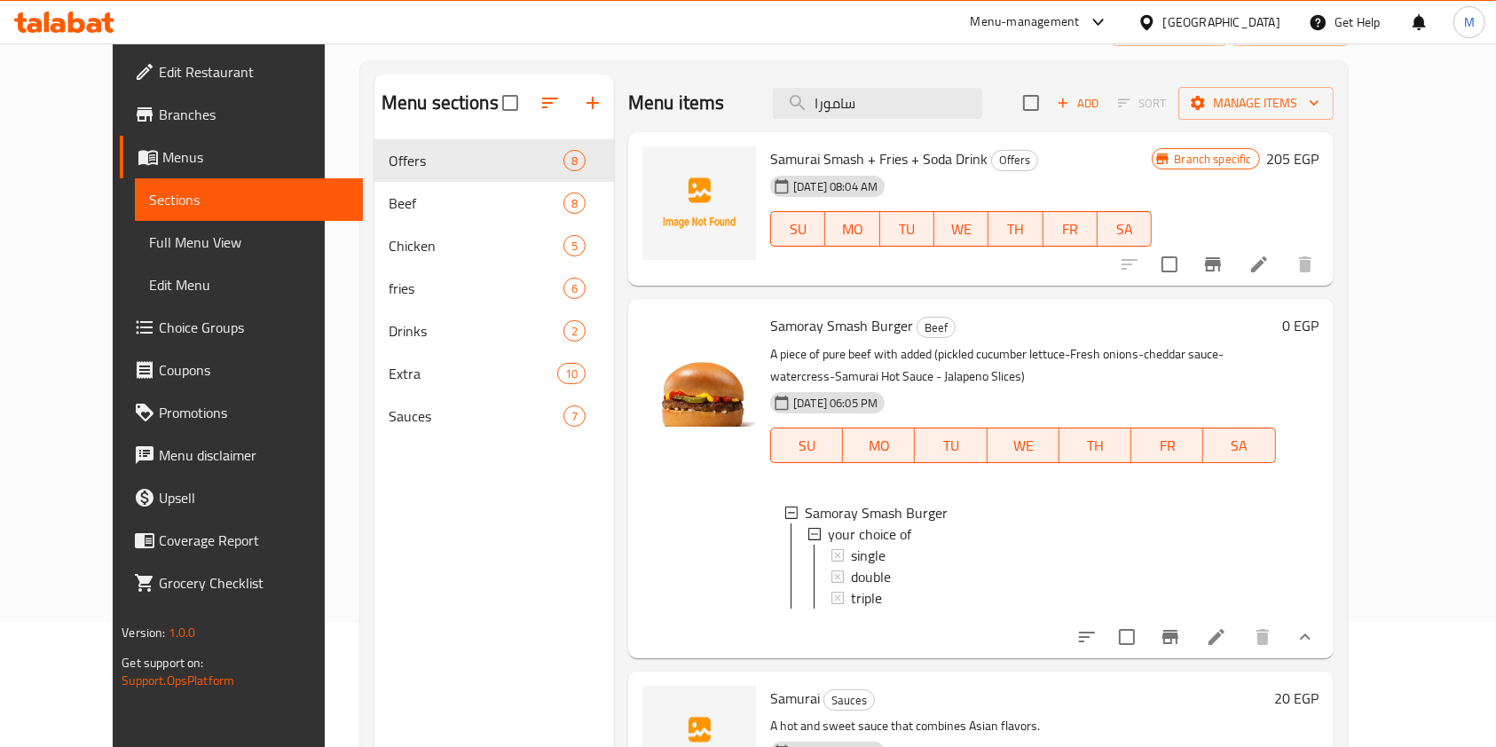
scroll to position [0, 0]
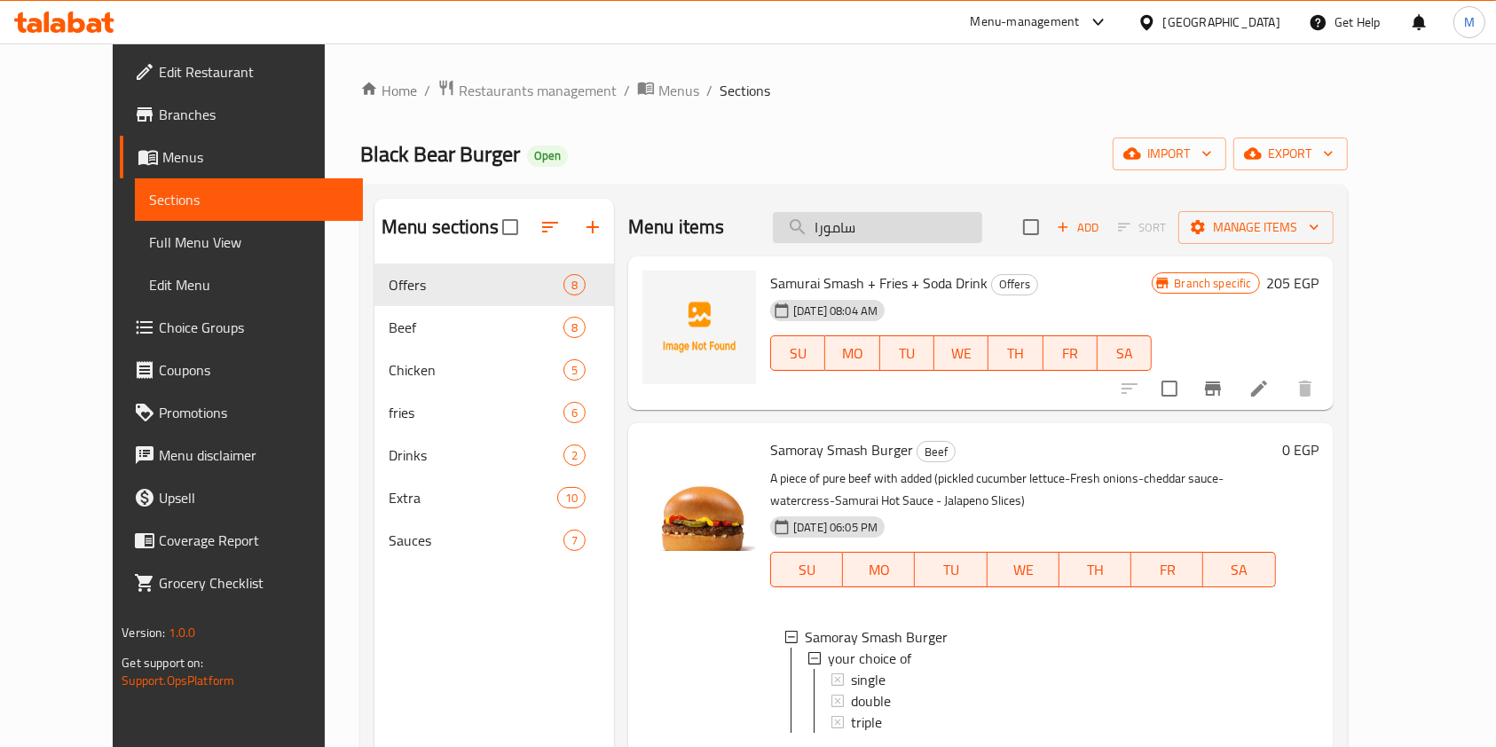
click at [922, 233] on input "سامورا" at bounding box center [877, 227] width 209 height 31
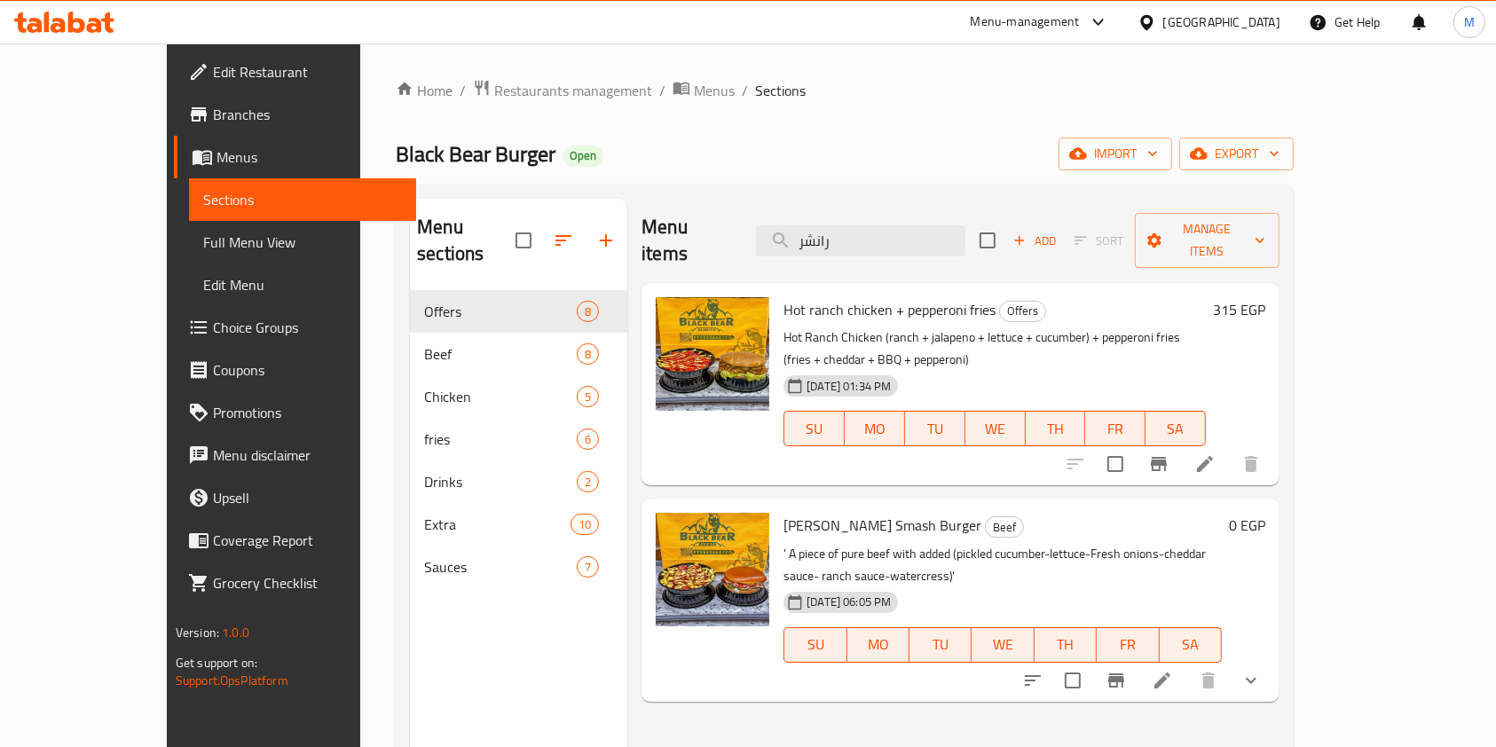
scroll to position [118, 0]
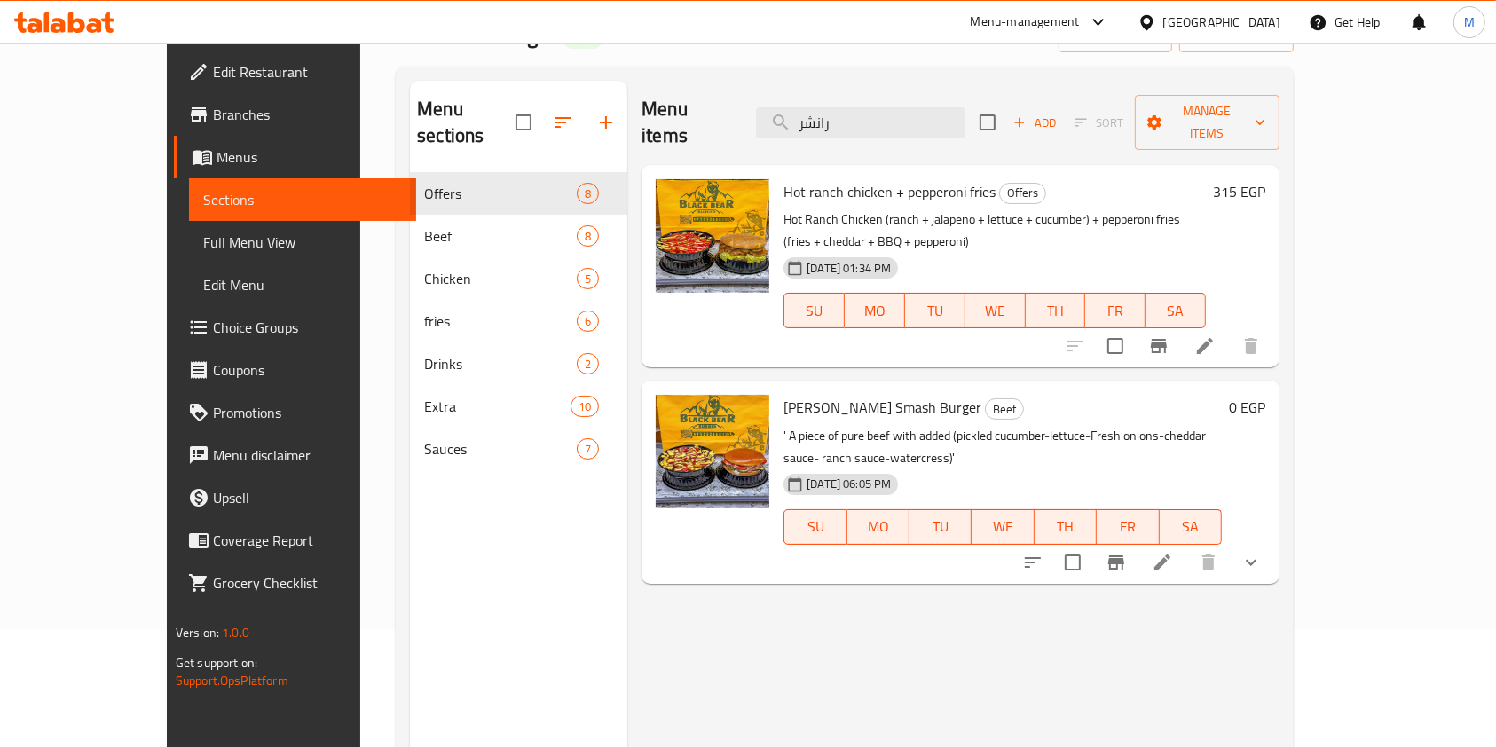
type input "رانشر"
click at [1262, 552] on icon "show more" at bounding box center [1250, 562] width 21 height 21
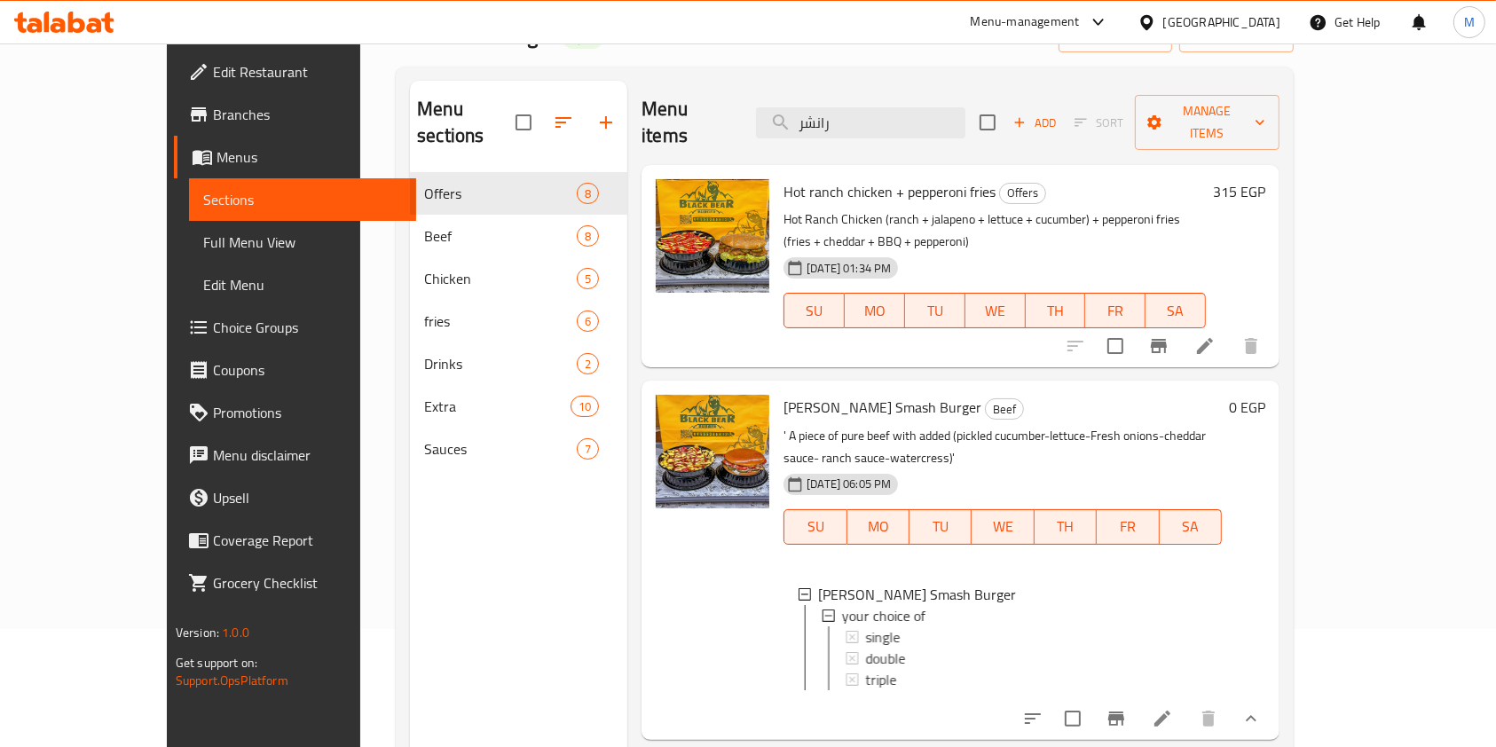
scroll to position [236, 0]
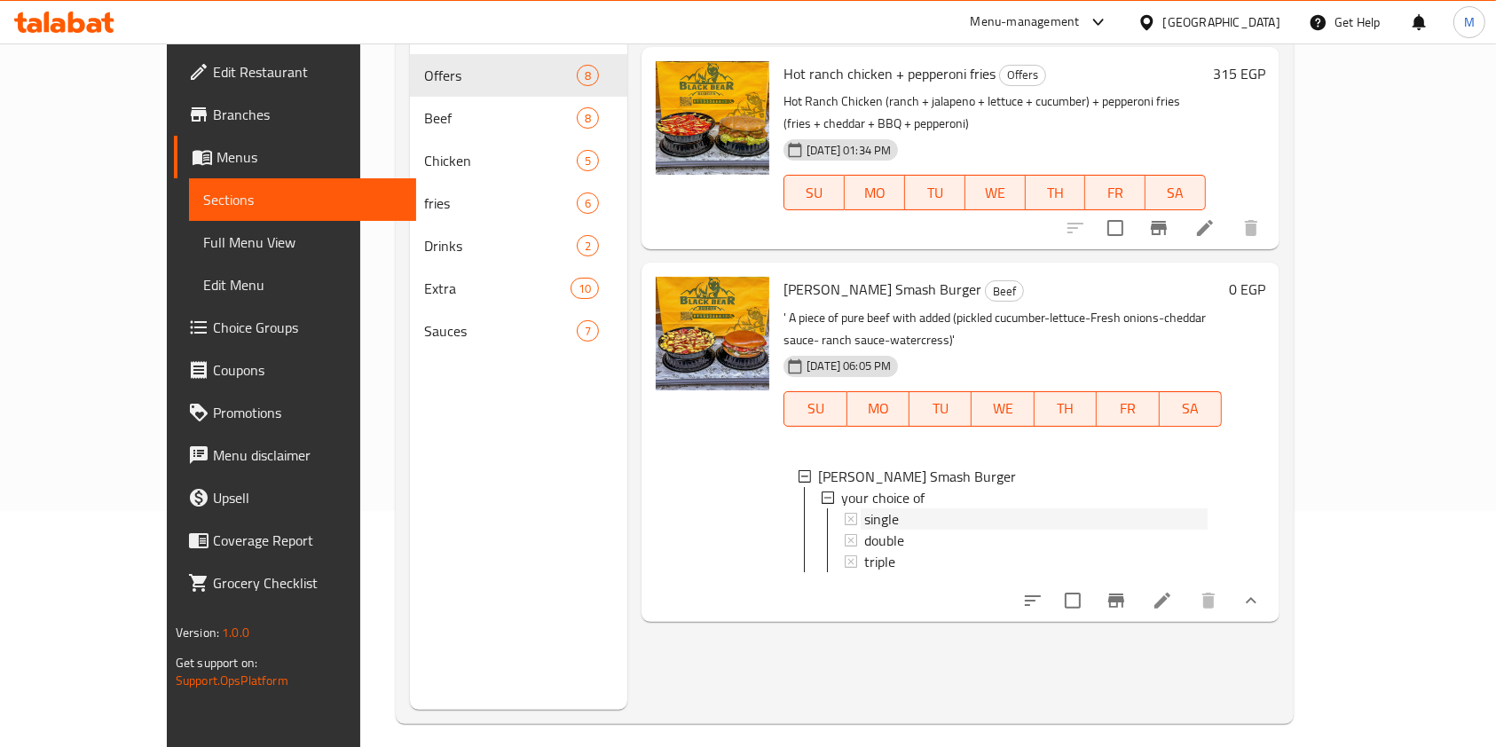
click at [864, 508] on span "single" at bounding box center [881, 518] width 35 height 21
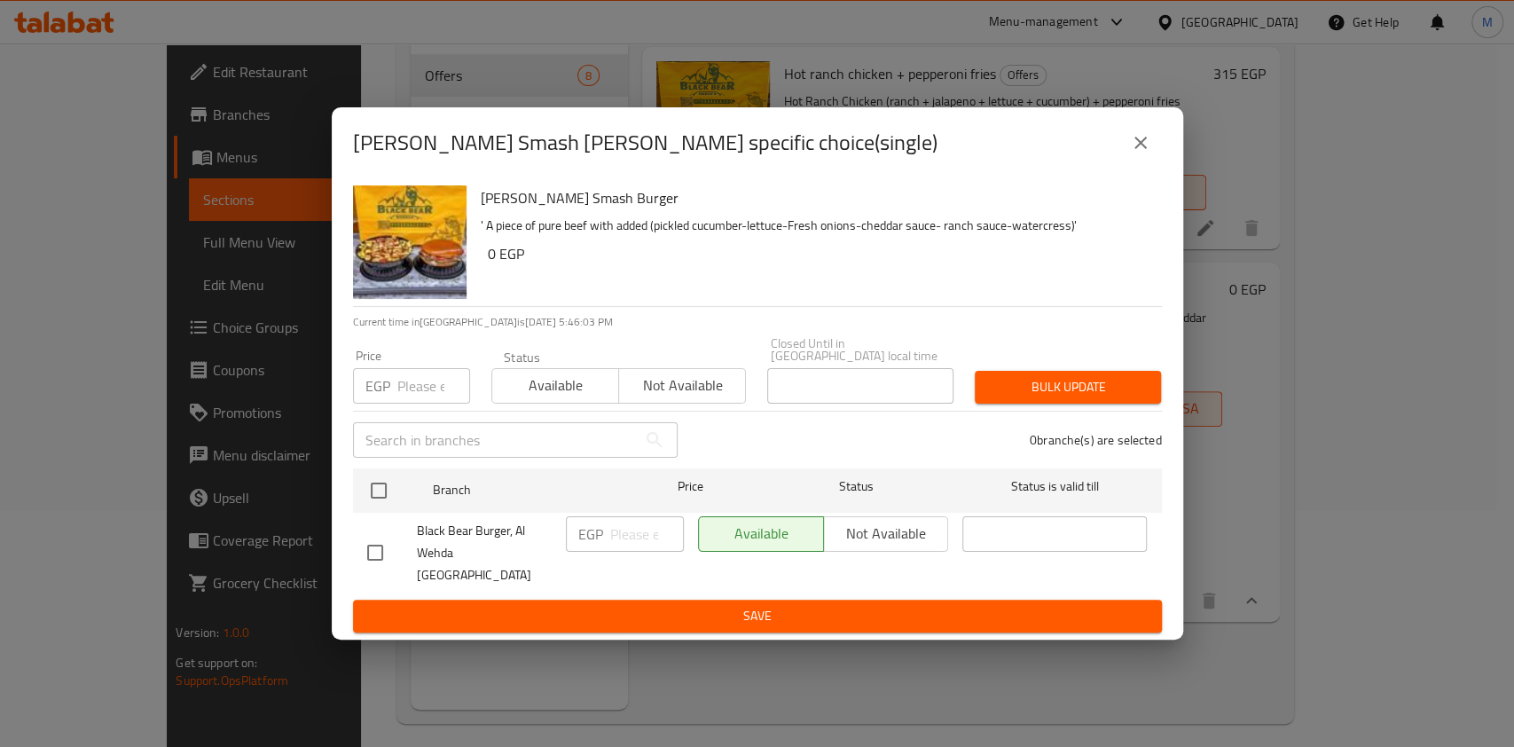
click at [373, 550] on input "checkbox" at bounding box center [375, 552] width 37 height 37
checkbox input "true"
click at [632, 529] on input "number" at bounding box center [647, 533] width 74 height 35
type input "140"
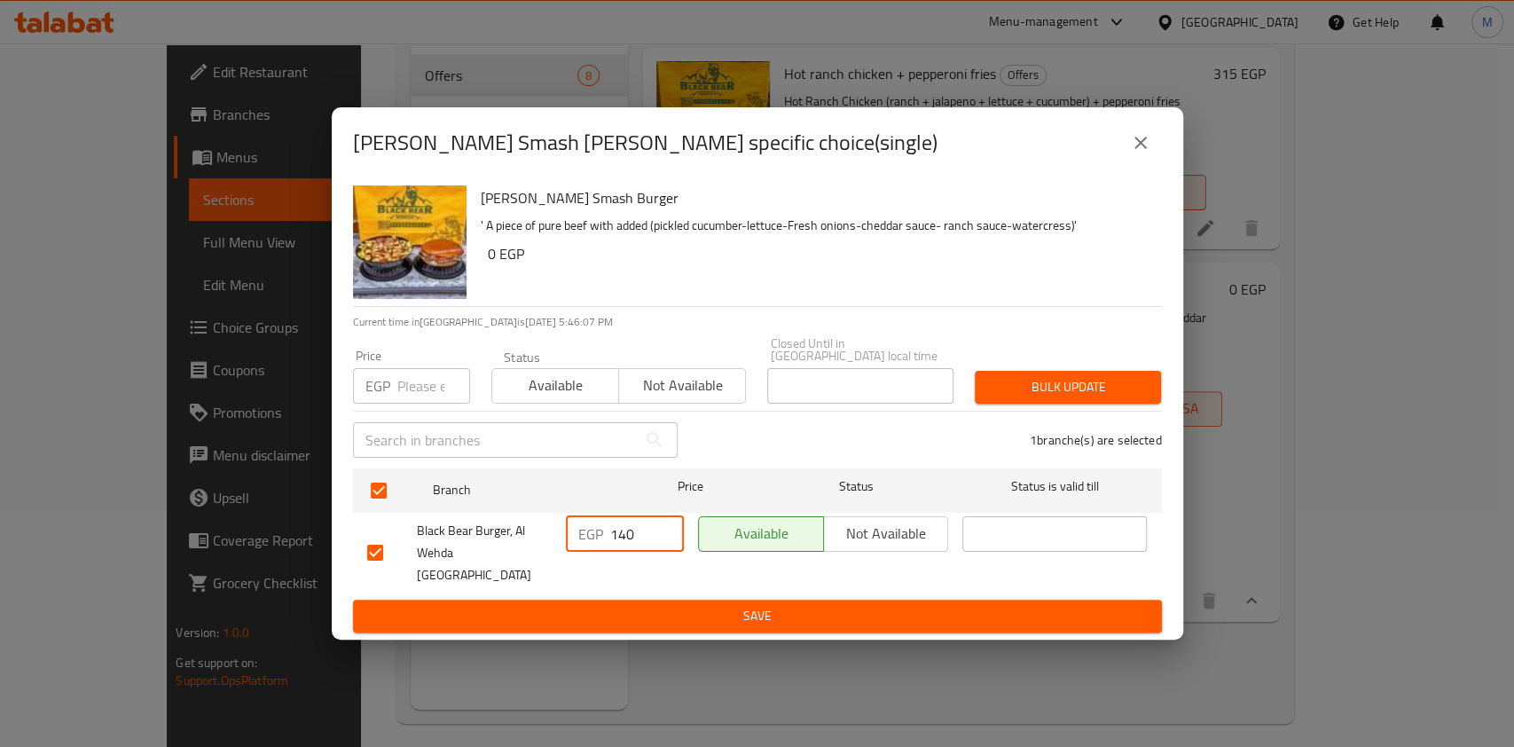
click at [680, 605] on span "Save" at bounding box center [757, 616] width 781 height 22
click at [680, 598] on div at bounding box center [757, 373] width 1514 height 747
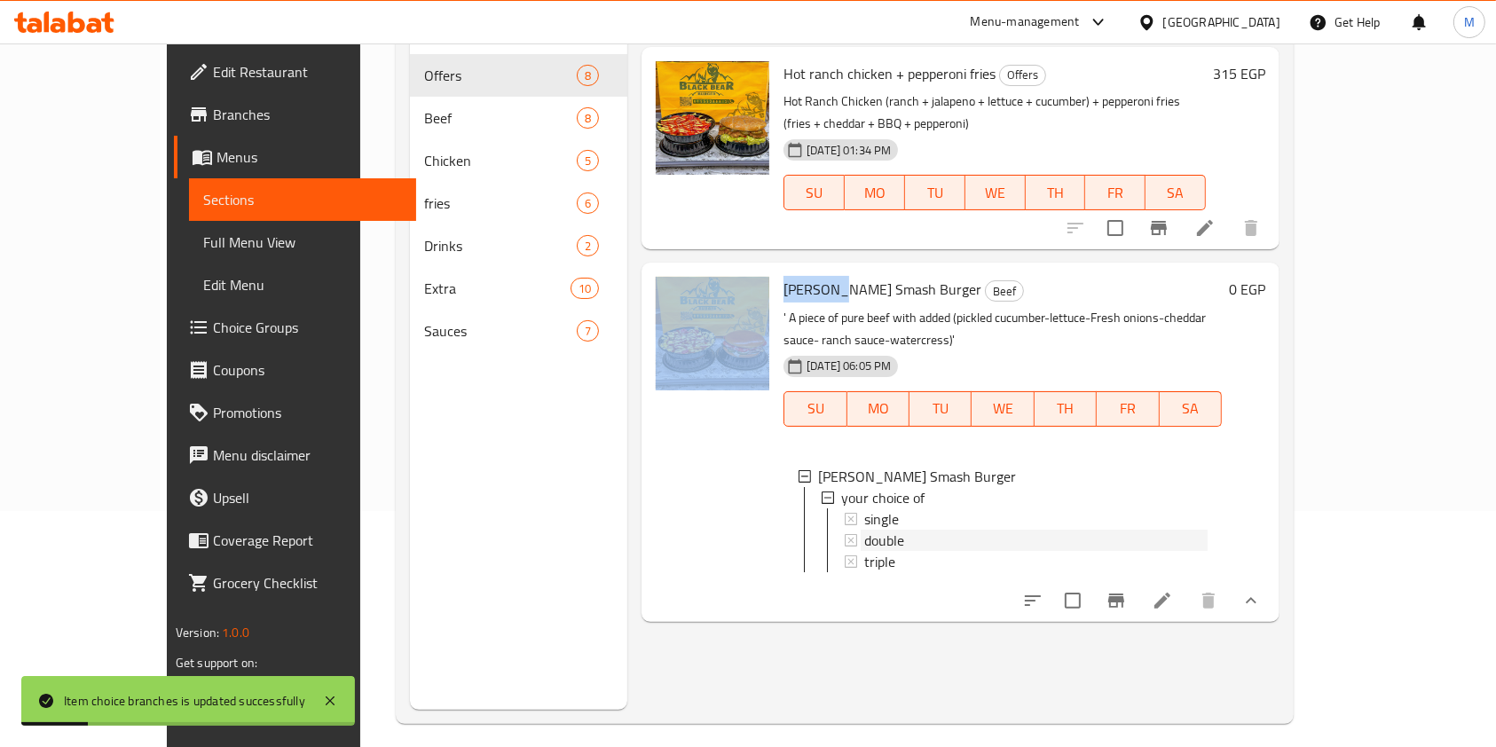
click at [918, 530] on div "double" at bounding box center [1035, 540] width 343 height 21
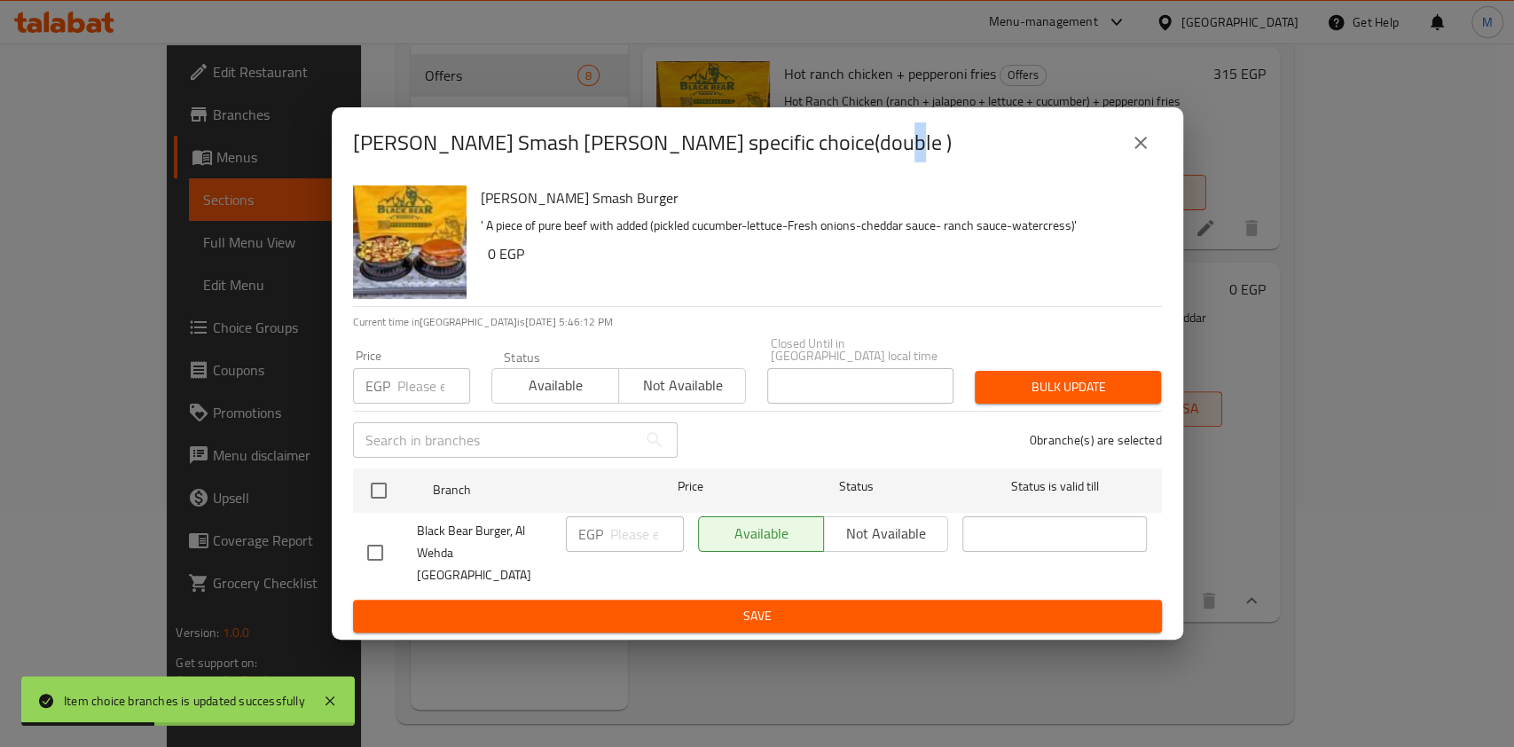
click at [376, 541] on input "checkbox" at bounding box center [375, 552] width 37 height 37
checkbox input "true"
click at [622, 539] on input "number" at bounding box center [647, 533] width 74 height 35
type input "185"
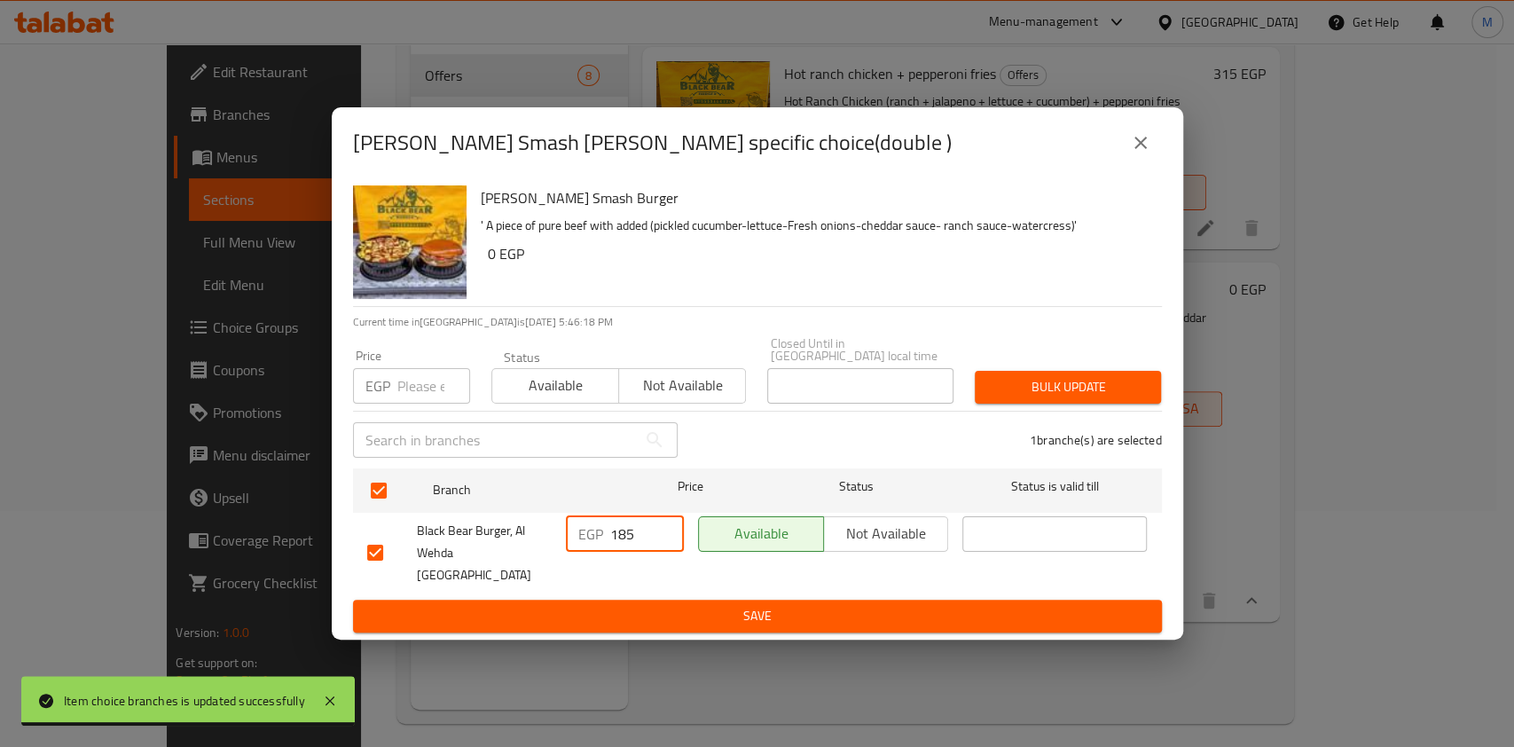
click at [685, 614] on button "Save" at bounding box center [757, 616] width 809 height 33
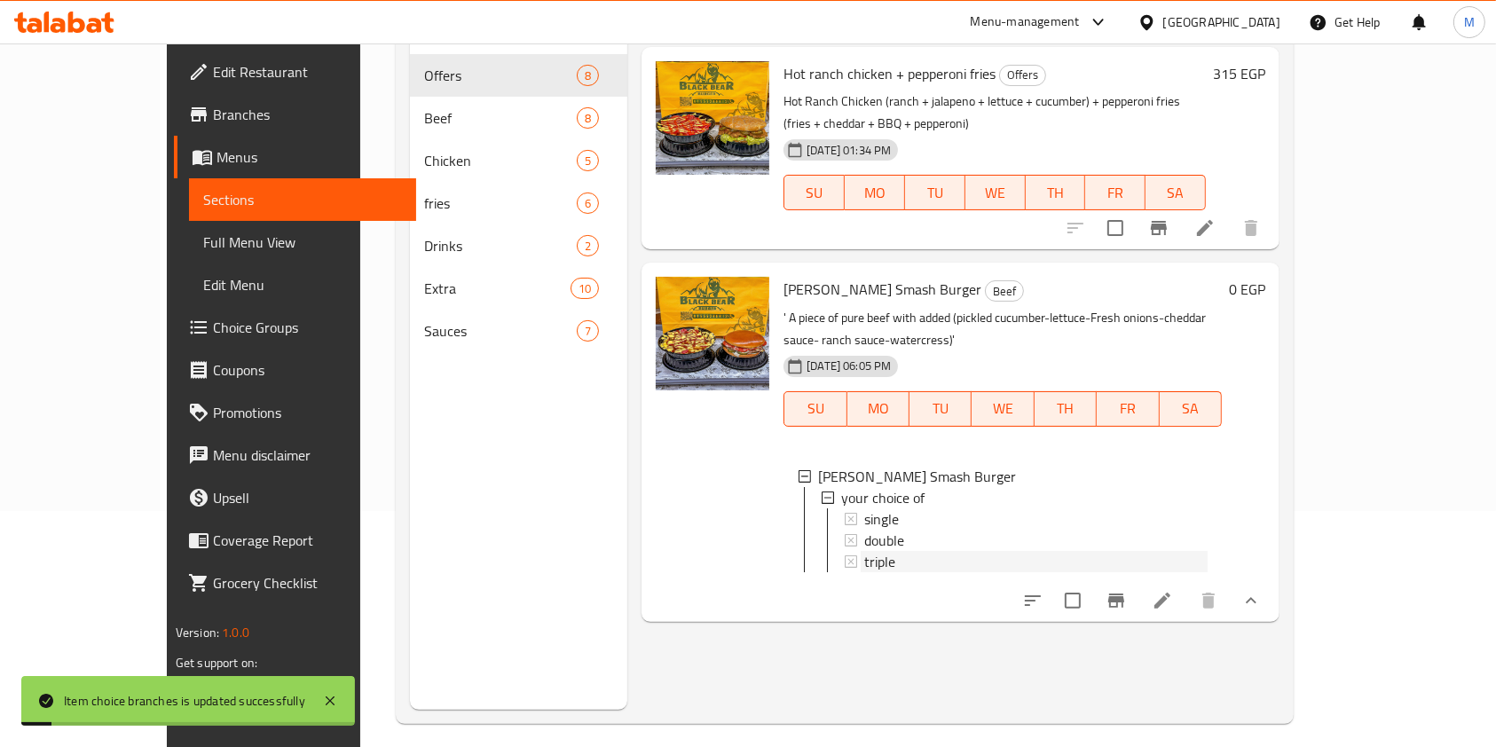
click at [864, 551] on div "triple" at bounding box center [1035, 561] width 343 height 21
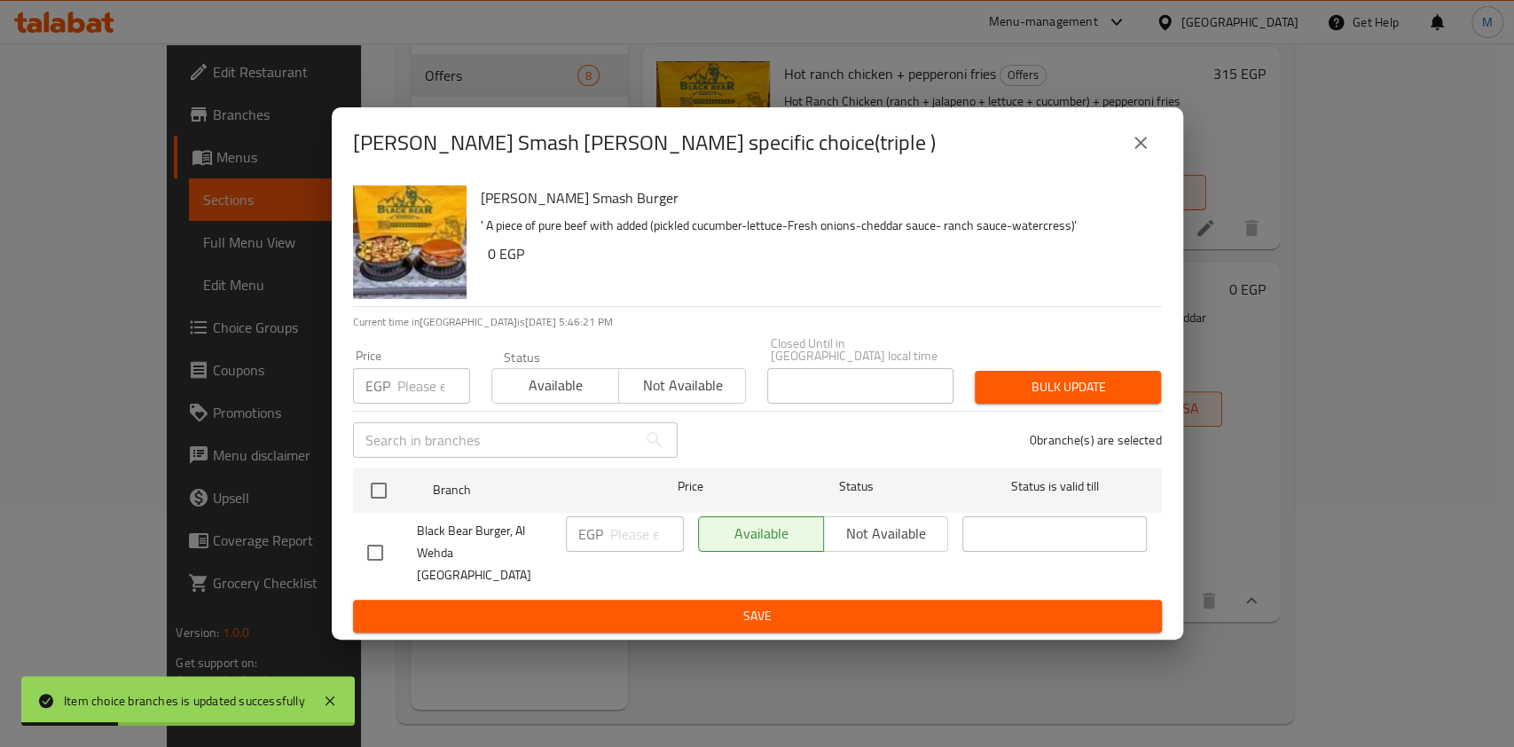
click at [382, 539] on input "checkbox" at bounding box center [375, 552] width 37 height 37
checkbox input "true"
click at [382, 539] on input "checkbox" at bounding box center [375, 552] width 37 height 37
checkbox input "false"
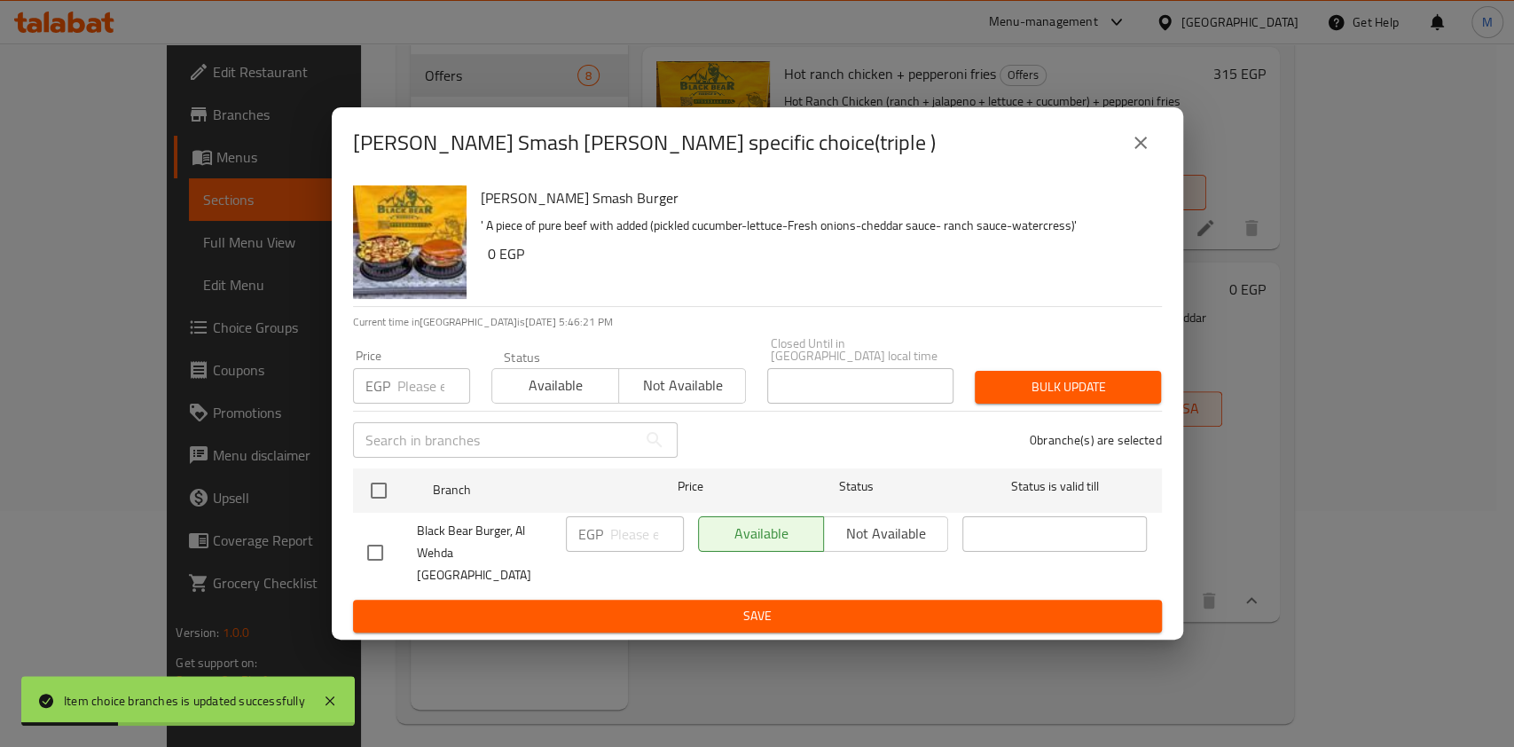
checkbox input "false"
click at [382, 539] on input "checkbox" at bounding box center [375, 552] width 37 height 37
checkbox input "true"
click at [631, 533] on input "number" at bounding box center [647, 533] width 74 height 35
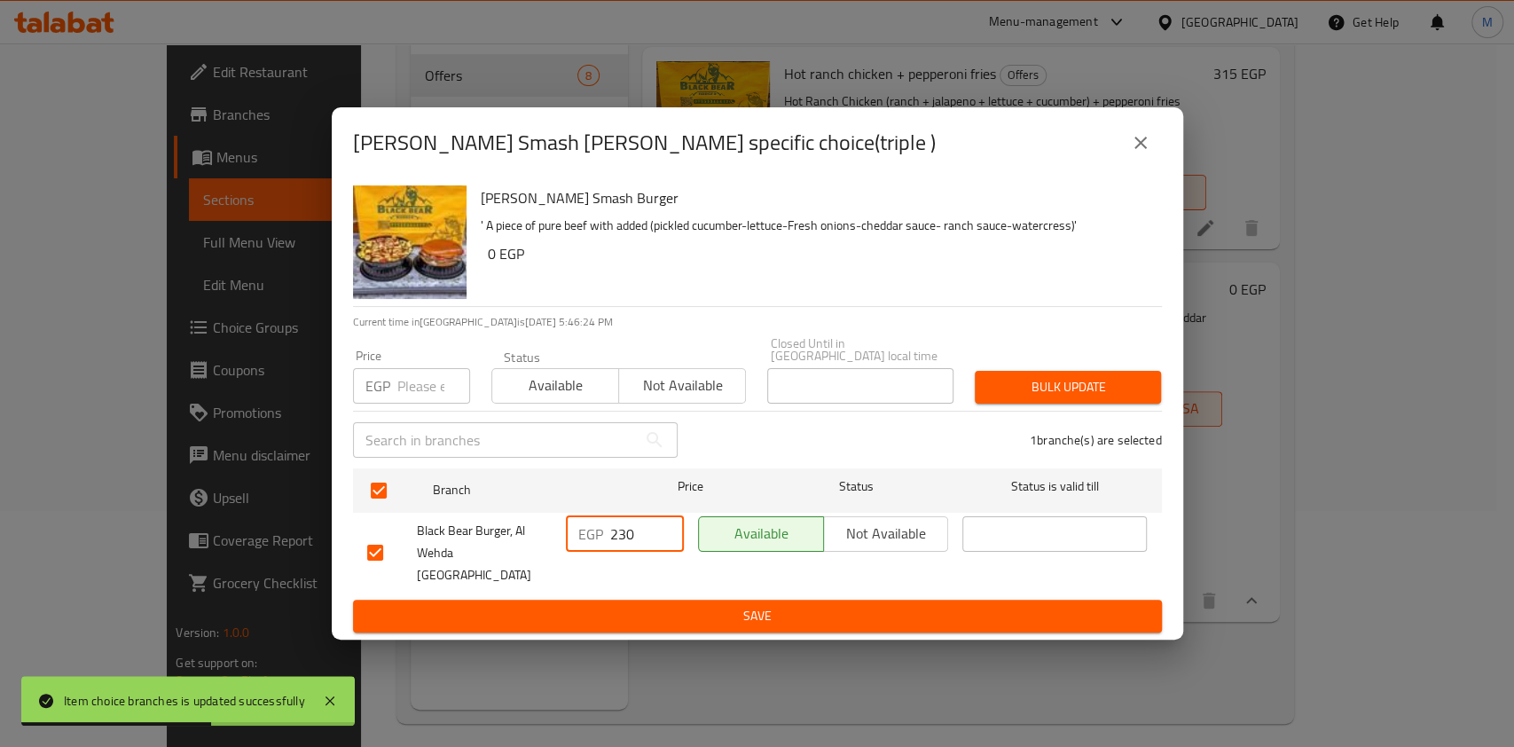
type input "230"
click at [656, 605] on span "Save" at bounding box center [757, 616] width 781 height 22
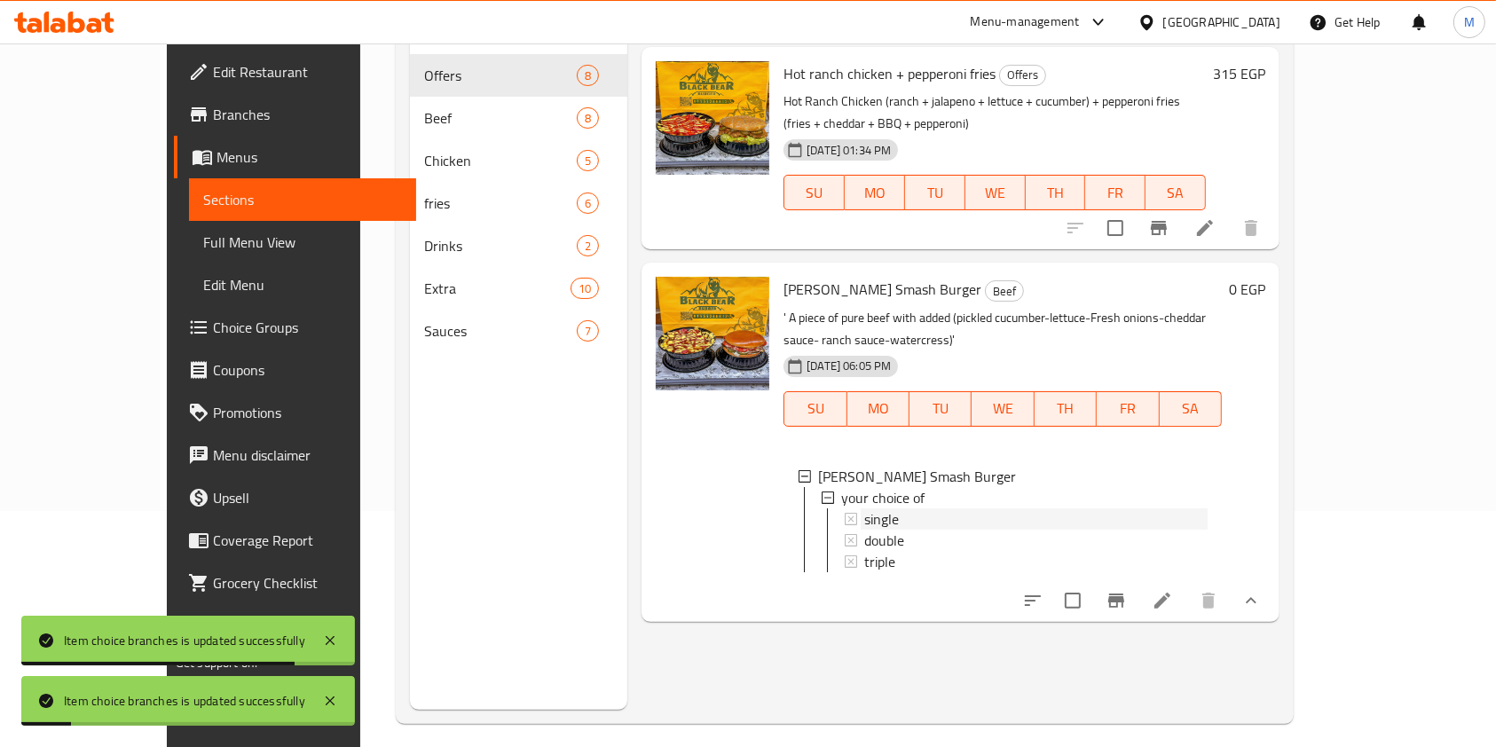
click at [876, 508] on div "single" at bounding box center [1035, 518] width 343 height 21
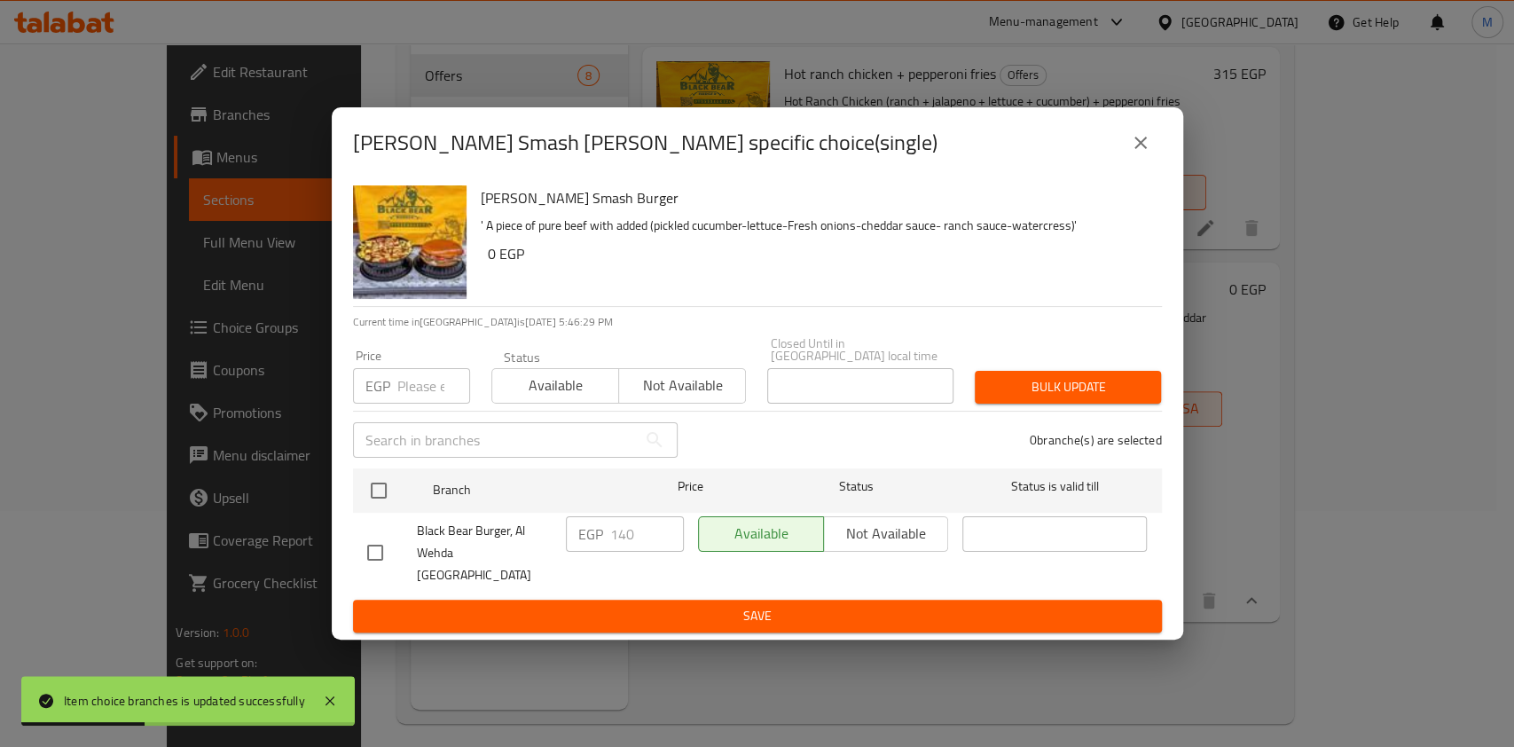
click at [1140, 153] on icon "close" at bounding box center [1140, 142] width 21 height 21
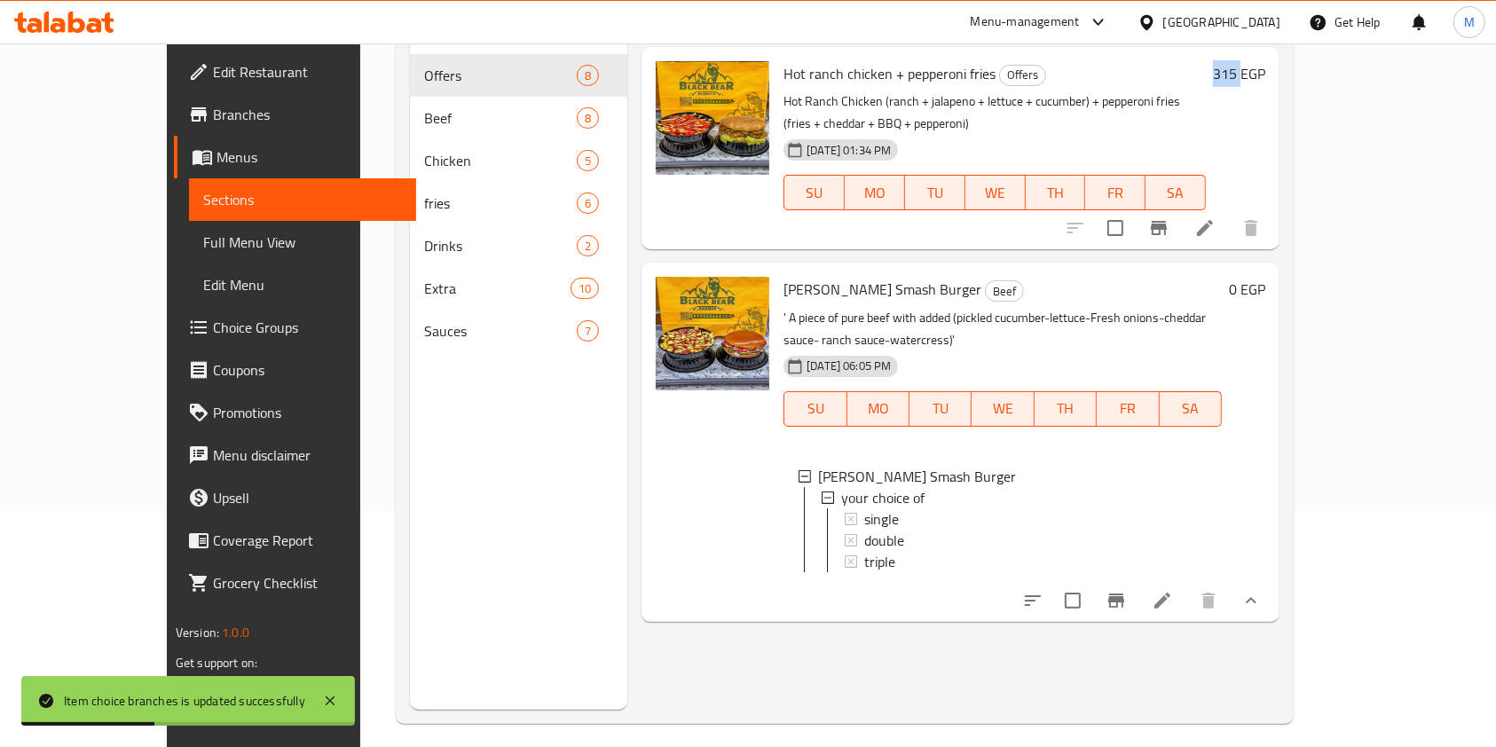
click at [1140, 168] on div "SU MO TU WE TH FR SA" at bounding box center [994, 193] width 437 height 50
click at [878, 530] on div "double" at bounding box center [1035, 540] width 343 height 21
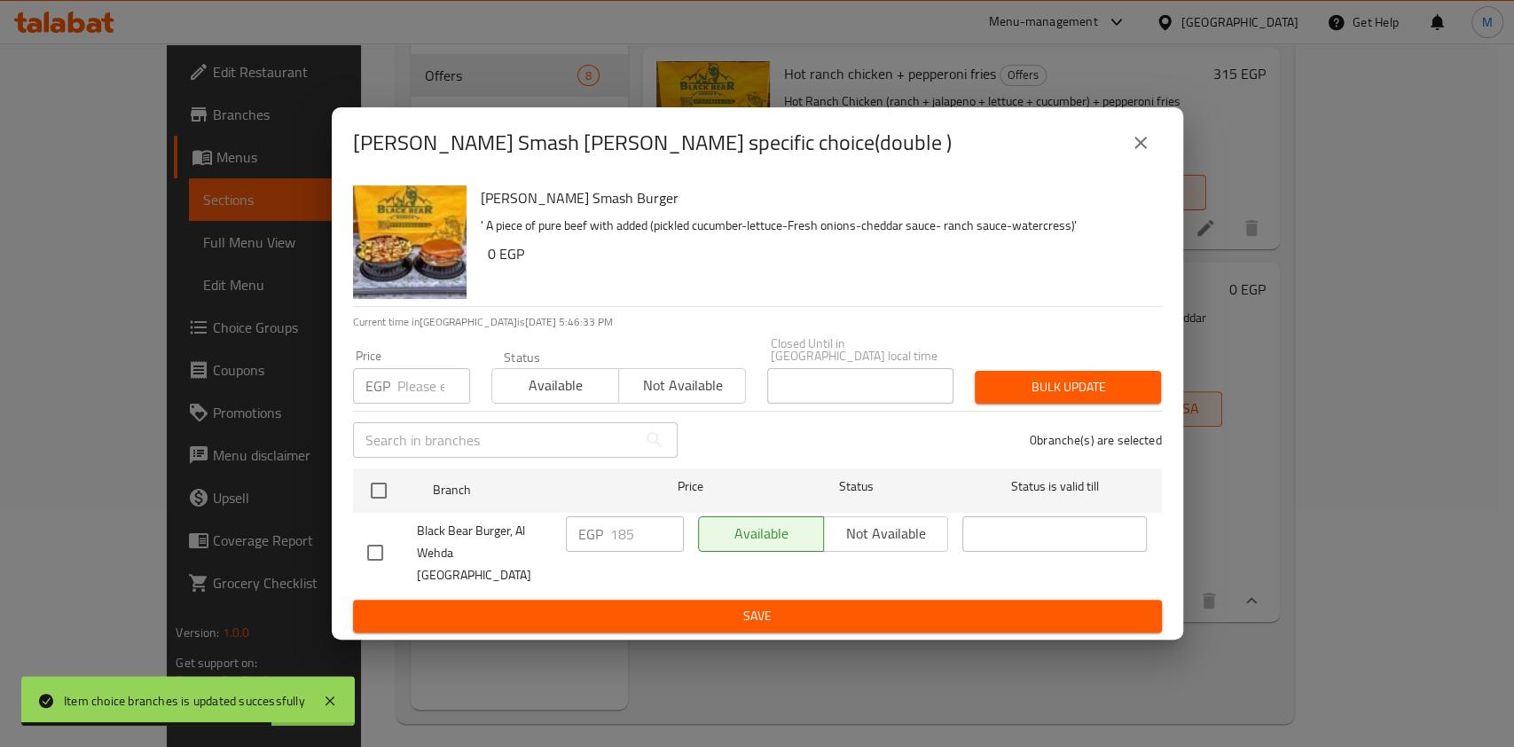
click at [1138, 153] on icon "close" at bounding box center [1140, 142] width 21 height 21
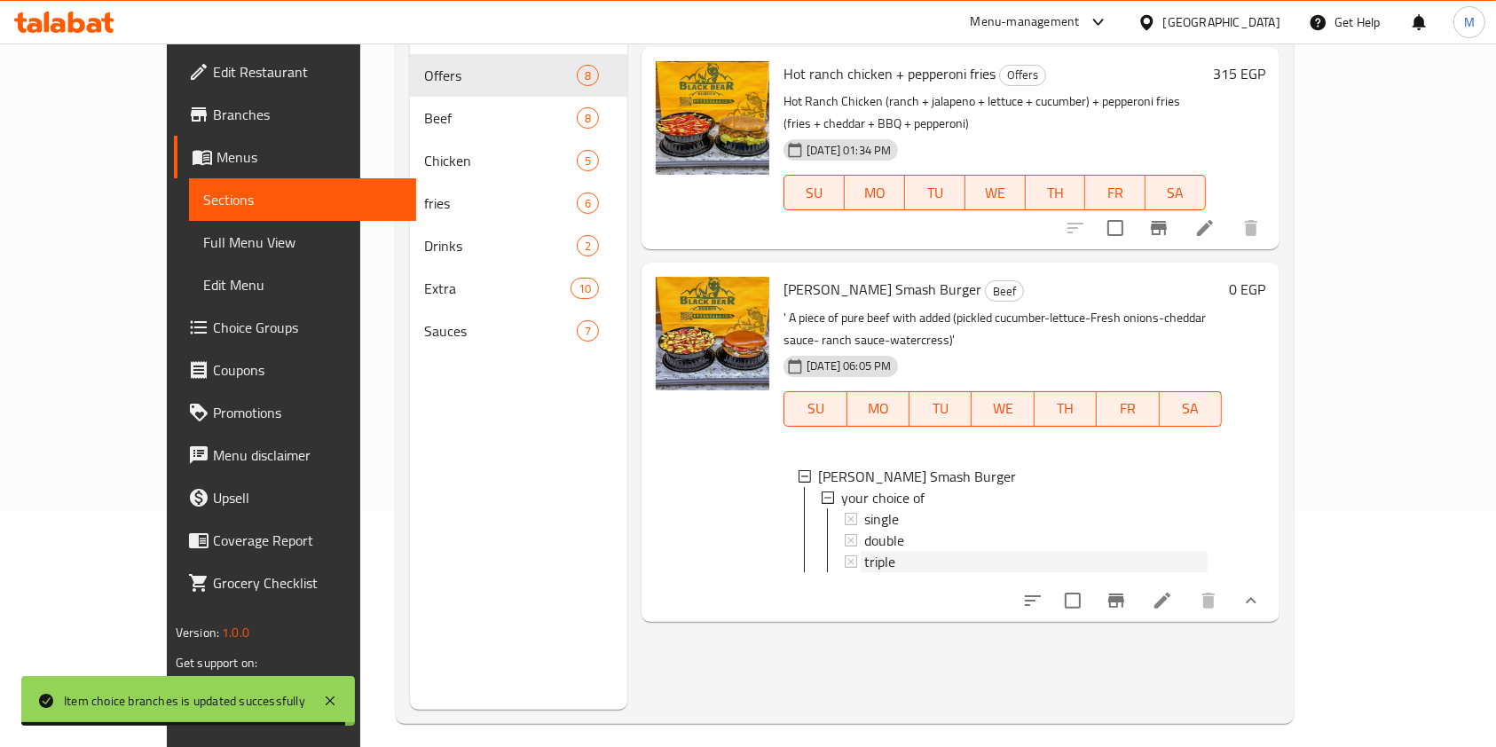
click at [864, 551] on span "triple" at bounding box center [879, 561] width 31 height 21
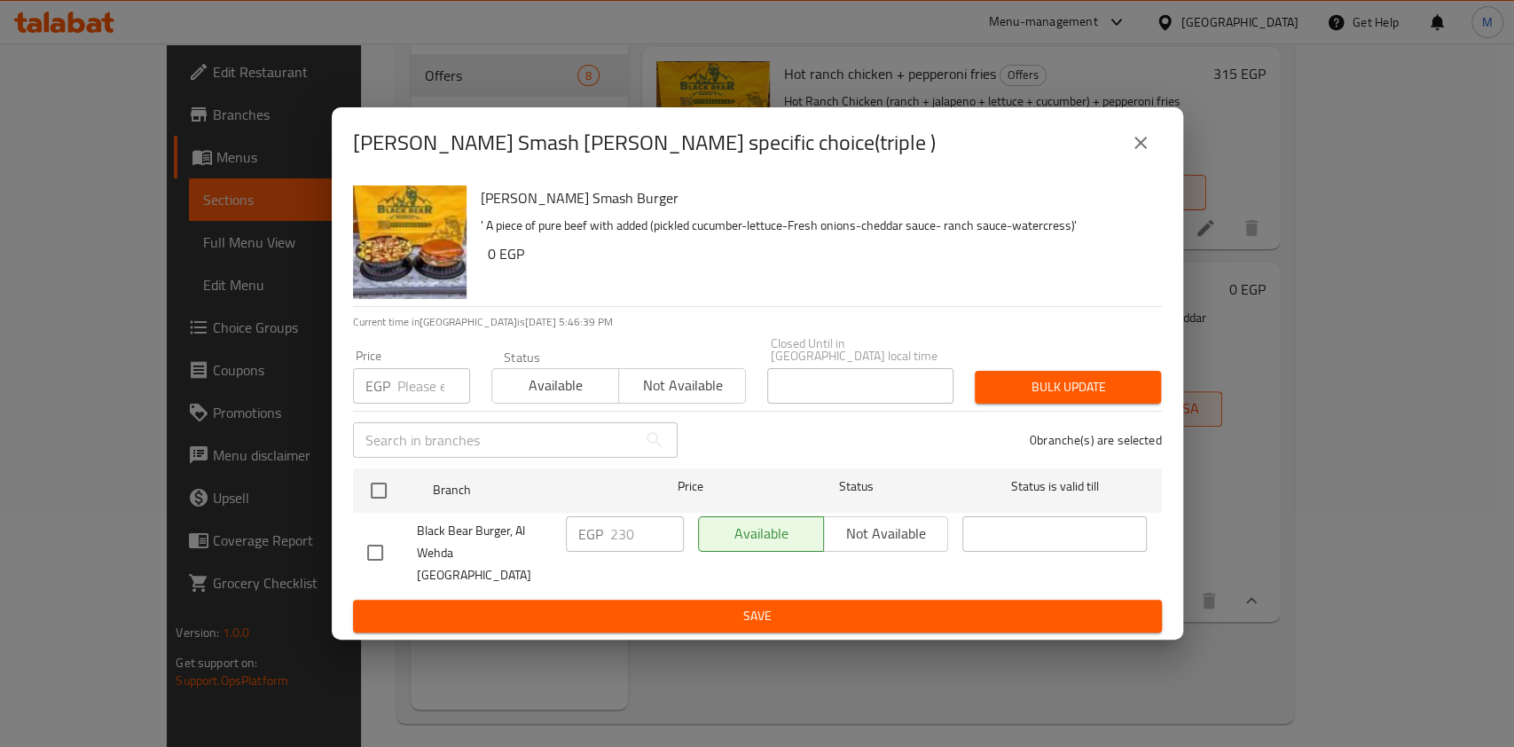
click at [1140, 153] on icon "close" at bounding box center [1140, 142] width 21 height 21
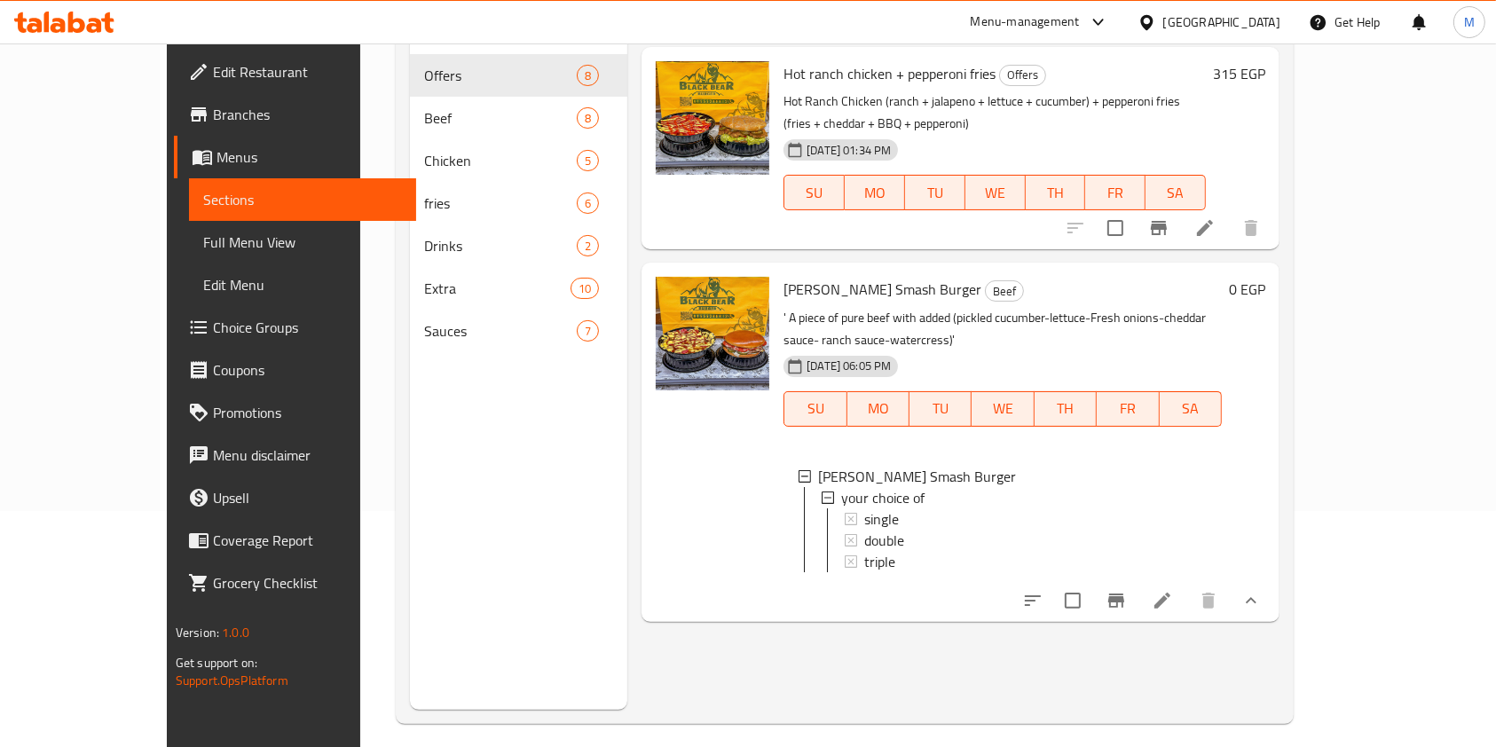
scroll to position [0, 0]
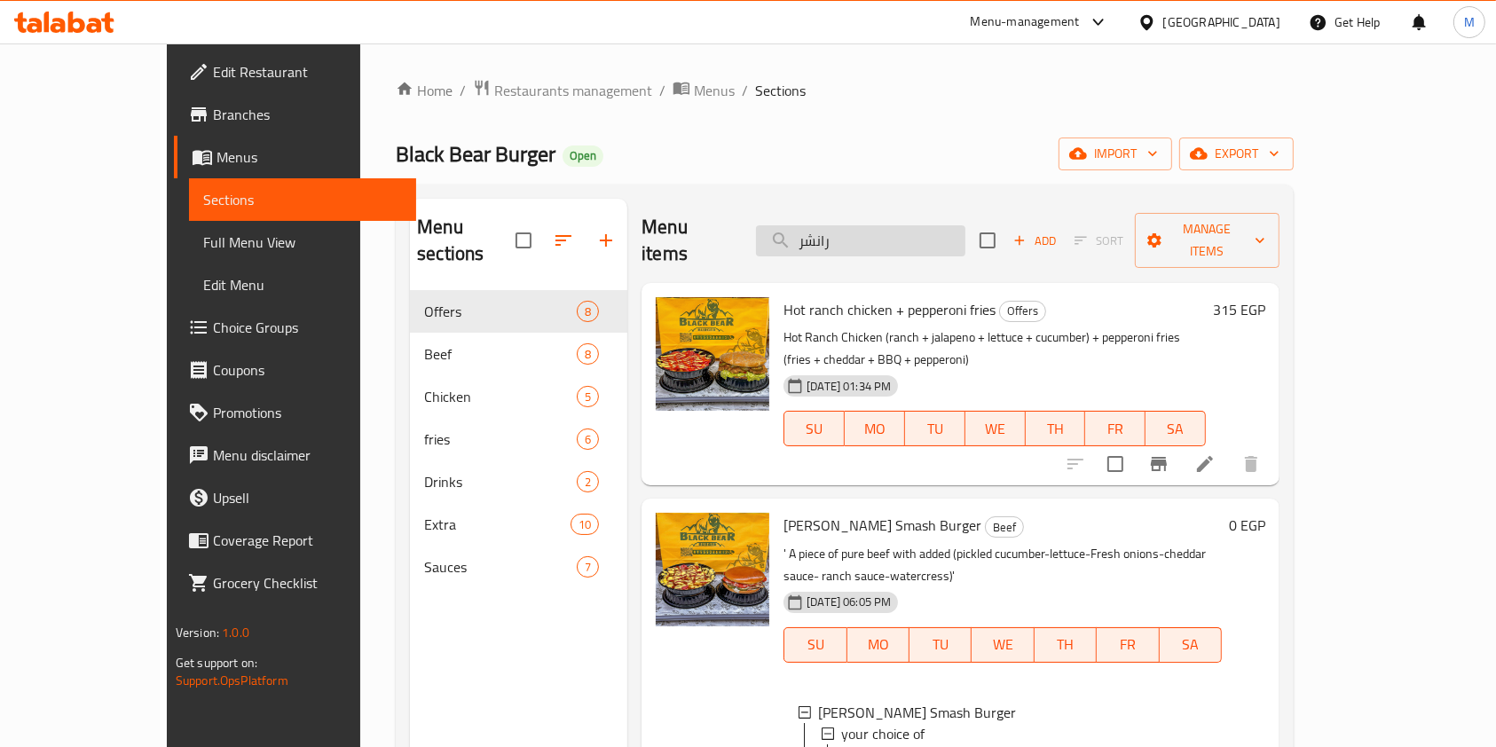
click at [930, 227] on input "رانشر" at bounding box center [860, 240] width 209 height 31
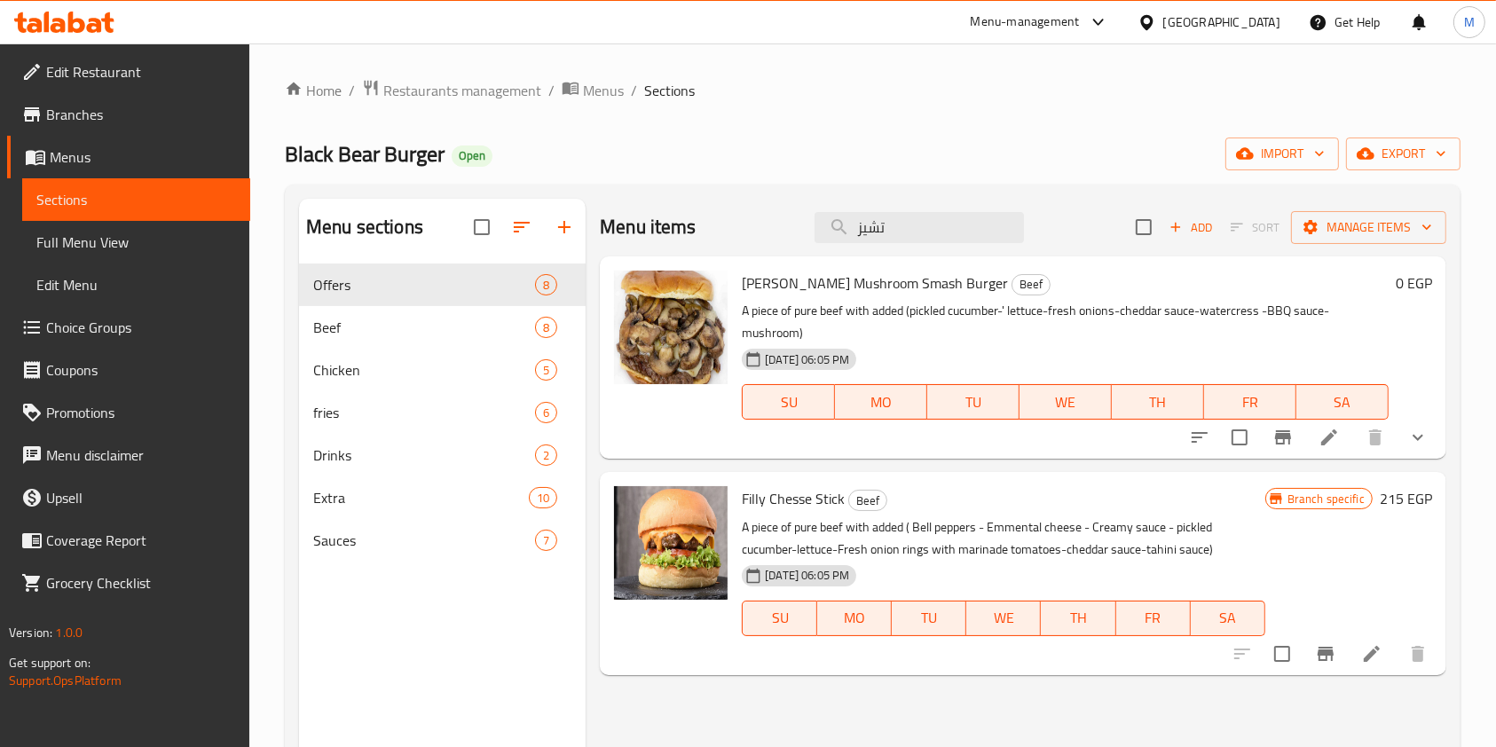
type input "تشيز"
click at [1412, 434] on icon "show more" at bounding box center [1417, 437] width 21 height 21
click at [1412, 434] on div "Chessey Mushroom Smash Burger Beef A piece of pure beef with added (pickled cuc…" at bounding box center [1087, 358] width 704 height 188
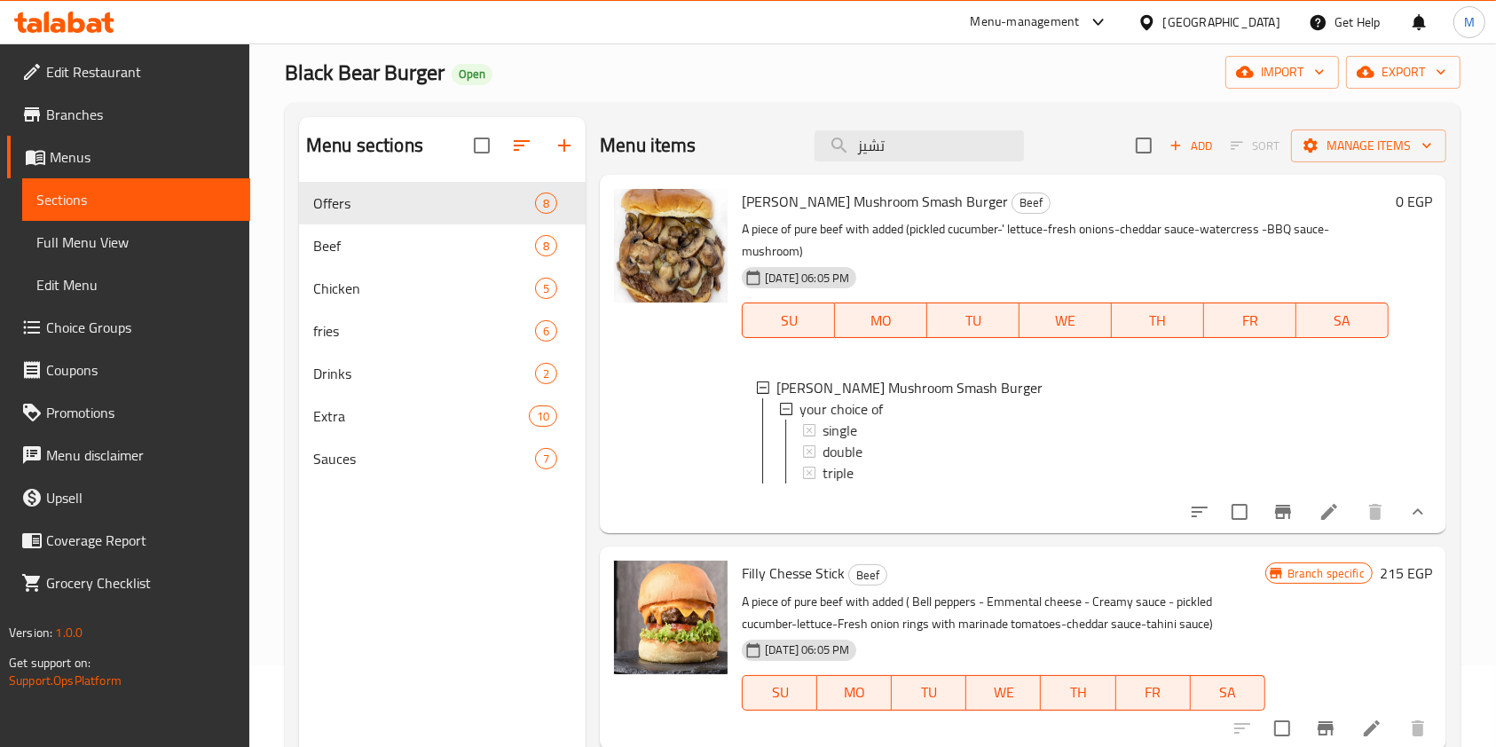
scroll to position [118, 0]
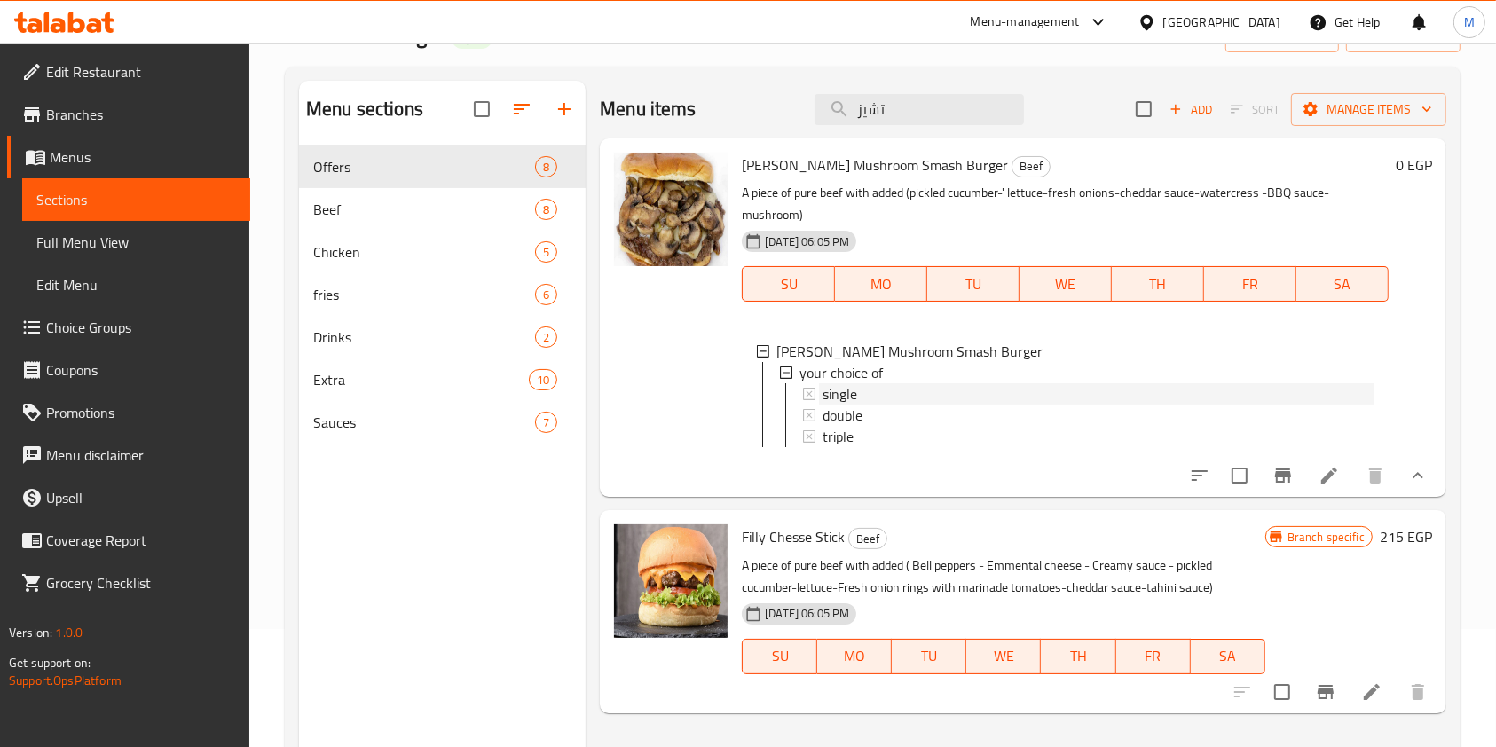
click at [817, 389] on div "single" at bounding box center [1088, 393] width 572 height 21
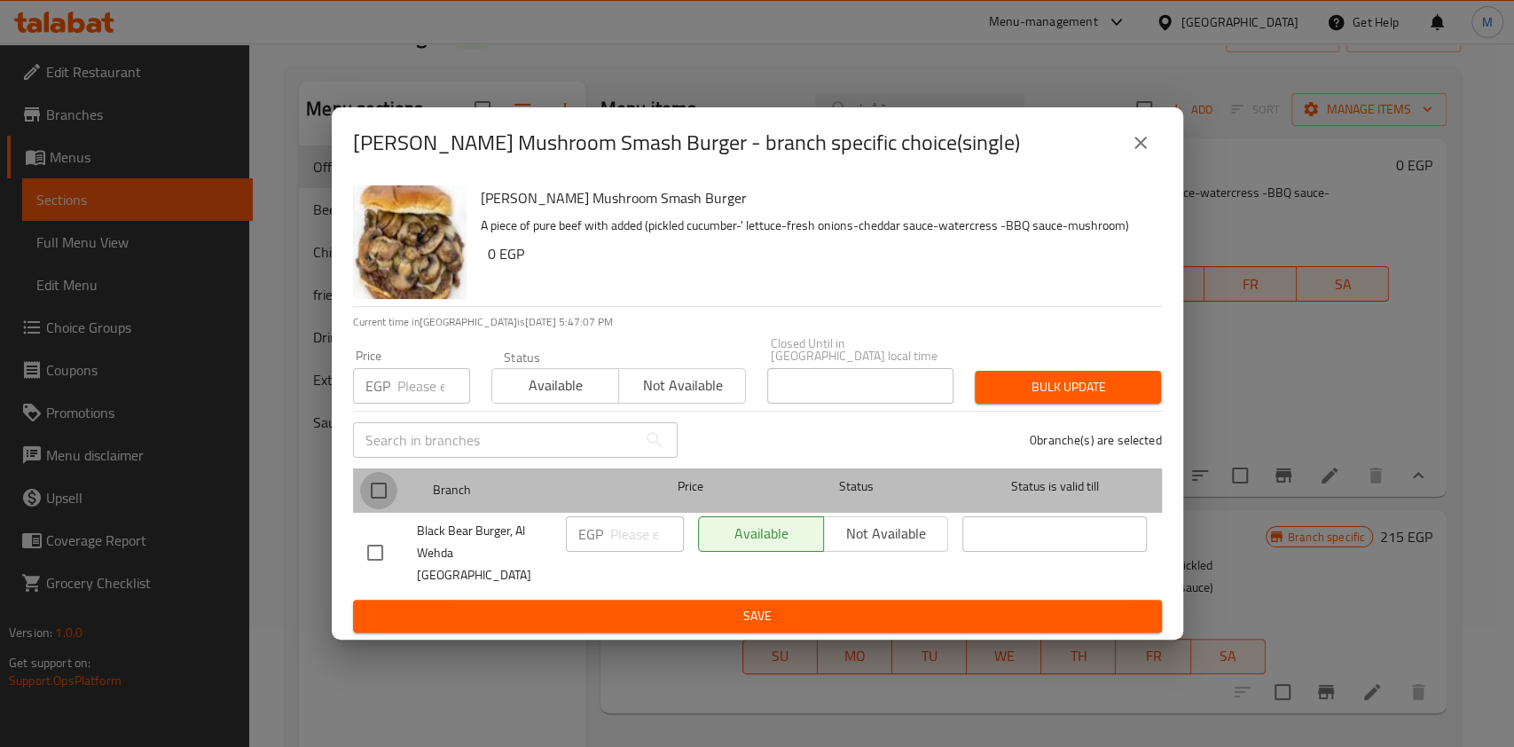
click at [385, 498] on input "checkbox" at bounding box center [378, 490] width 37 height 37
checkbox input "true"
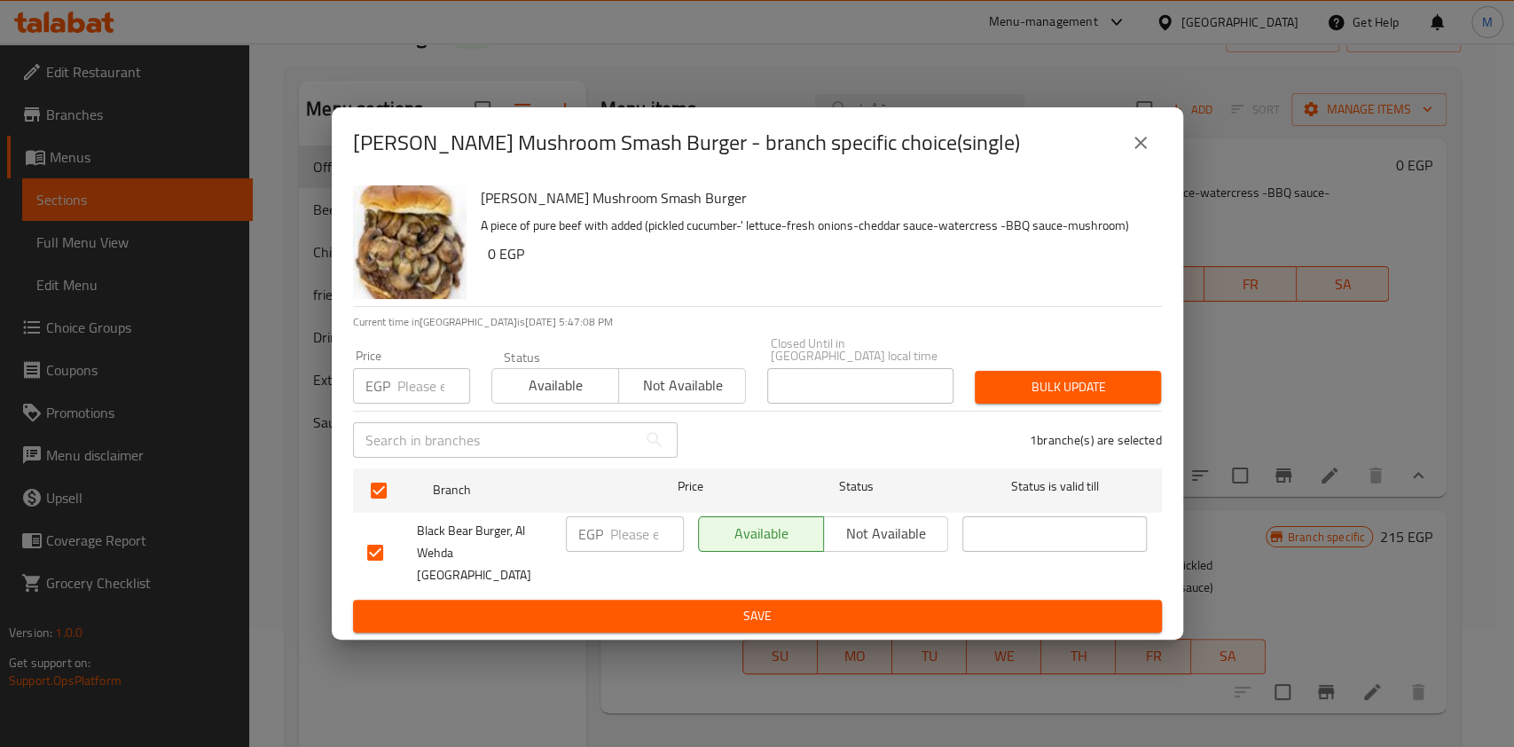
click at [612, 535] on input "number" at bounding box center [647, 533] width 74 height 35
type input "155"
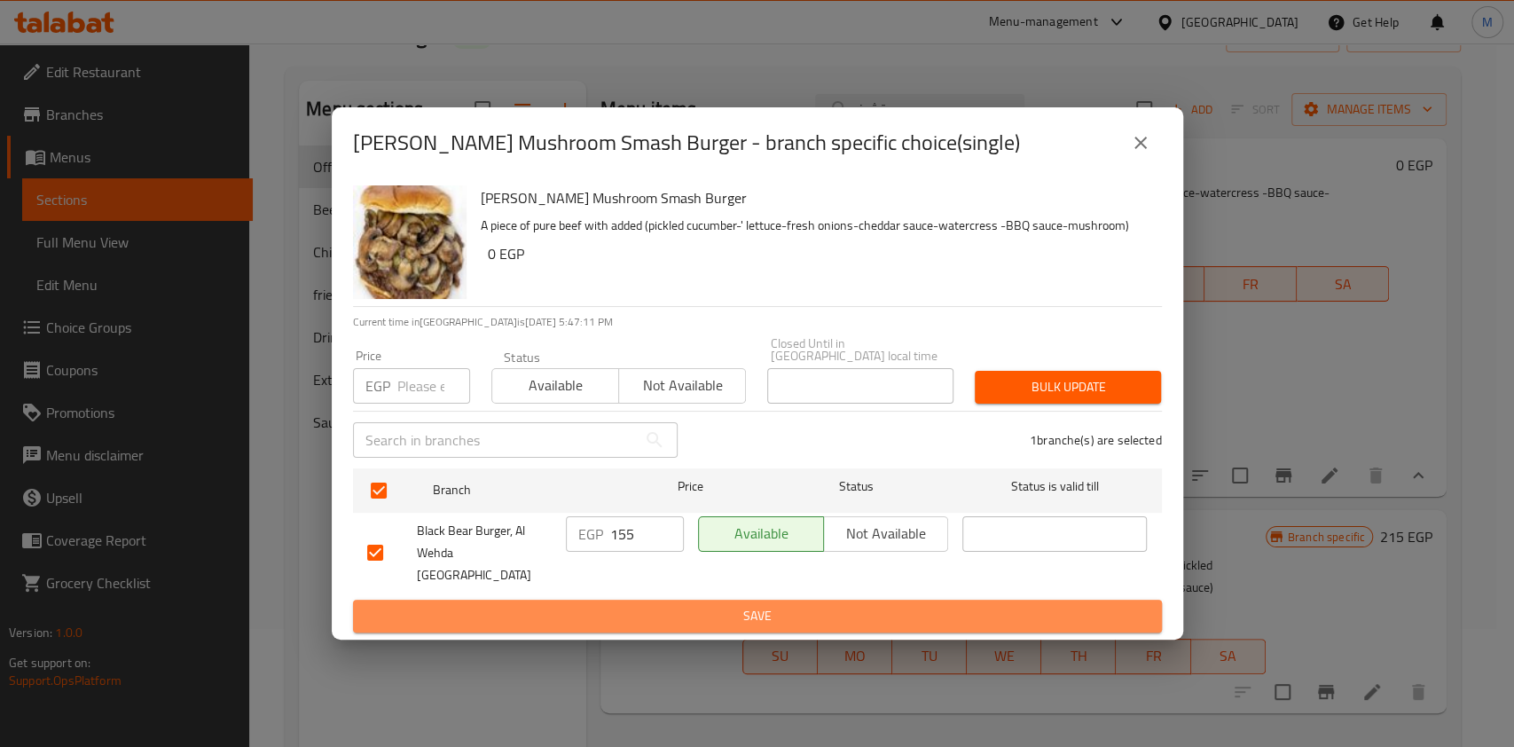
click at [712, 605] on span "Save" at bounding box center [757, 616] width 781 height 22
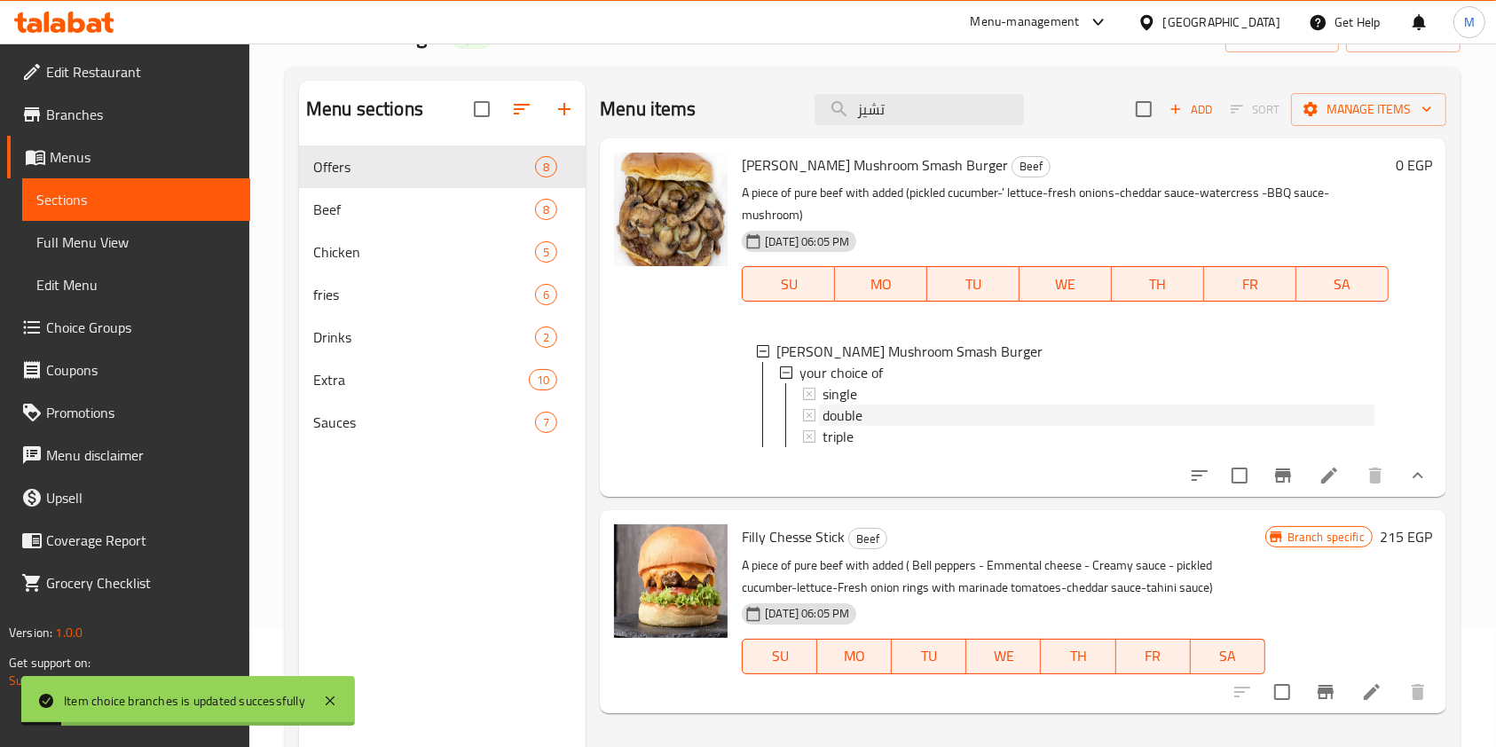
click at [850, 416] on span "double" at bounding box center [842, 415] width 40 height 21
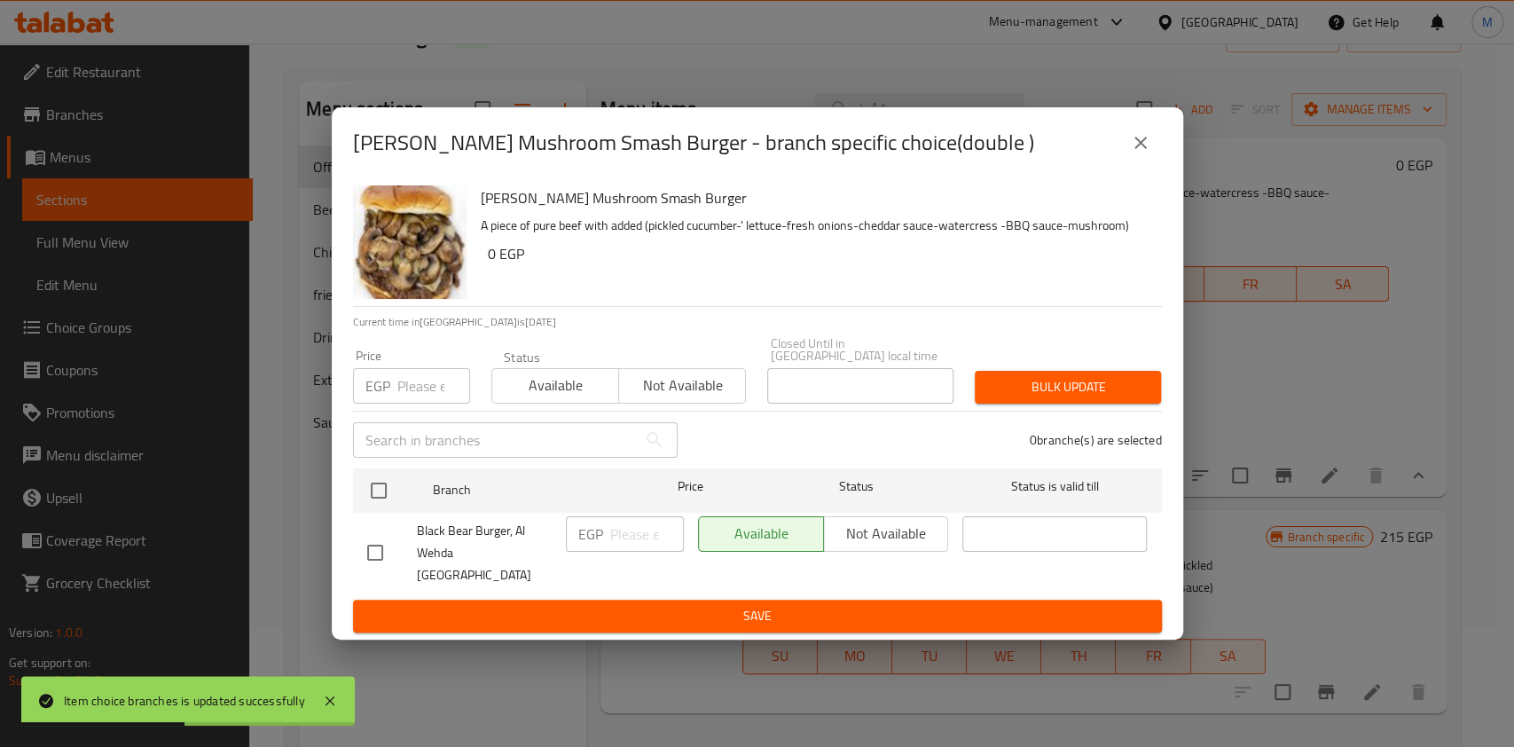
click at [375, 542] on input "checkbox" at bounding box center [375, 552] width 37 height 37
checkbox input "true"
click at [617, 531] on input "number" at bounding box center [647, 533] width 74 height 35
type input "200"
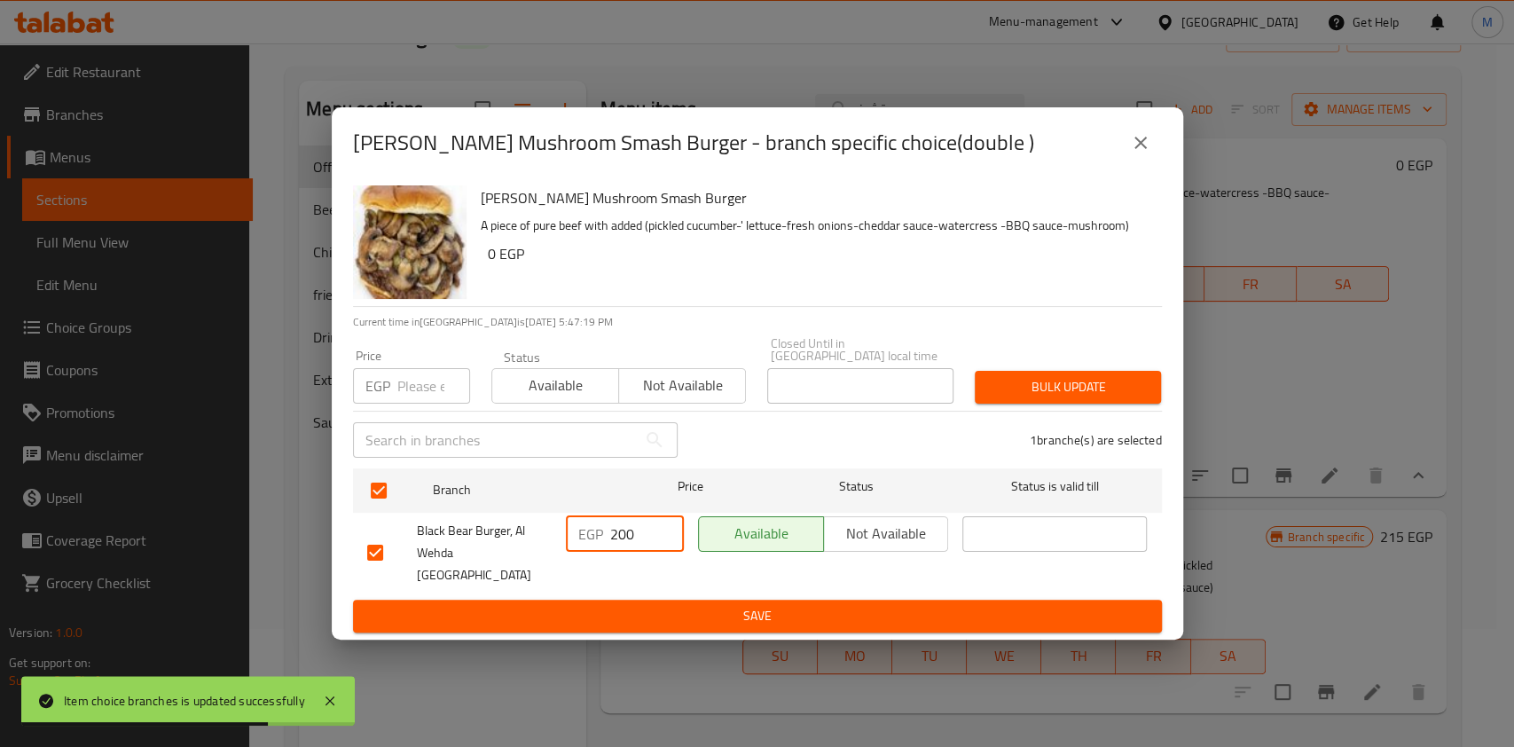
click at [707, 605] on span "Save" at bounding box center [757, 616] width 781 height 22
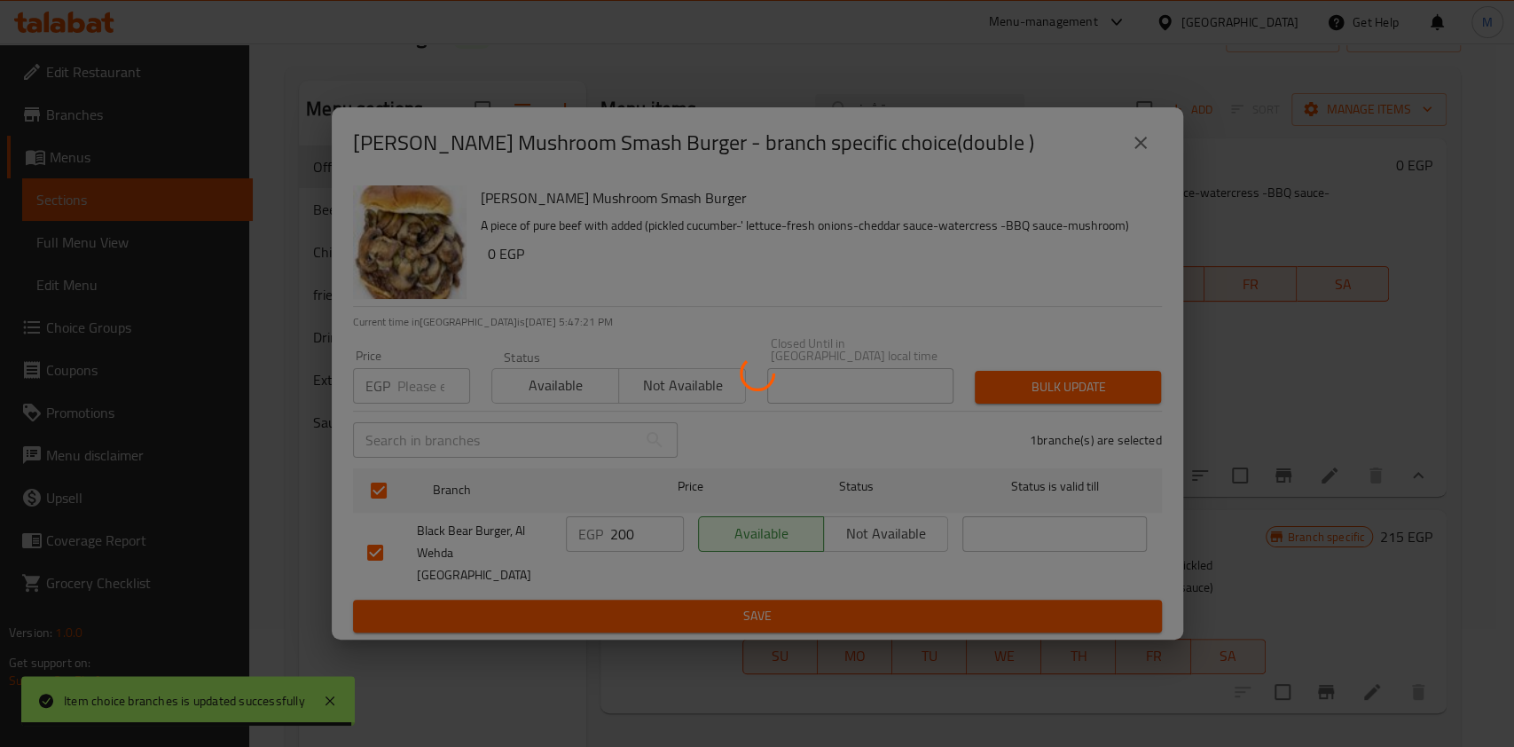
click at [700, 594] on div at bounding box center [757, 373] width 1514 height 747
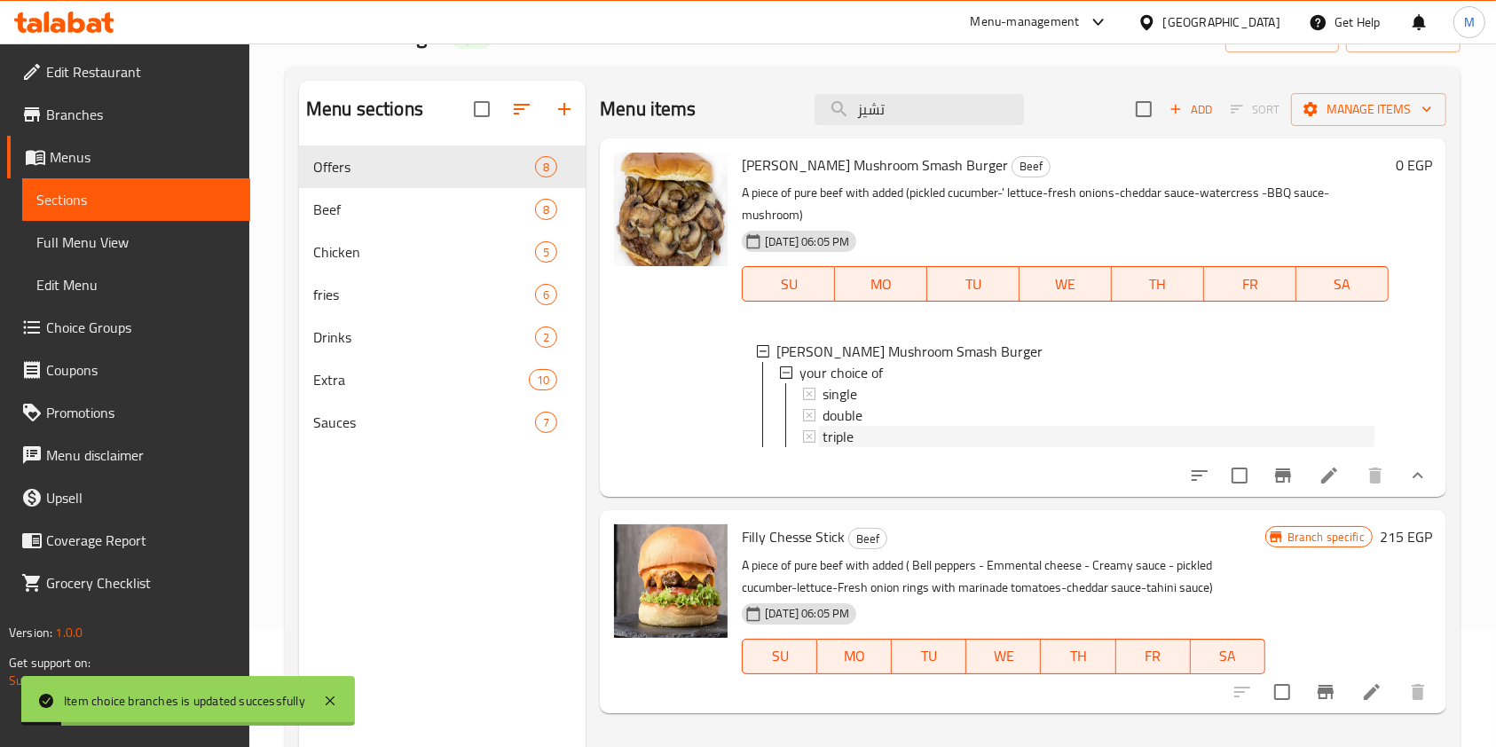
click at [866, 432] on div "triple" at bounding box center [1098, 436] width 552 height 21
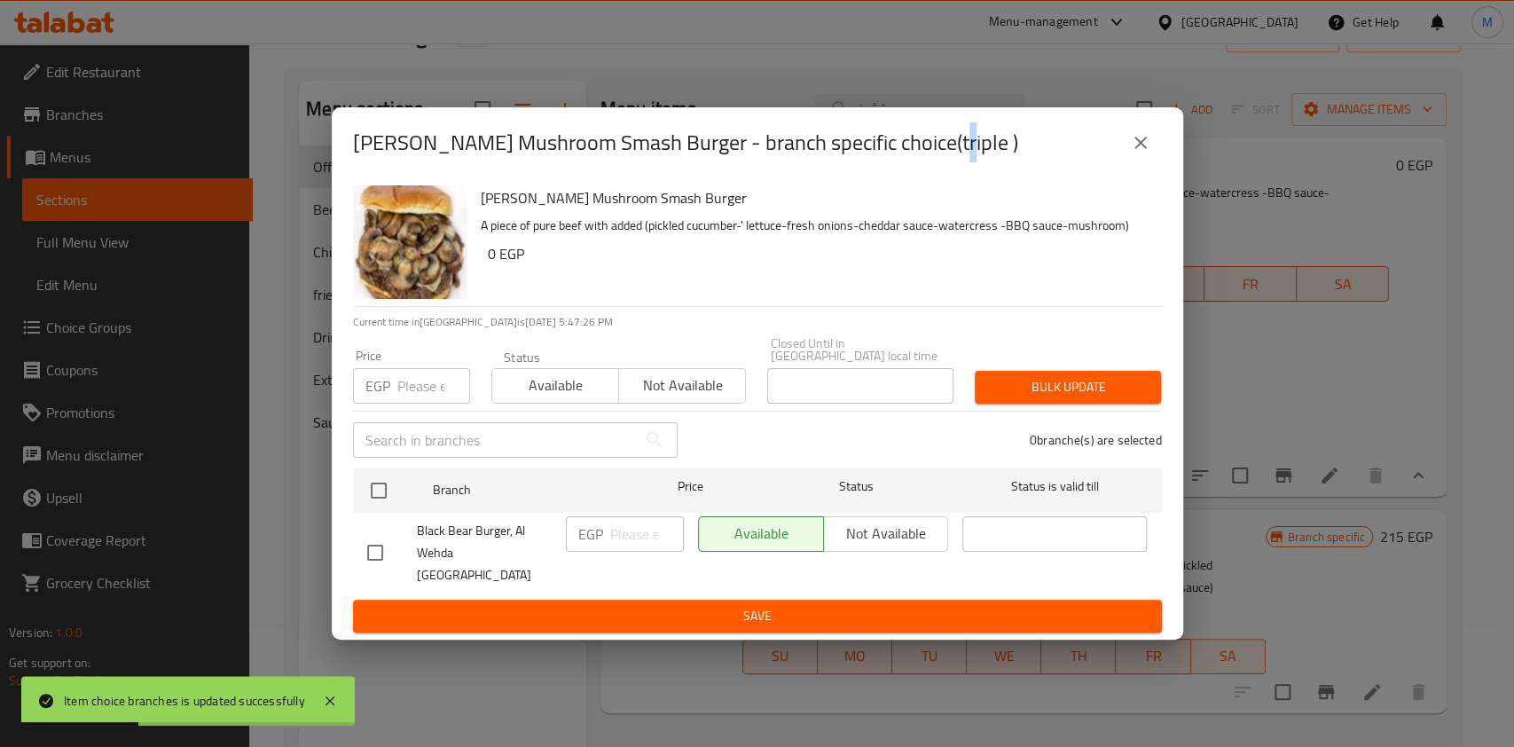
drag, startPoint x: 376, startPoint y: 562, endPoint x: 403, endPoint y: 556, distance: 27.1
click at [376, 561] on input "checkbox" at bounding box center [375, 552] width 37 height 37
checkbox input "true"
click at [615, 543] on input "number" at bounding box center [647, 533] width 74 height 35
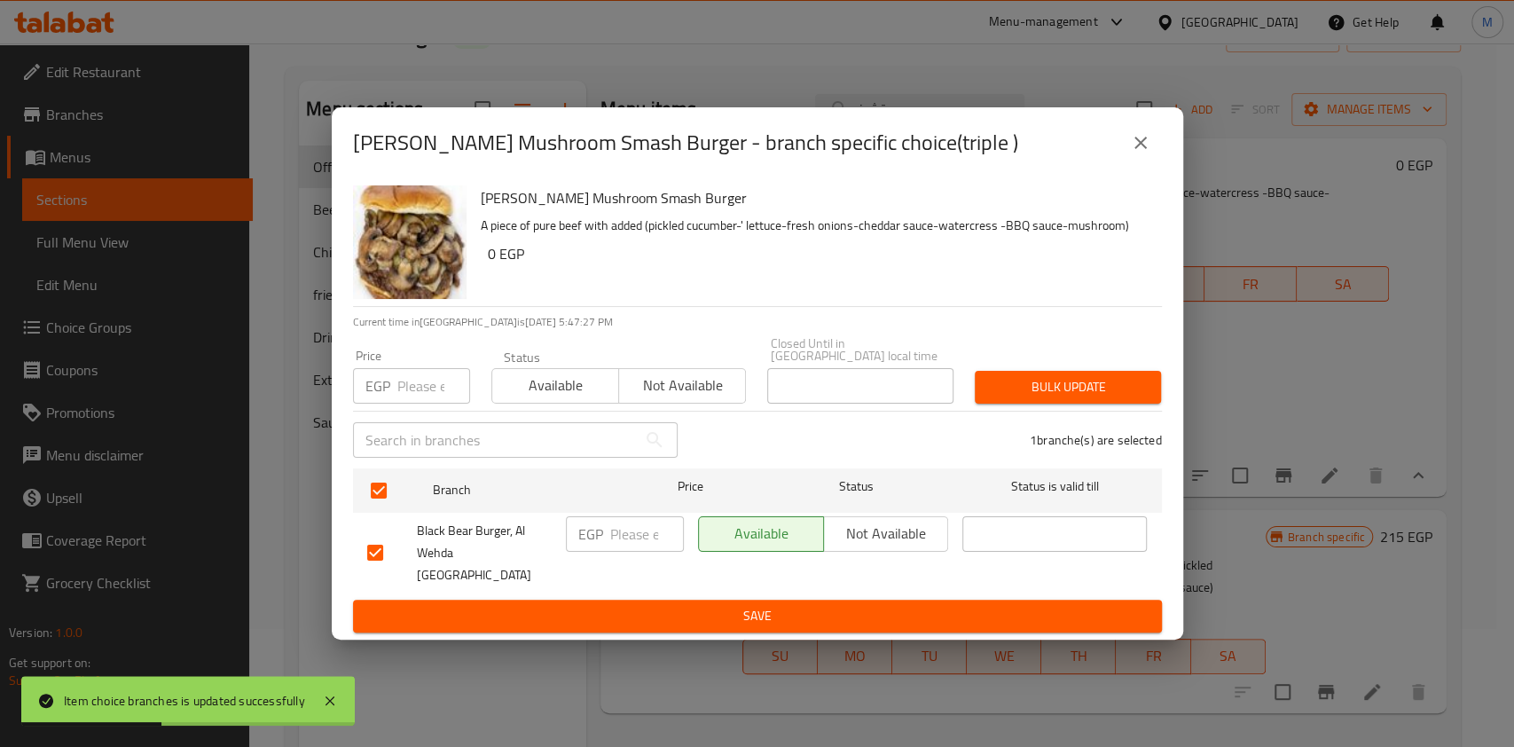
click at [615, 543] on input "number" at bounding box center [647, 533] width 74 height 35
type input "245"
click at [678, 605] on span "Save" at bounding box center [757, 616] width 781 height 22
click at [678, 602] on div at bounding box center [757, 373] width 1514 height 747
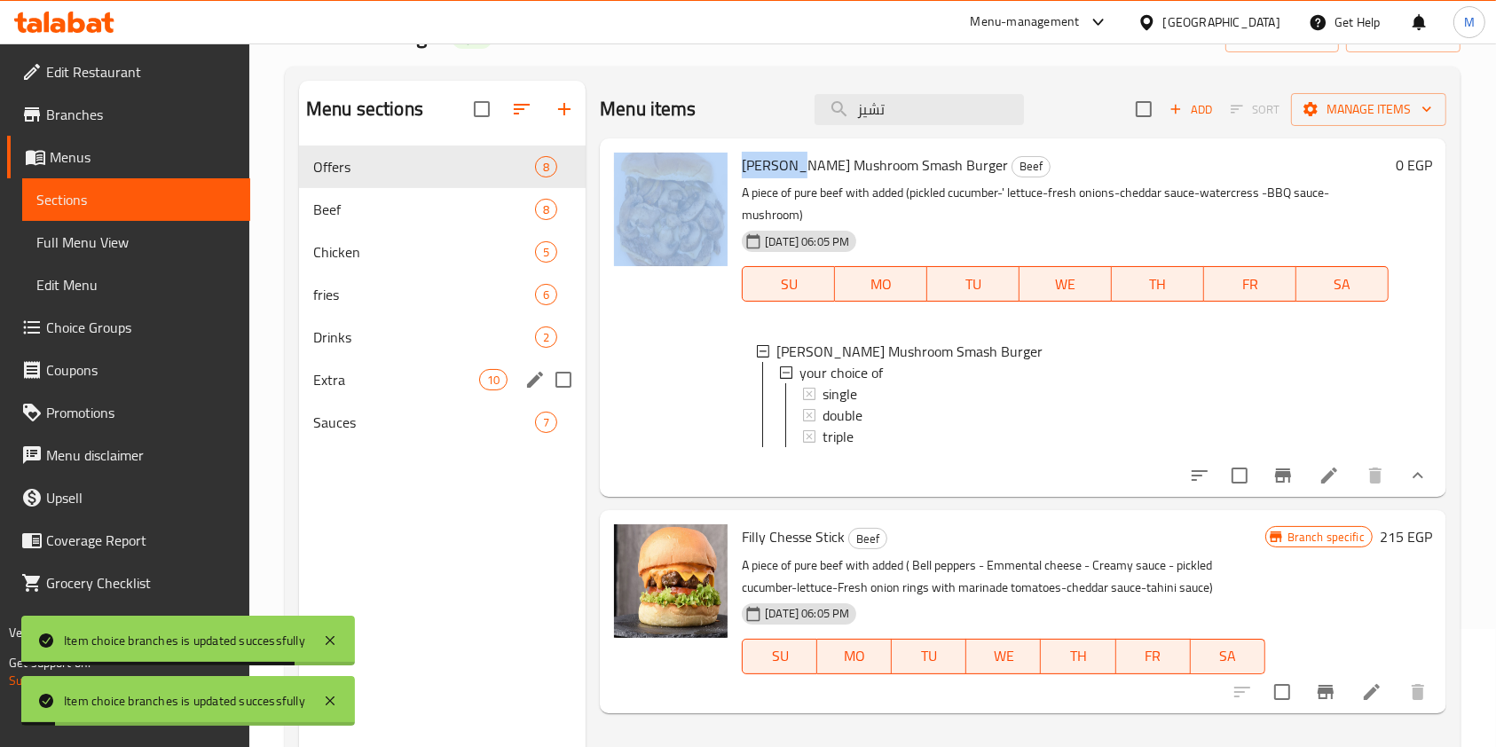
click at [578, 361] on input "Menu sections" at bounding box center [563, 379] width 37 height 37
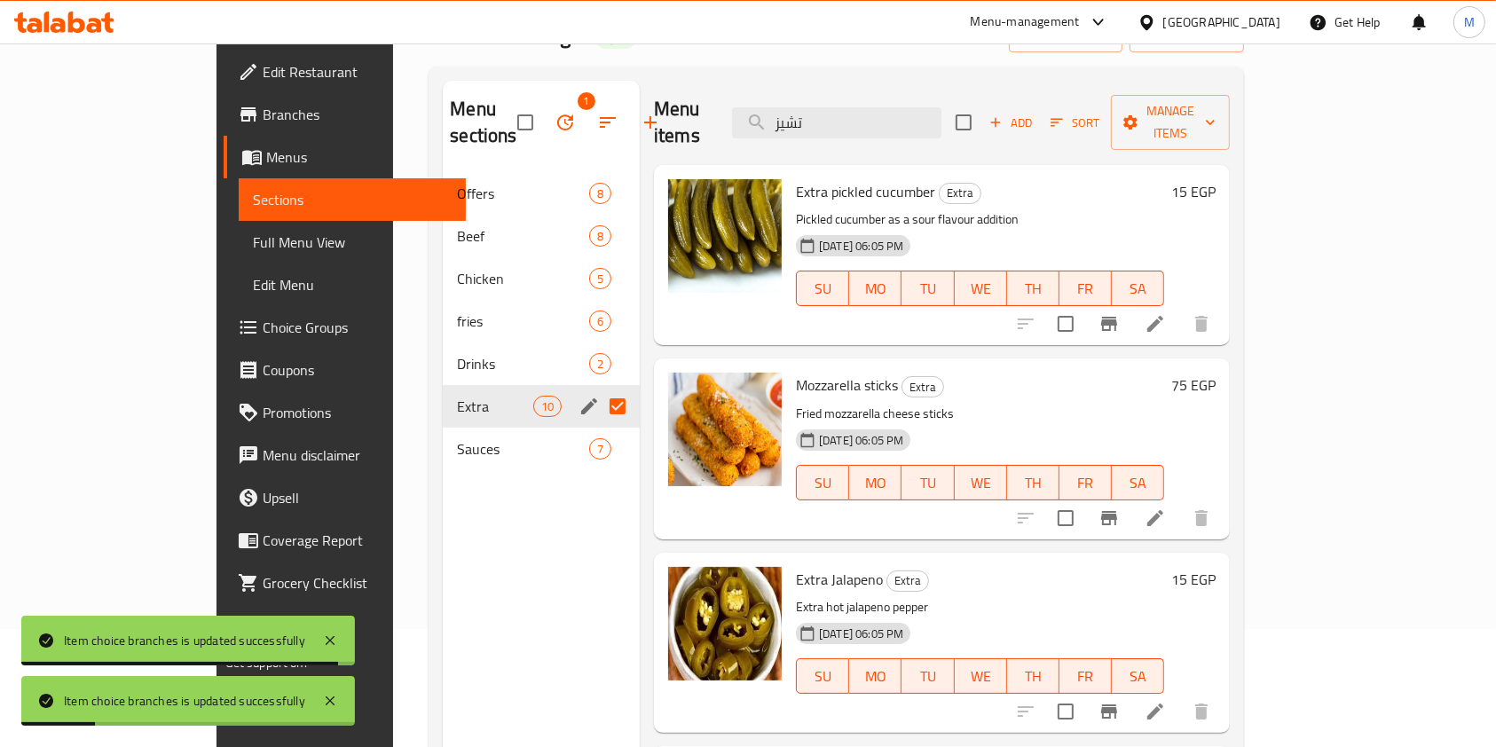
click at [599, 388] on input "Menu sections" at bounding box center [617, 406] width 37 height 37
checkbox input "false"
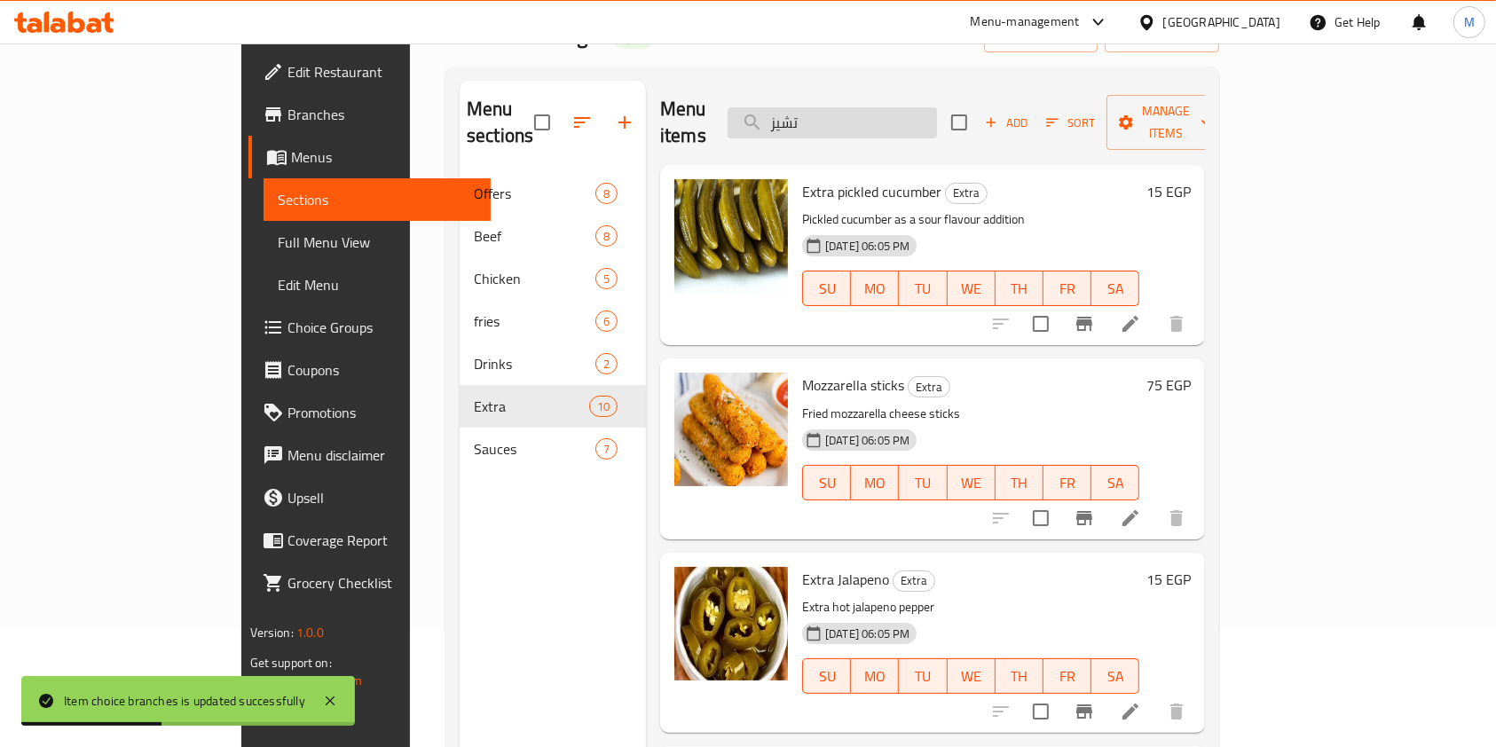
click at [904, 120] on input "تشيز" at bounding box center [832, 122] width 209 height 31
click at [904, 120] on input "search" at bounding box center [832, 122] width 209 height 31
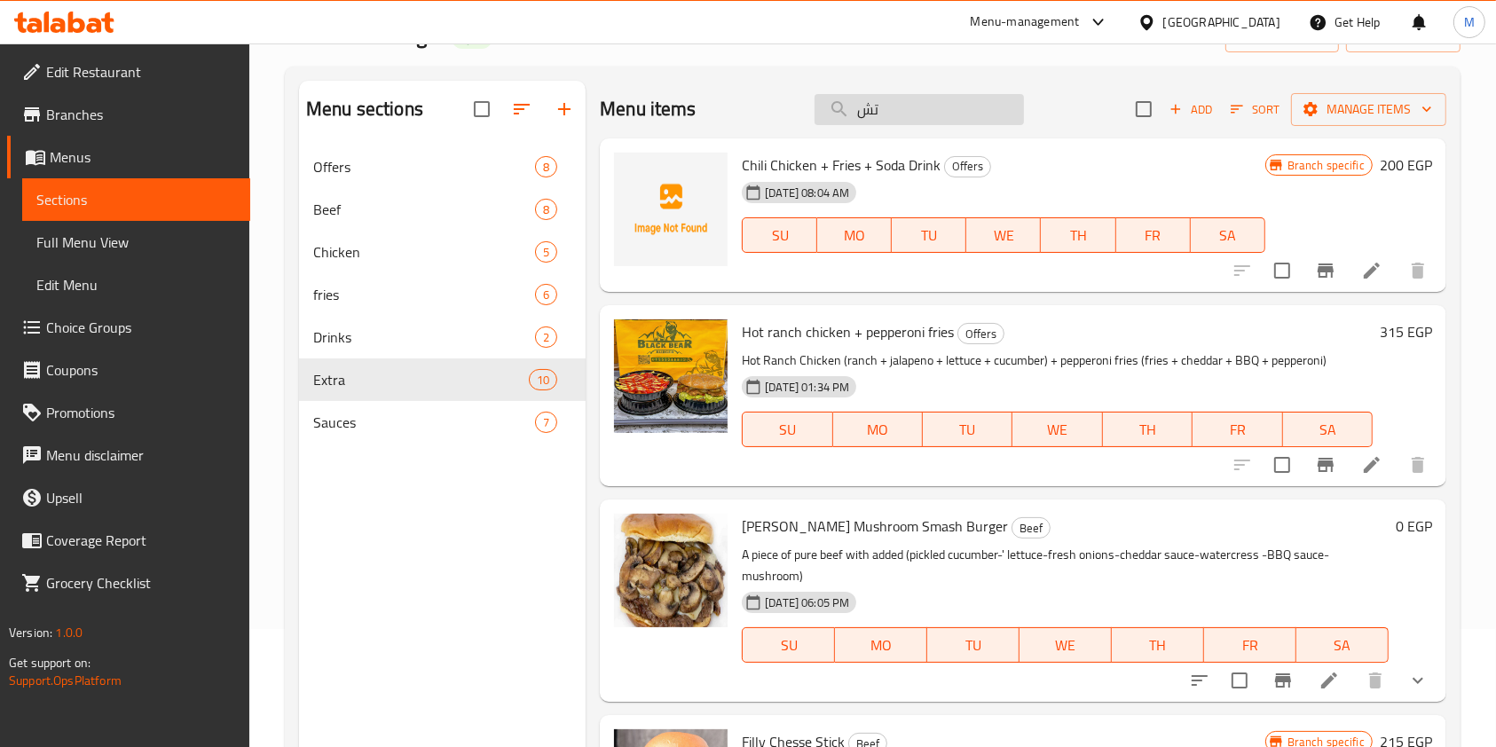
type input "تشي"
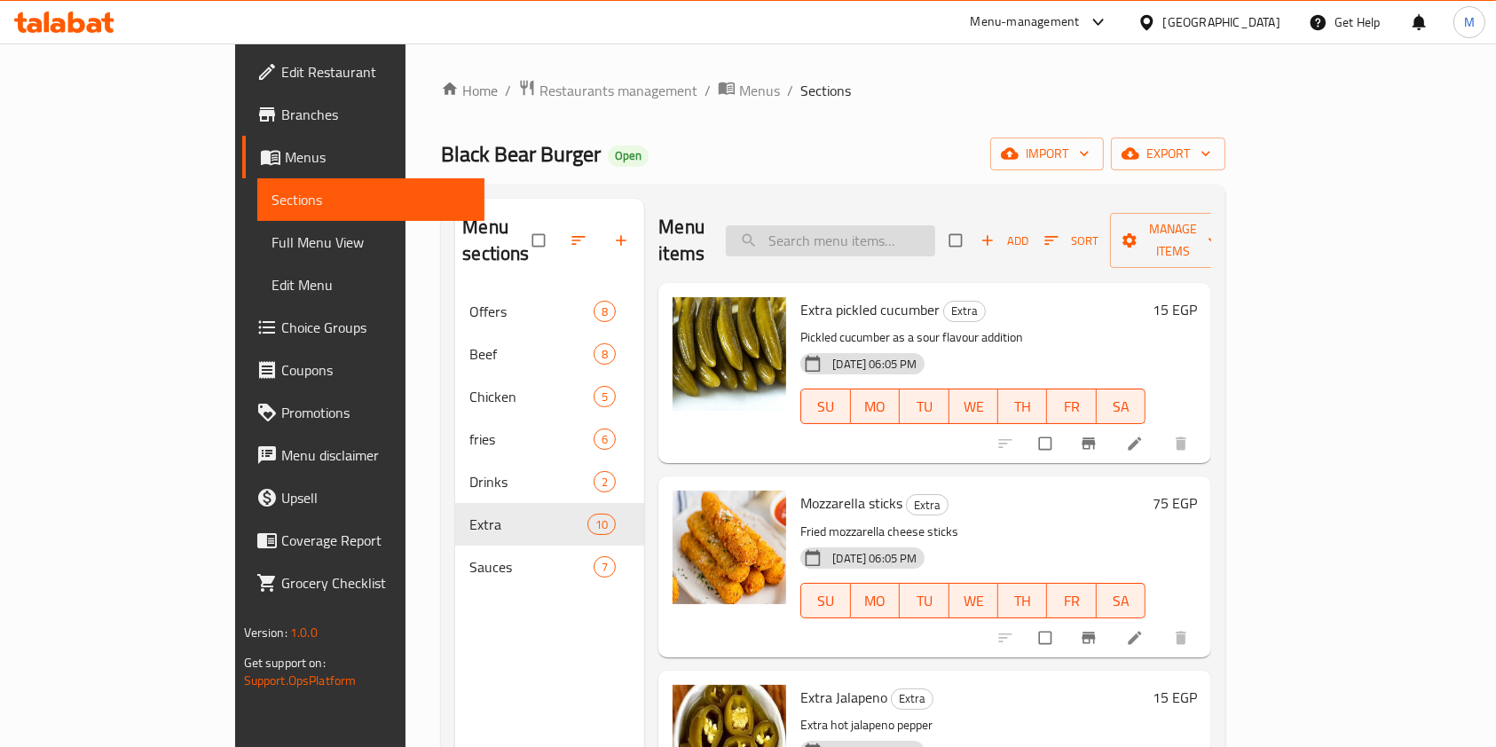
click at [935, 225] on input "search" at bounding box center [830, 240] width 209 height 31
click at [935, 233] on input "search" at bounding box center [830, 240] width 209 height 31
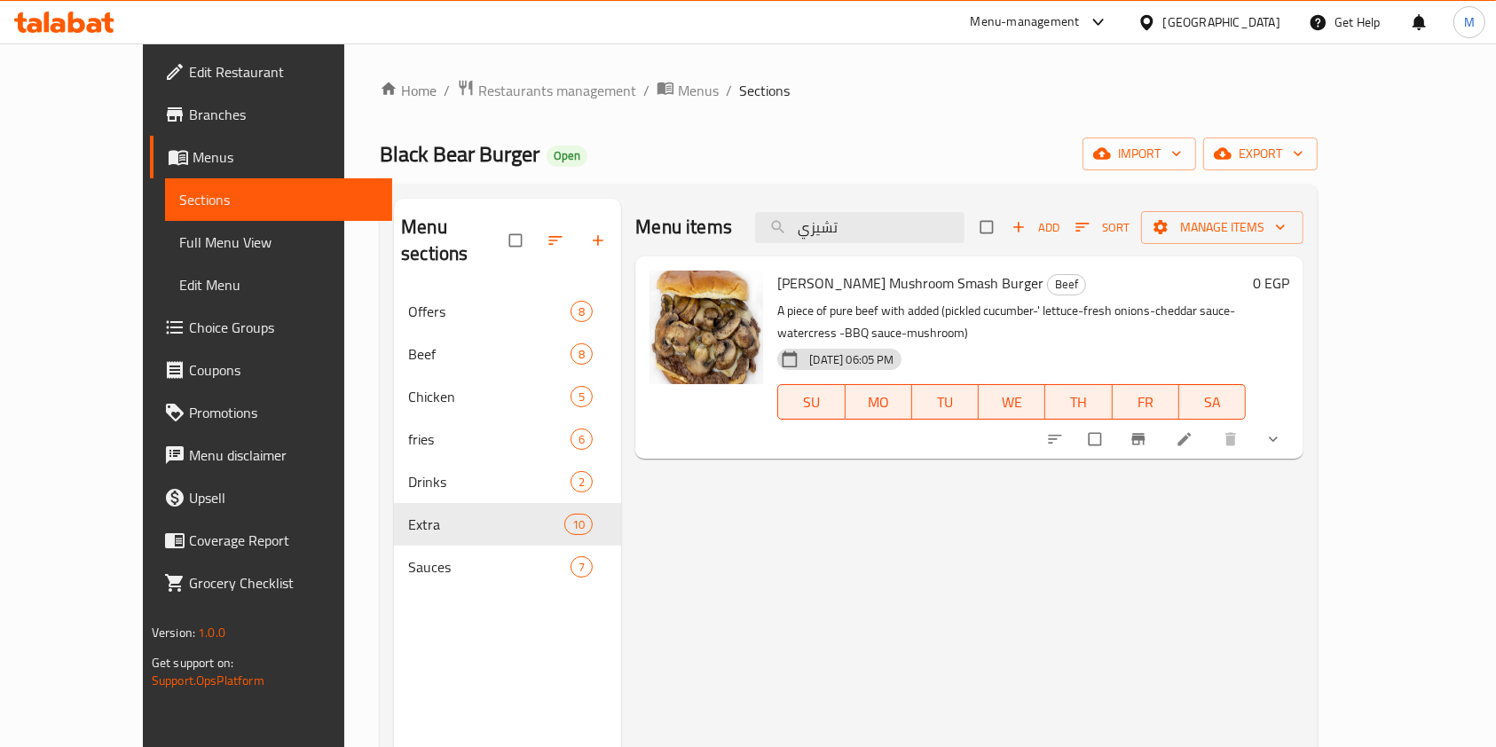
click at [1282, 434] on icon "show more" at bounding box center [1273, 439] width 18 height 18
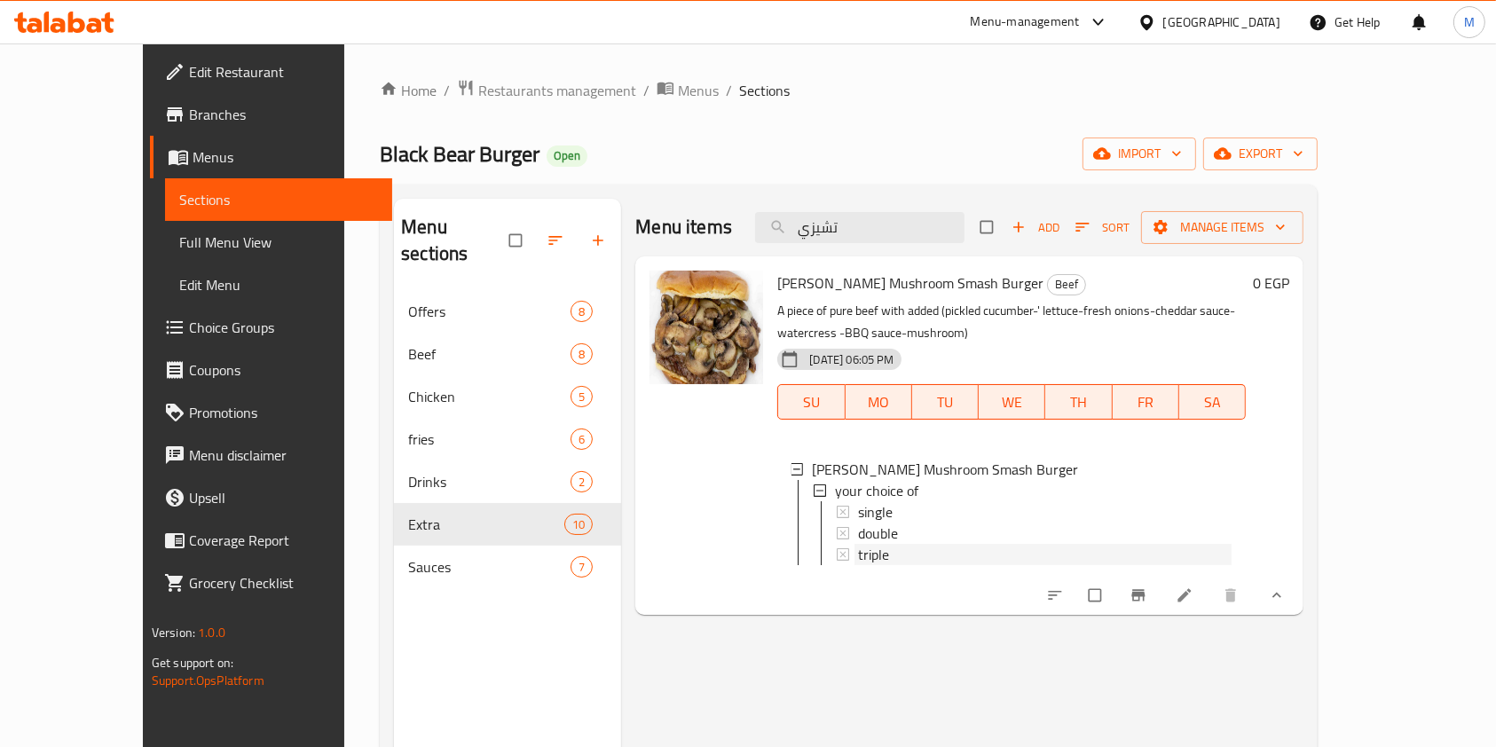
click at [858, 561] on span "triple" at bounding box center [873, 554] width 31 height 21
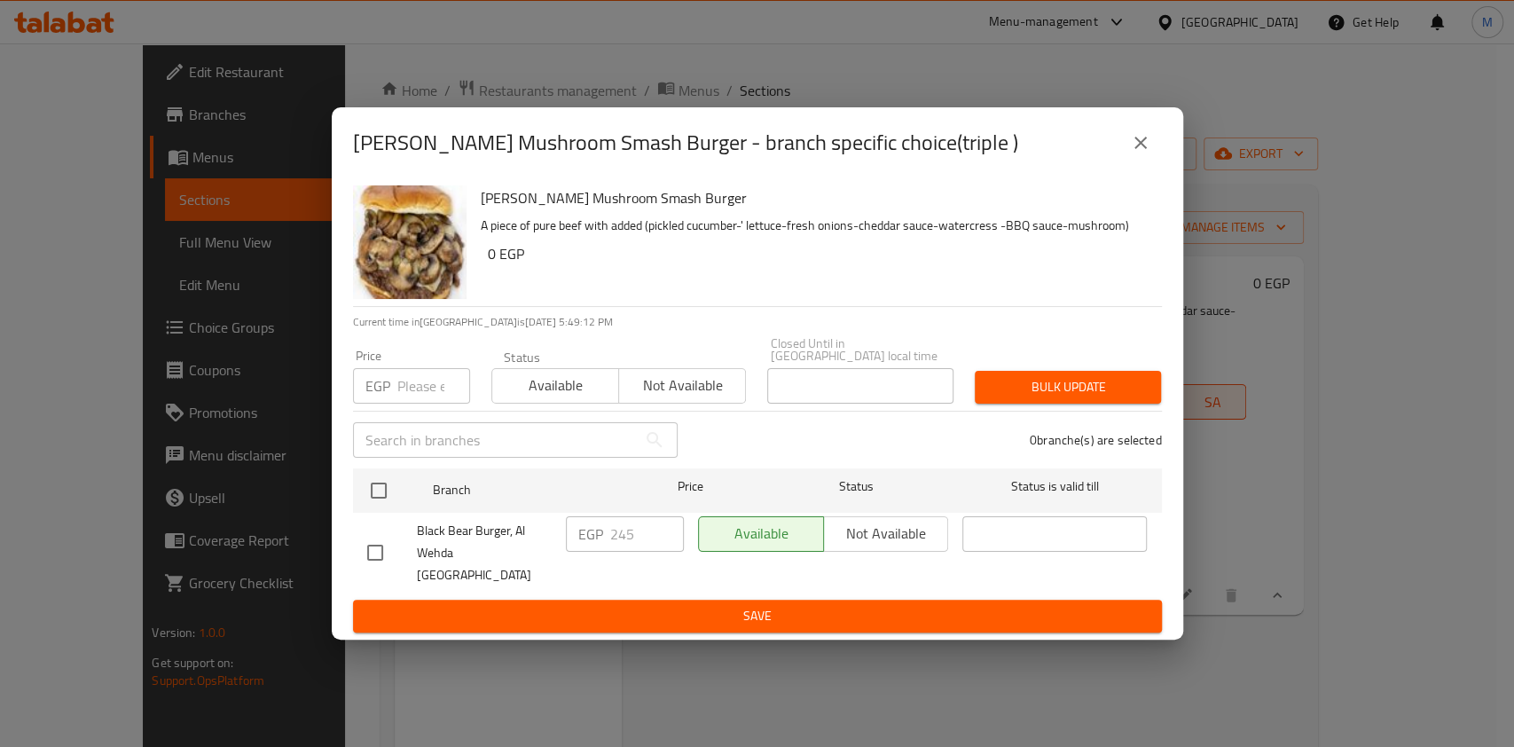
click at [1141, 137] on div "Chessey Mushroom Smash Burger - branch specific choice(triple )" at bounding box center [758, 142] width 852 height 71
click at [1141, 143] on button "close" at bounding box center [1141, 143] width 43 height 43
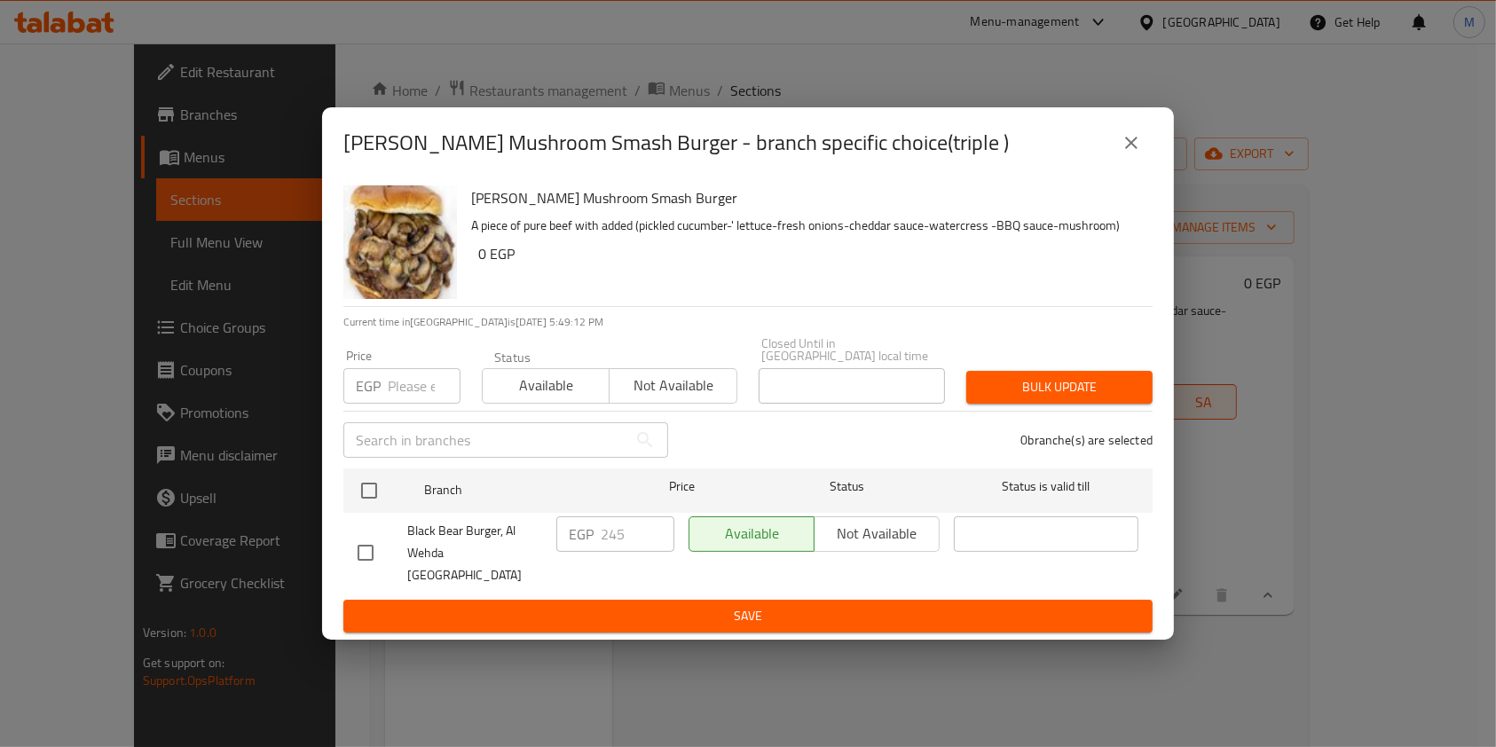
click at [1141, 143] on div "Black Bear Burger Open import export" at bounding box center [840, 154] width 938 height 33
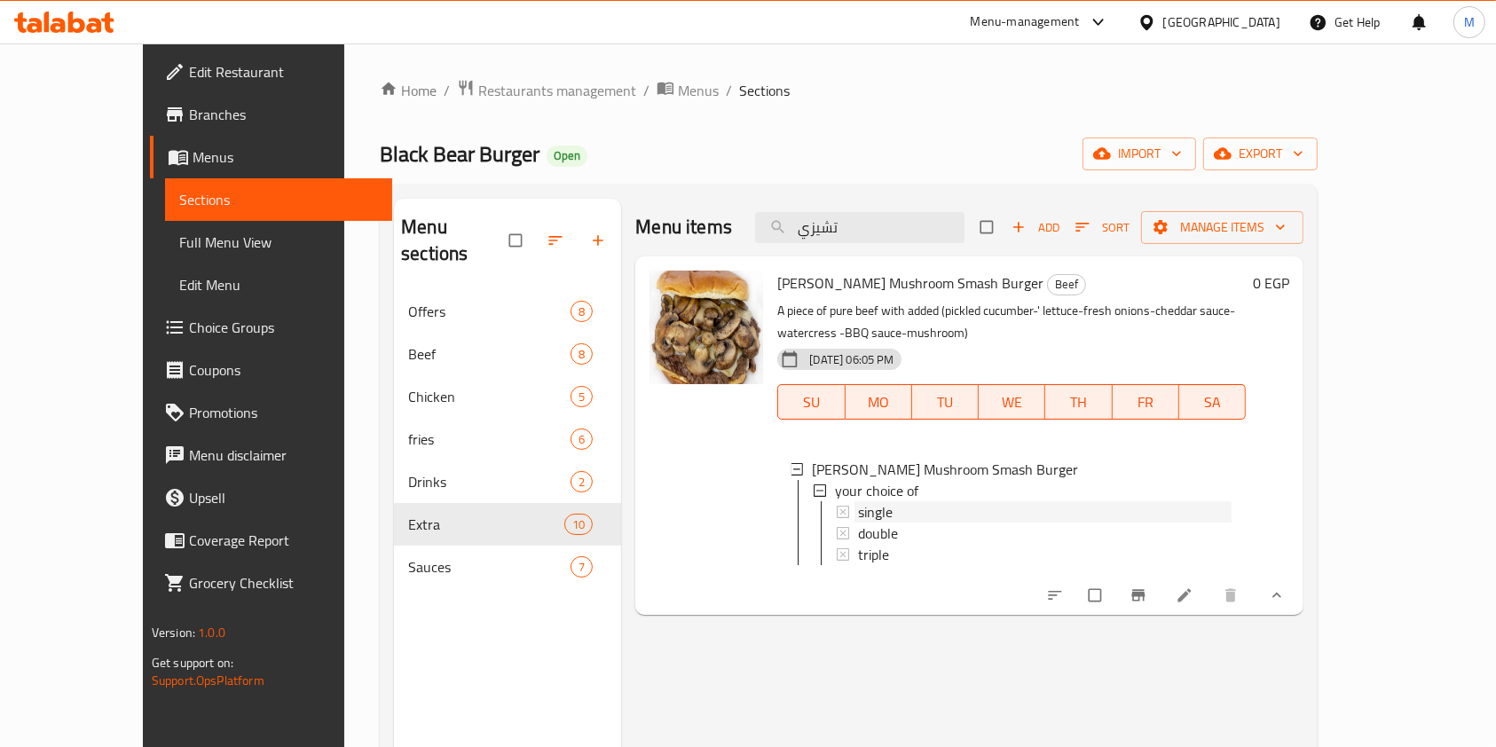
click at [887, 515] on div "single" at bounding box center [1045, 511] width 374 height 21
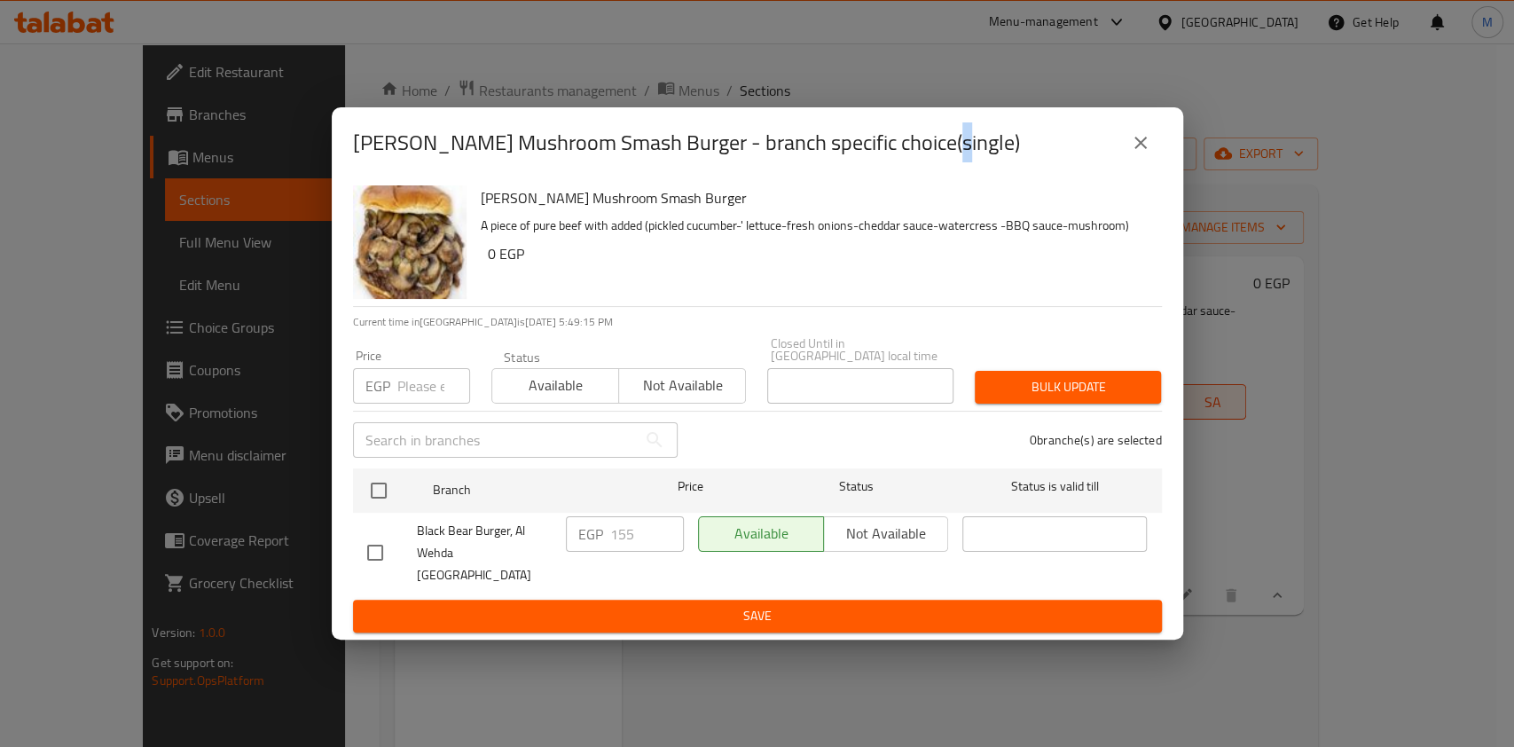
click at [1125, 164] on button "close" at bounding box center [1141, 143] width 43 height 43
click at [1125, 165] on div "Black Bear Burger Open import export" at bounding box center [850, 154] width 938 height 33
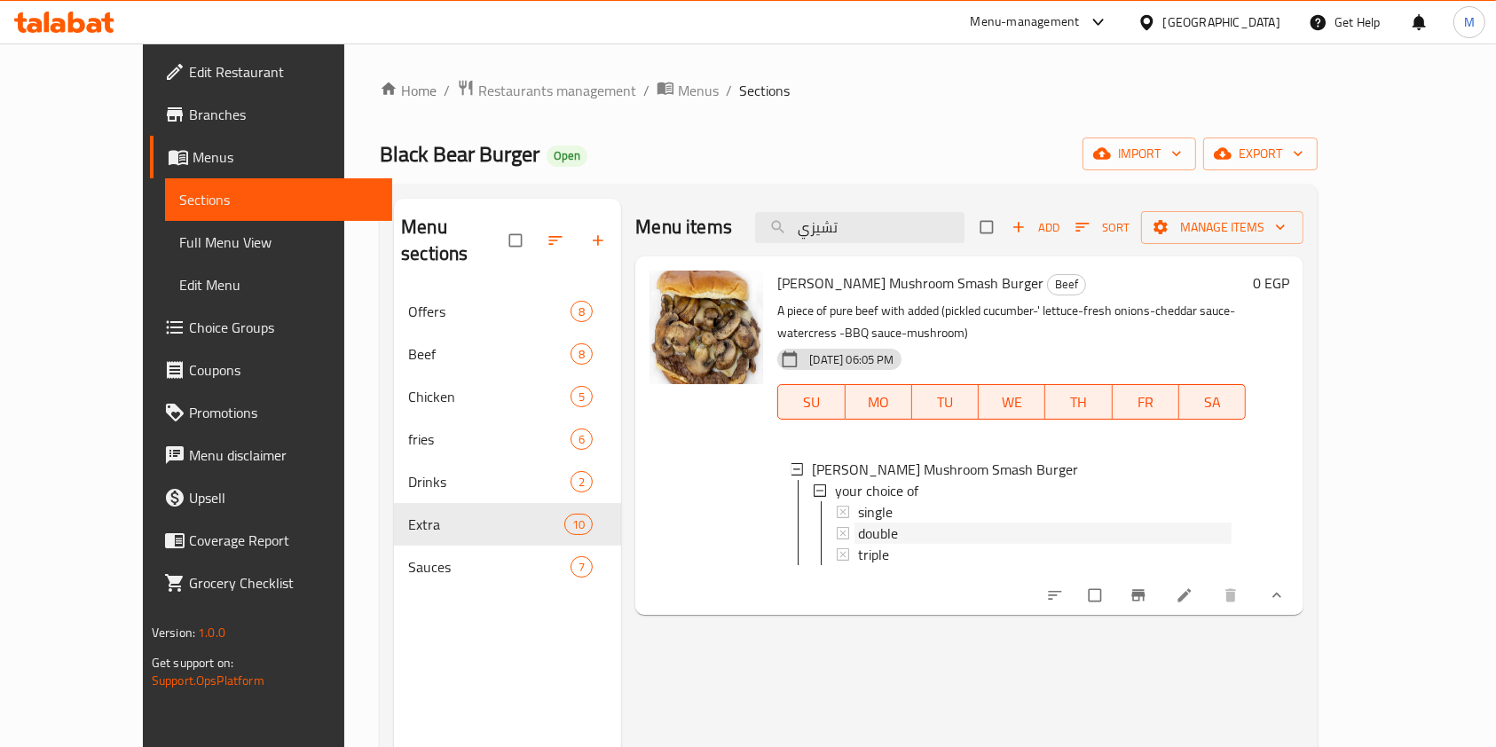
click at [858, 533] on span "double" at bounding box center [878, 533] width 40 height 21
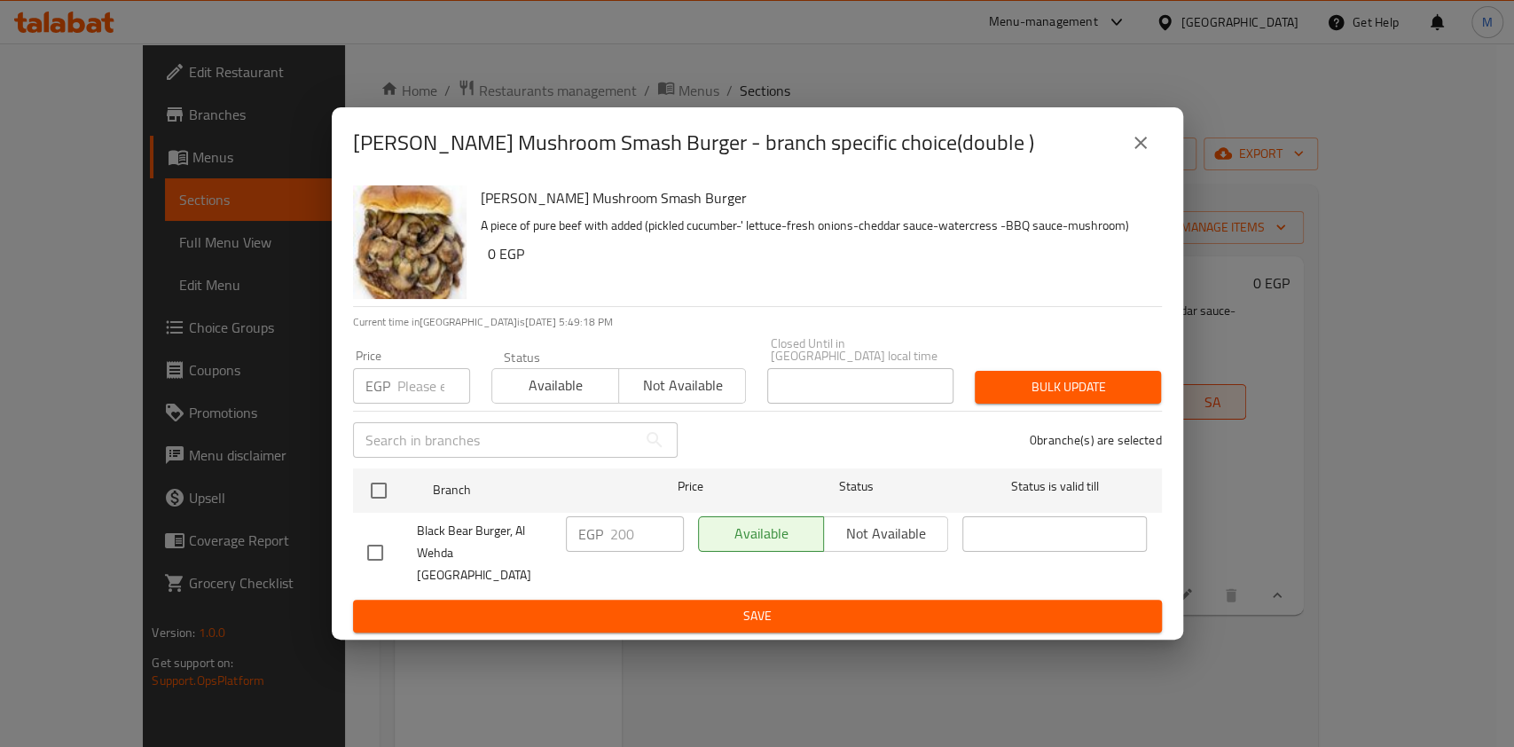
click at [1134, 147] on button "close" at bounding box center [1141, 143] width 43 height 43
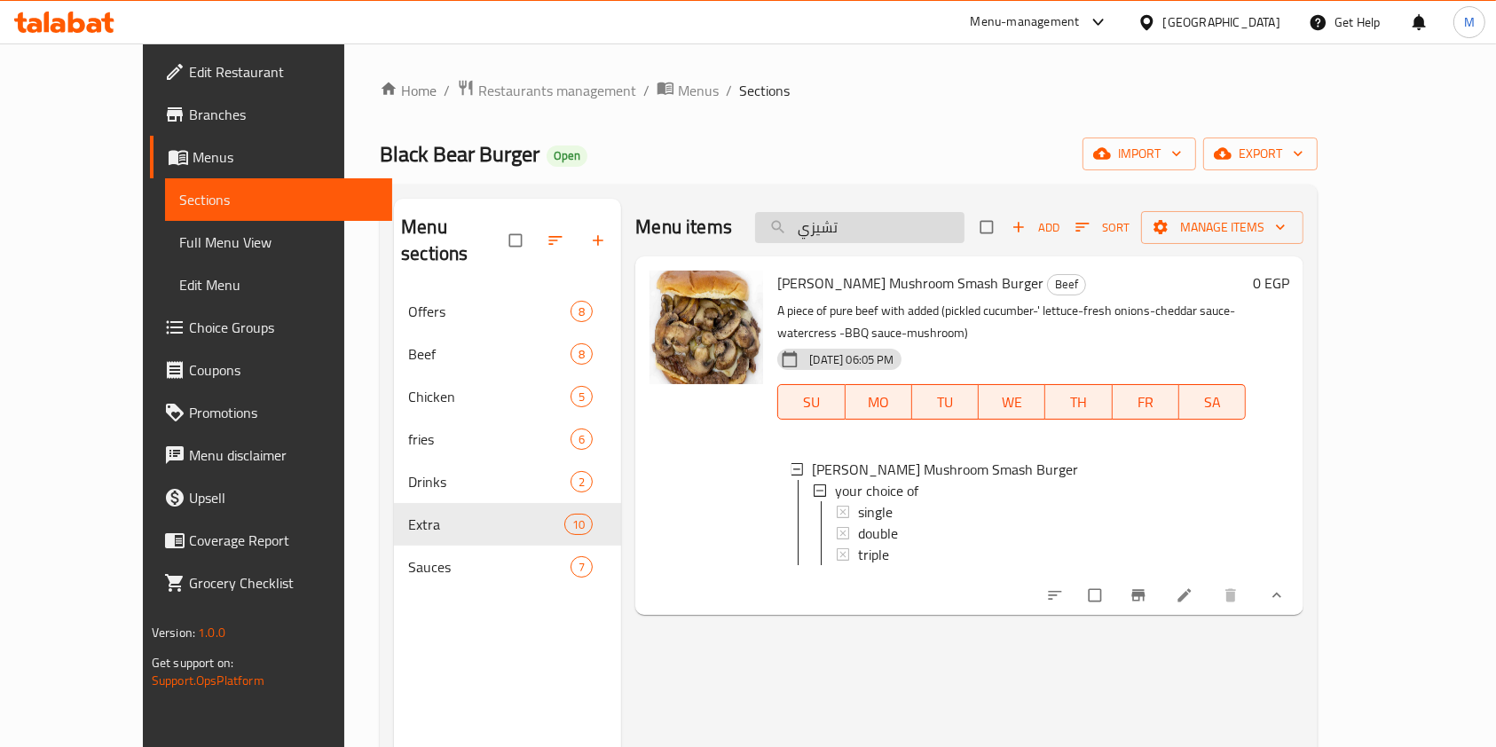
click at [964, 231] on input "تشيزي" at bounding box center [859, 227] width 209 height 31
type input "ت"
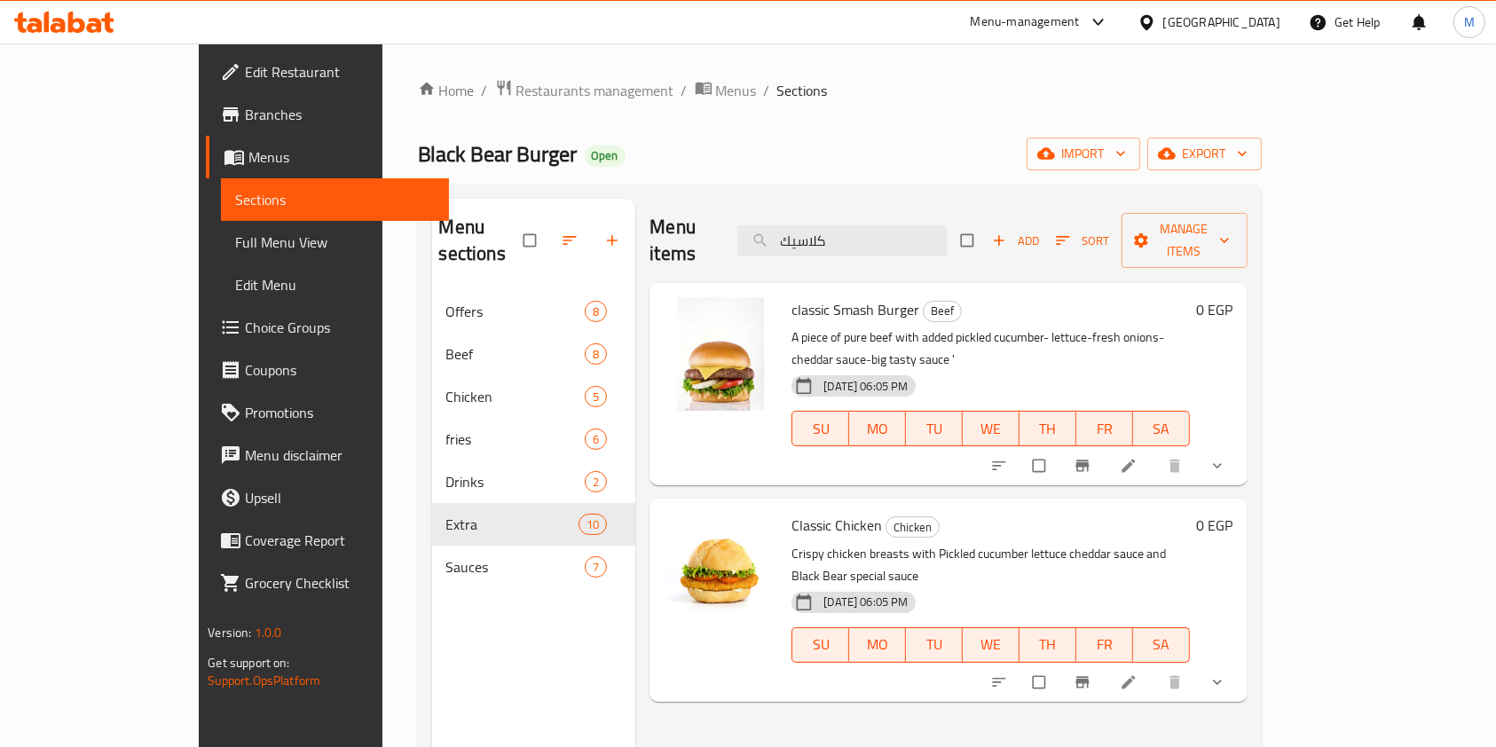
type input "كلاسيك"
click at [1240, 446] on button "show more" at bounding box center [1219, 465] width 43 height 39
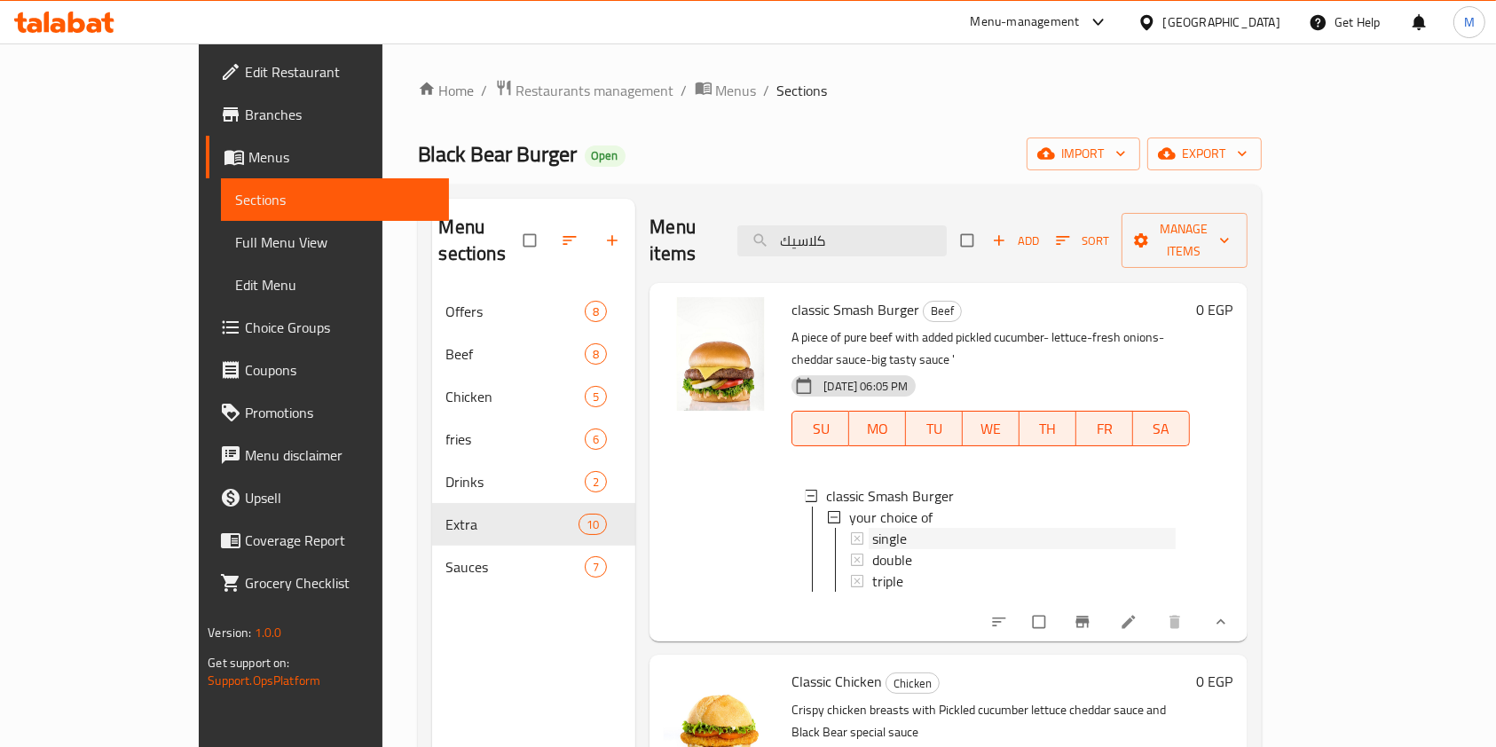
click at [872, 528] on div "single" at bounding box center [1023, 538] width 303 height 21
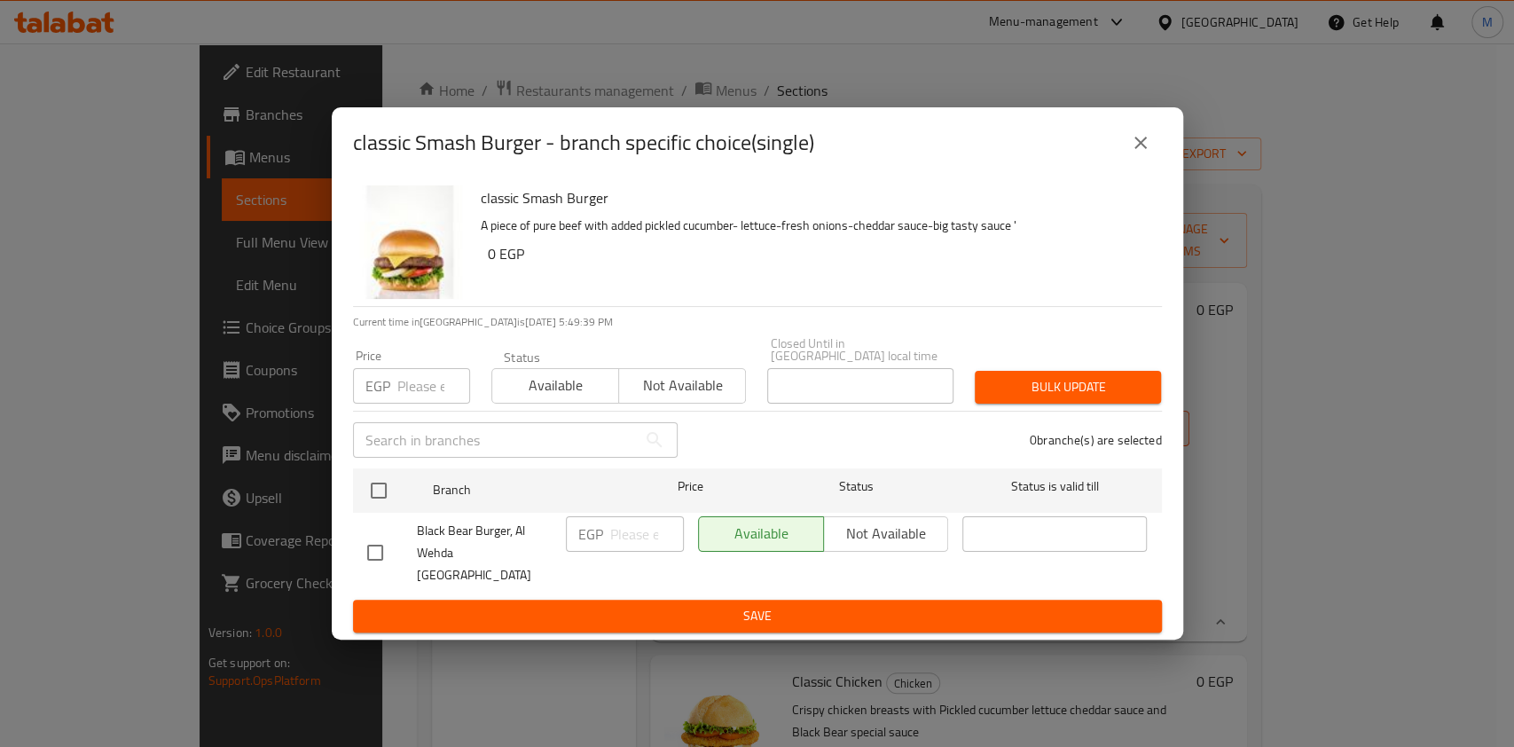
click at [383, 547] on input "checkbox" at bounding box center [375, 552] width 37 height 37
checkbox input "true"
click at [614, 530] on input "number" at bounding box center [647, 533] width 74 height 35
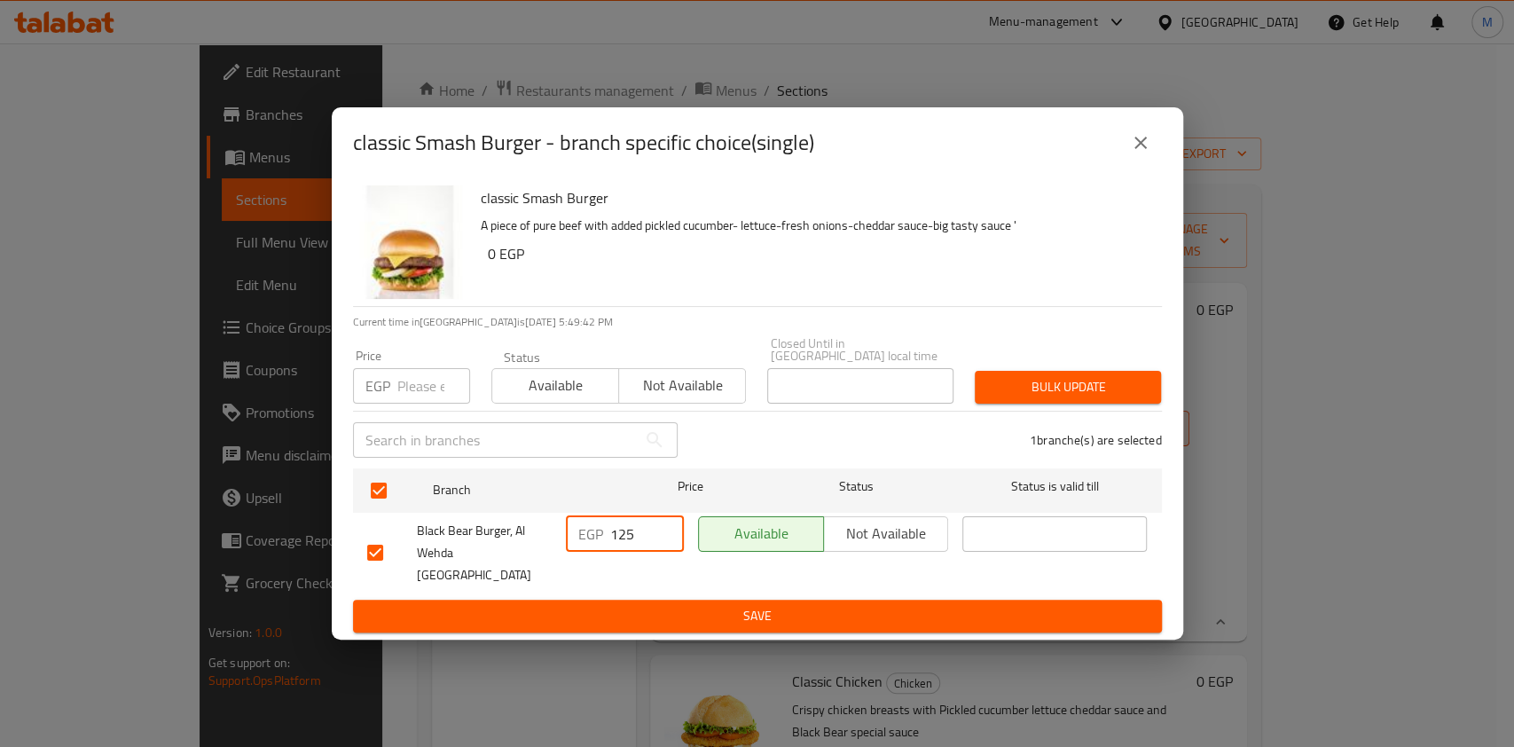
type input "125"
click at [675, 605] on span "Save" at bounding box center [757, 616] width 781 height 22
click at [676, 594] on div at bounding box center [757, 373] width 1514 height 747
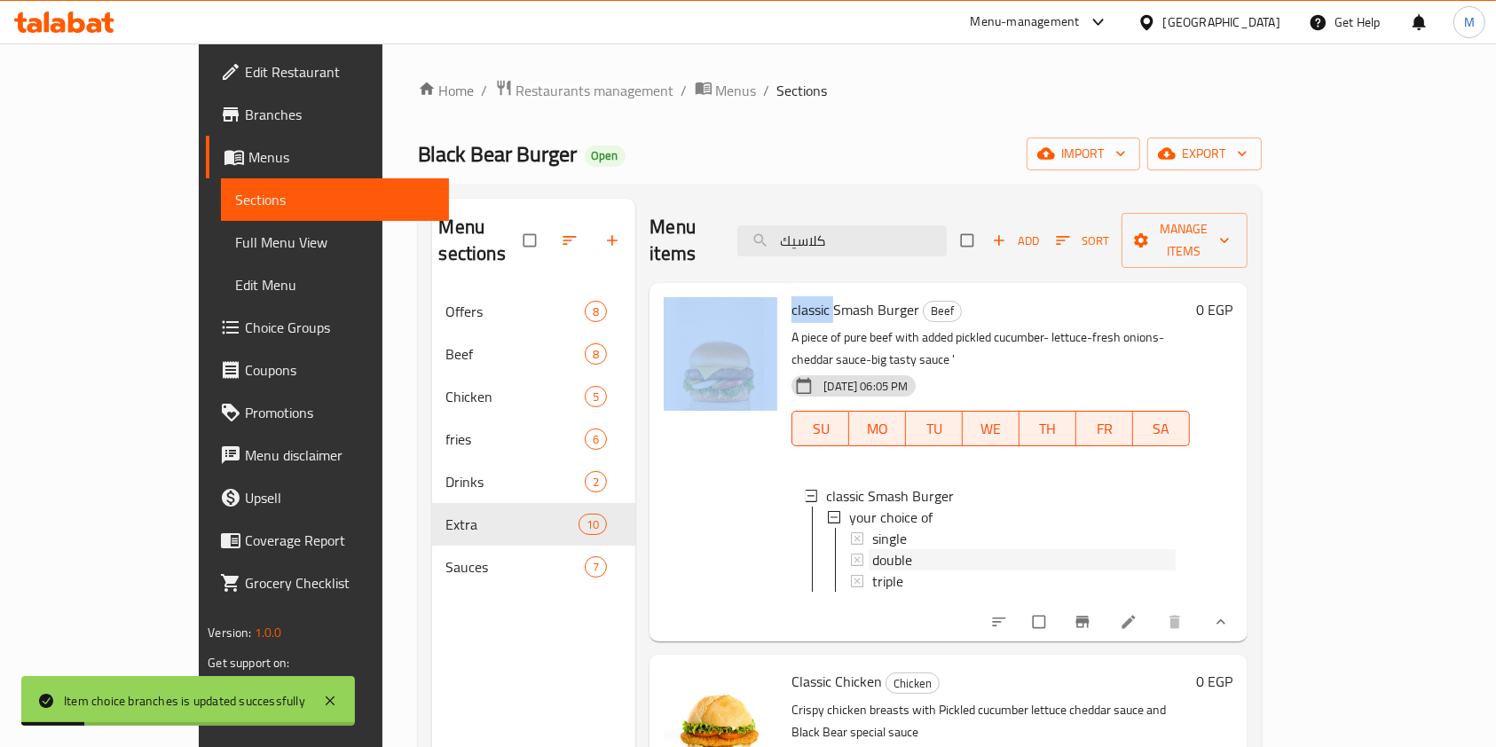
click at [872, 549] on span "double" at bounding box center [892, 559] width 40 height 21
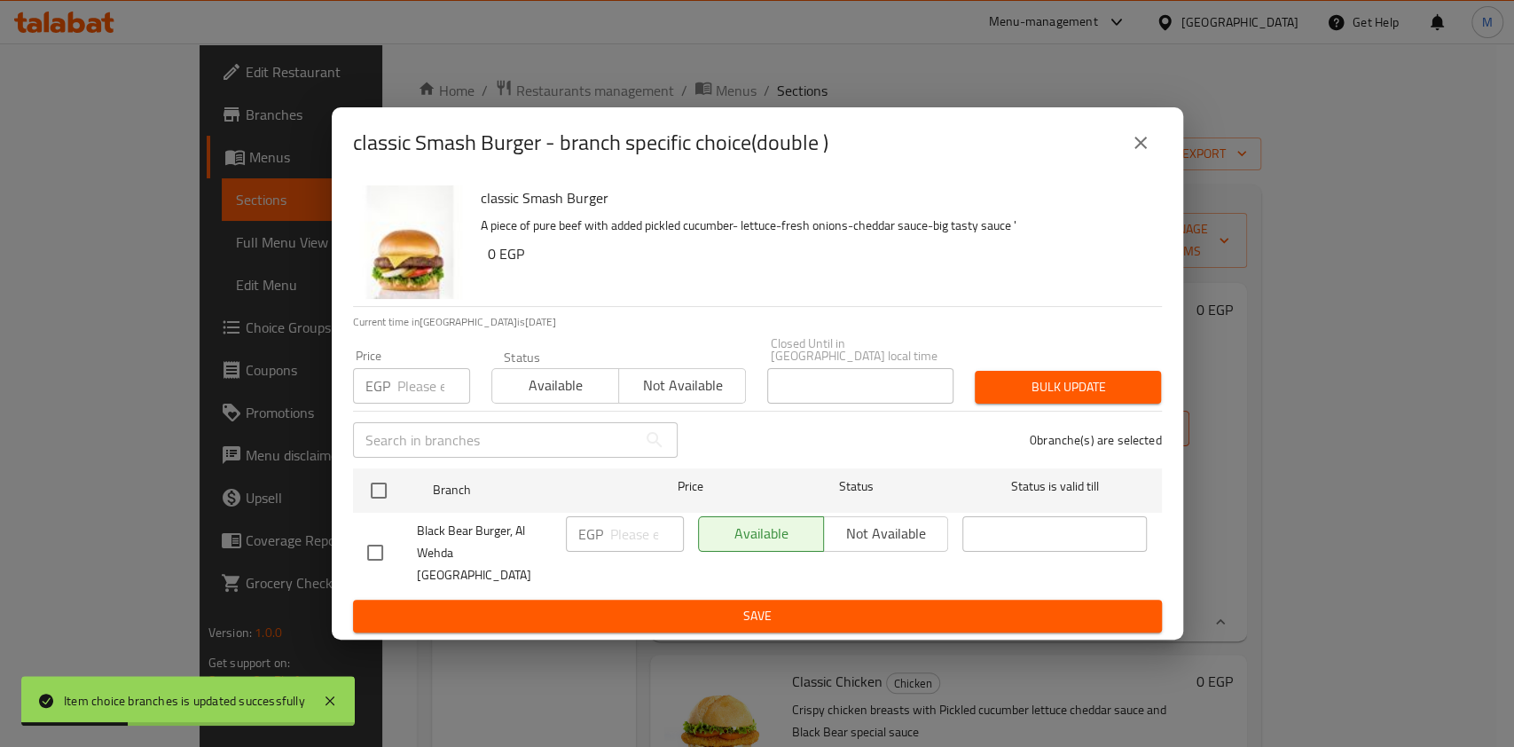
click at [372, 546] on input "checkbox" at bounding box center [375, 552] width 37 height 37
checkbox input "true"
click at [633, 540] on input "number" at bounding box center [647, 533] width 74 height 35
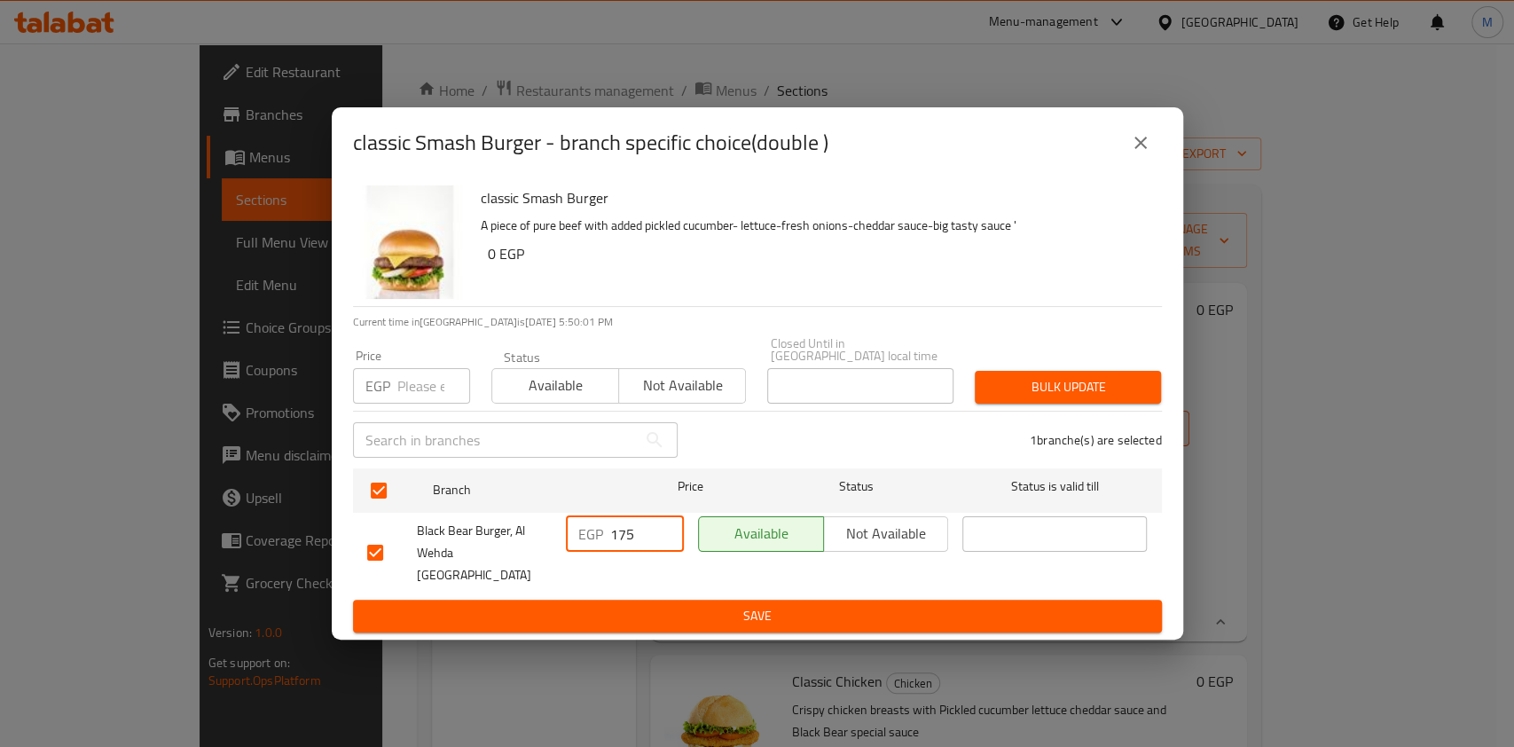
type input "175"
click at [670, 605] on span "Save" at bounding box center [757, 616] width 781 height 22
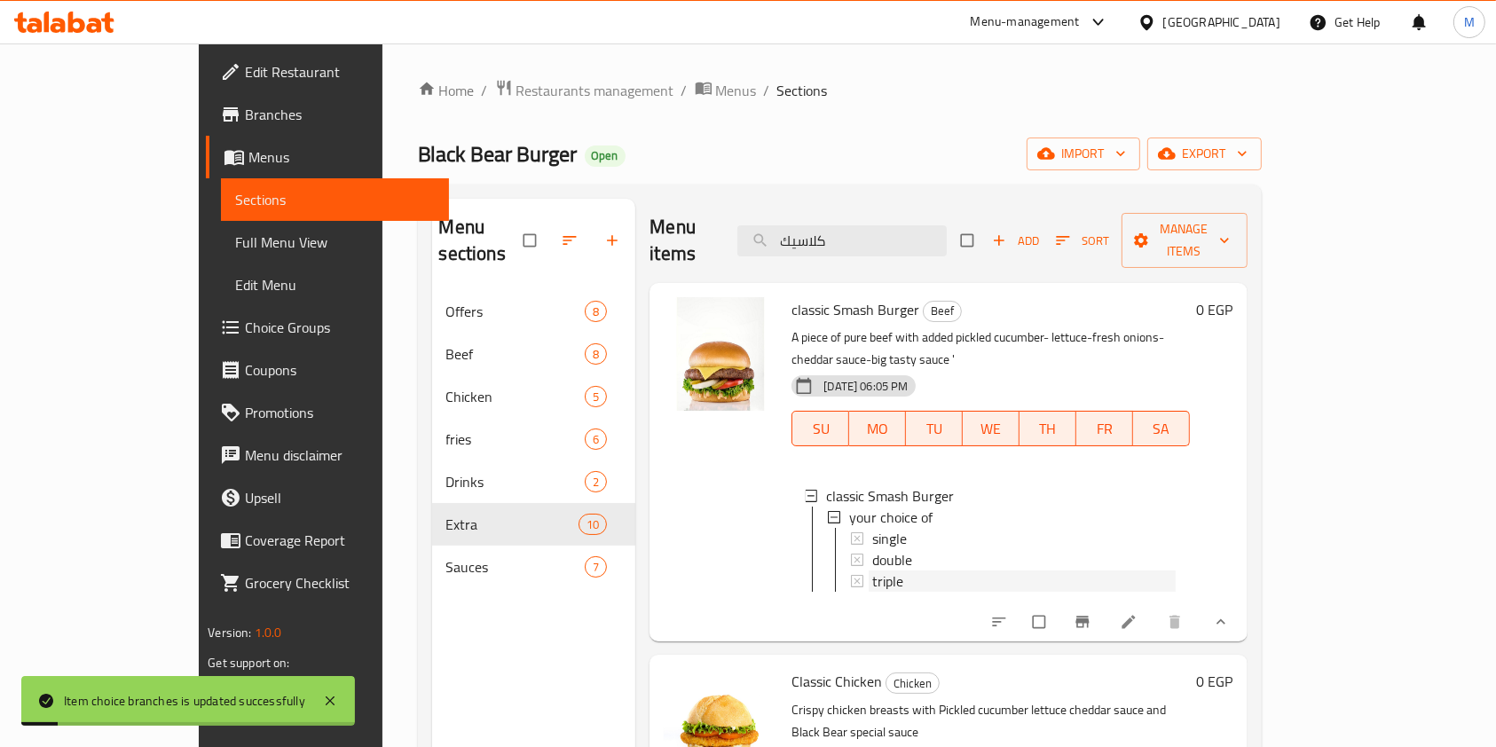
click at [872, 570] on span "triple" at bounding box center [887, 580] width 31 height 21
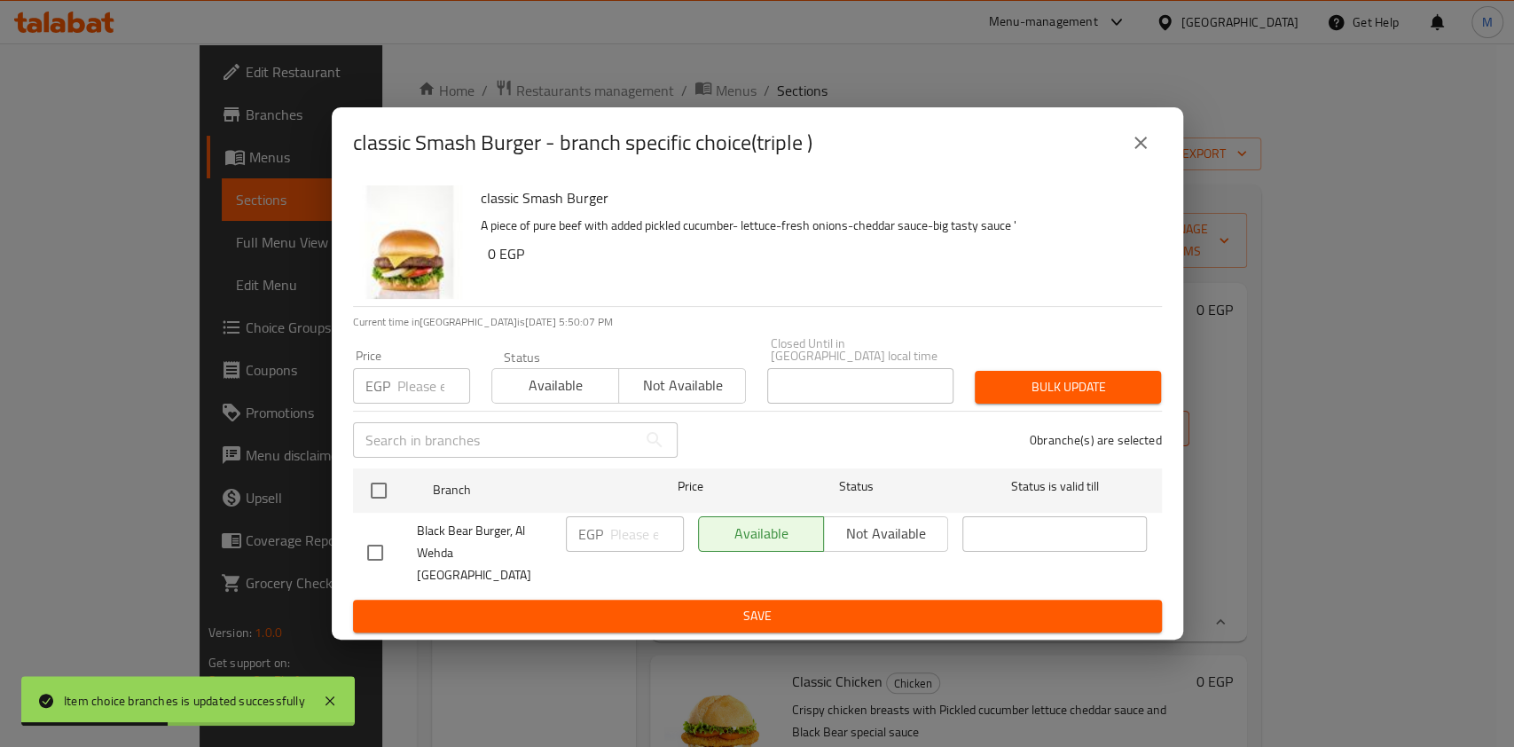
click at [378, 548] on input "checkbox" at bounding box center [375, 552] width 37 height 37
checkbox input "true"
click at [632, 539] on input "number" at bounding box center [647, 533] width 74 height 35
type input "220"
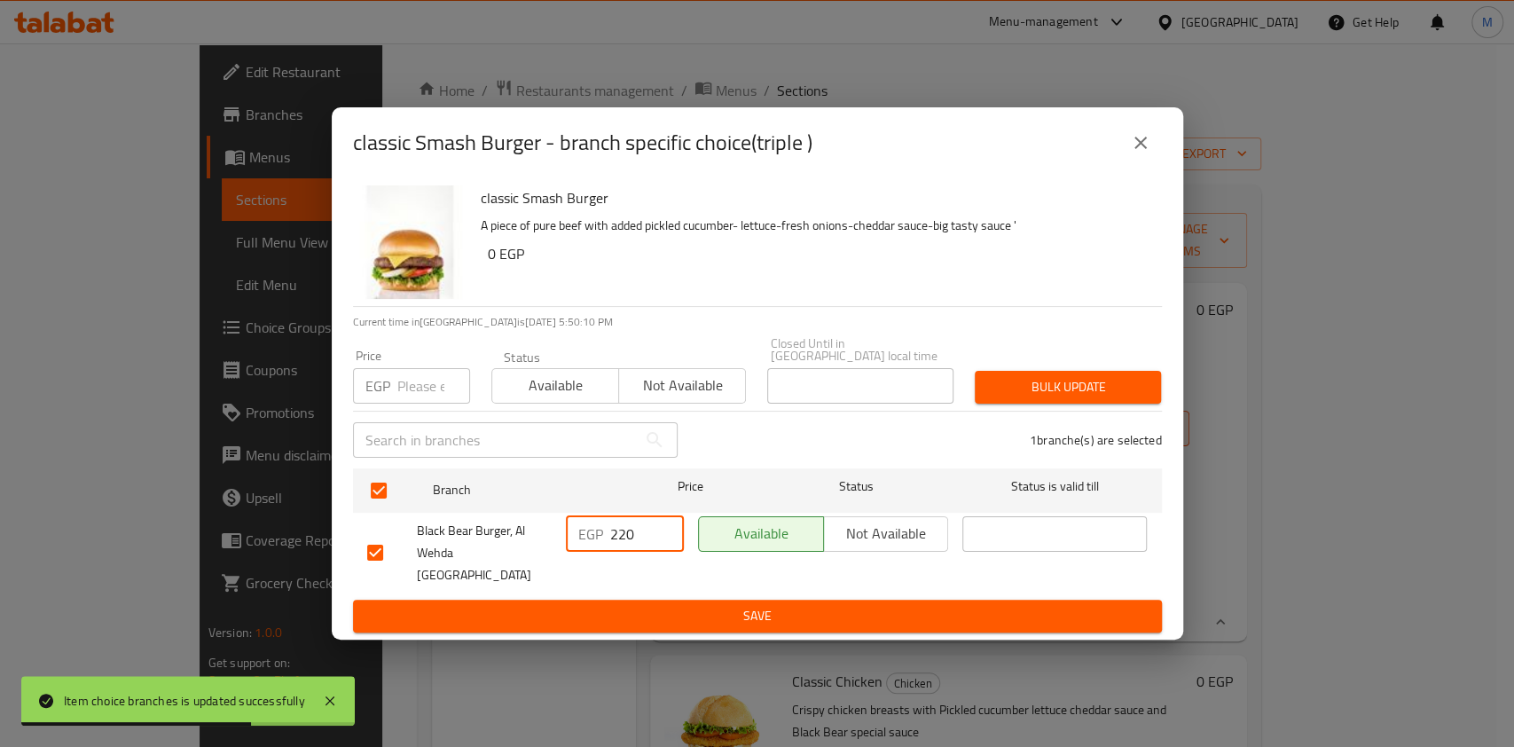
click at [625, 605] on span "Save" at bounding box center [757, 616] width 781 height 22
